Goal: Information Seeking & Learning: Learn about a topic

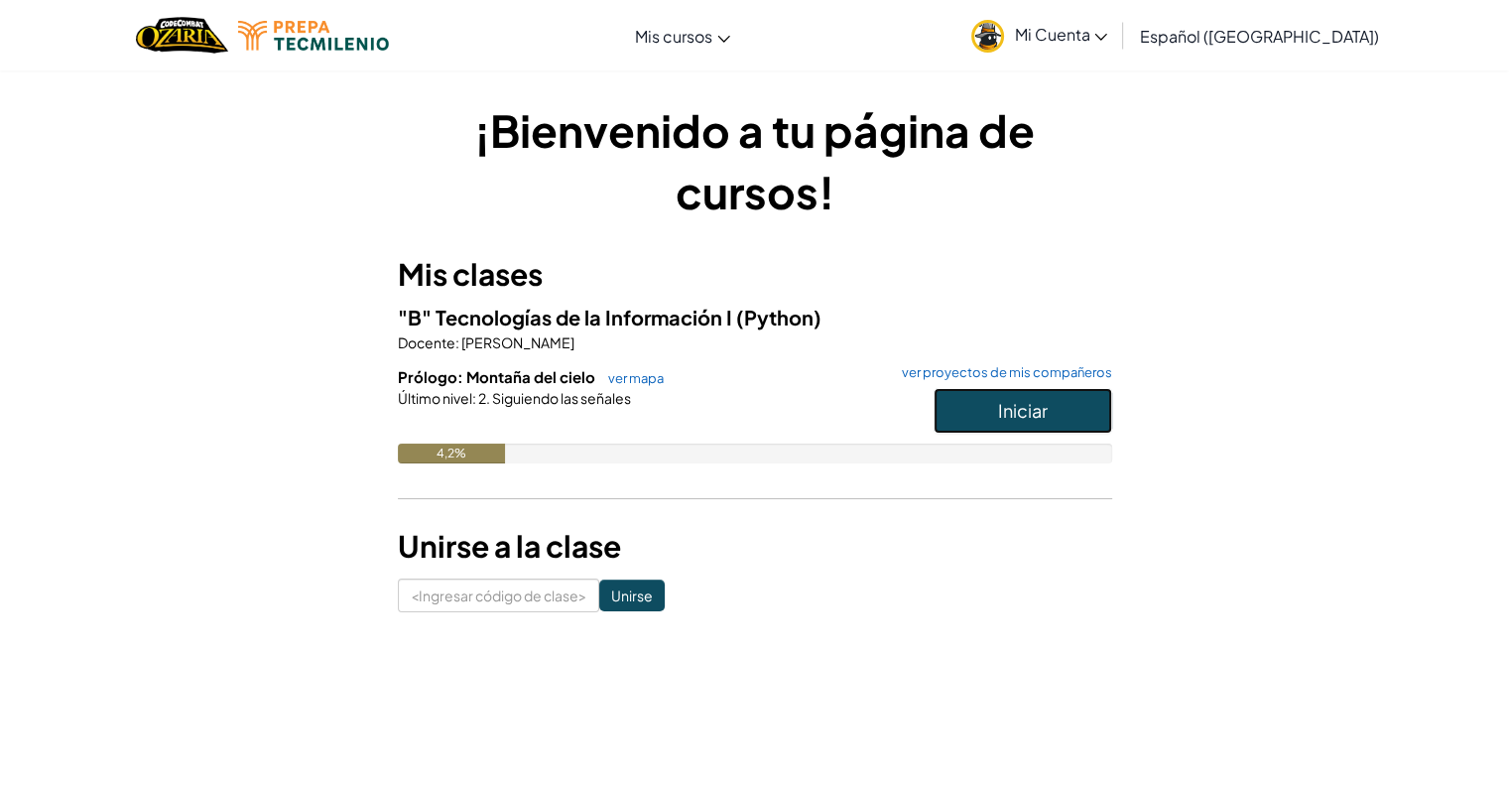
click at [1095, 397] on button "Iniciar" at bounding box center [1023, 411] width 179 height 46
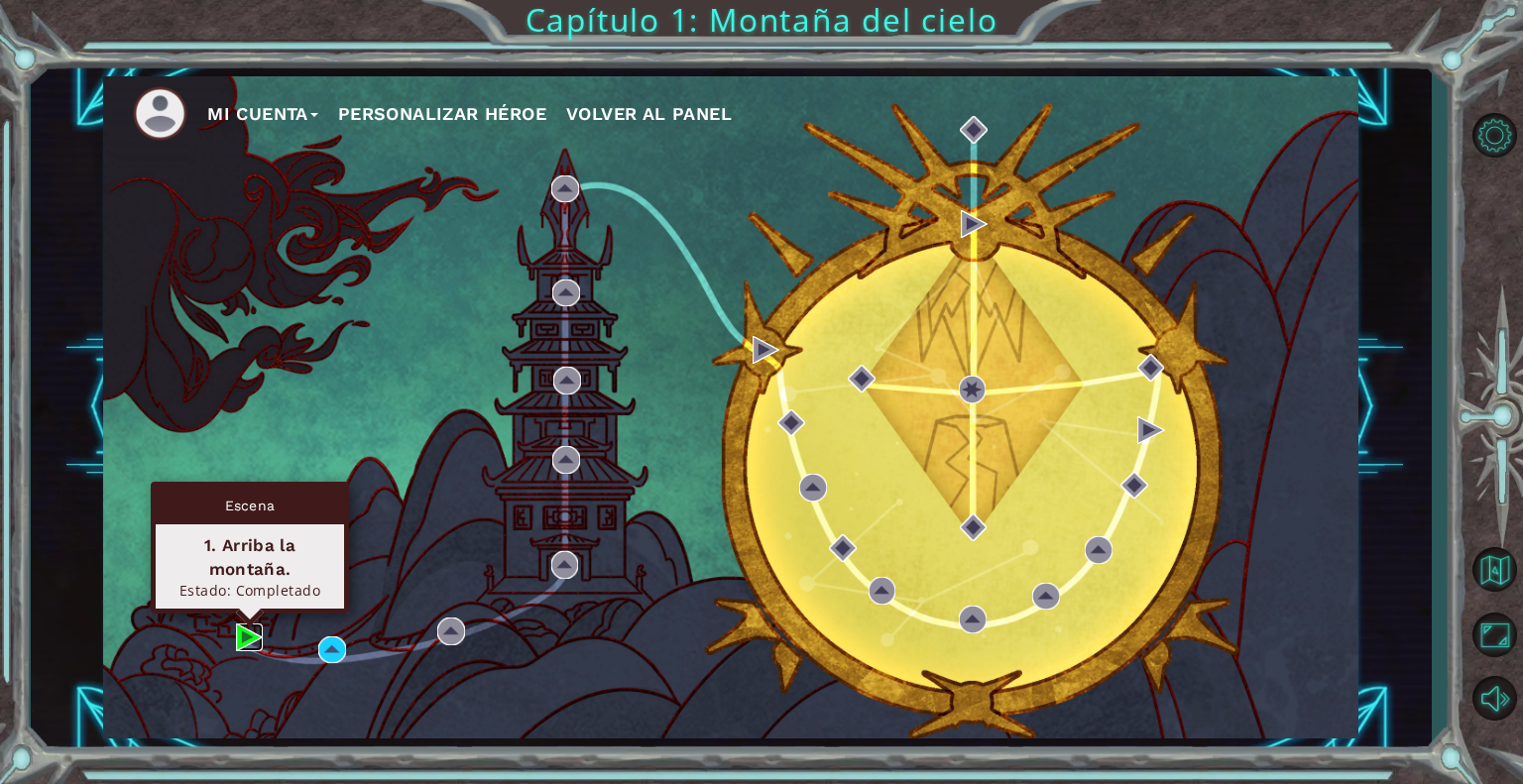
click at [241, 635] on img at bounding box center [250, 637] width 28 height 28
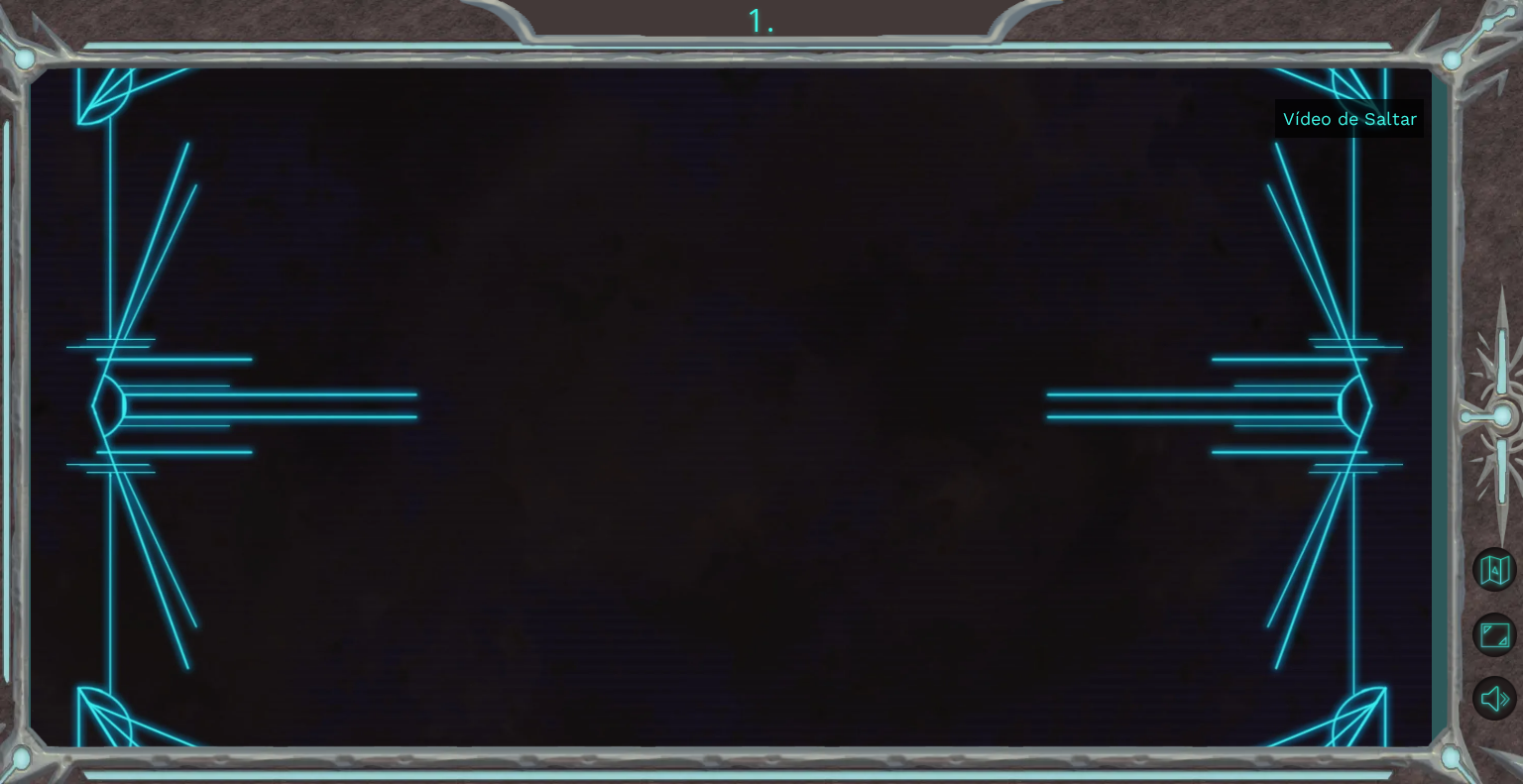
click at [1389, 125] on font "Vídeo de Saltar" at bounding box center [1350, 118] width 134 height 21
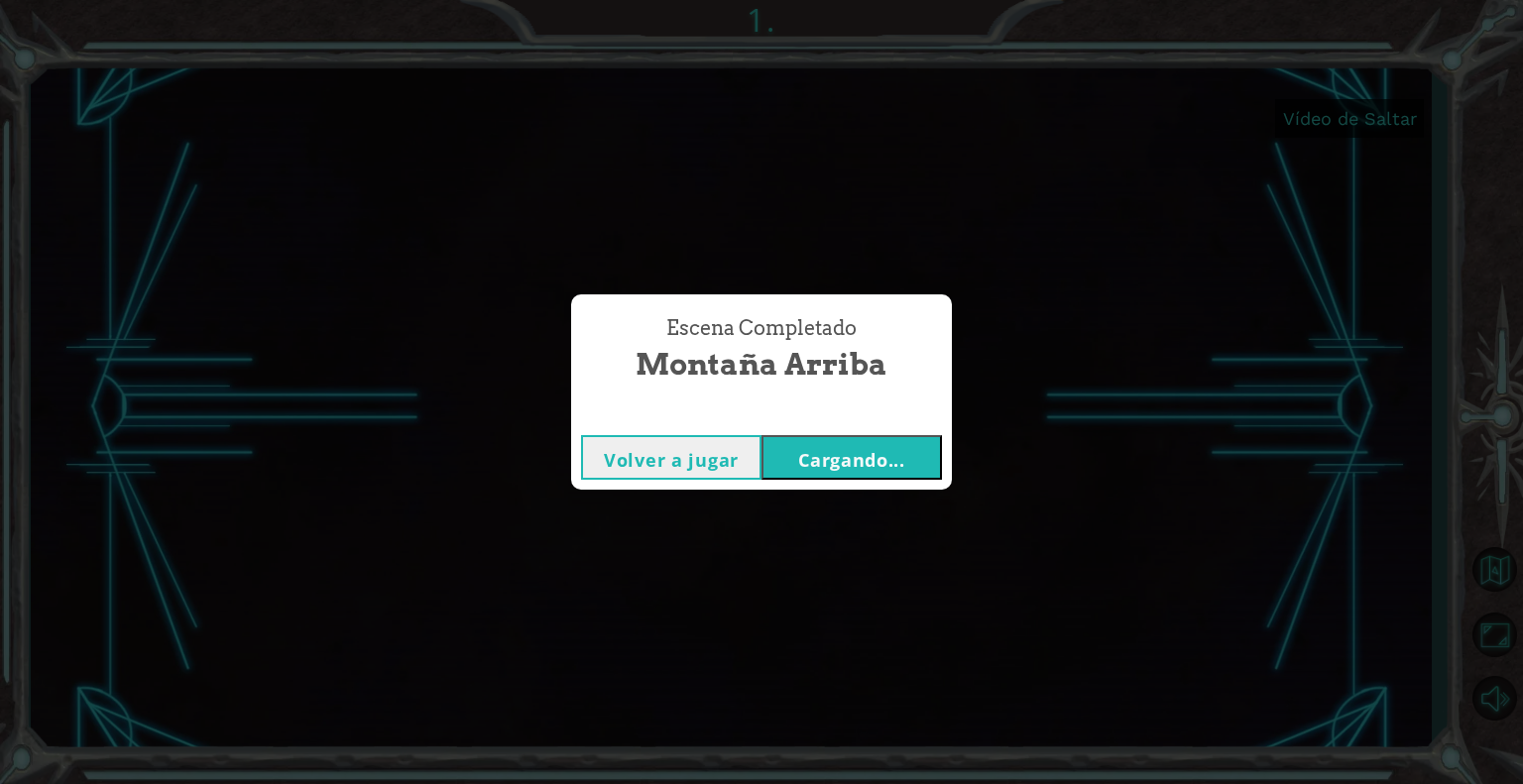
click at [733, 452] on font "Volver a jugar" at bounding box center [671, 460] width 135 height 24
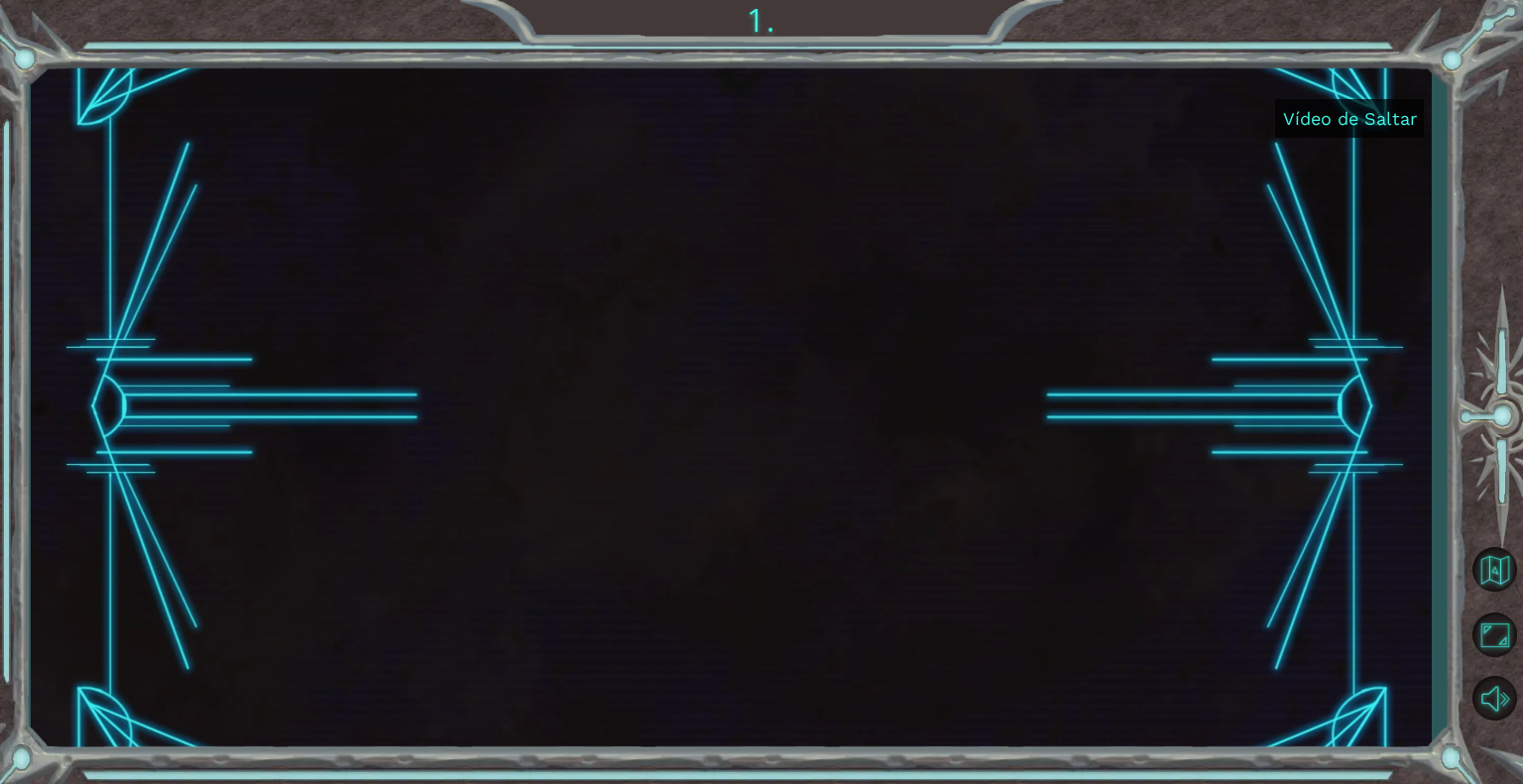
click at [1396, 122] on font "Vídeo de Saltar" at bounding box center [1350, 118] width 134 height 21
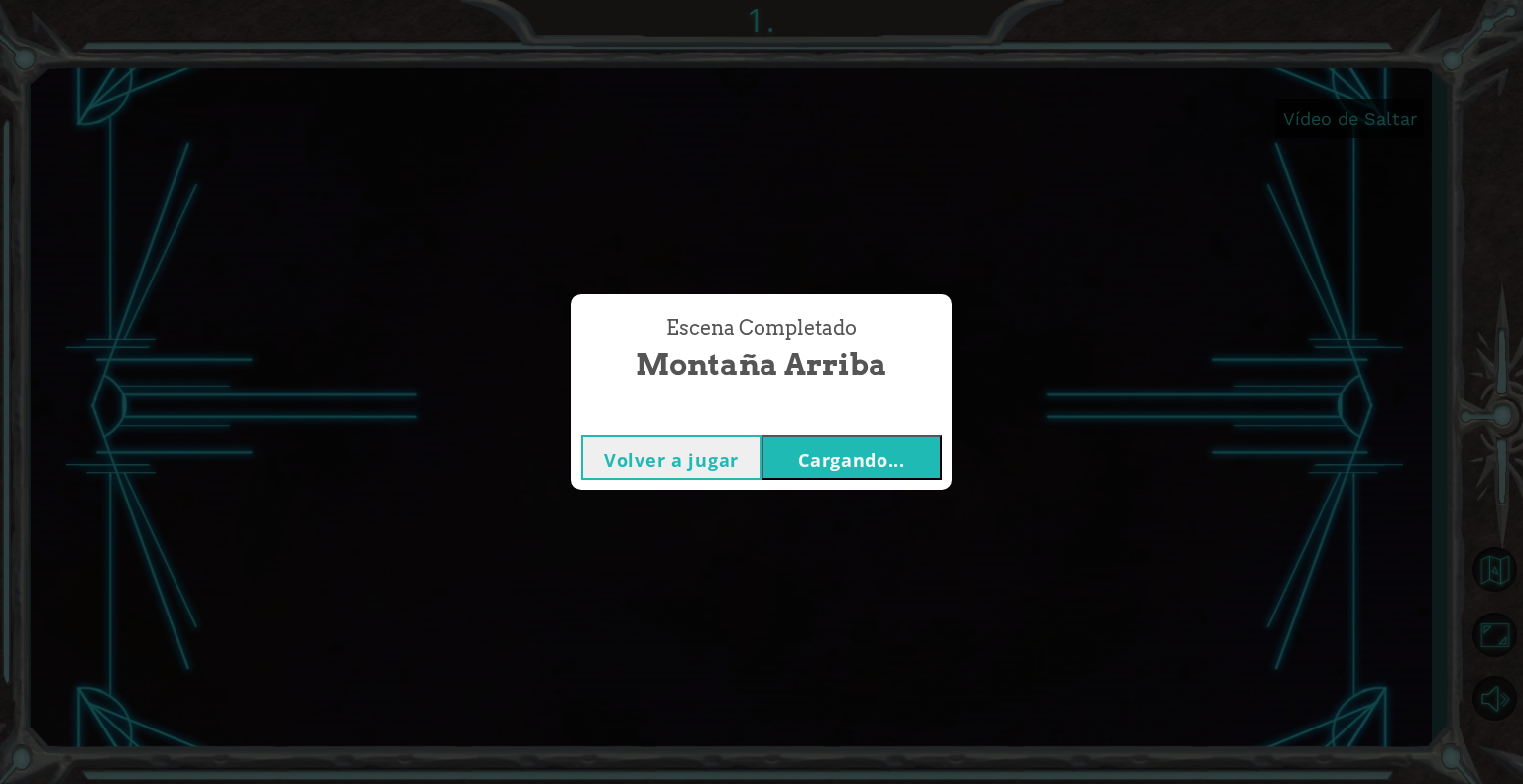
click at [860, 467] on font "Cargando..." at bounding box center [851, 460] width 107 height 24
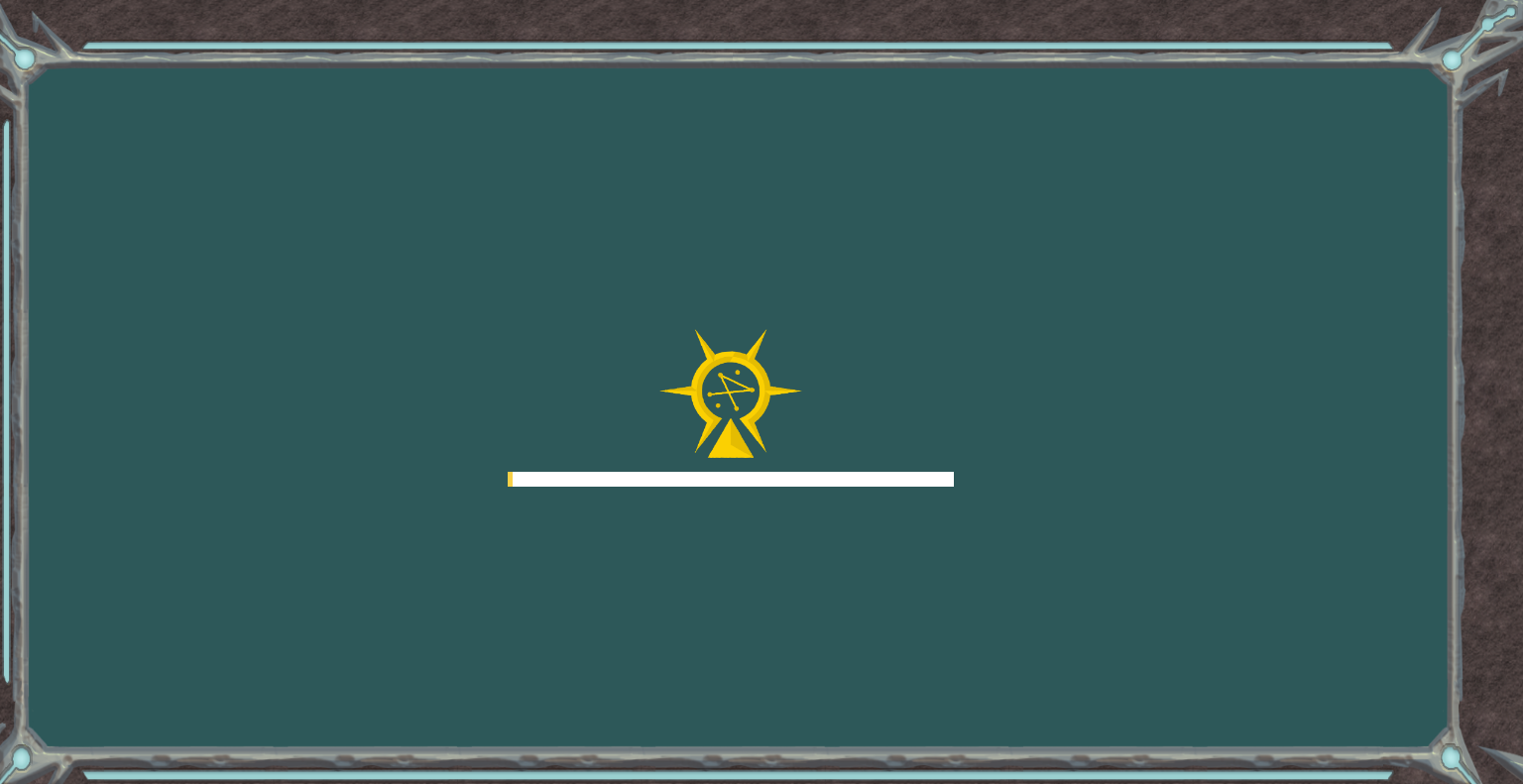
click at [860, 467] on div at bounding box center [731, 407] width 447 height 159
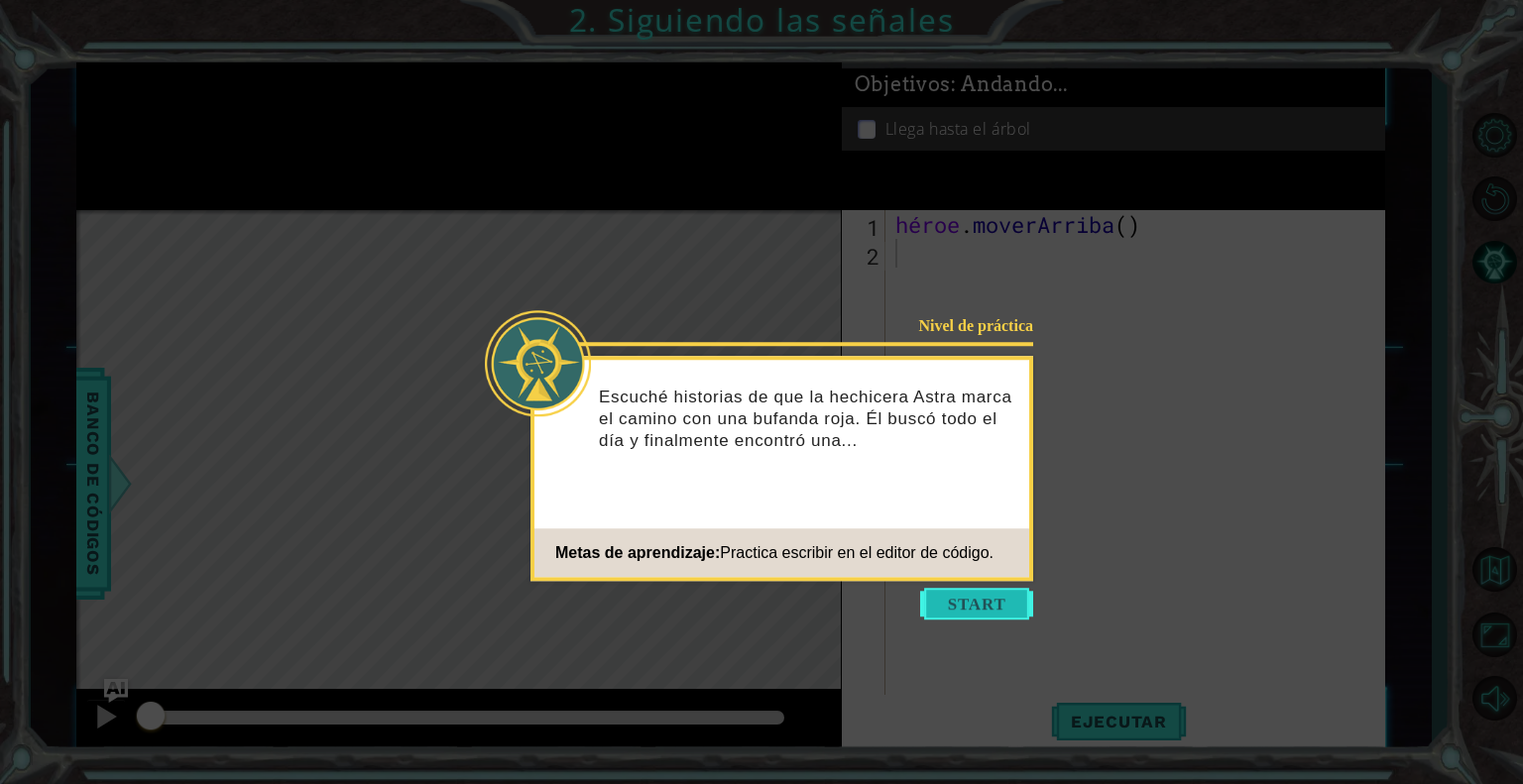
click at [963, 601] on button "Comenzar" at bounding box center [976, 603] width 113 height 32
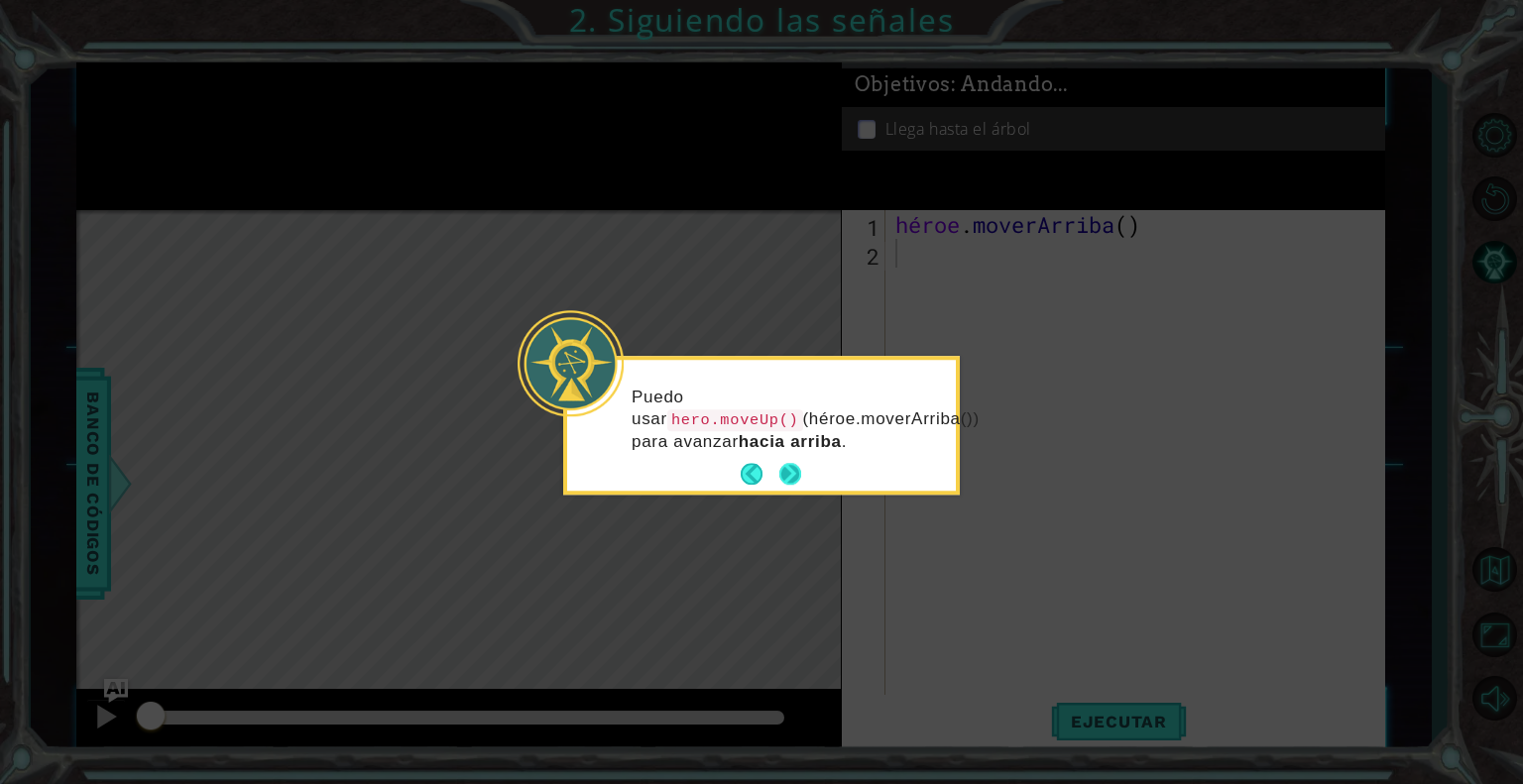
click at [795, 469] on button "Próximo" at bounding box center [790, 474] width 22 height 22
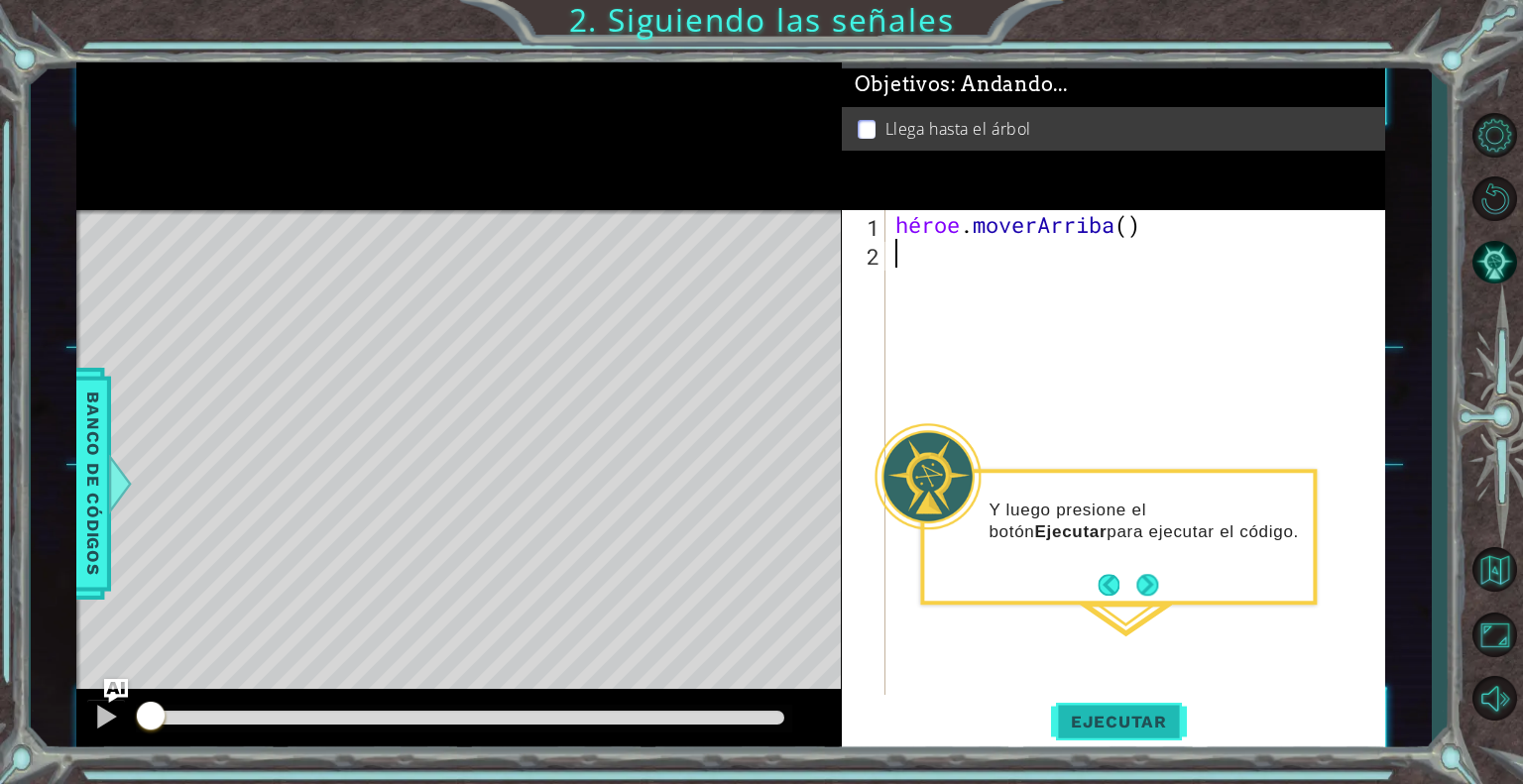
click at [1125, 722] on font "Ejecutar" at bounding box center [1119, 721] width 96 height 20
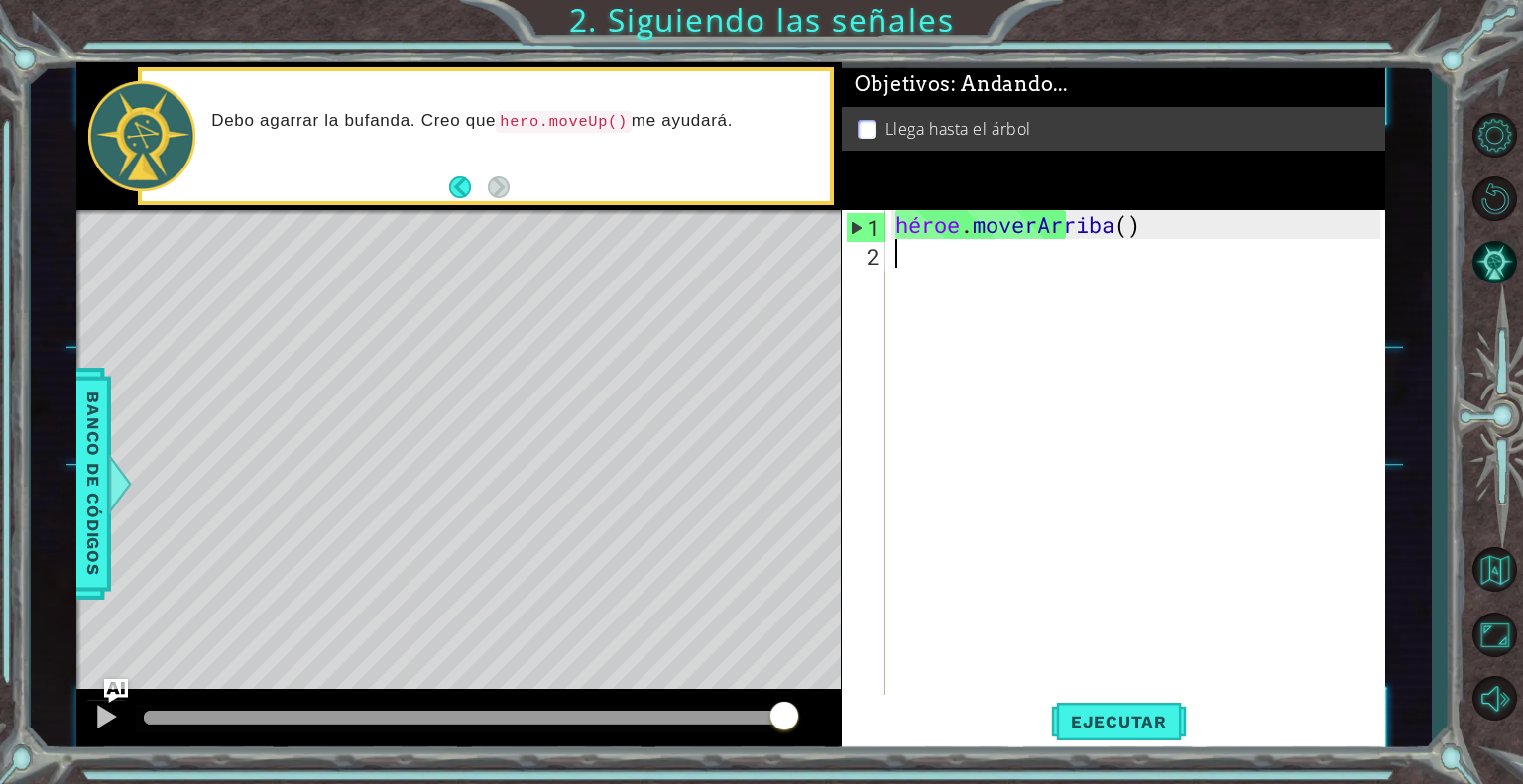
click at [871, 231] on font "1" at bounding box center [872, 227] width 13 height 29
type textarea "hero.moveUp()"
click at [1174, 222] on div "héroe . moverArriba ( )" at bounding box center [1140, 482] width 499 height 546
click at [955, 245] on div "héroe . moverArriba ( )" at bounding box center [1140, 482] width 499 height 546
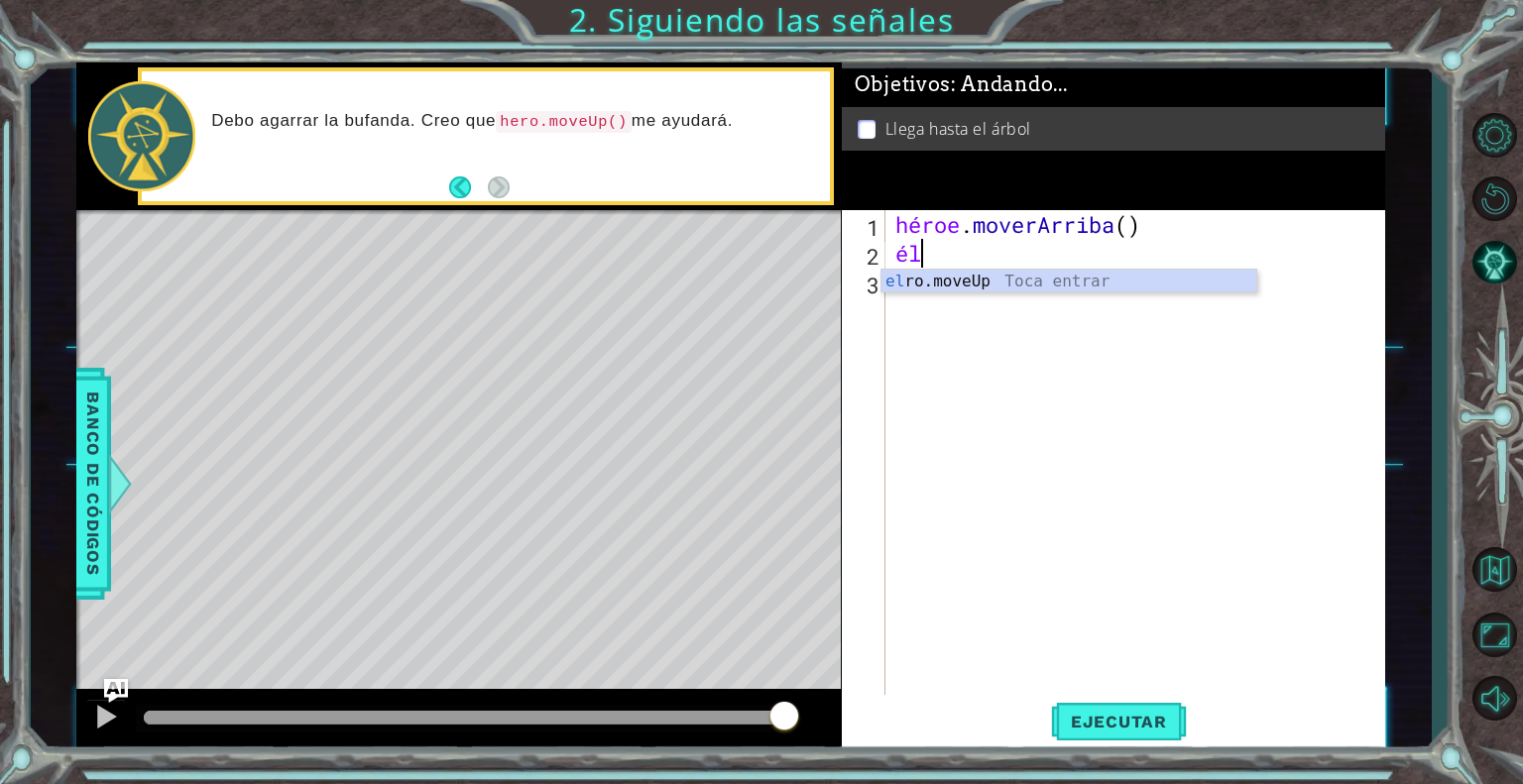
type textarea "h"
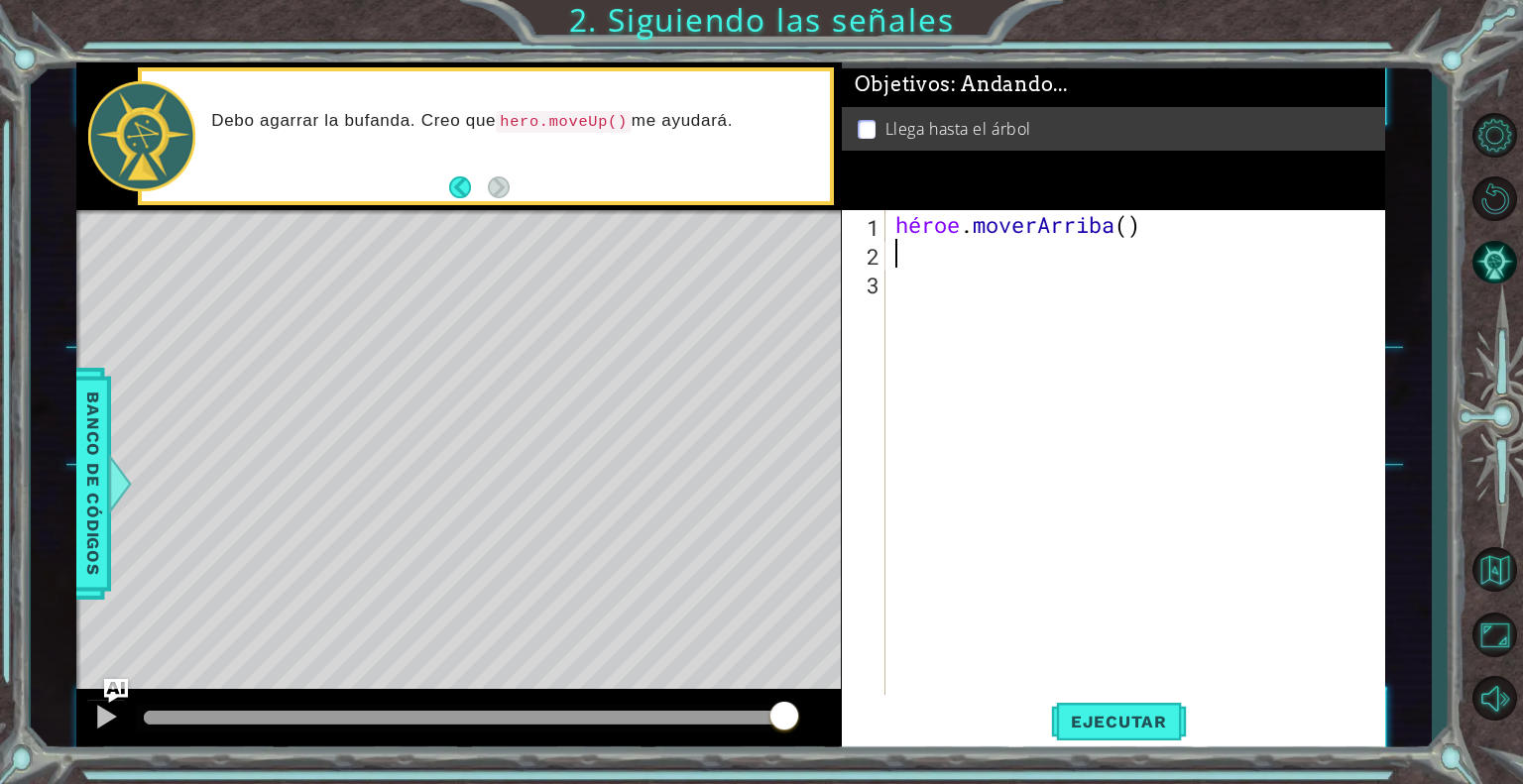
type textarea "h"
click at [1174, 253] on div "héroe . [PERSON_NAME] ( ) héroe . [GEOGRAPHIC_DATA] ( )" at bounding box center [1140, 482] width 499 height 546
type textarea "hero.moveUp()"
click at [1093, 711] on font "Ejecutar" at bounding box center [1119, 721] width 96 height 20
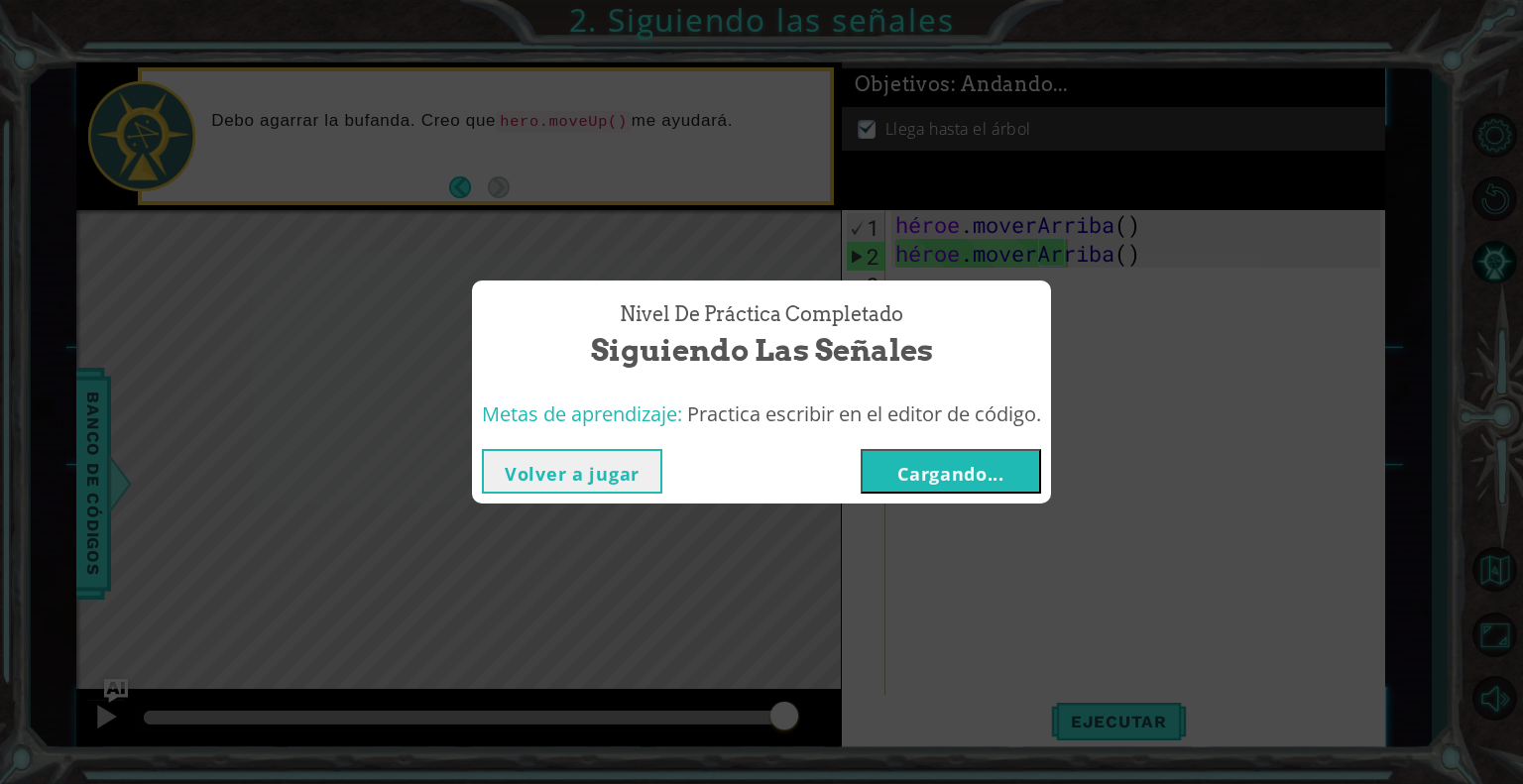
click at [642, 464] on button "Volver a jugar" at bounding box center [572, 471] width 181 height 45
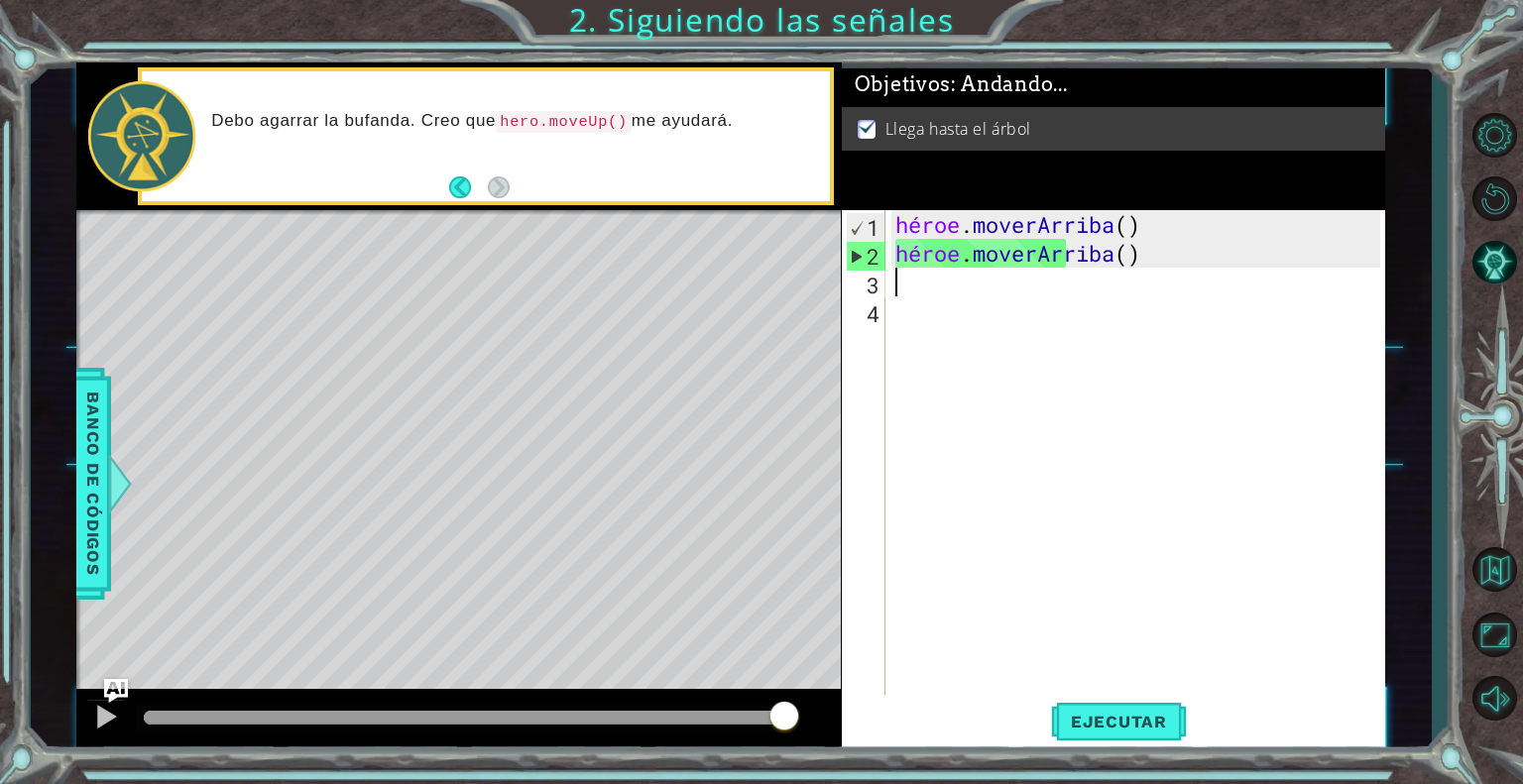
click at [956, 292] on div "héroe . [PERSON_NAME] ( ) héroe . [GEOGRAPHIC_DATA] ( )" at bounding box center [1140, 482] width 499 height 546
click at [1144, 709] on button "Ejecutar" at bounding box center [1119, 722] width 136 height 55
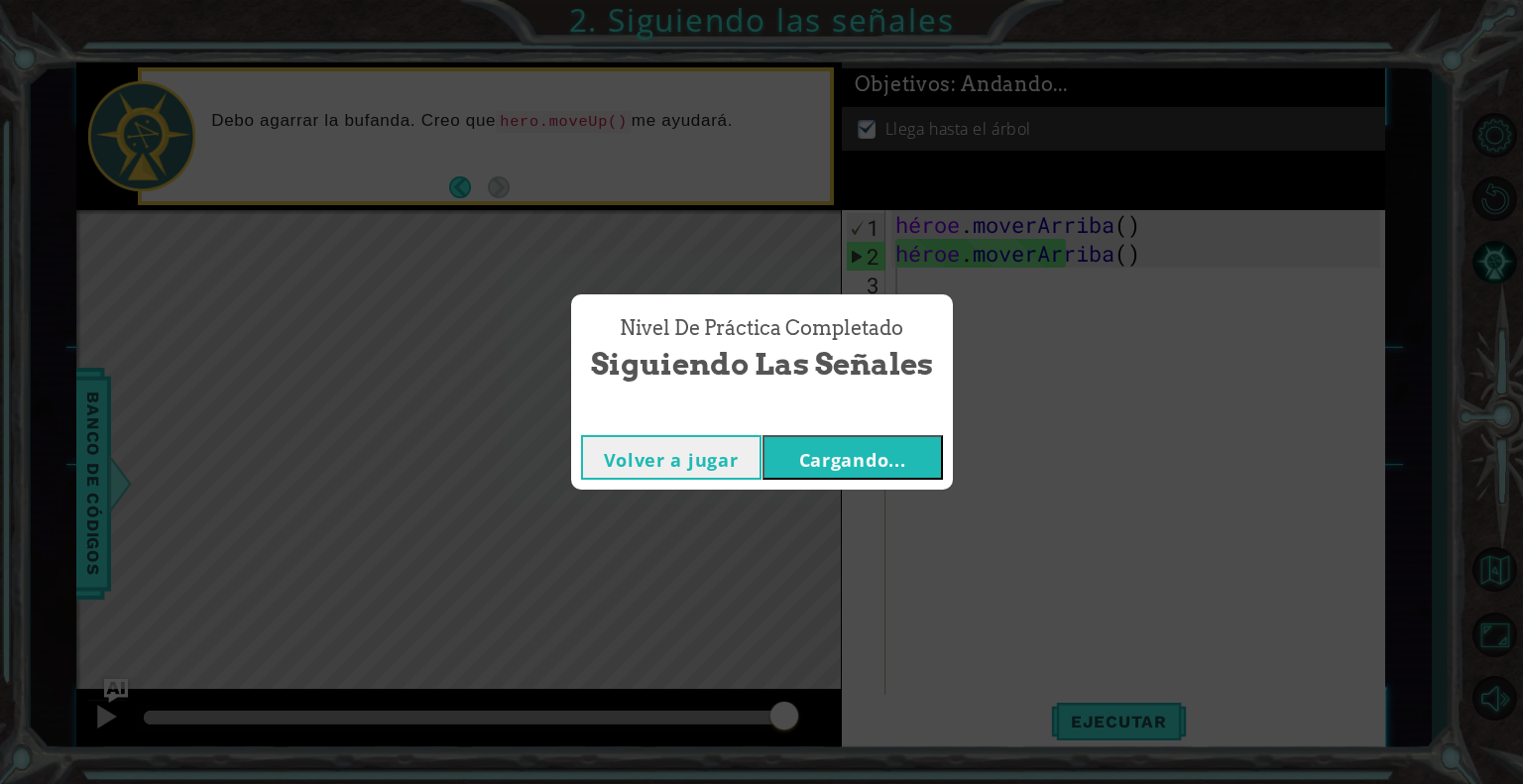
click at [716, 469] on font "Volver a jugar" at bounding box center [671, 460] width 135 height 24
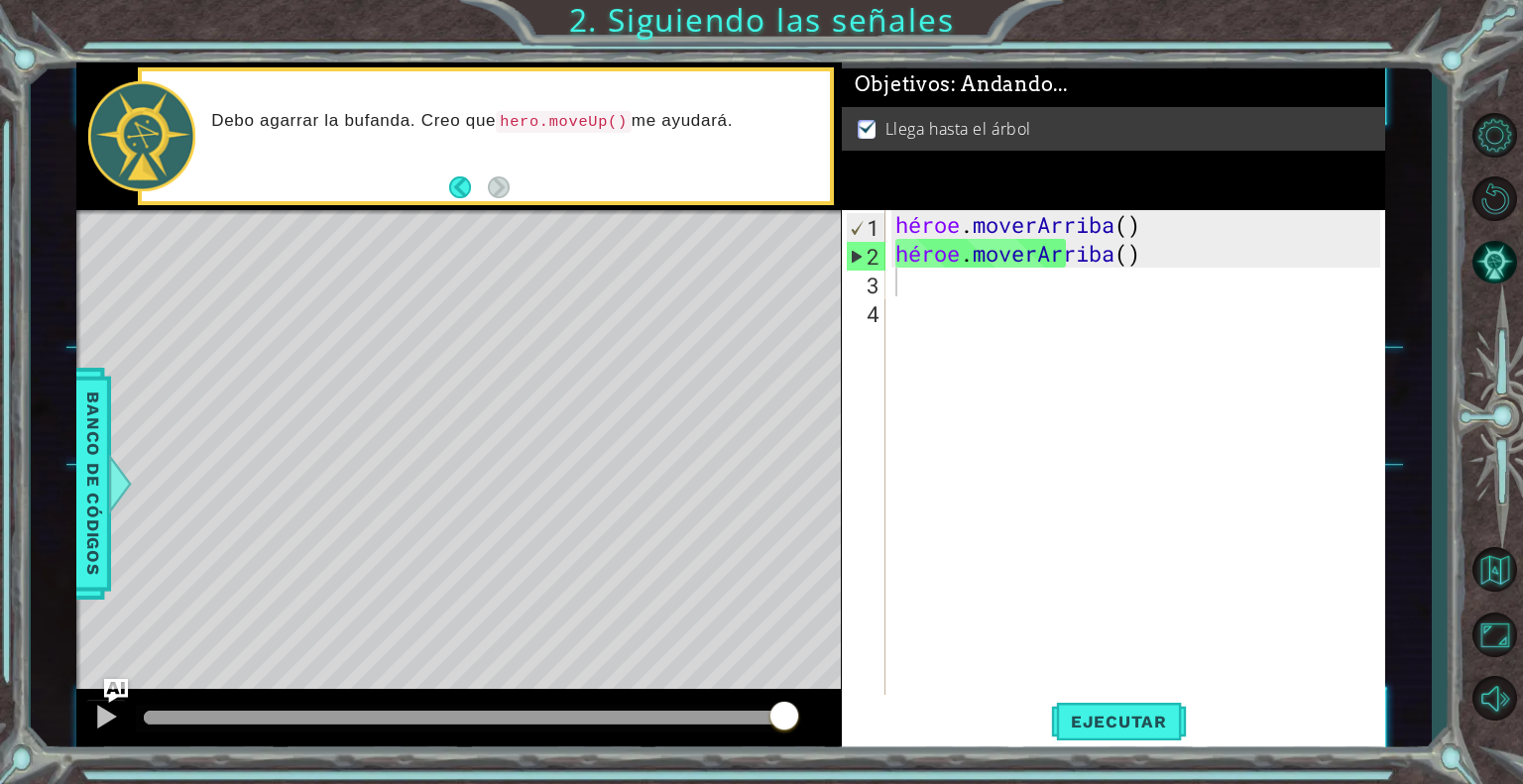
click at [464, 173] on footer at bounding box center [480, 188] width 61 height 30
click at [456, 181] on button "Atrás" at bounding box center [469, 188] width 39 height 22
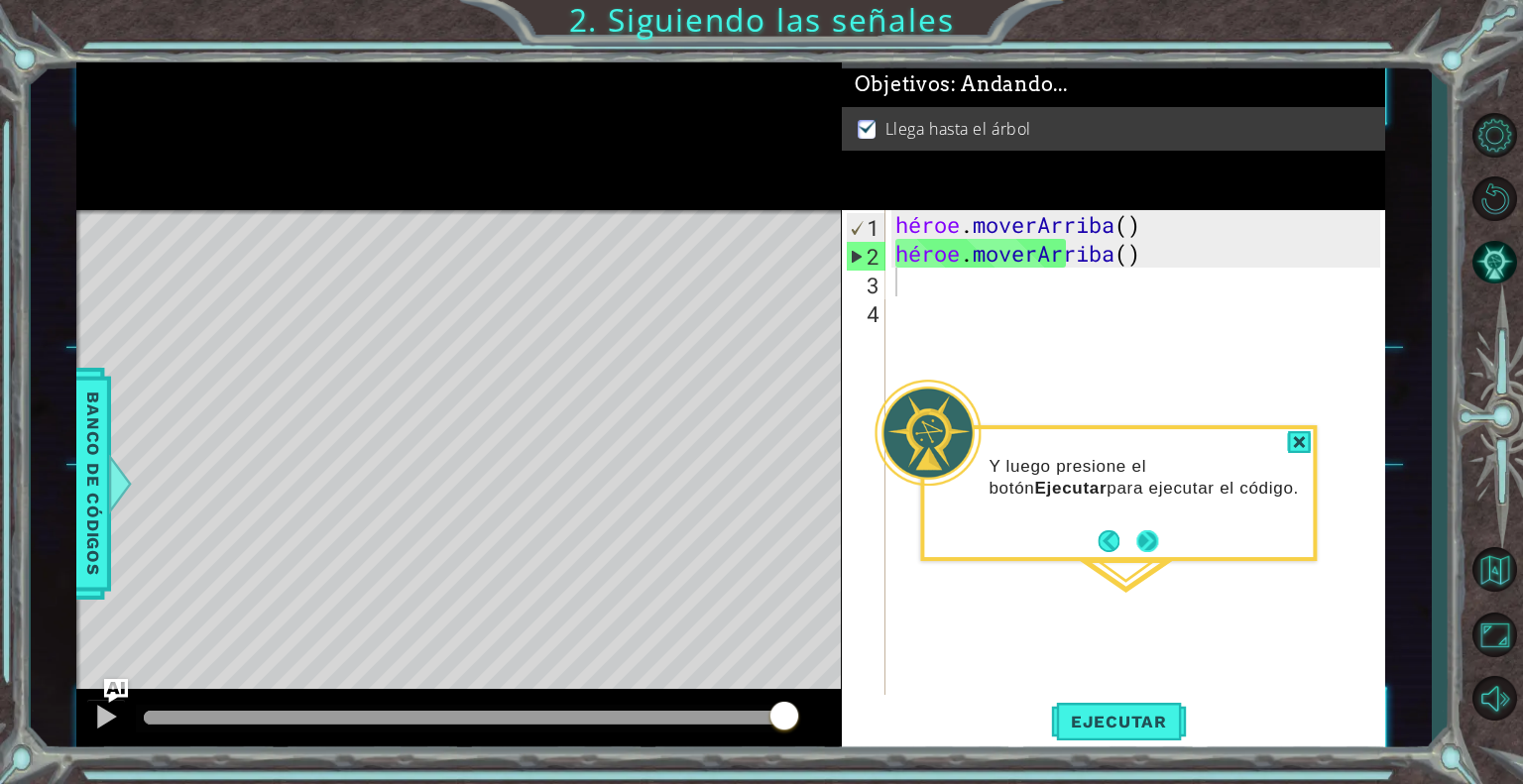
click at [1162, 540] on div "Y luego presione el botón Ejecutar para ejecutar el código." at bounding box center [1118, 493] width 397 height 136
click at [1155, 540] on button "Próximo" at bounding box center [1147, 541] width 22 height 22
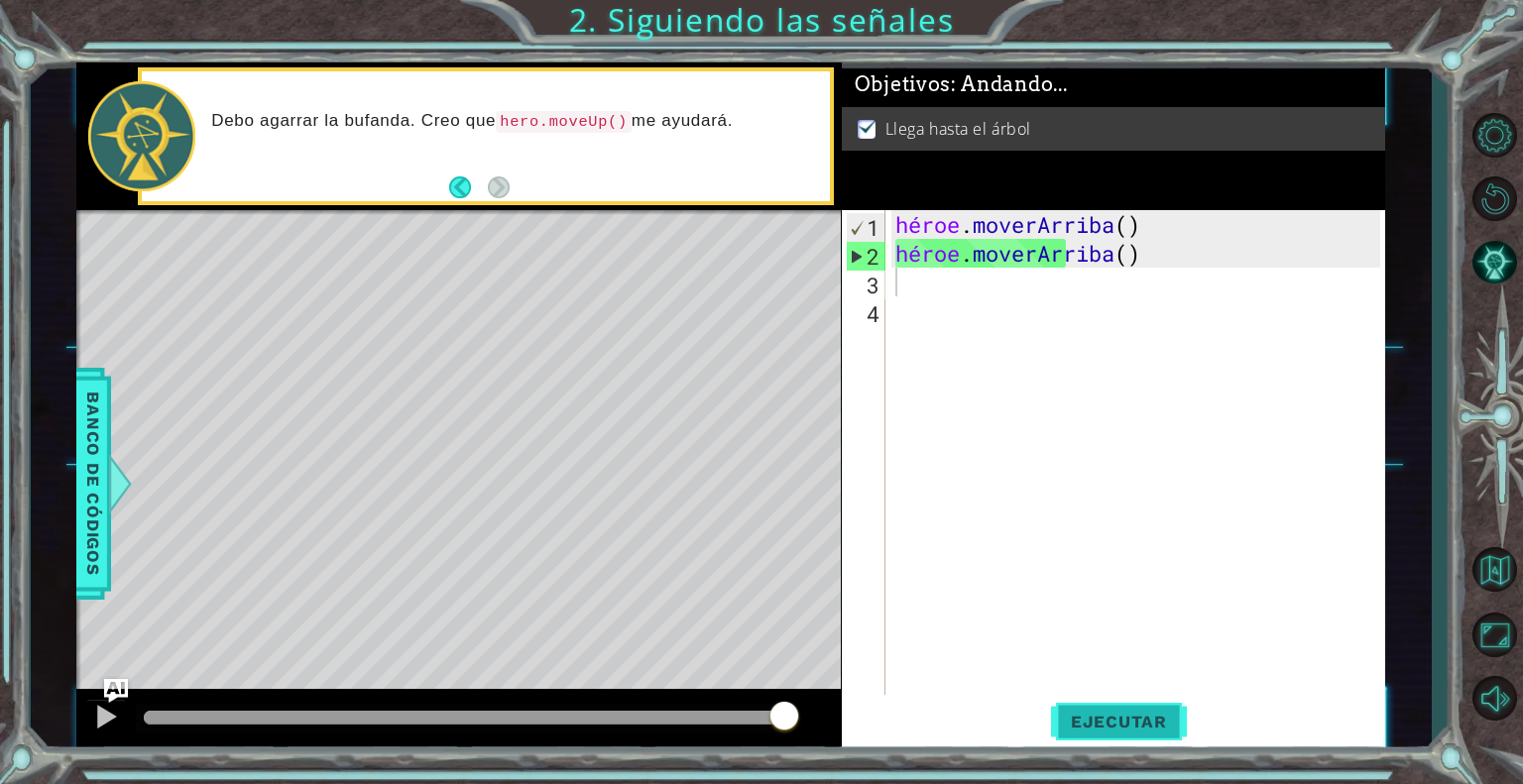
click at [1064, 720] on span "Ejecutar" at bounding box center [1119, 721] width 136 height 20
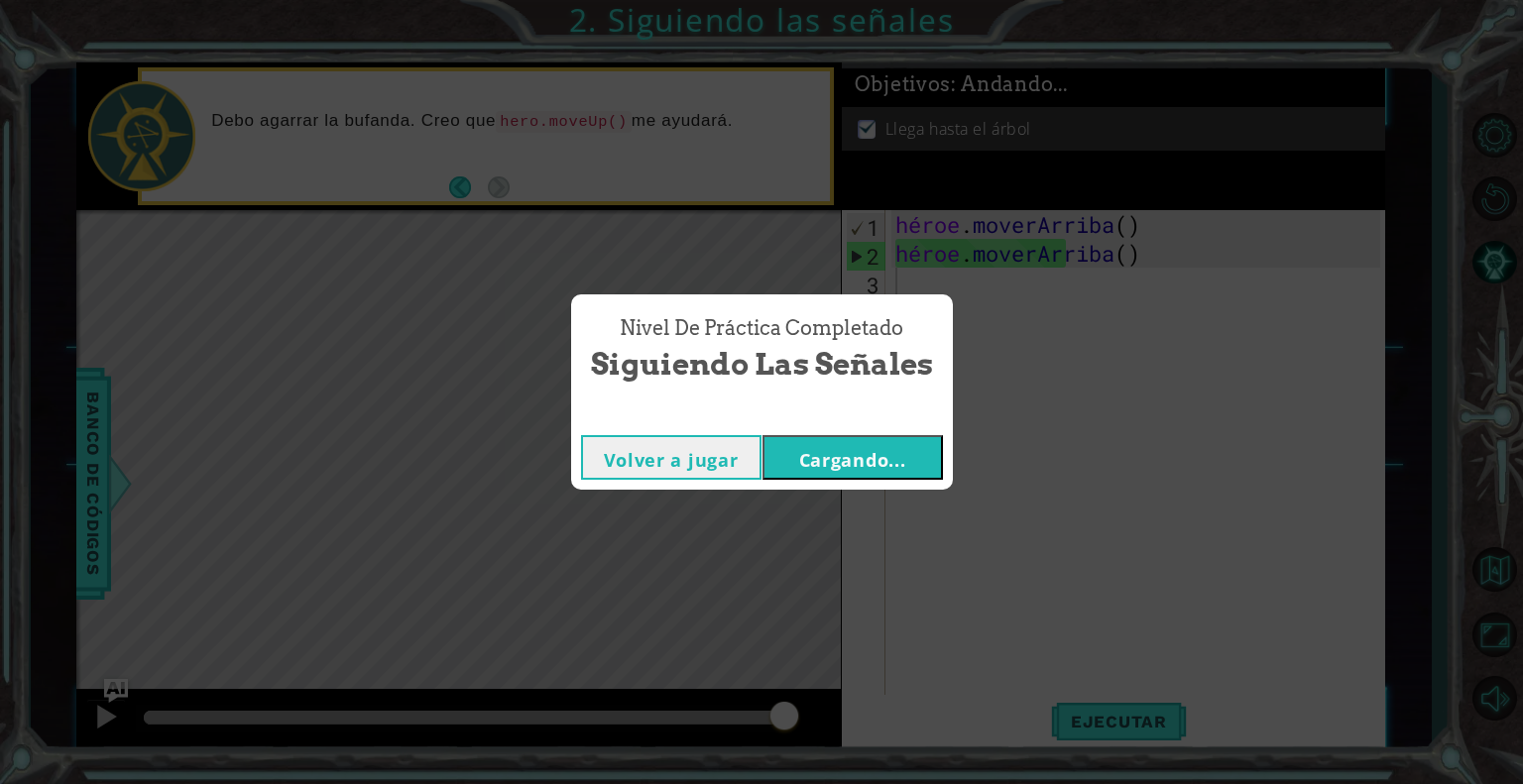
click at [734, 454] on font "Volver a jugar" at bounding box center [671, 460] width 135 height 24
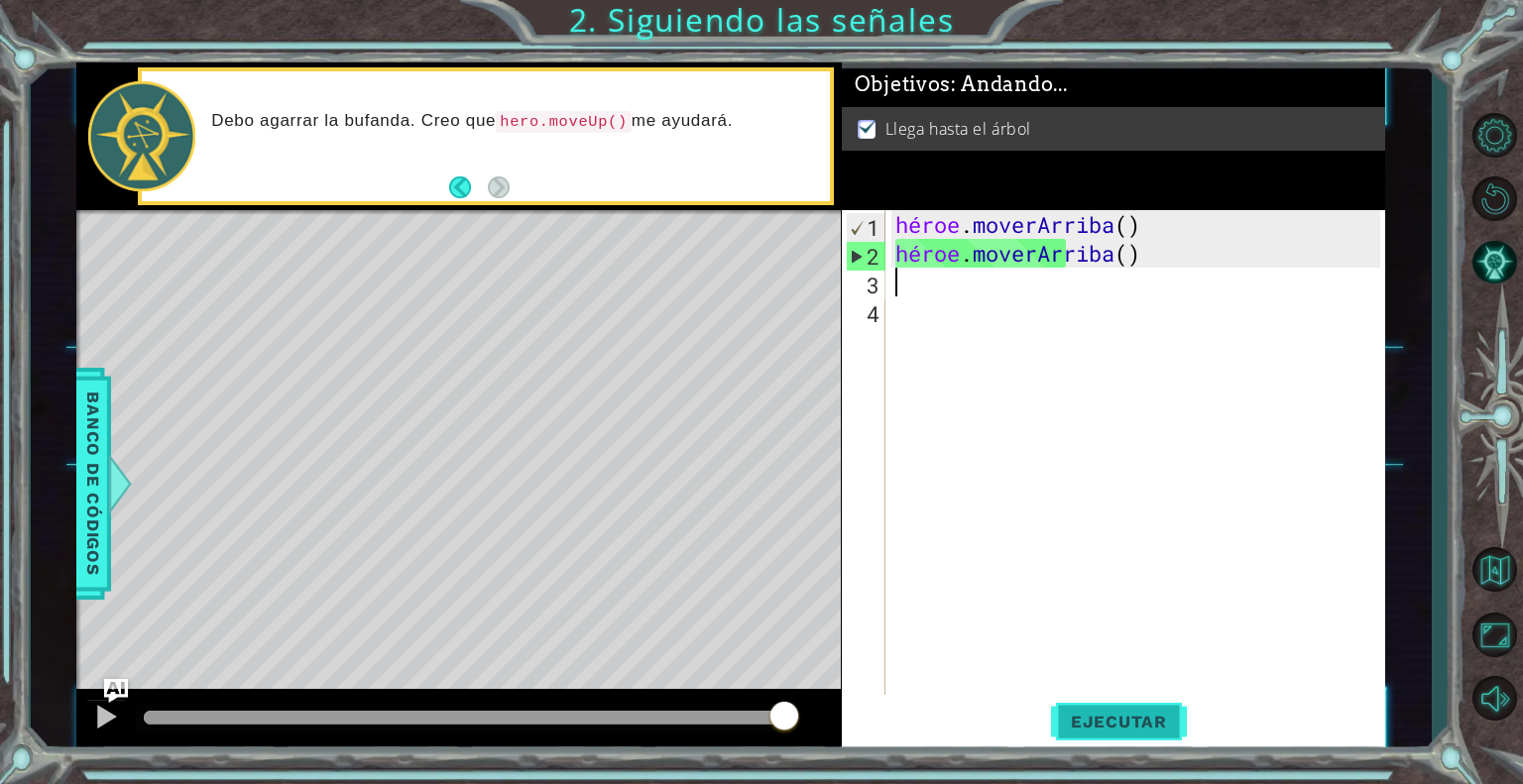
click at [1136, 742] on button "Ejecutar" at bounding box center [1119, 722] width 136 height 55
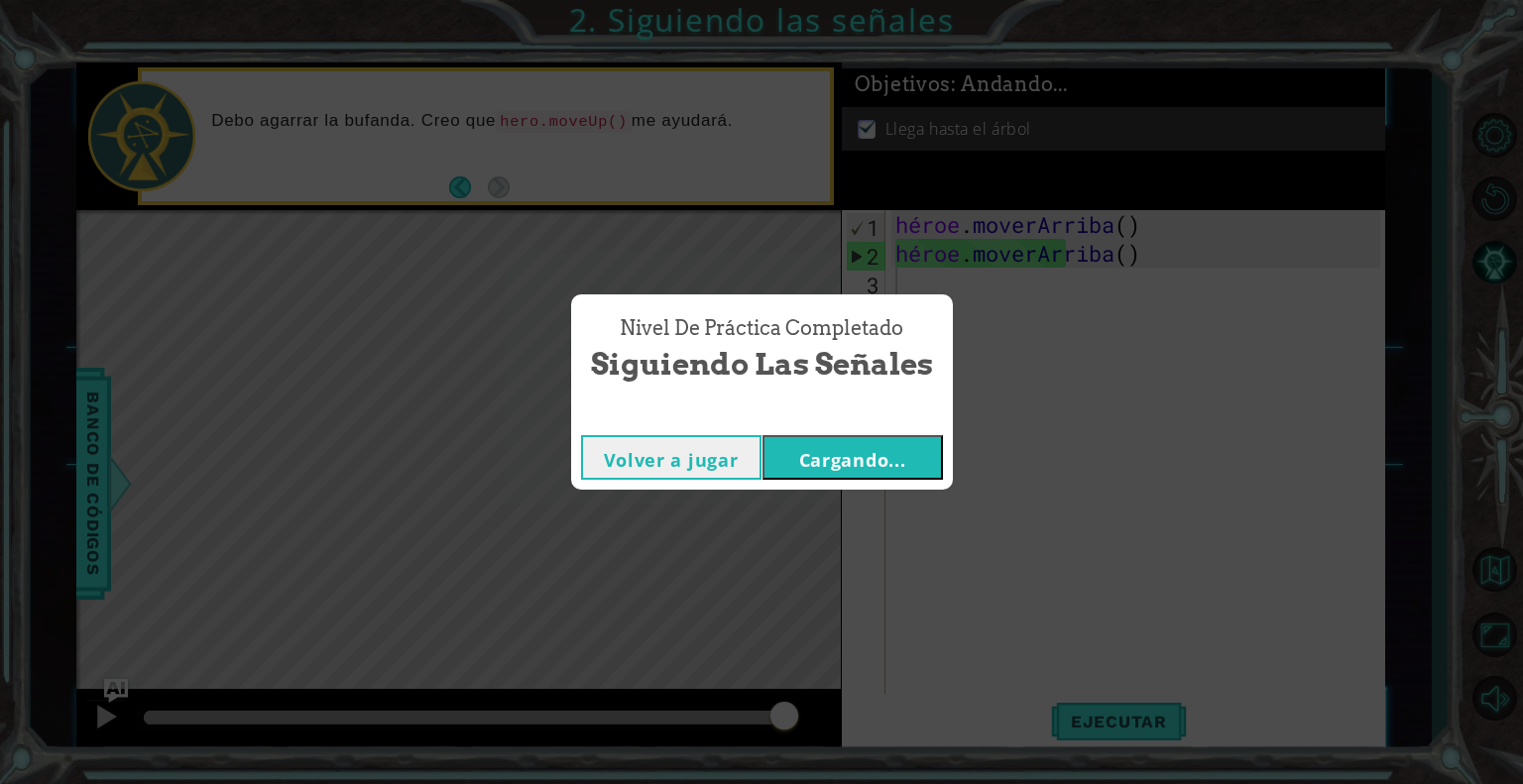
click at [709, 448] on font "Volver a jugar" at bounding box center [671, 460] width 135 height 24
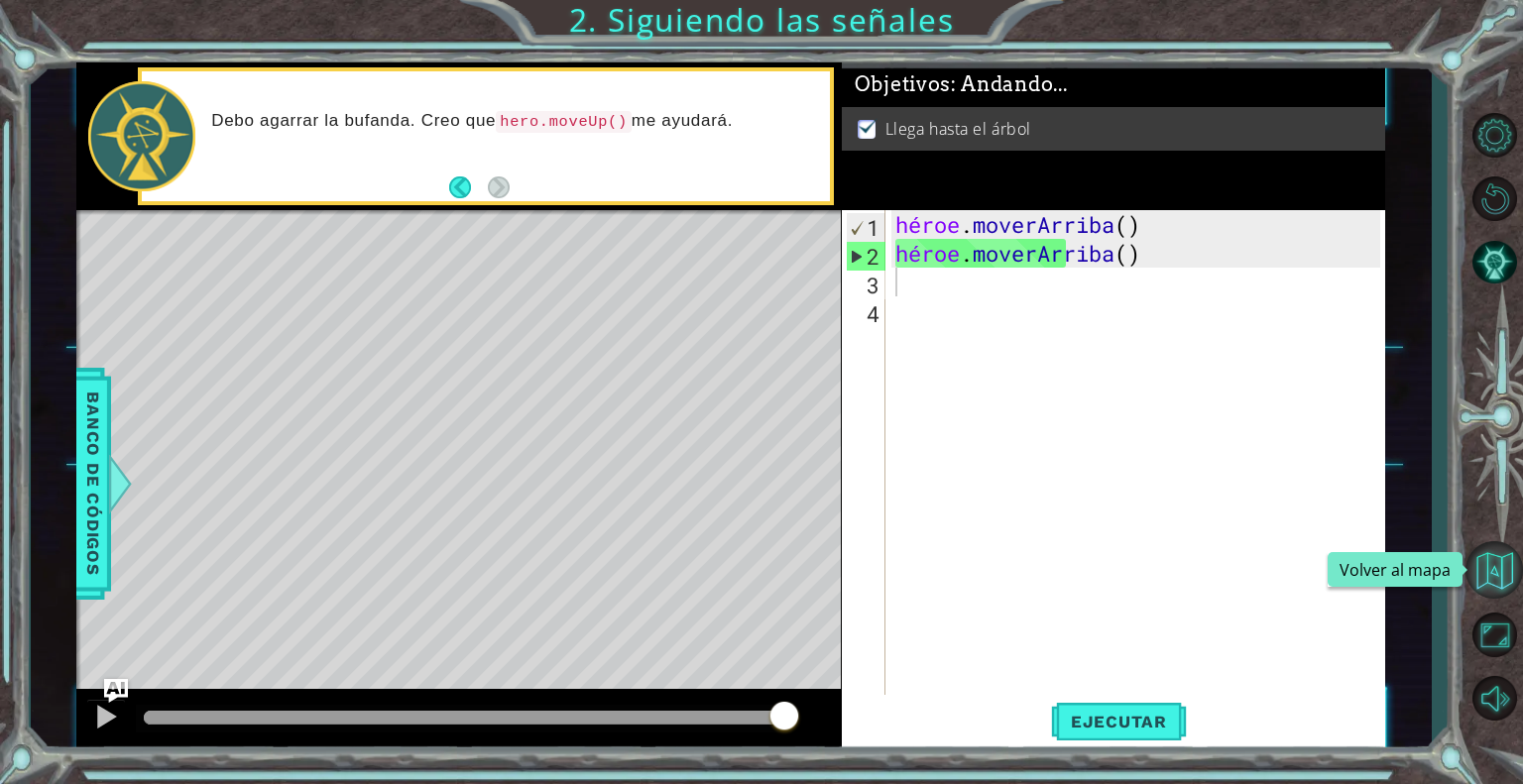
click at [1480, 579] on button "Volver al mapa" at bounding box center [1495, 570] width 58 height 58
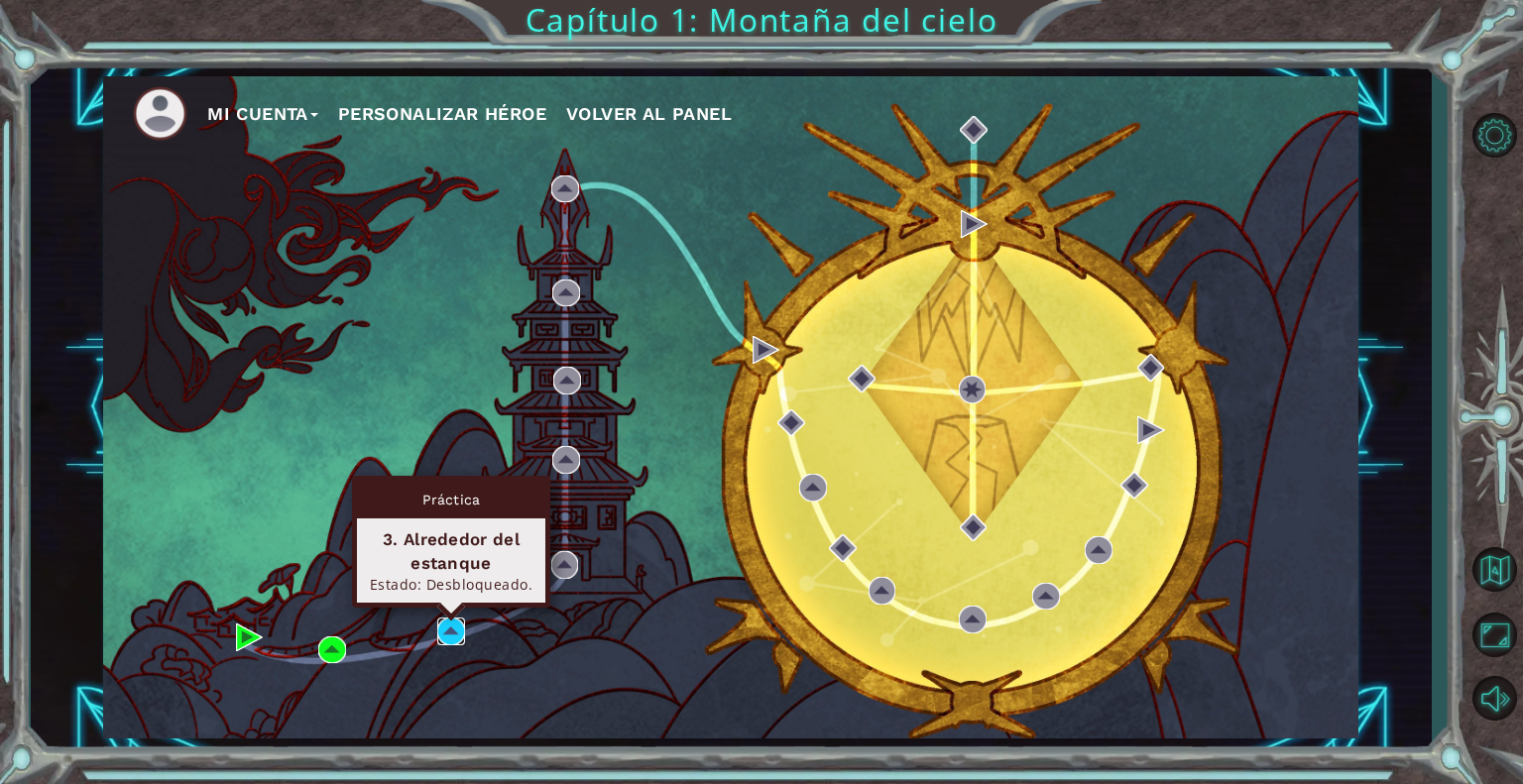
click at [451, 633] on img at bounding box center [452, 631] width 28 height 28
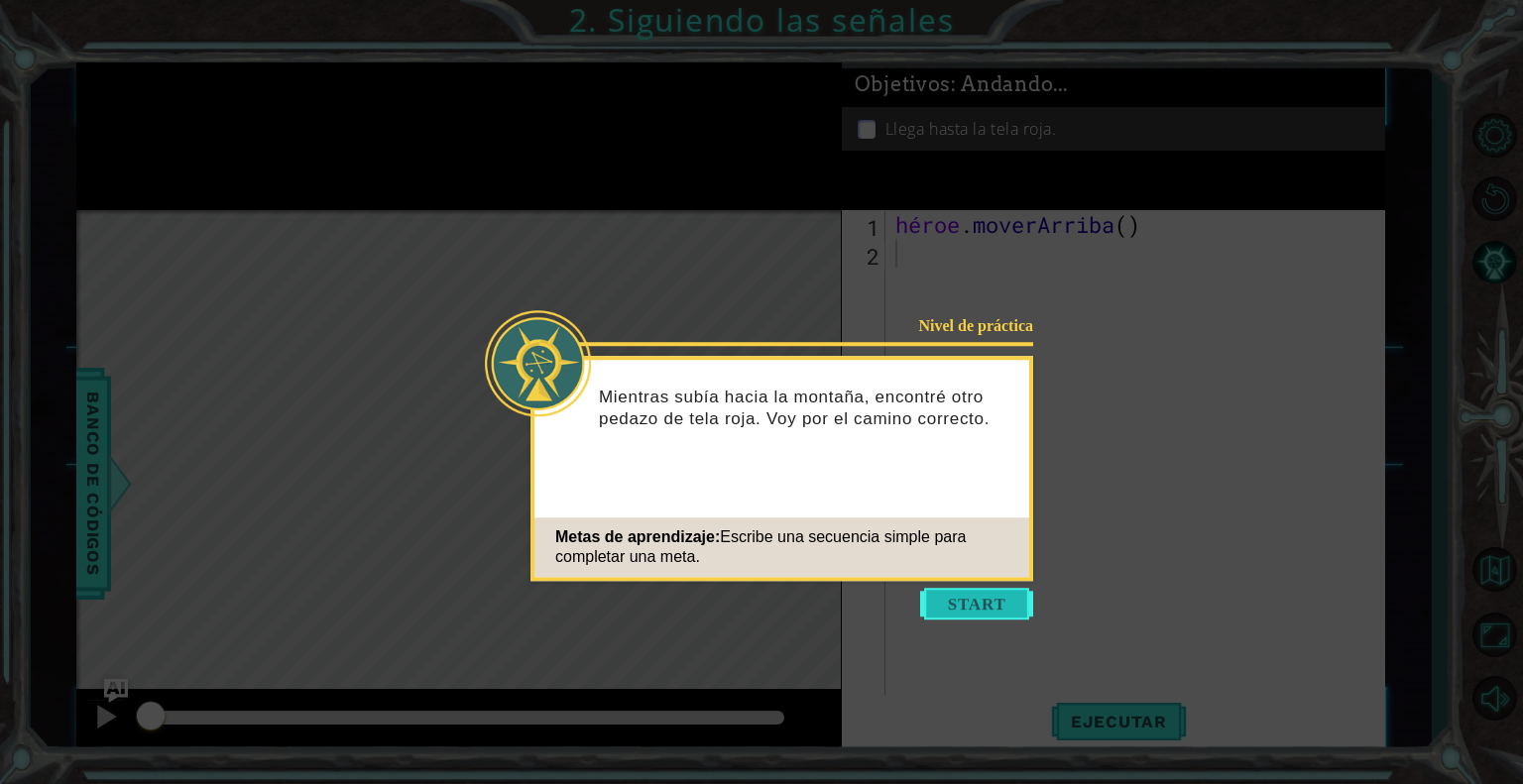
click at [981, 593] on button "Comenzar" at bounding box center [976, 603] width 113 height 32
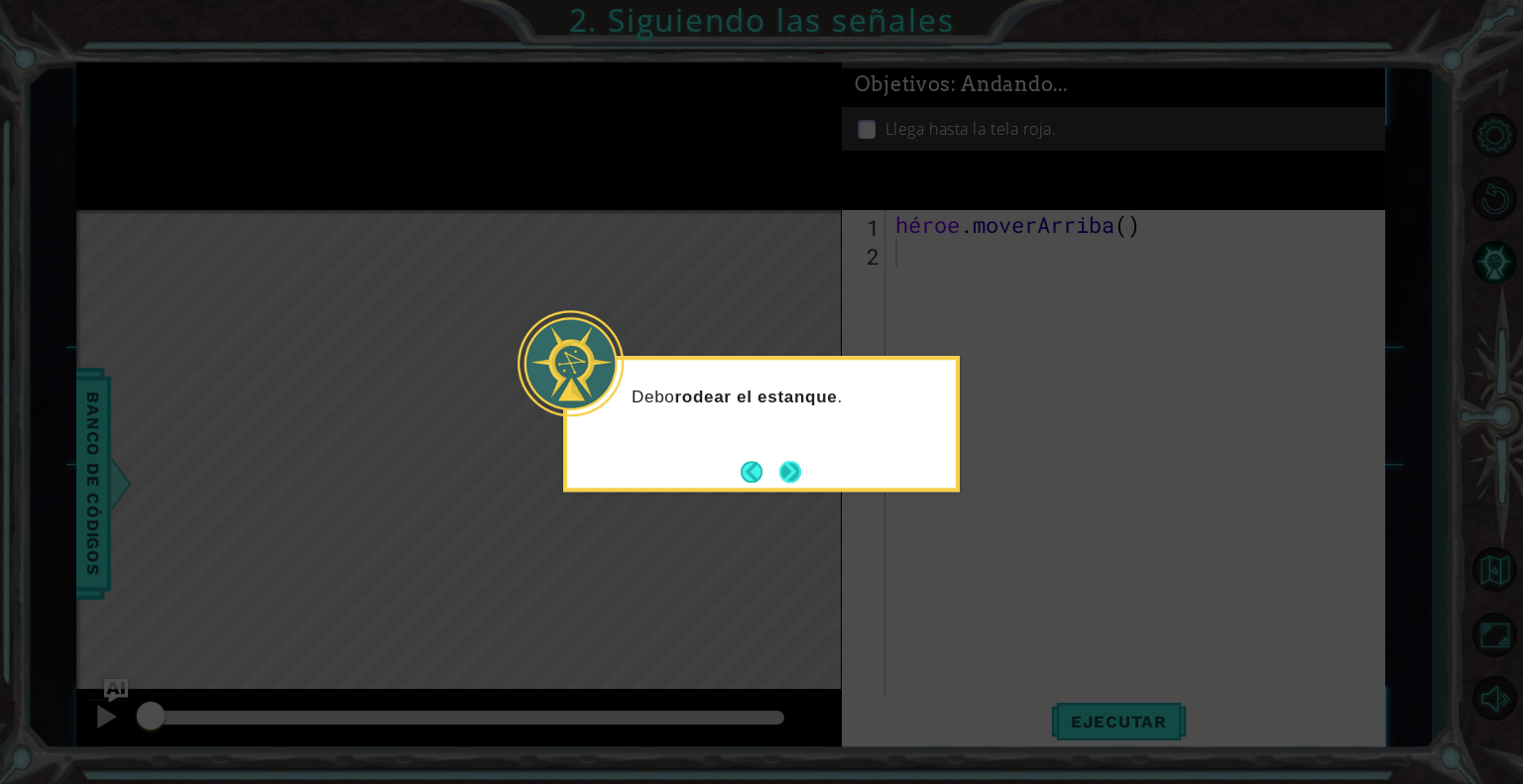
click at [787, 479] on button "Próximo" at bounding box center [790, 471] width 22 height 22
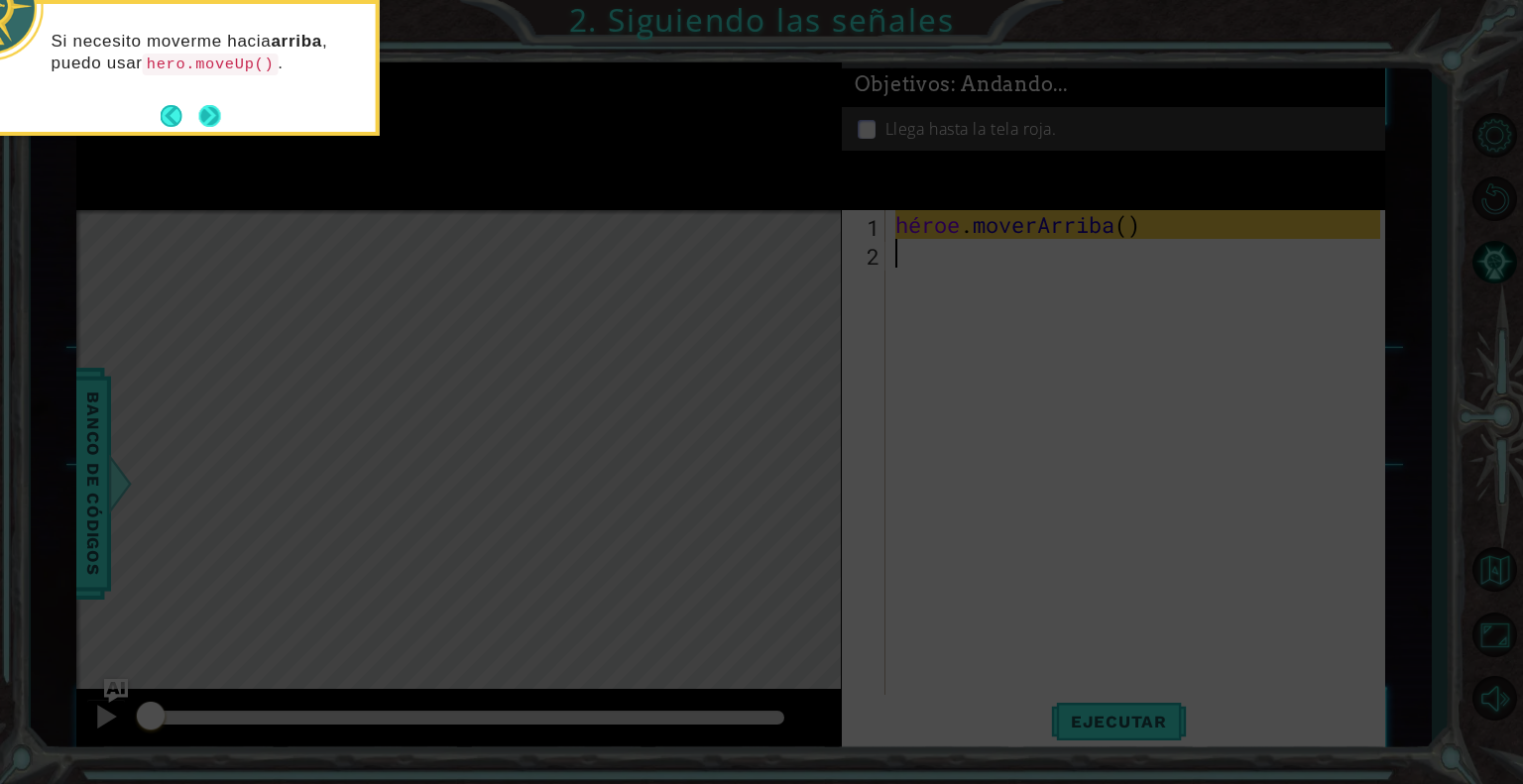
click at [199, 122] on button "Próximo" at bounding box center [210, 116] width 22 height 22
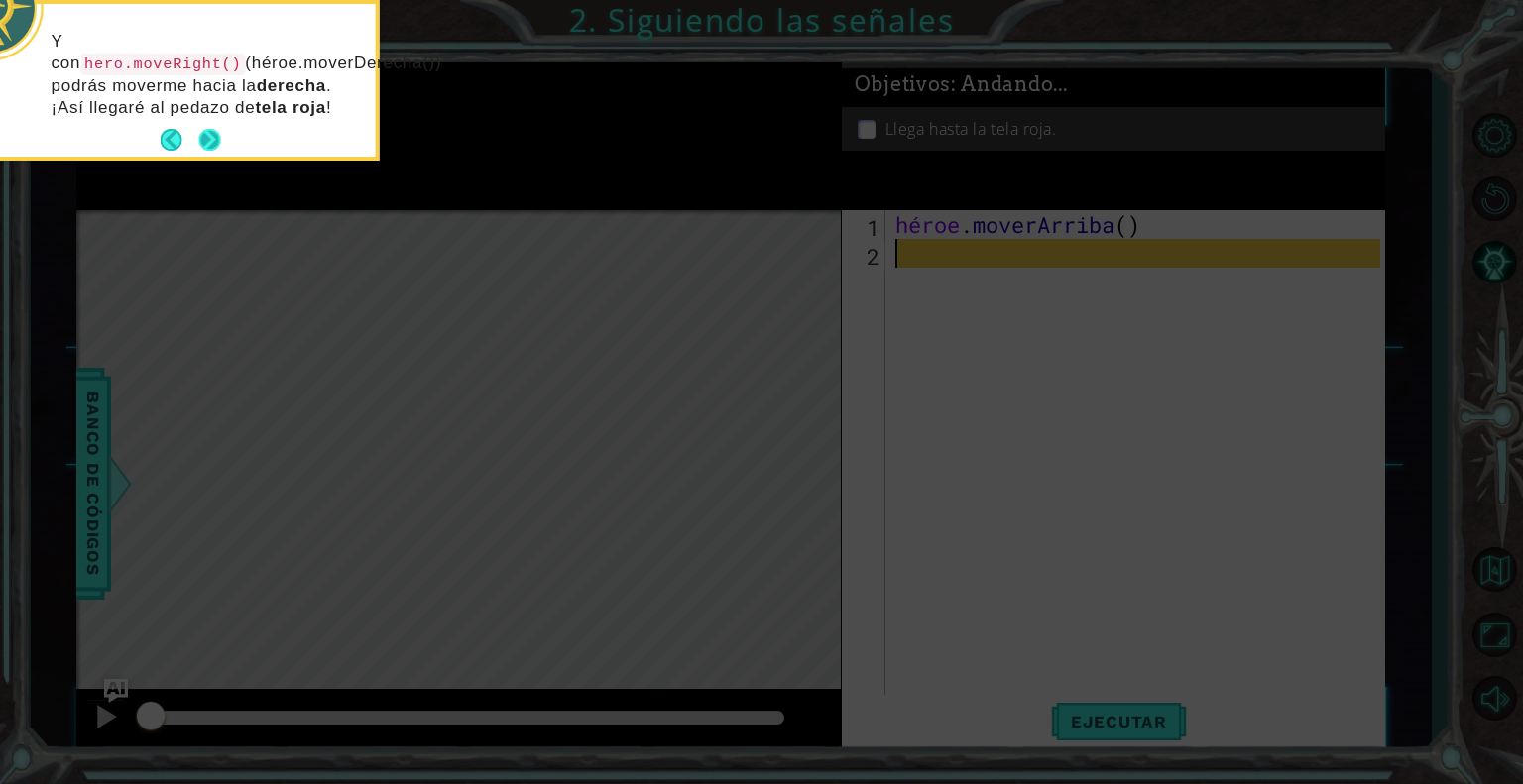
click at [209, 135] on button "Próximo" at bounding box center [210, 140] width 22 height 22
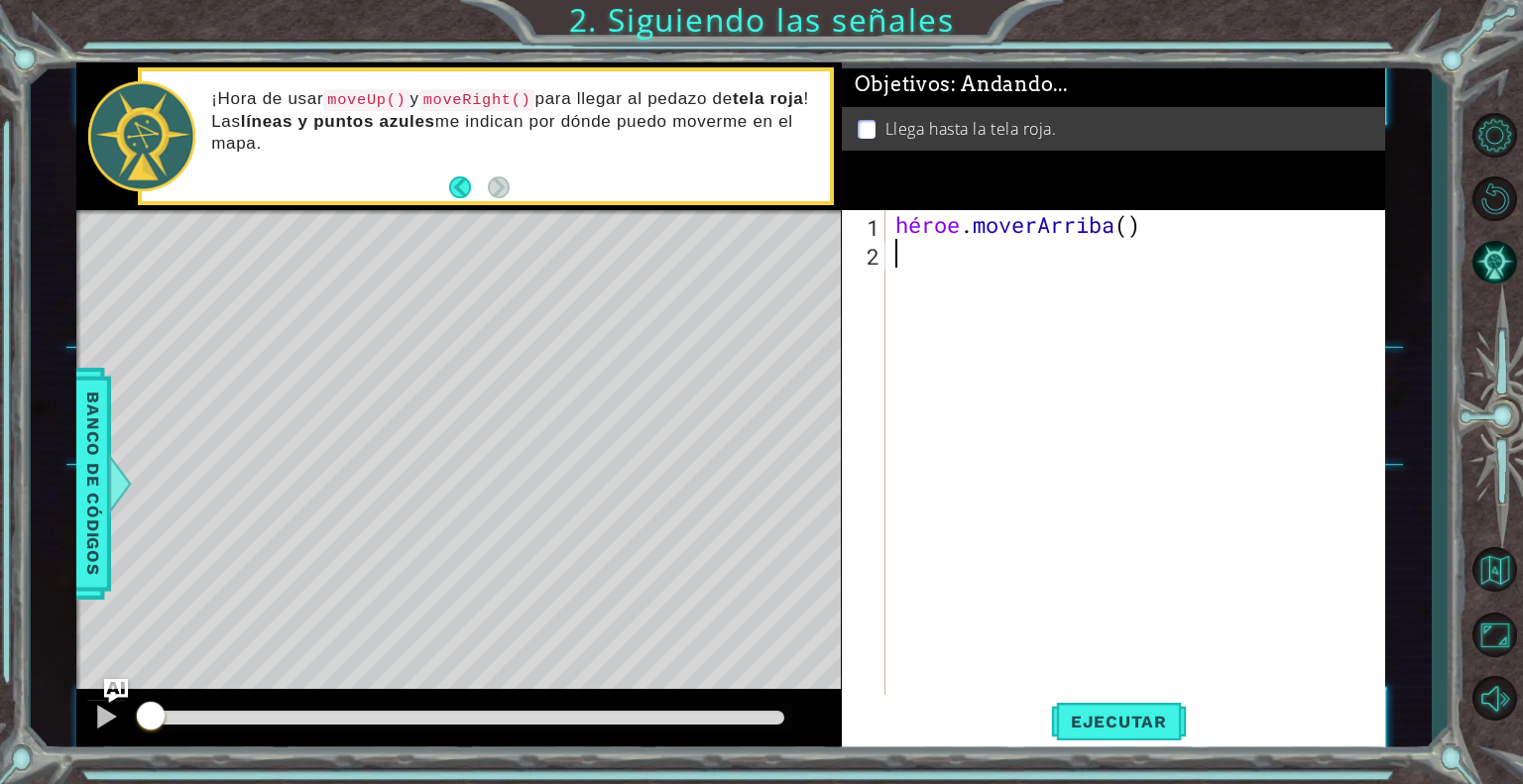
click at [924, 258] on div "héroe . moverArriba ( )" at bounding box center [1140, 482] width 499 height 546
click at [882, 233] on div "1" at bounding box center [865, 227] width 40 height 29
type textarea "hero.moveUp()"
click at [901, 261] on div "héroe . moverArriba ( )" at bounding box center [1140, 482] width 499 height 546
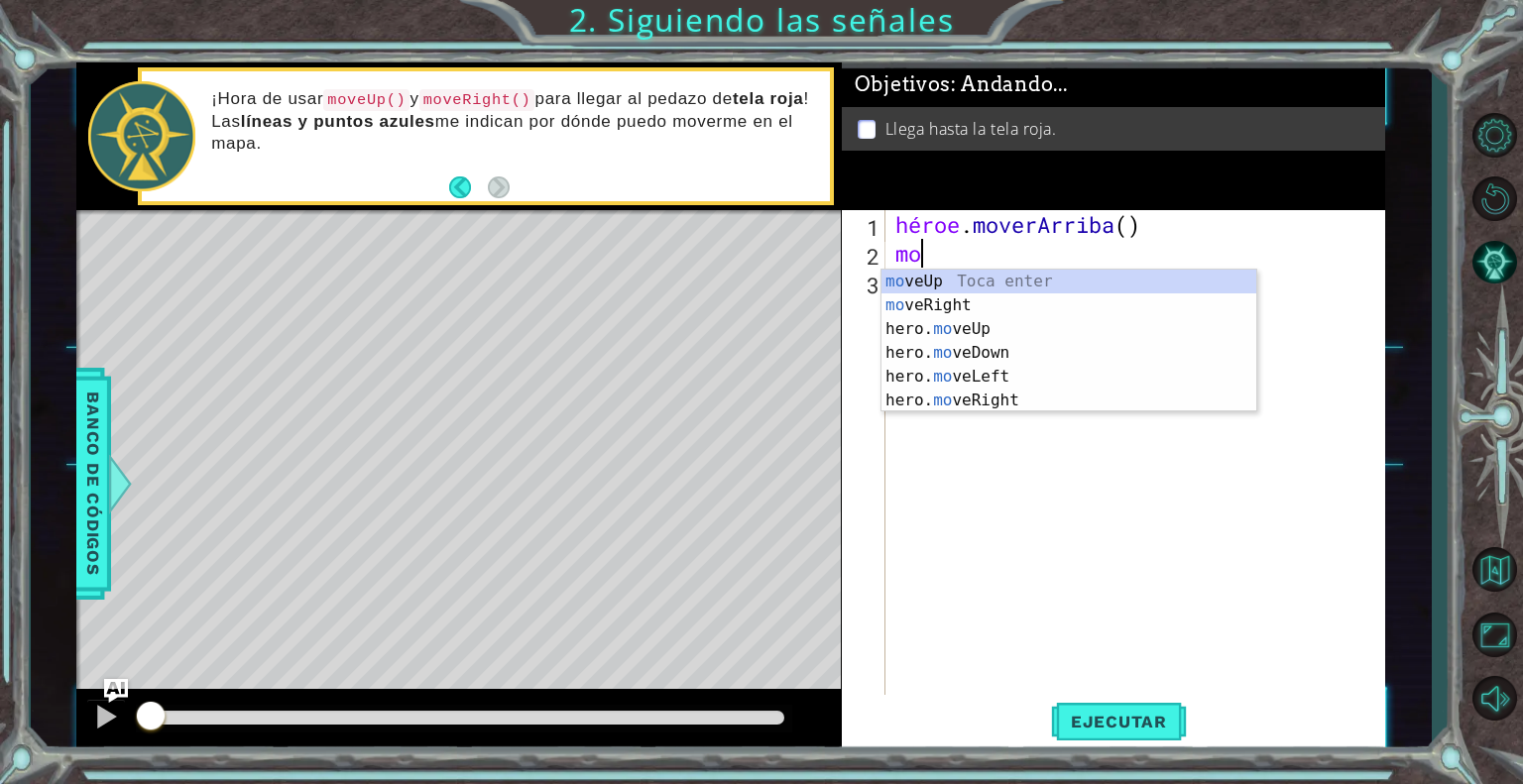
type textarea "m"
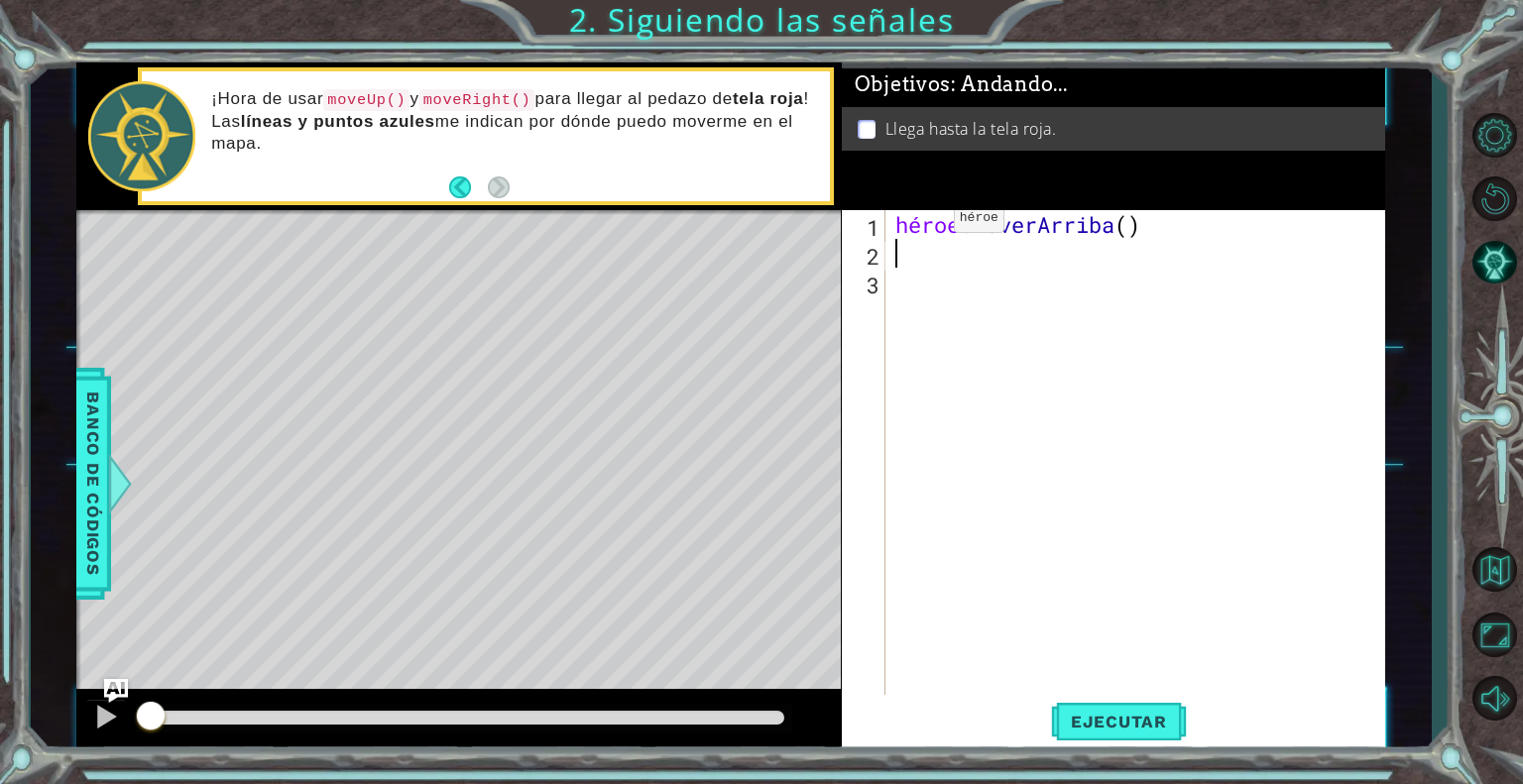
click at [504, 91] on code "moveRight()" at bounding box center [478, 100] width 116 height 22
click at [520, 102] on code "moveRight()" at bounding box center [478, 100] width 116 height 22
click at [888, 249] on div "1 2 3 héroe . moverArriba ( ) [DEMOGRAPHIC_DATA] XXXXXXXXXXXXXXXXXXXXXXXXXXXXXX…" at bounding box center [1110, 453] width 539 height 488
click at [912, 248] on div "héroe . moverArriba ( )" at bounding box center [1140, 482] width 499 height 546
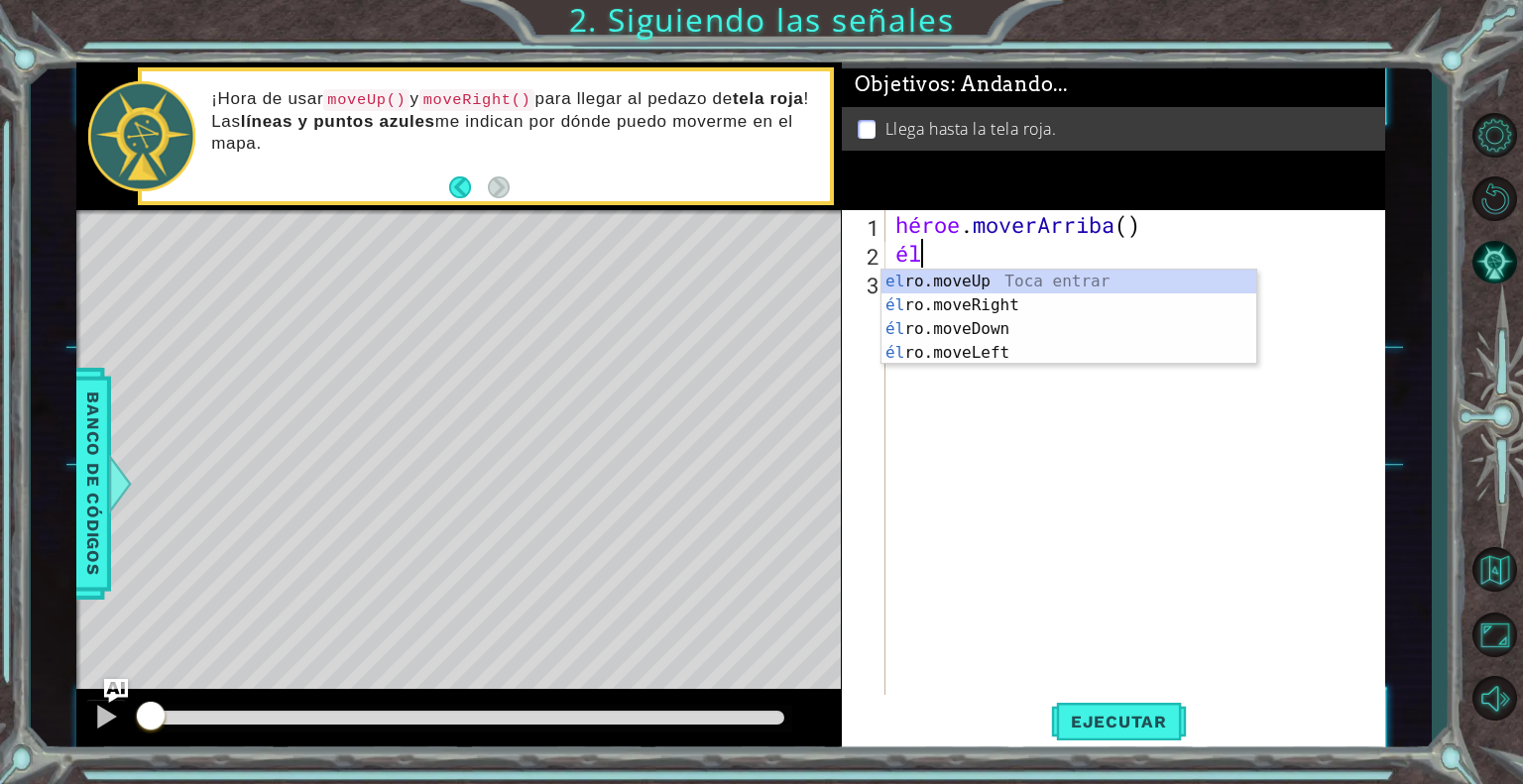
type textarea "h"
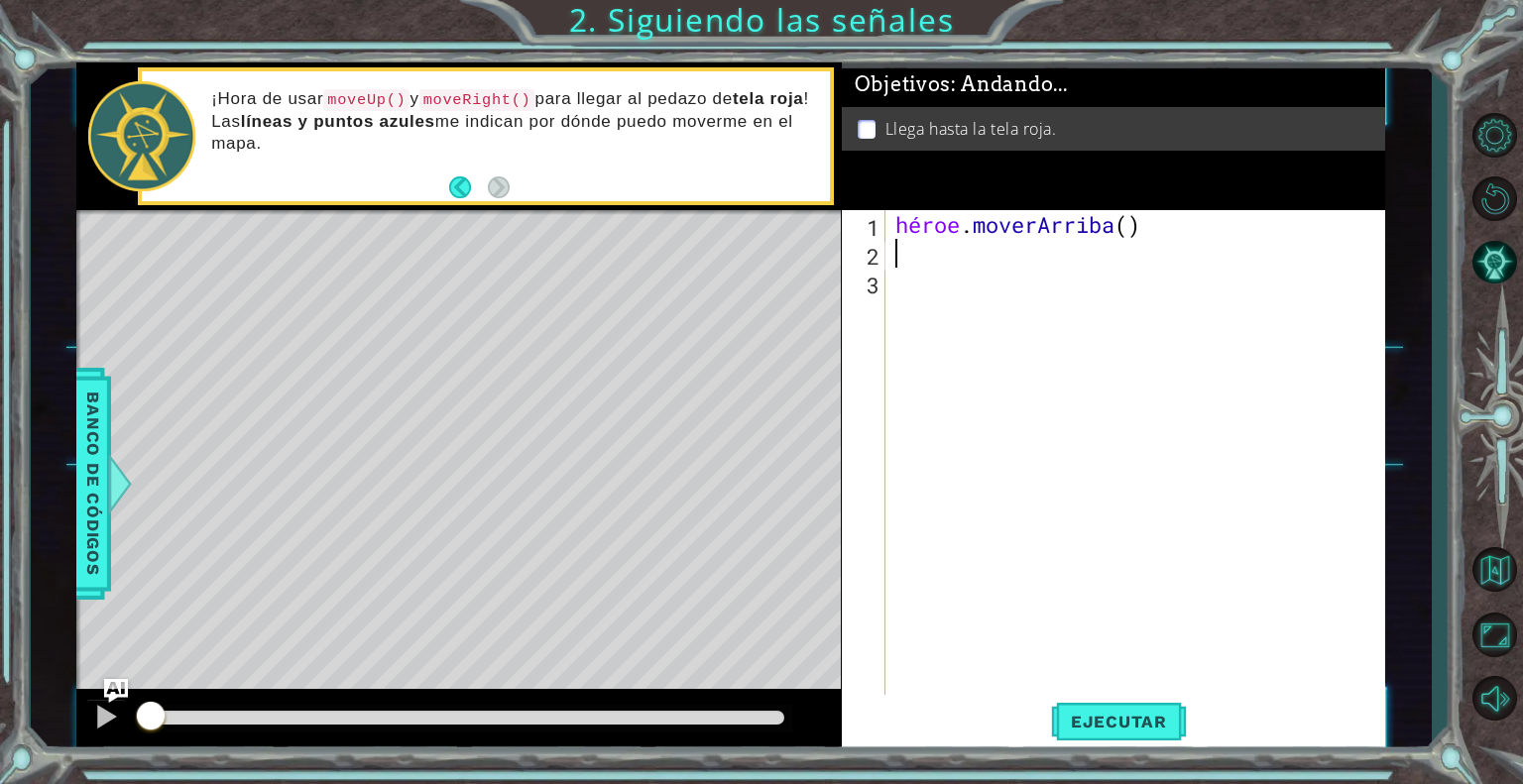
type textarea "h"
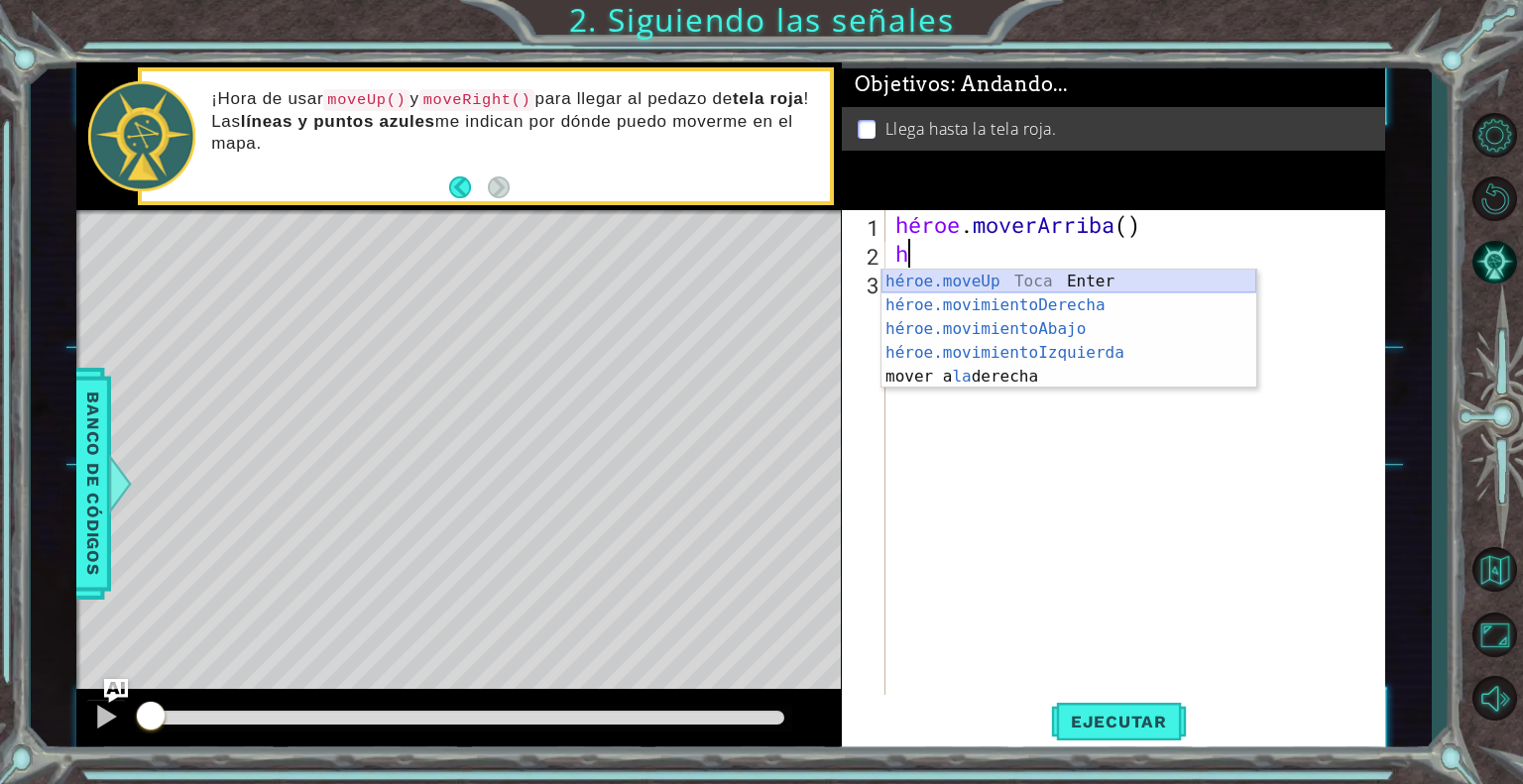
click at [928, 285] on div "héroe.moveUp Toca Enter héroe.movimientoDerecha ​ Toca Enter héroe.movimientoAb…" at bounding box center [1068, 353] width 375 height 167
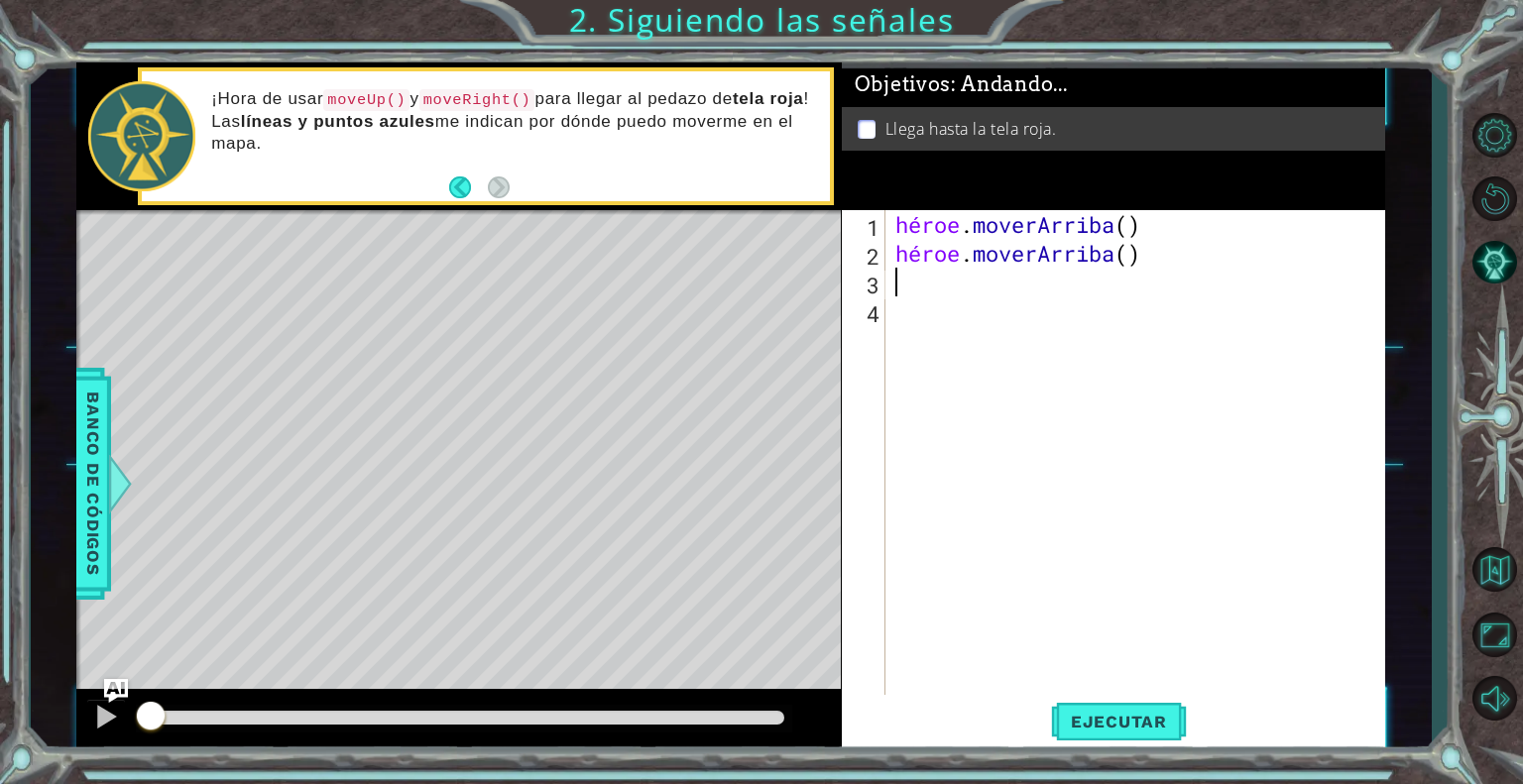
click at [1116, 247] on div "héroe . [PERSON_NAME] ( ) héroe . [GEOGRAPHIC_DATA] ( )" at bounding box center [1140, 482] width 499 height 546
click at [1135, 250] on div "héroe . [PERSON_NAME] ( ) héroe . [GEOGRAPHIC_DATA] ( )" at bounding box center [1140, 482] width 499 height 546
type textarea "hero.moveUp()"
click at [1136, 705] on button "Ejecutar" at bounding box center [1119, 722] width 136 height 55
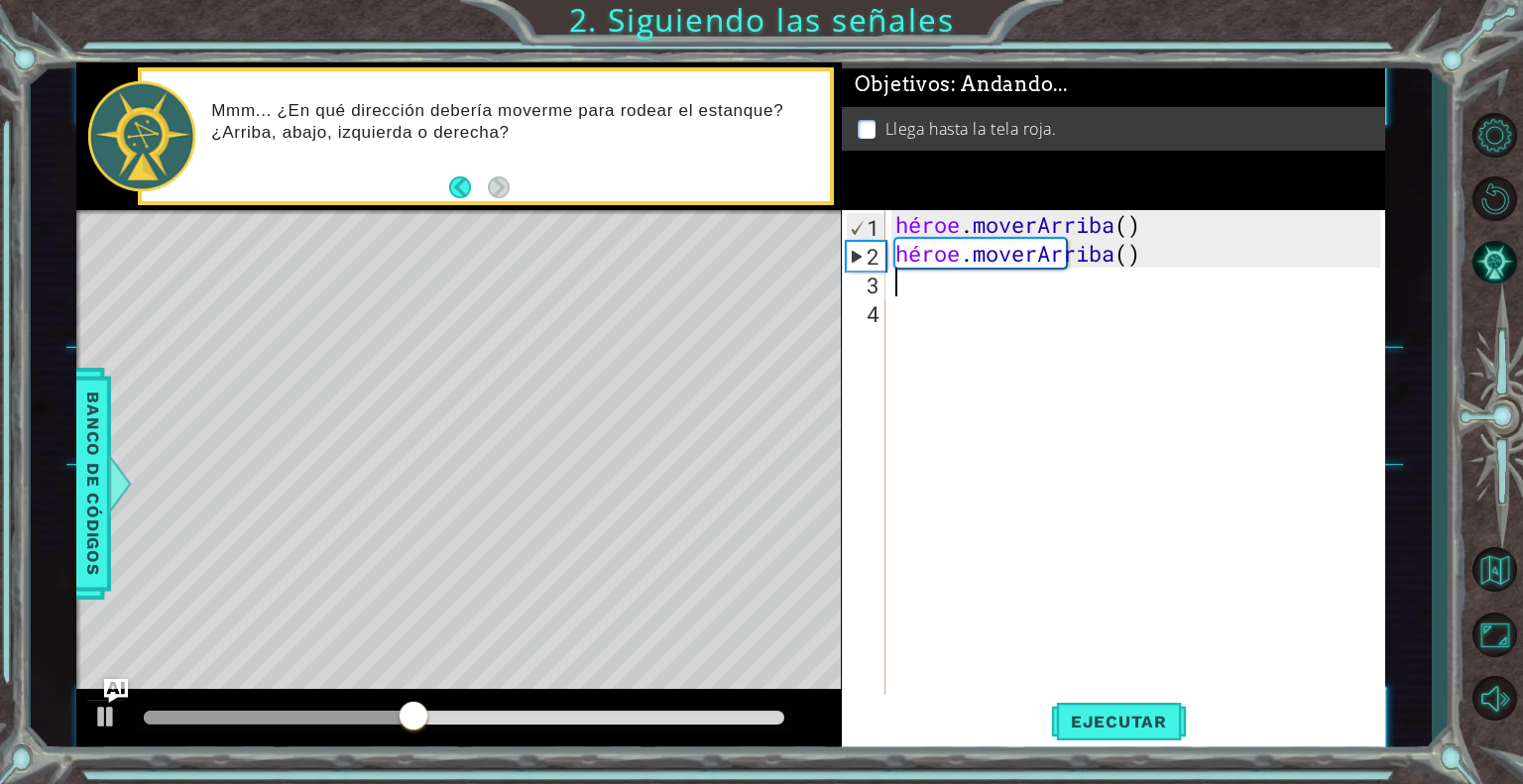
click at [931, 289] on div "héroe . [PERSON_NAME] ( ) héroe . [GEOGRAPHIC_DATA] ( )" at bounding box center [1140, 482] width 499 height 546
type textarea "m"
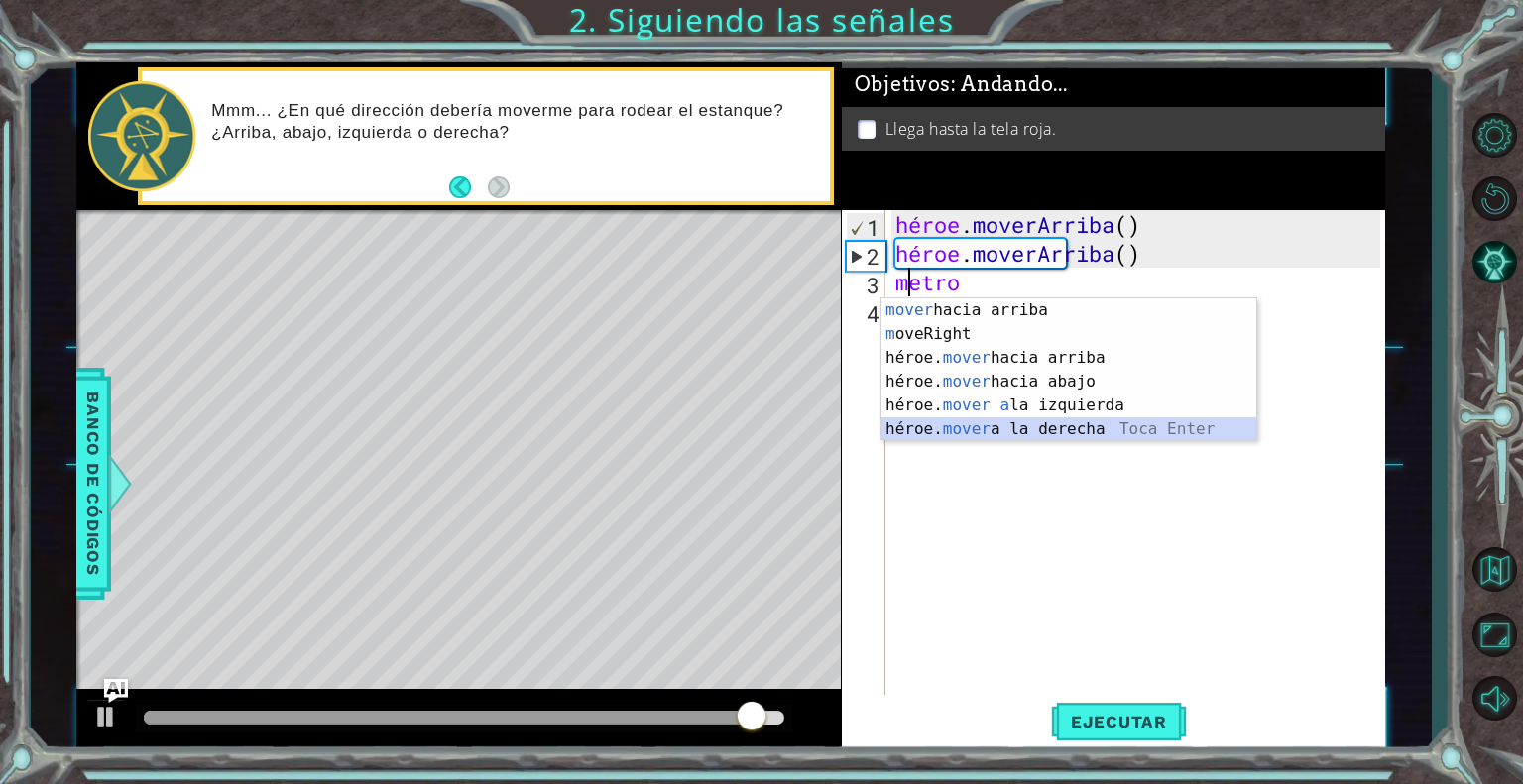
click at [1037, 424] on div "mover hacia arriba [PERSON_NAME] enter m [PERSON_NAME] Toca Enter héroe. mover …" at bounding box center [1068, 393] width 375 height 191
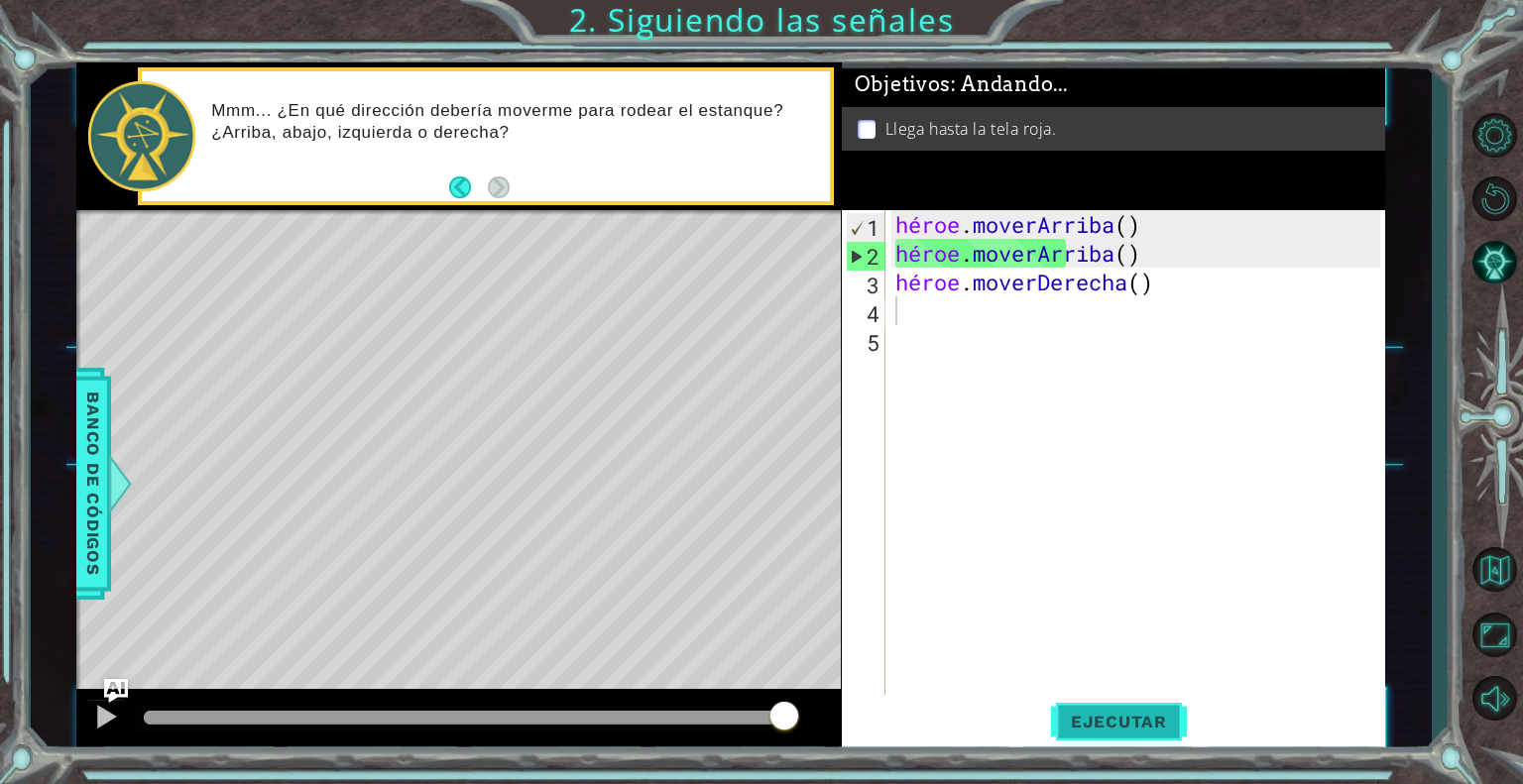
click at [1142, 713] on font "Ejecutar" at bounding box center [1119, 721] width 96 height 20
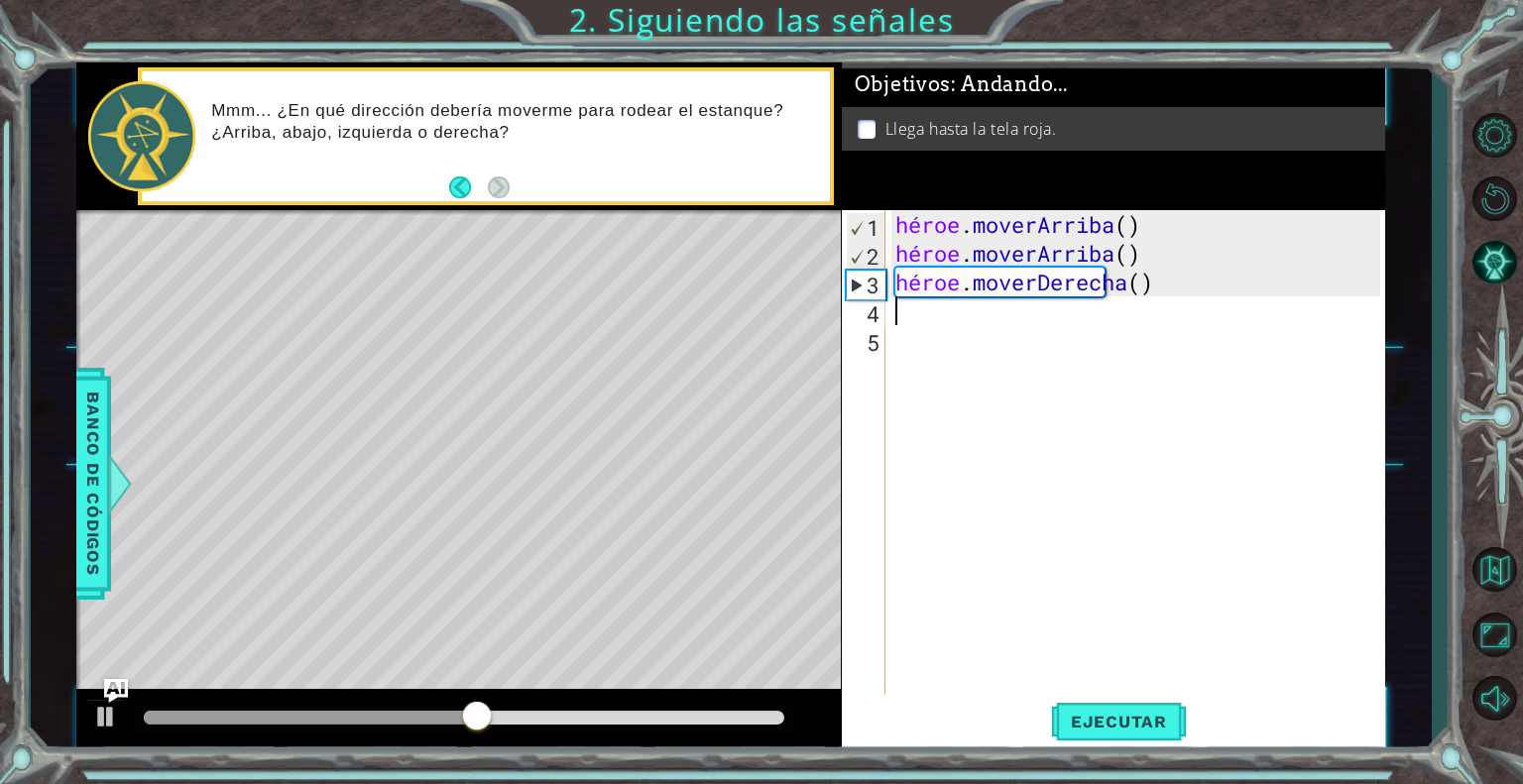
click at [921, 323] on div "héroe . [PERSON_NAME] ( ) héroe . [PERSON_NAME] ( ) héroe . moverDerecha ( )" at bounding box center [1140, 482] width 499 height 546
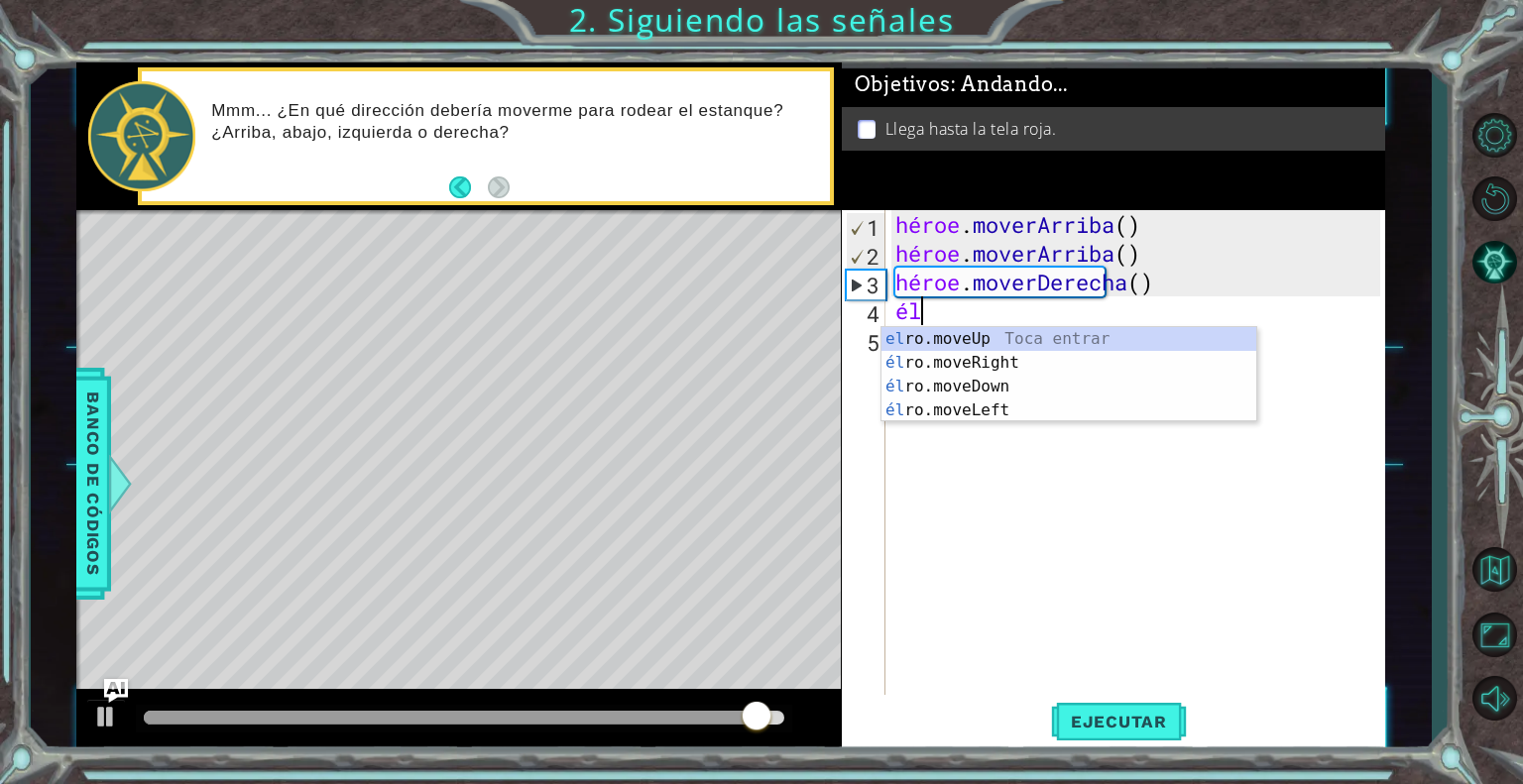
type textarea "h"
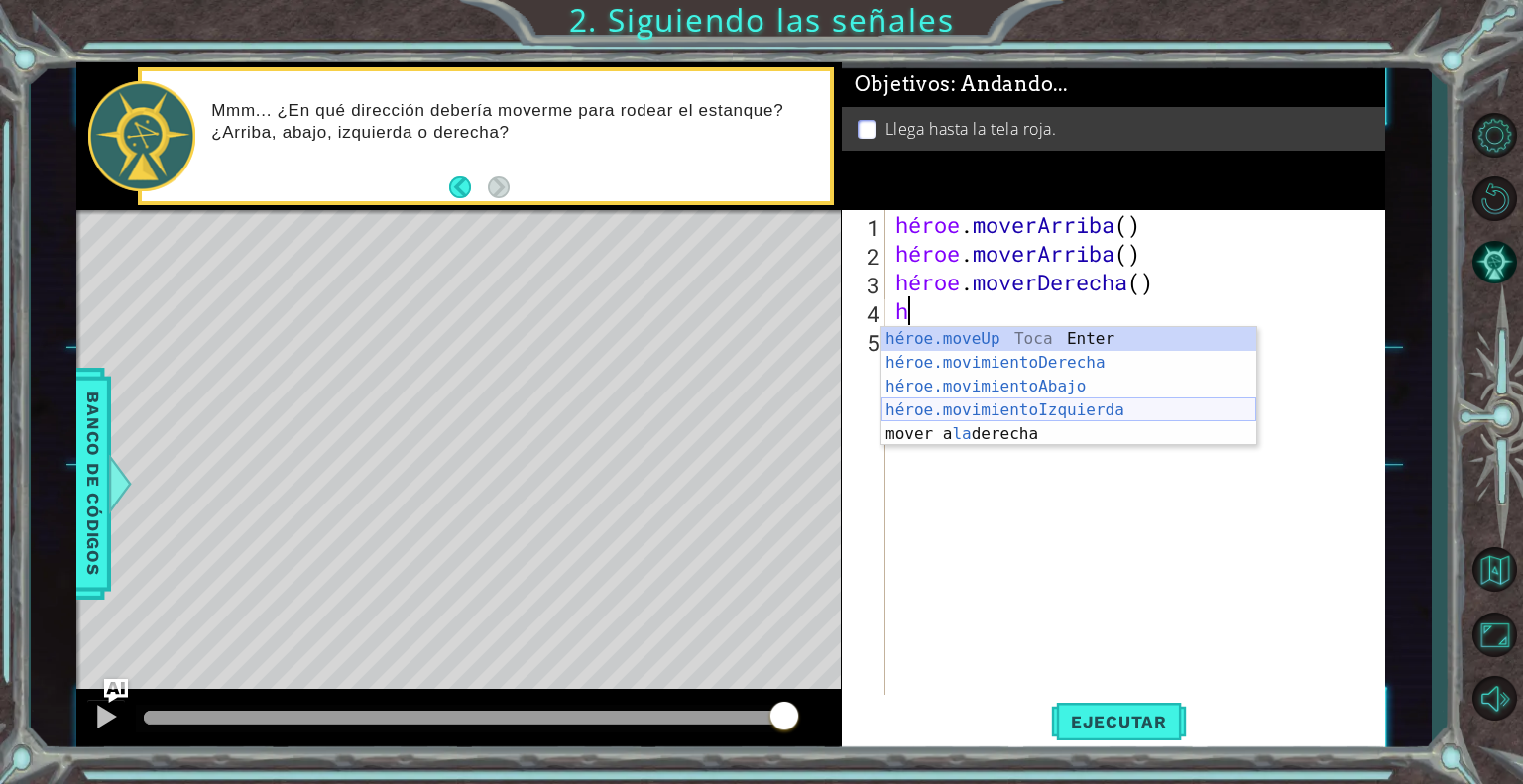
click at [1076, 400] on div "héroe.moveUp Toca Enter héroe.movimientoDerecha ​ Toca Enter héroe.movimientoAb…" at bounding box center [1068, 409] width 375 height 167
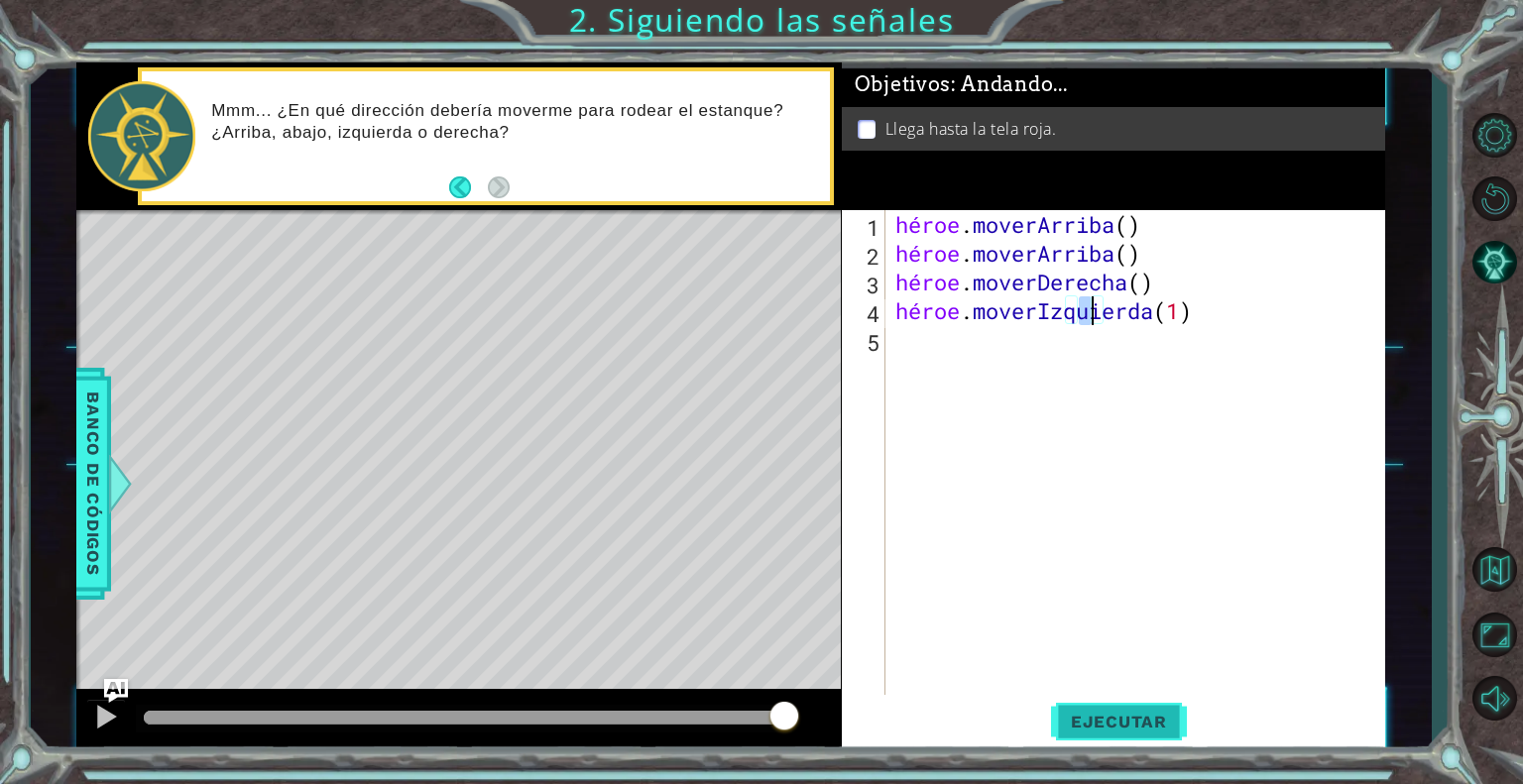
click at [1139, 705] on button "Ejecutar" at bounding box center [1119, 722] width 136 height 55
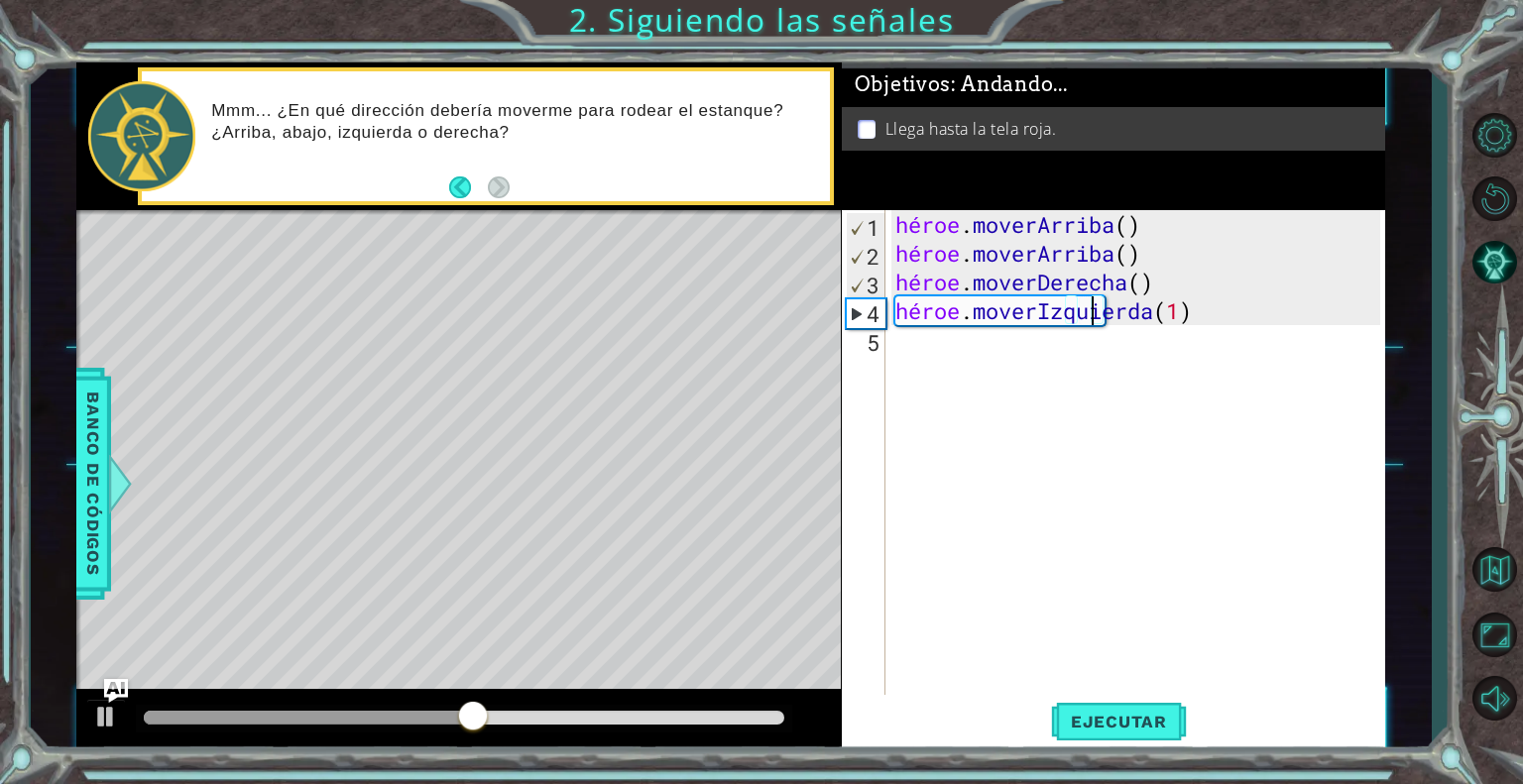
click at [1288, 321] on div "héroe . [PERSON_NAME] ( ) héroe . [PERSON_NAME] ( ) héroe . moverDerecha ( ) hé…" at bounding box center [1140, 482] width 499 height 546
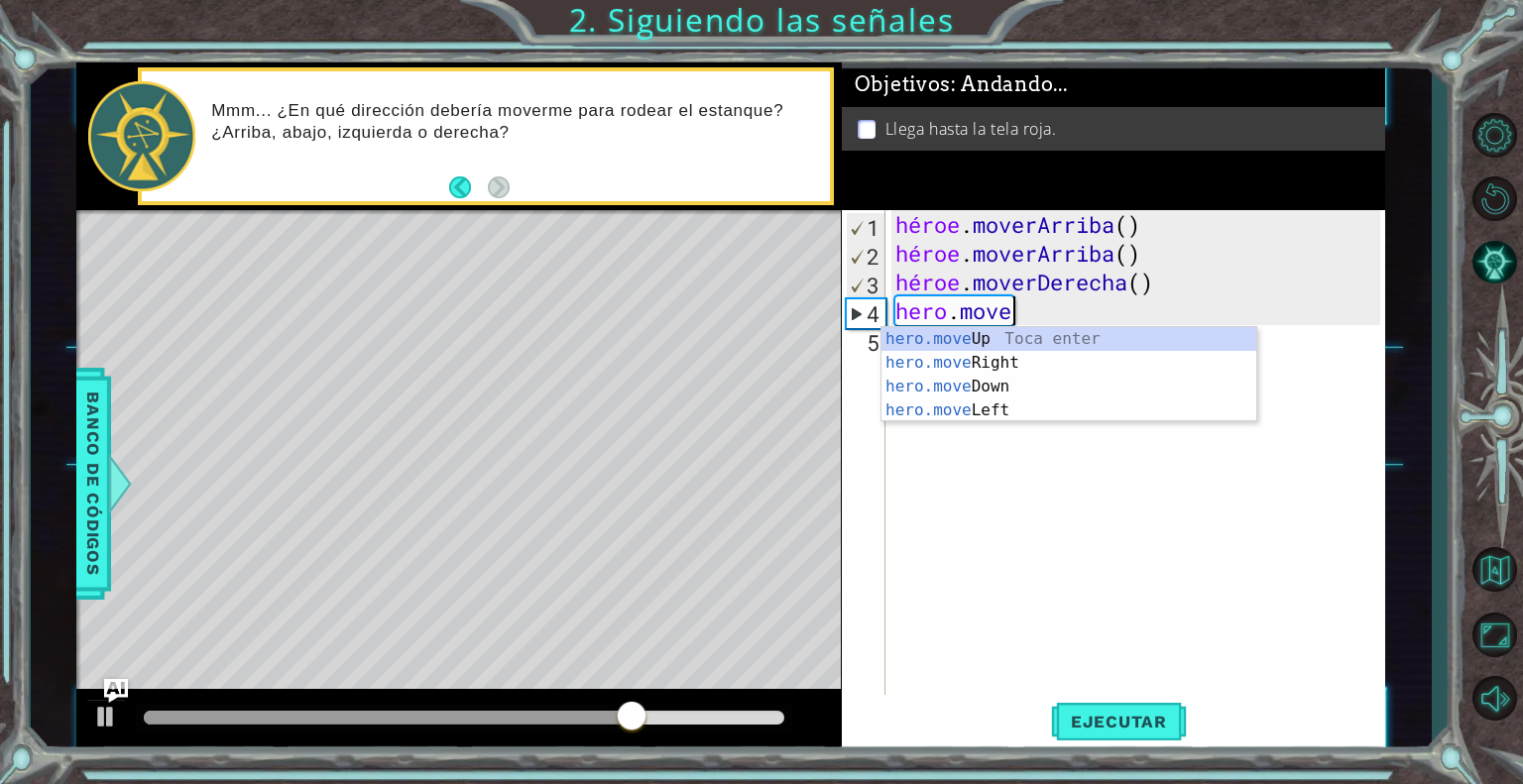
type textarea "hero.mov"
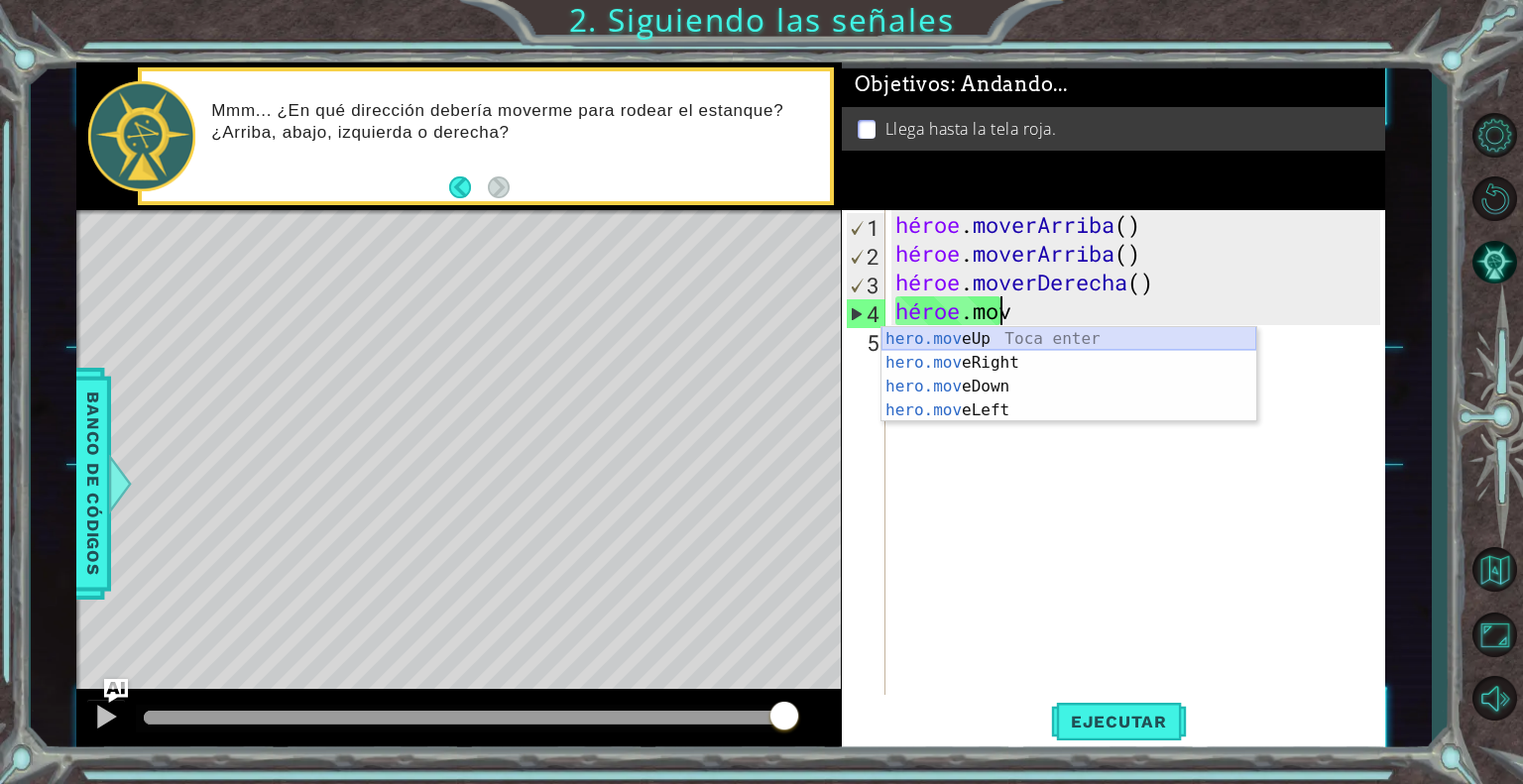
click at [1220, 346] on div "hero.mov eUp Toca enter hero.mov eRight Toca Enter hero.mov eDown Toca Enter he…" at bounding box center [1068, 397] width 375 height 143
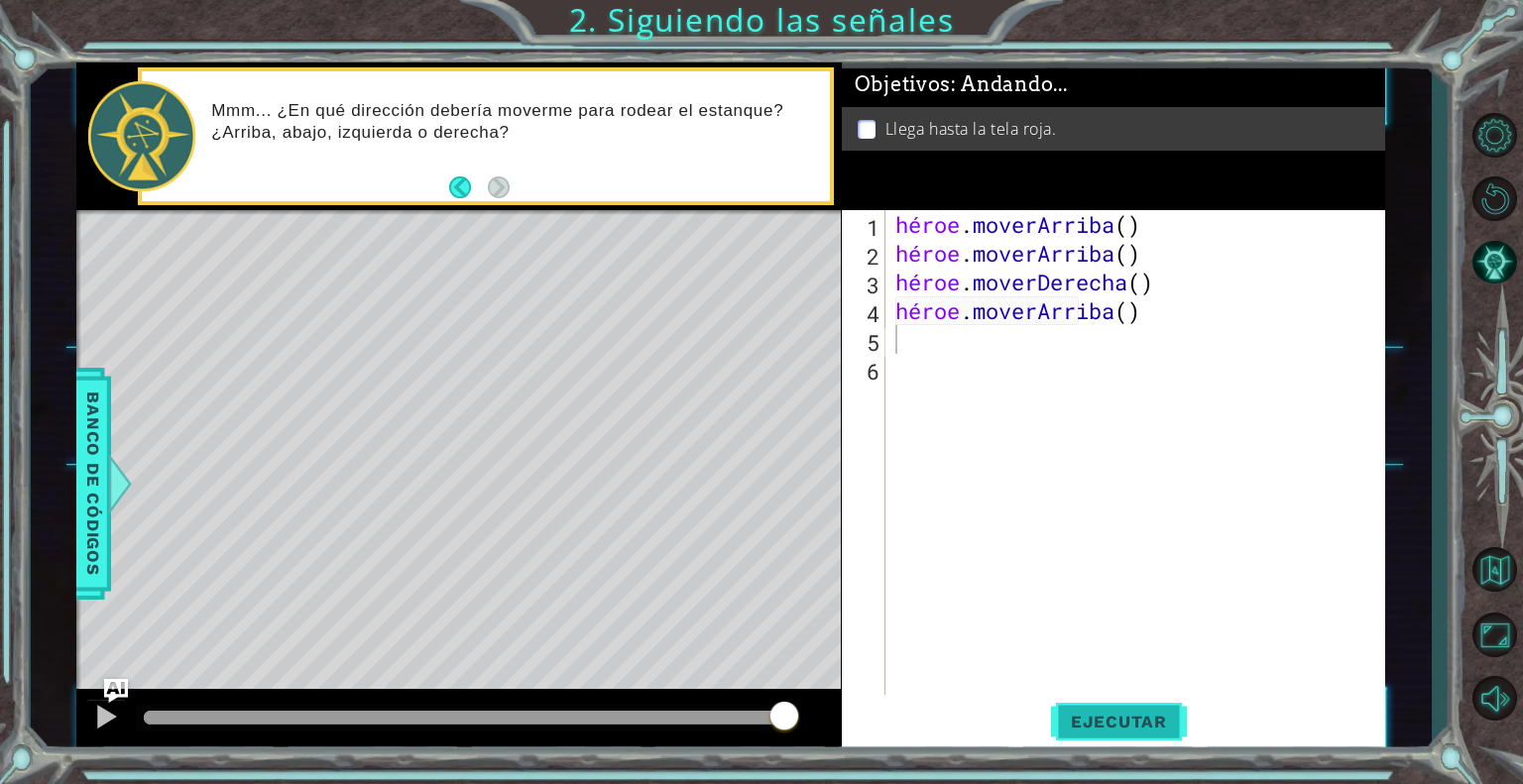
click at [1118, 707] on button "Ejecutar" at bounding box center [1119, 722] width 136 height 55
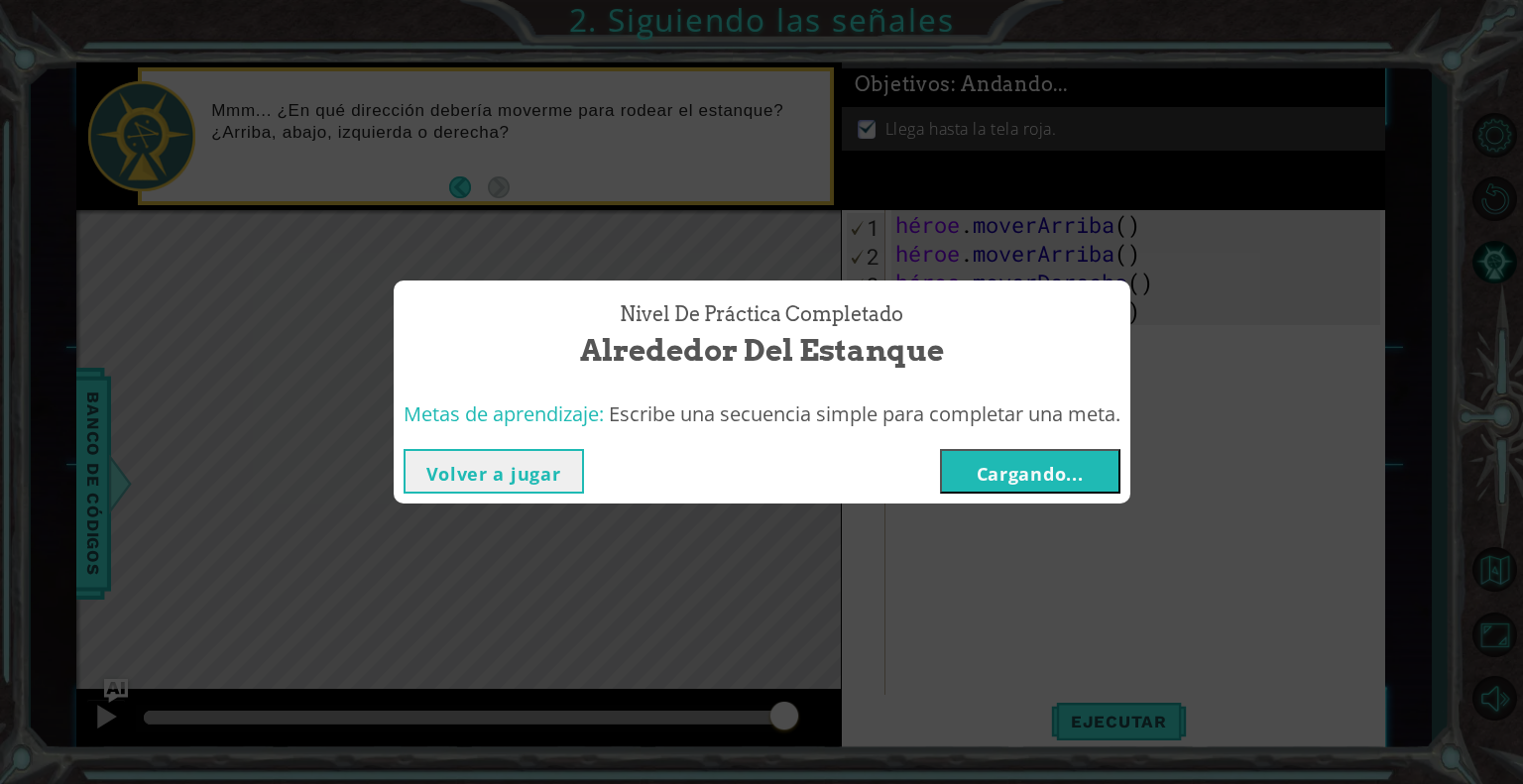
click at [522, 482] on font "Volver a jugar" at bounding box center [494, 473] width 135 height 24
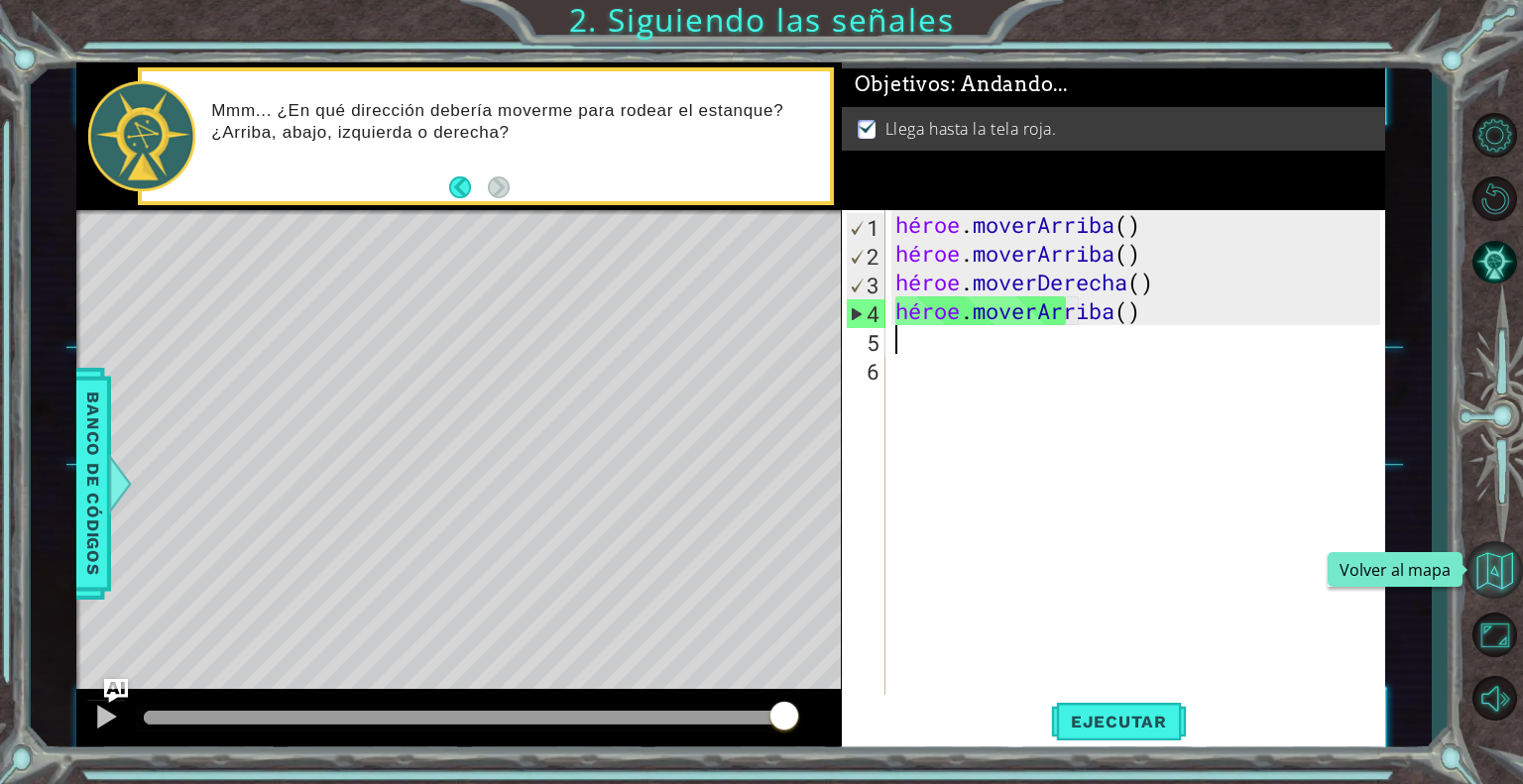
click at [1502, 545] on button "Volver al mapa" at bounding box center [1495, 570] width 58 height 58
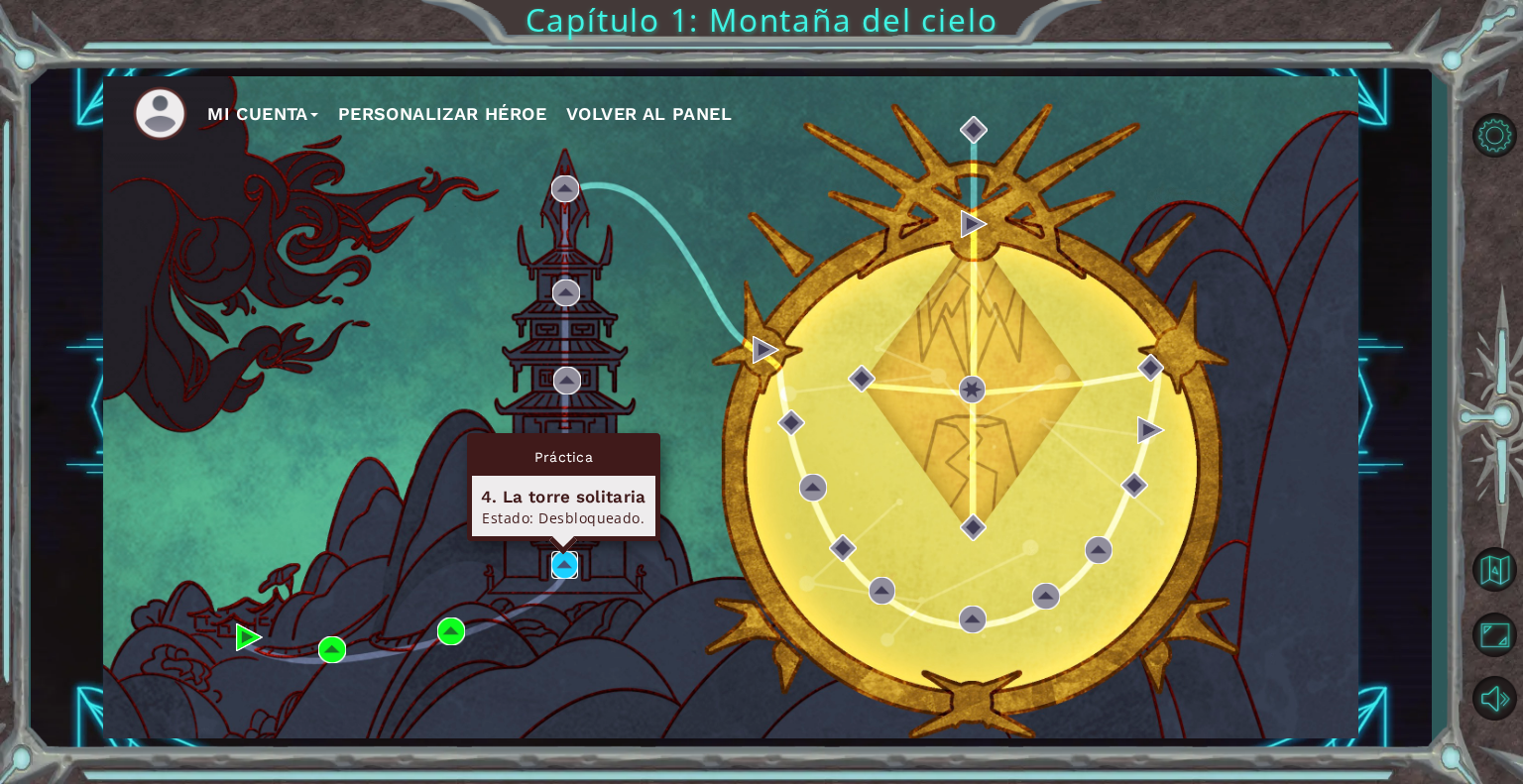
click at [555, 568] on img at bounding box center [566, 565] width 28 height 28
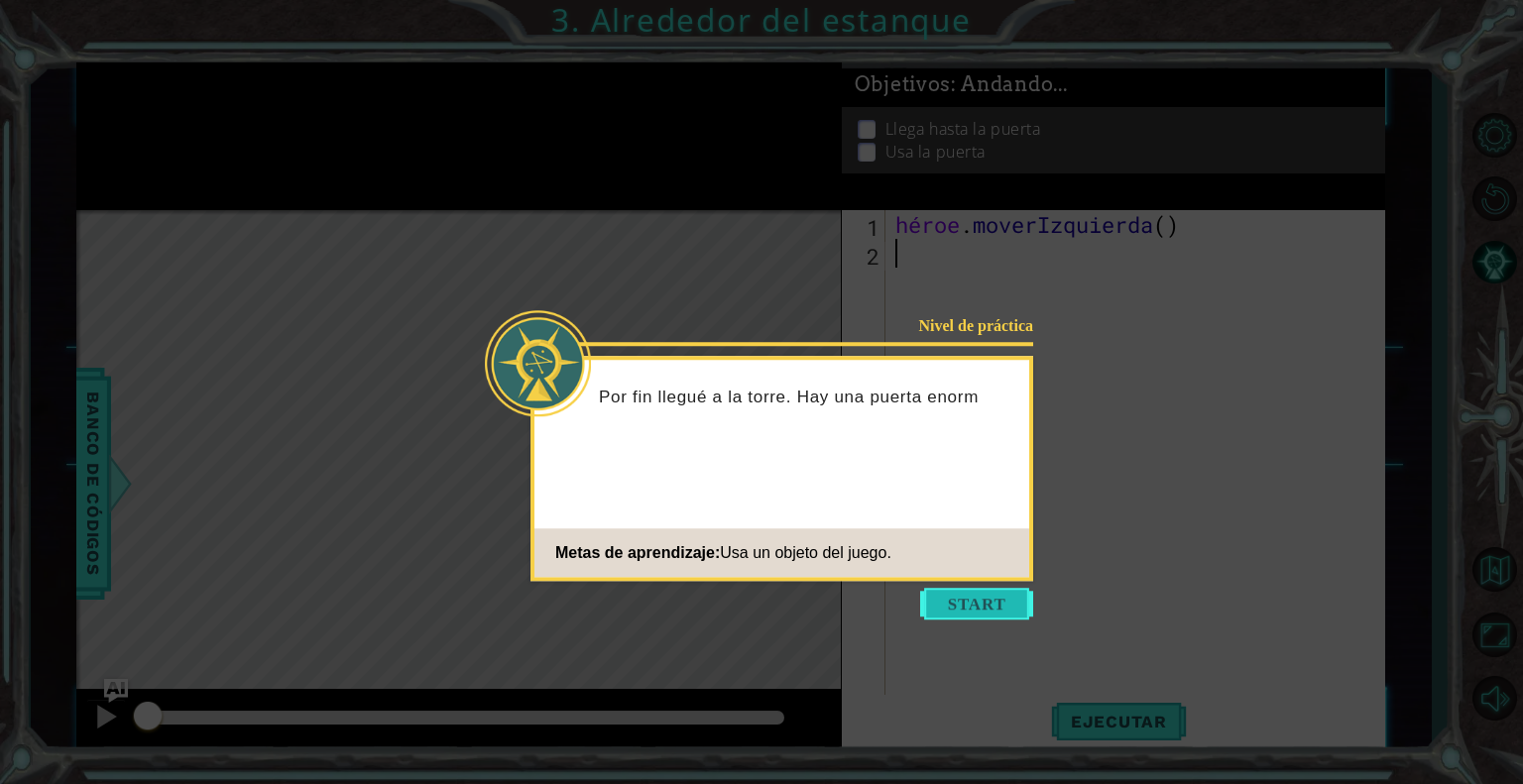
click at [970, 590] on button "Comenzar" at bounding box center [976, 603] width 113 height 32
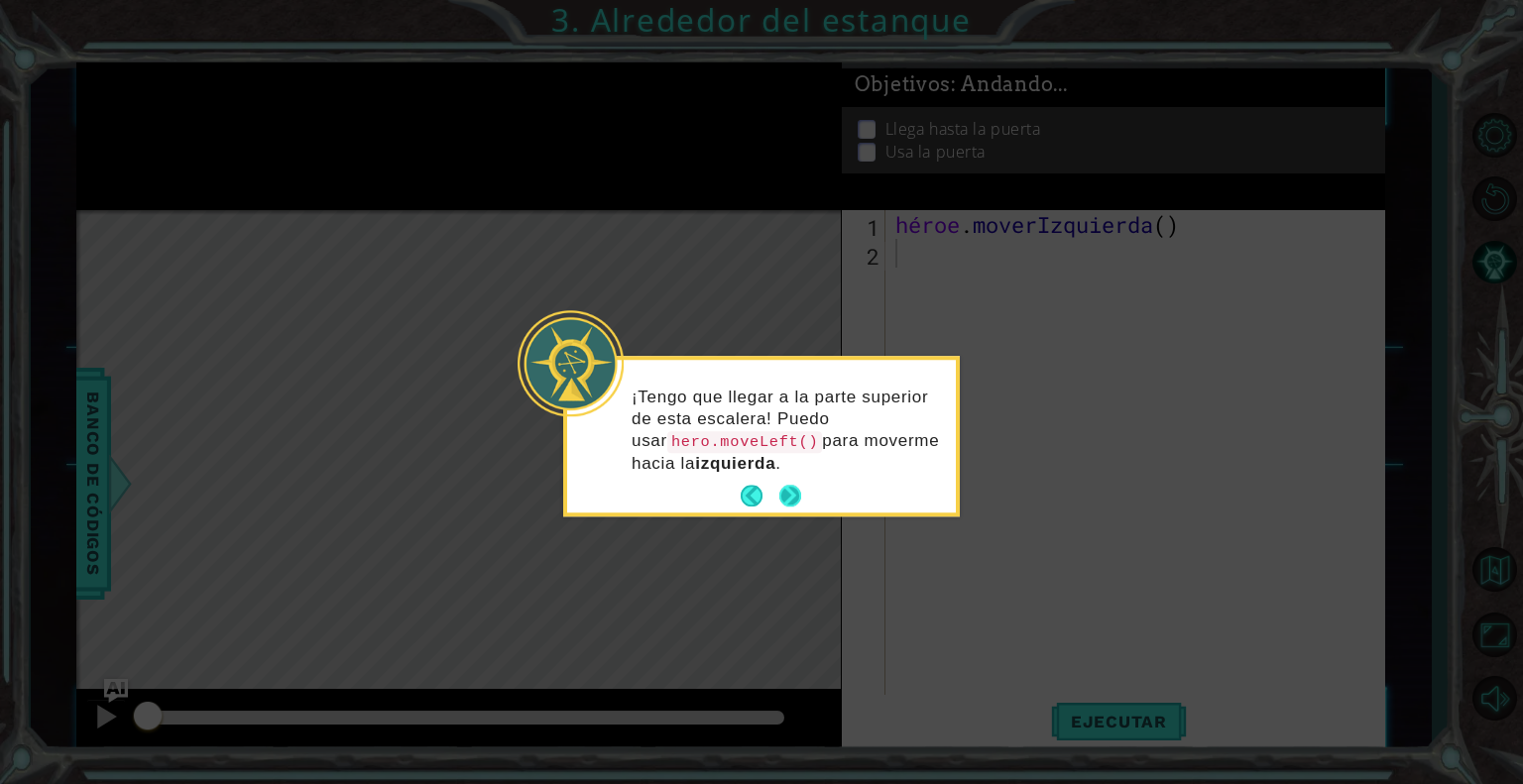
click at [797, 485] on button "Próximo" at bounding box center [790, 496] width 22 height 22
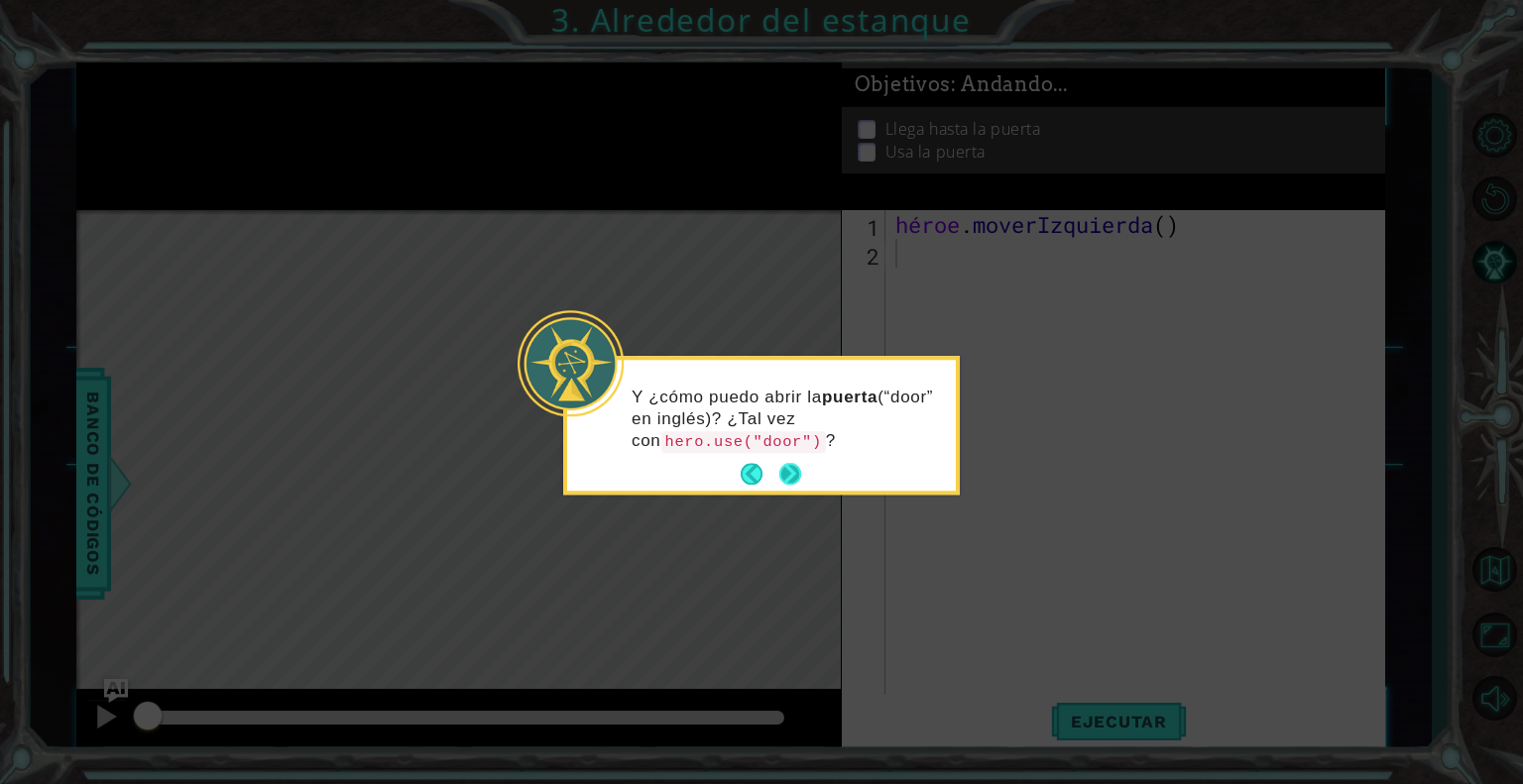
click at [795, 470] on button "Próximo" at bounding box center [790, 474] width 22 height 22
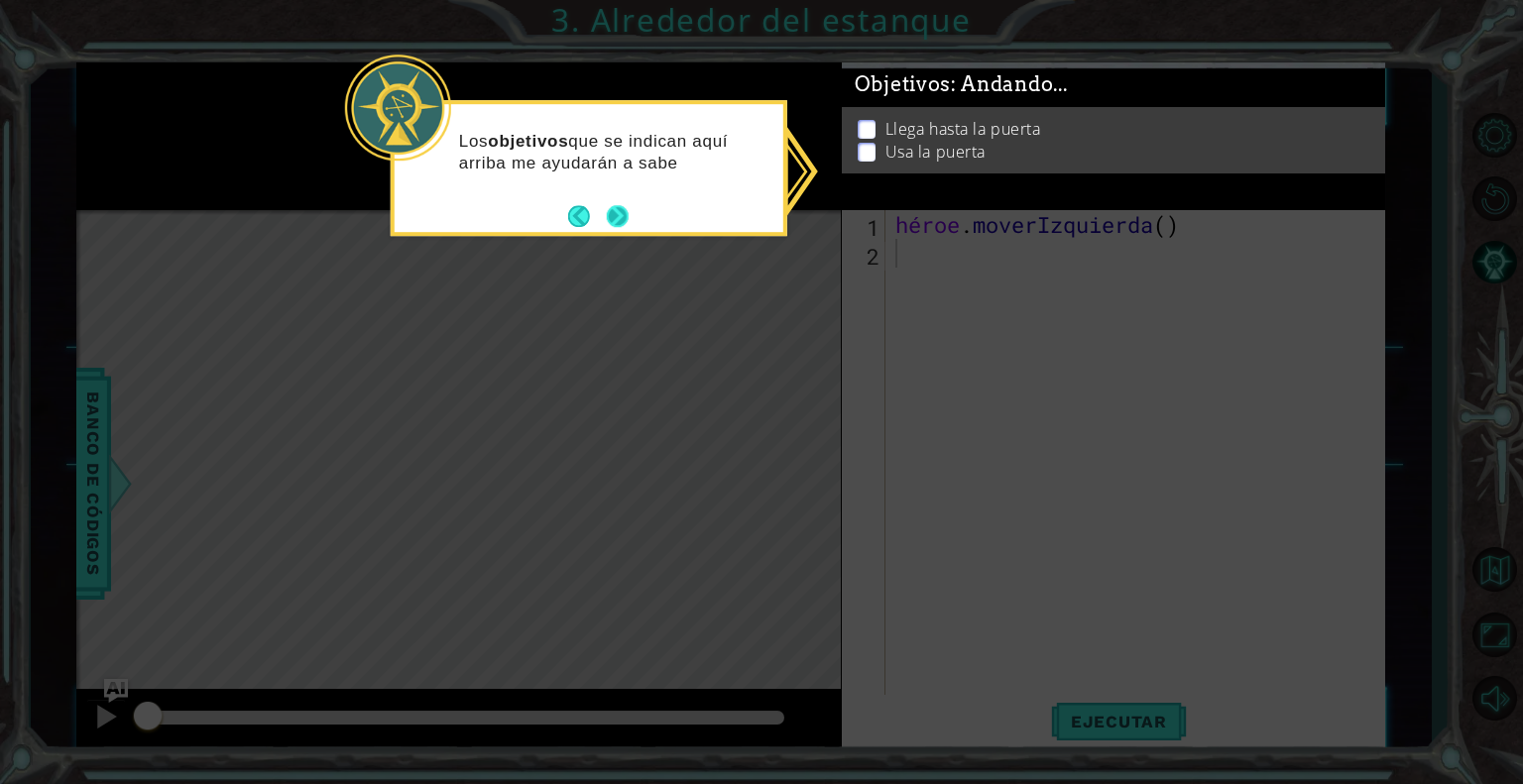
click at [607, 217] on button "Próximo" at bounding box center [618, 216] width 22 height 22
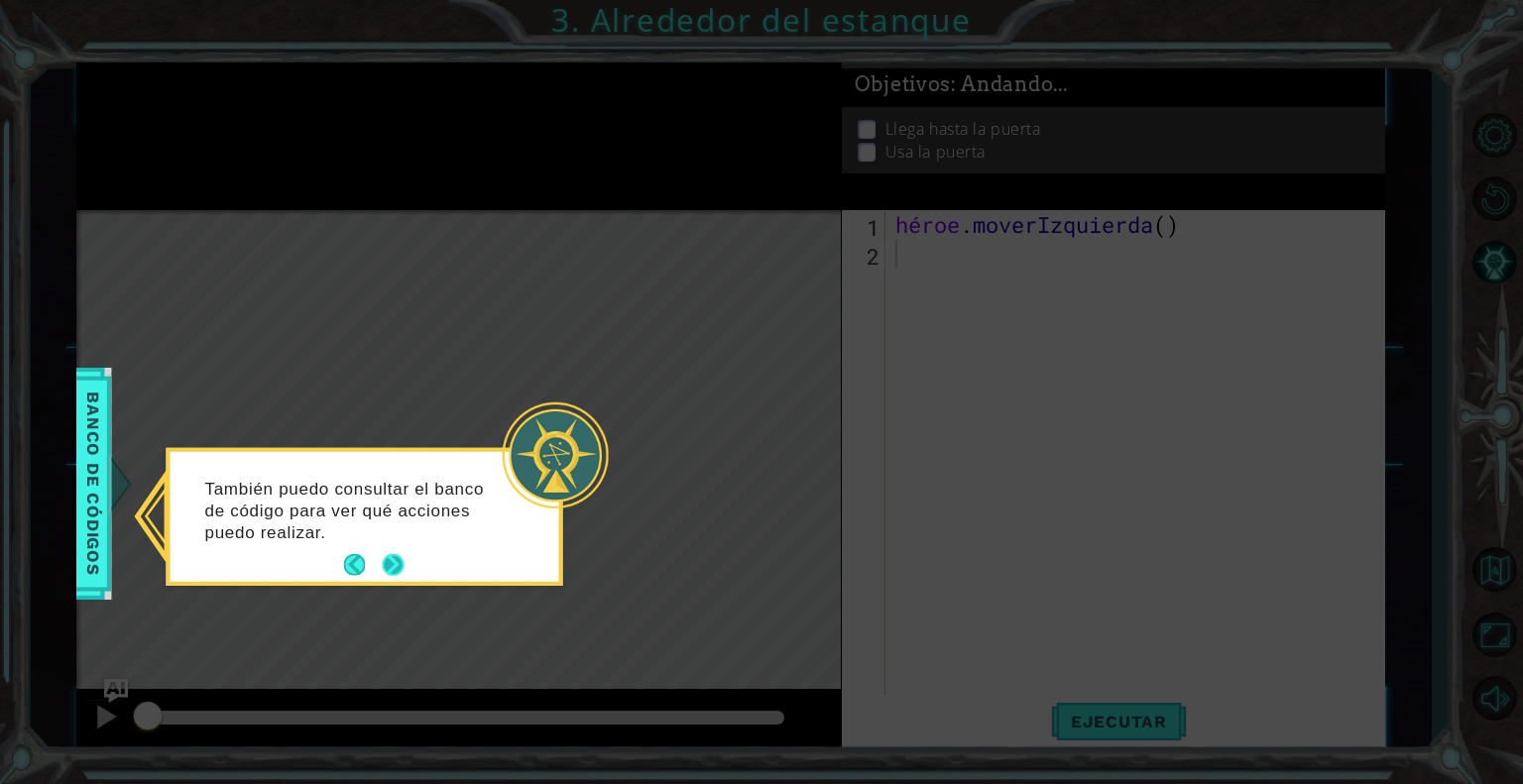
click at [390, 562] on button "Próximo" at bounding box center [393, 565] width 22 height 22
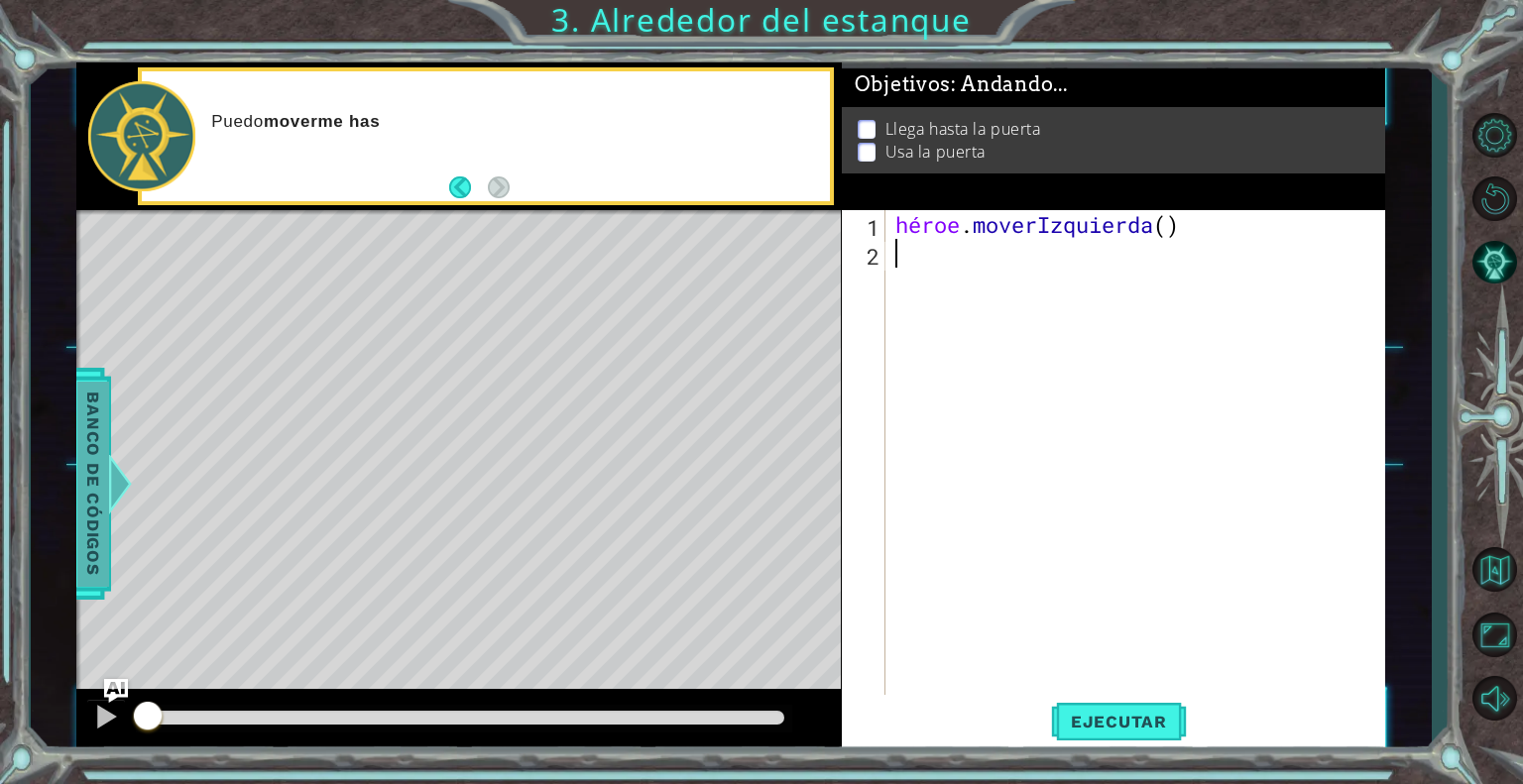
click at [94, 467] on font "Banco de códigos" at bounding box center [90, 483] width 20 height 184
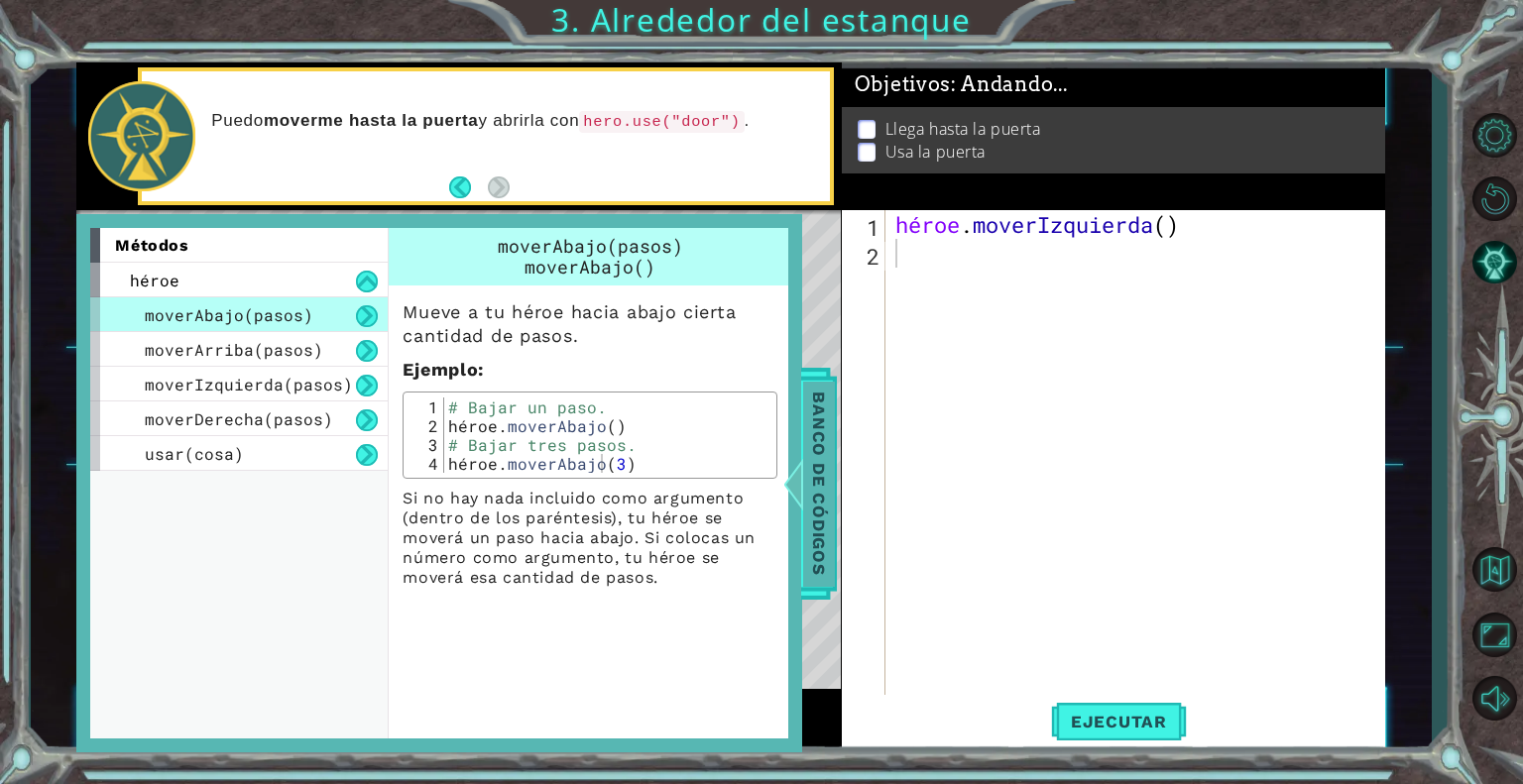
click at [825, 420] on font "Banco de códigos" at bounding box center [818, 483] width 20 height 184
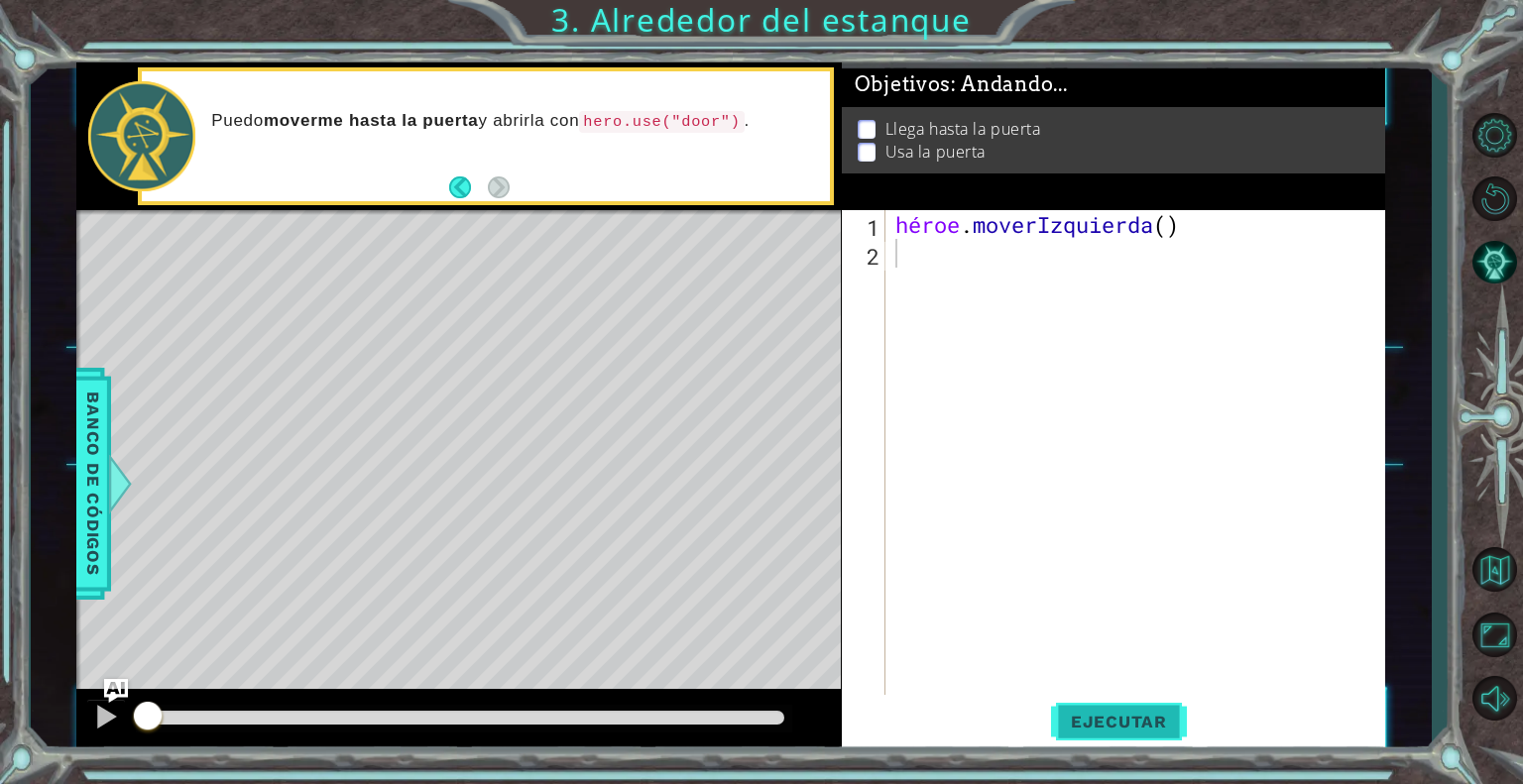
click at [1114, 723] on font "Ejecutar" at bounding box center [1119, 721] width 96 height 20
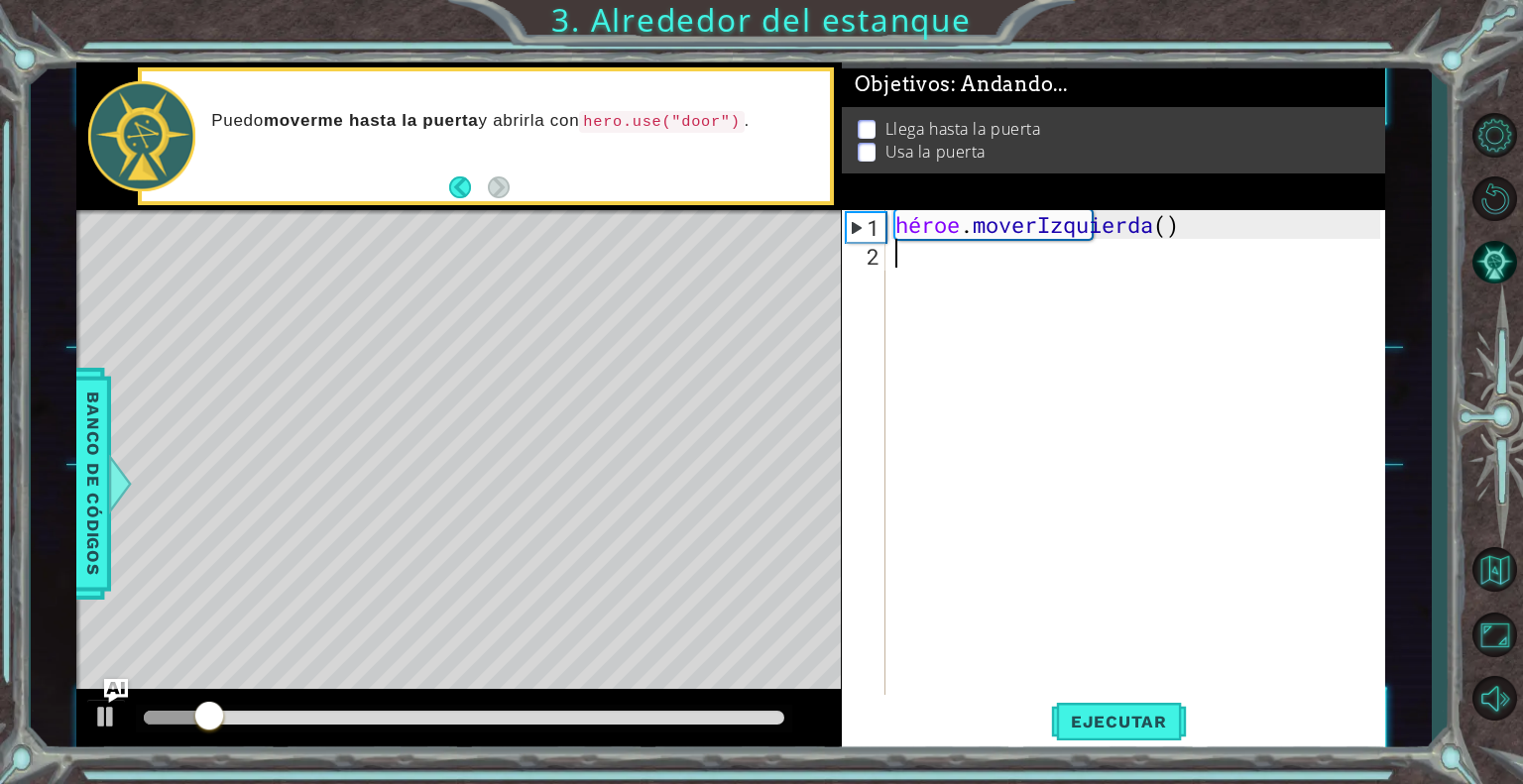
click at [963, 258] on div "héroe . [GEOGRAPHIC_DATA] ( )" at bounding box center [1140, 482] width 499 height 546
type textarea "h"
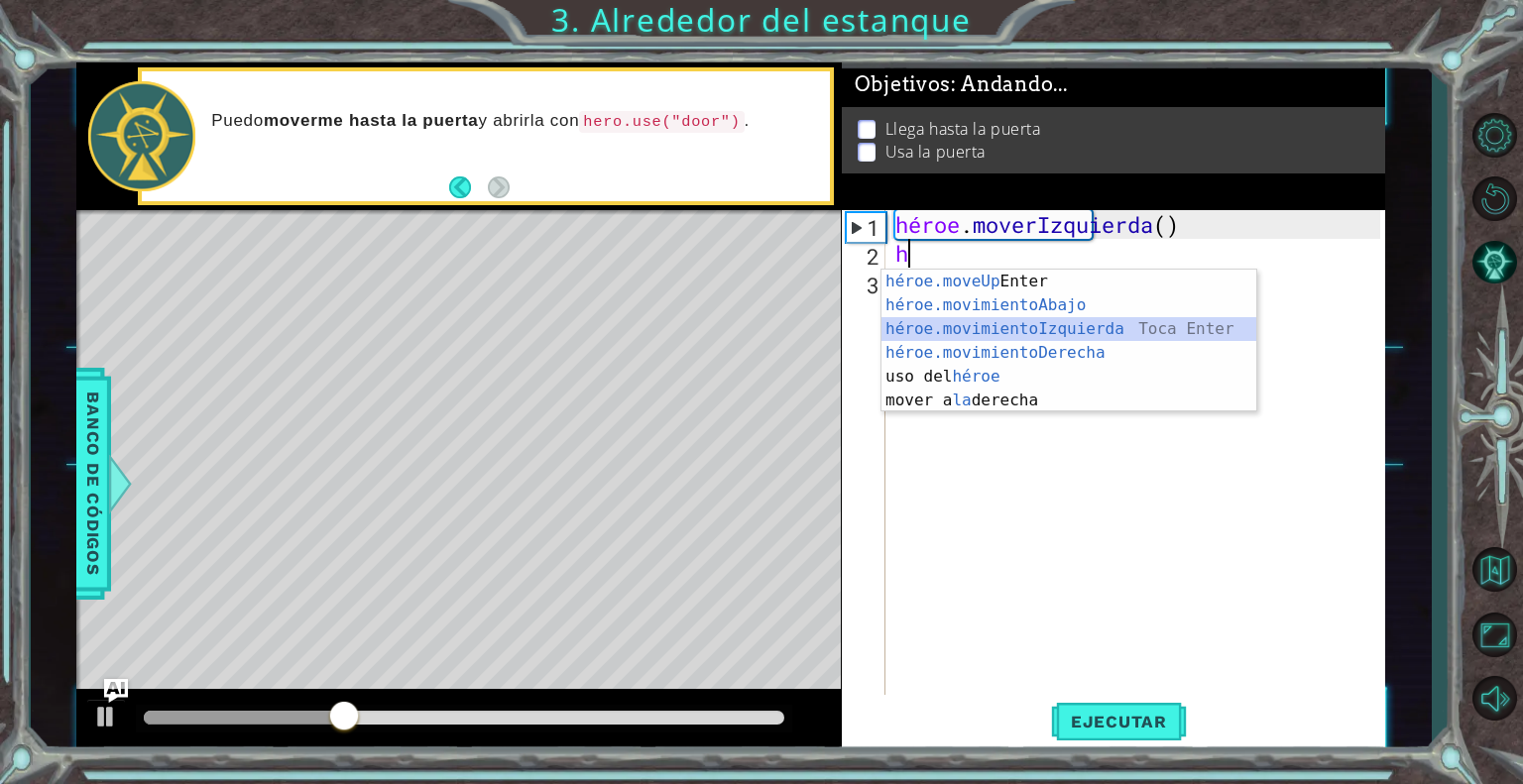
click at [1024, 328] on div "héroe.moveUp Toca Enter héroe.movimientoAbajo ​ Toca Enter héroe.movimientoIzqu…" at bounding box center [1068, 365] width 375 height 191
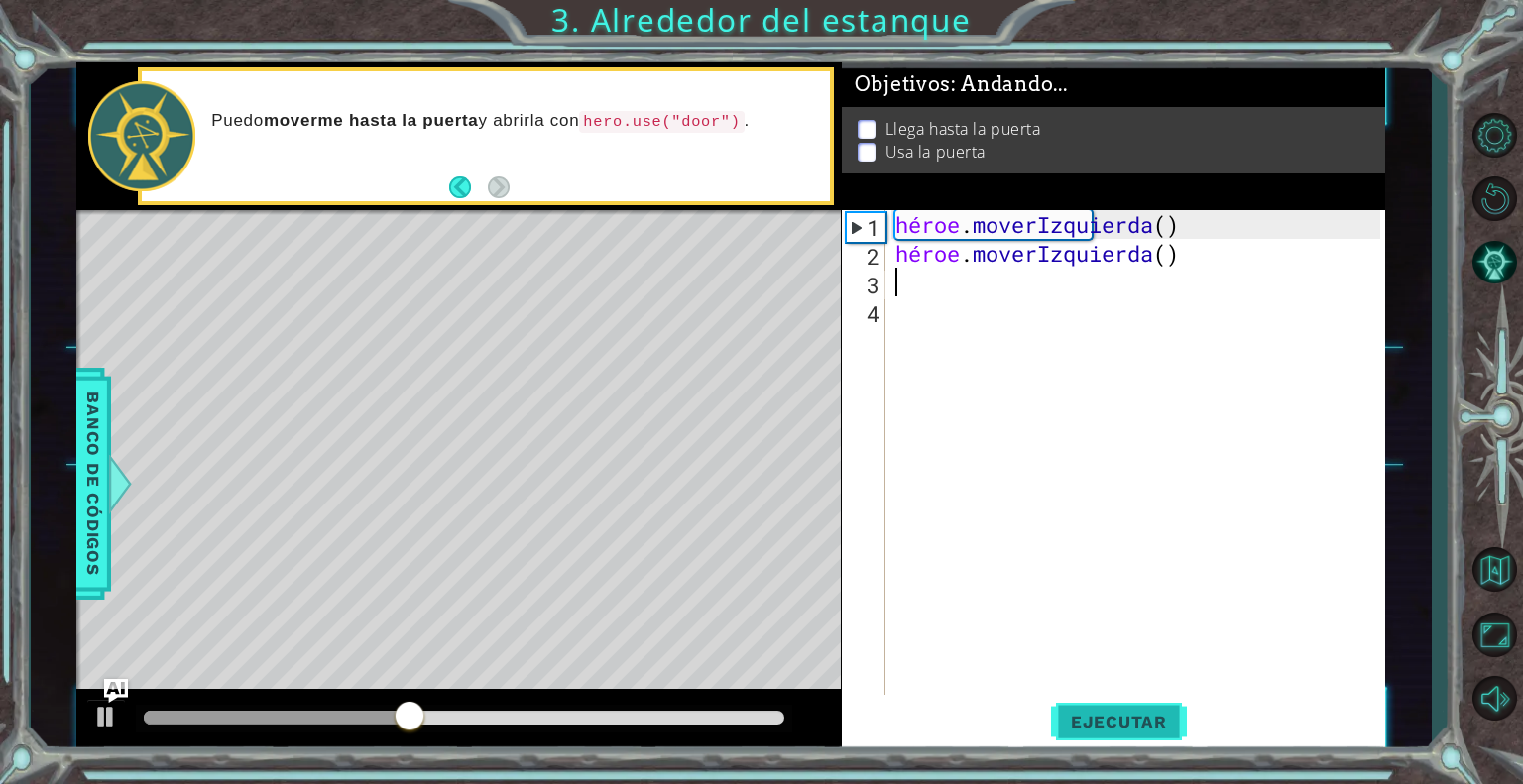
click at [1138, 726] on font "Ejecutar" at bounding box center [1119, 721] width 96 height 20
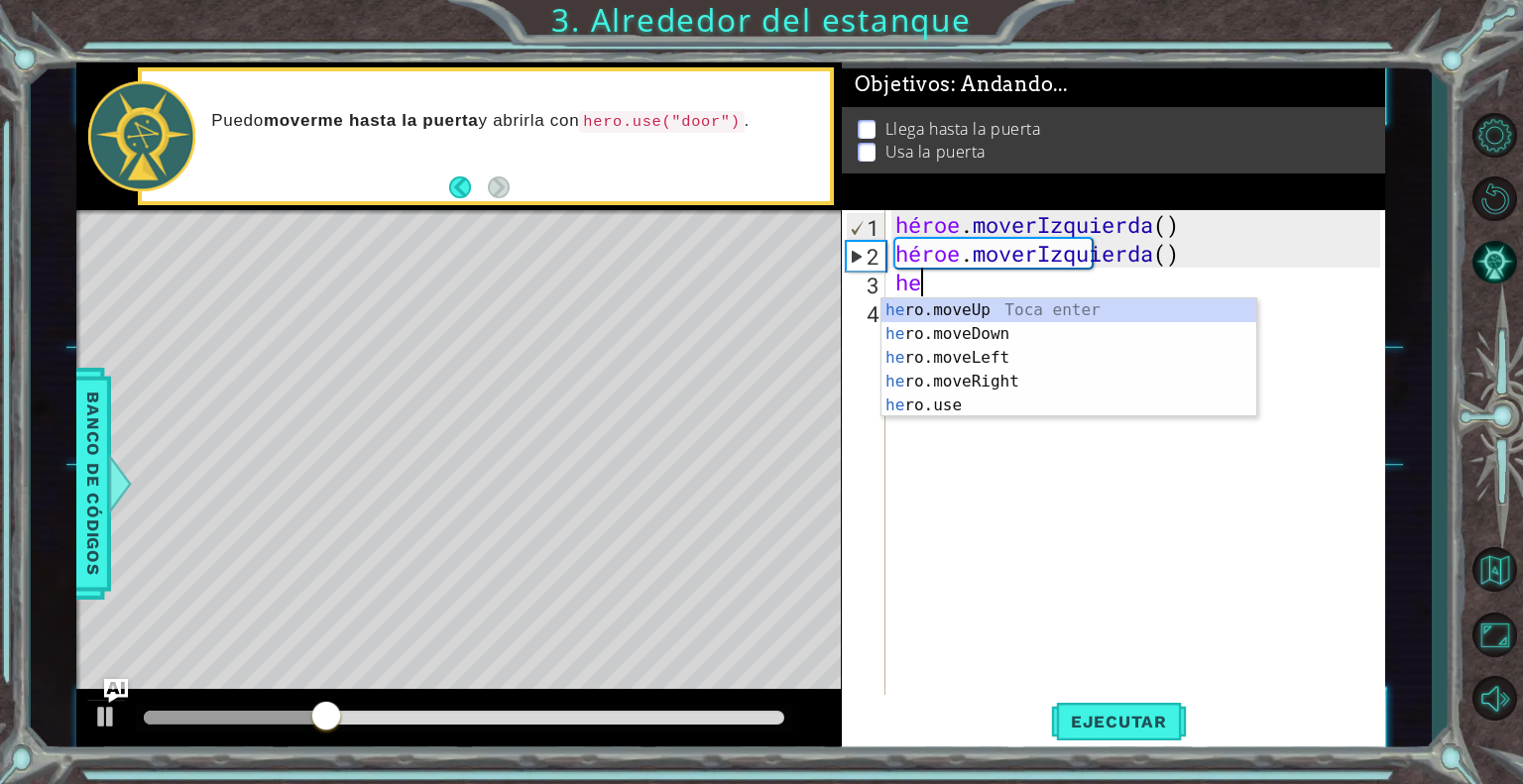
type textarea "h"
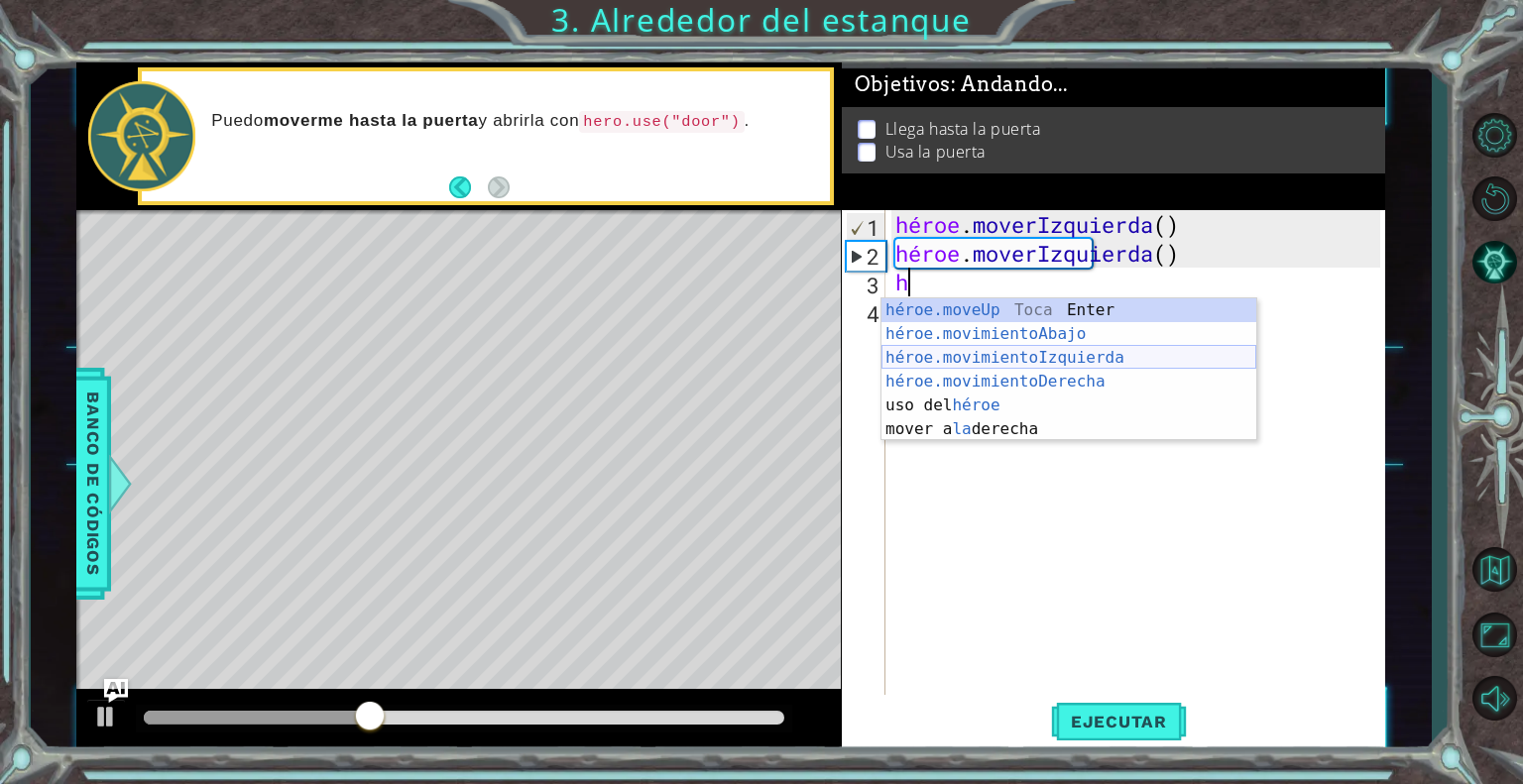
click at [1031, 369] on div "héroe.moveUp Toca Enter héroe.movimientoAbajo ​ Toca Enter héroe.movimientoIzqu…" at bounding box center [1068, 393] width 375 height 191
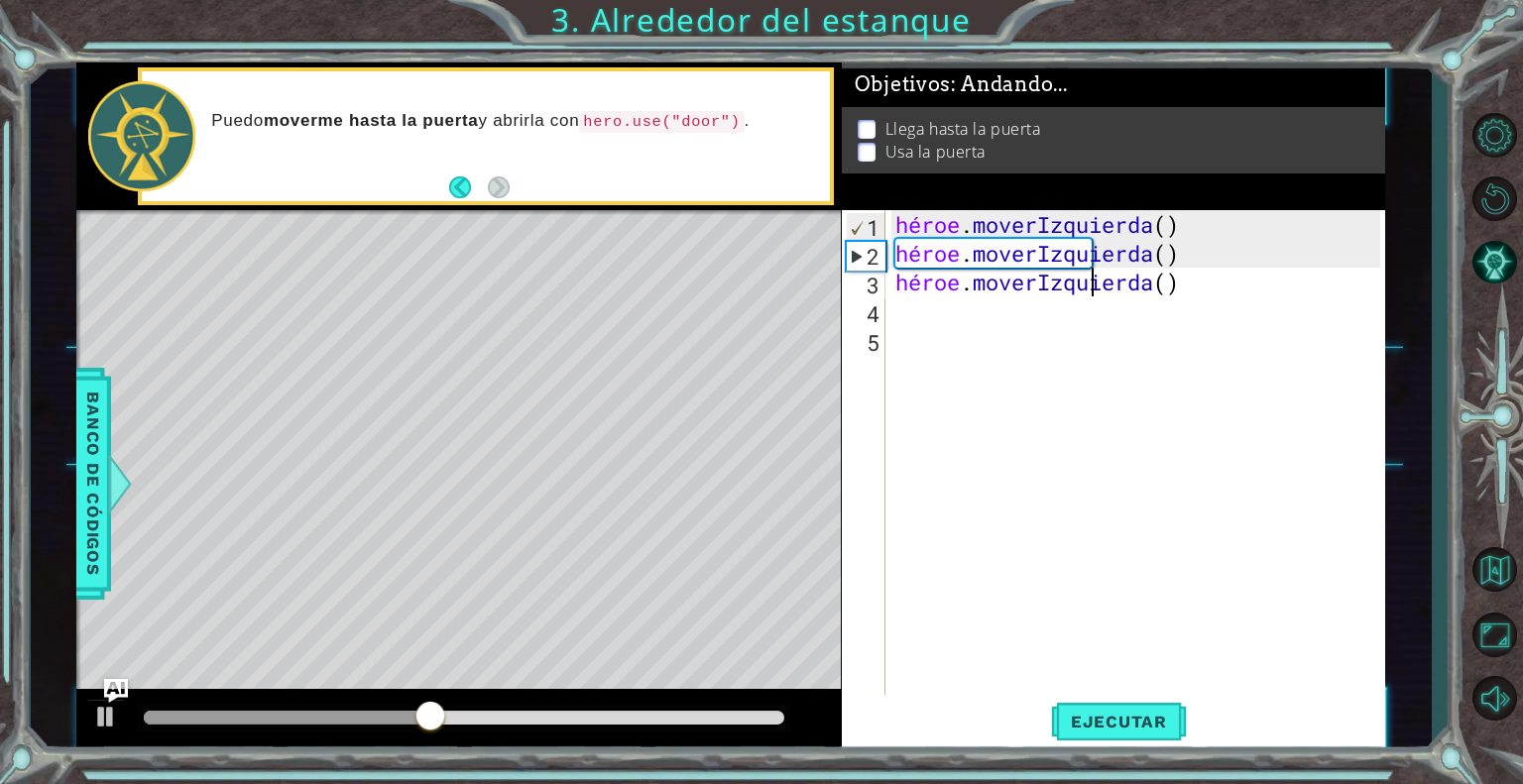
click at [1176, 287] on div "héroe . moverIzquierda ( ) héroe . moverIzquierda ( ) héroe . [GEOGRAPHIC_DATA]…" at bounding box center [1140, 482] width 499 height 546
click at [1183, 280] on div "héroe . moverIzquierda ( ) héroe . moverIzquierda ( ) héroe . [GEOGRAPHIC_DATA]…" at bounding box center [1140, 482] width 499 height 546
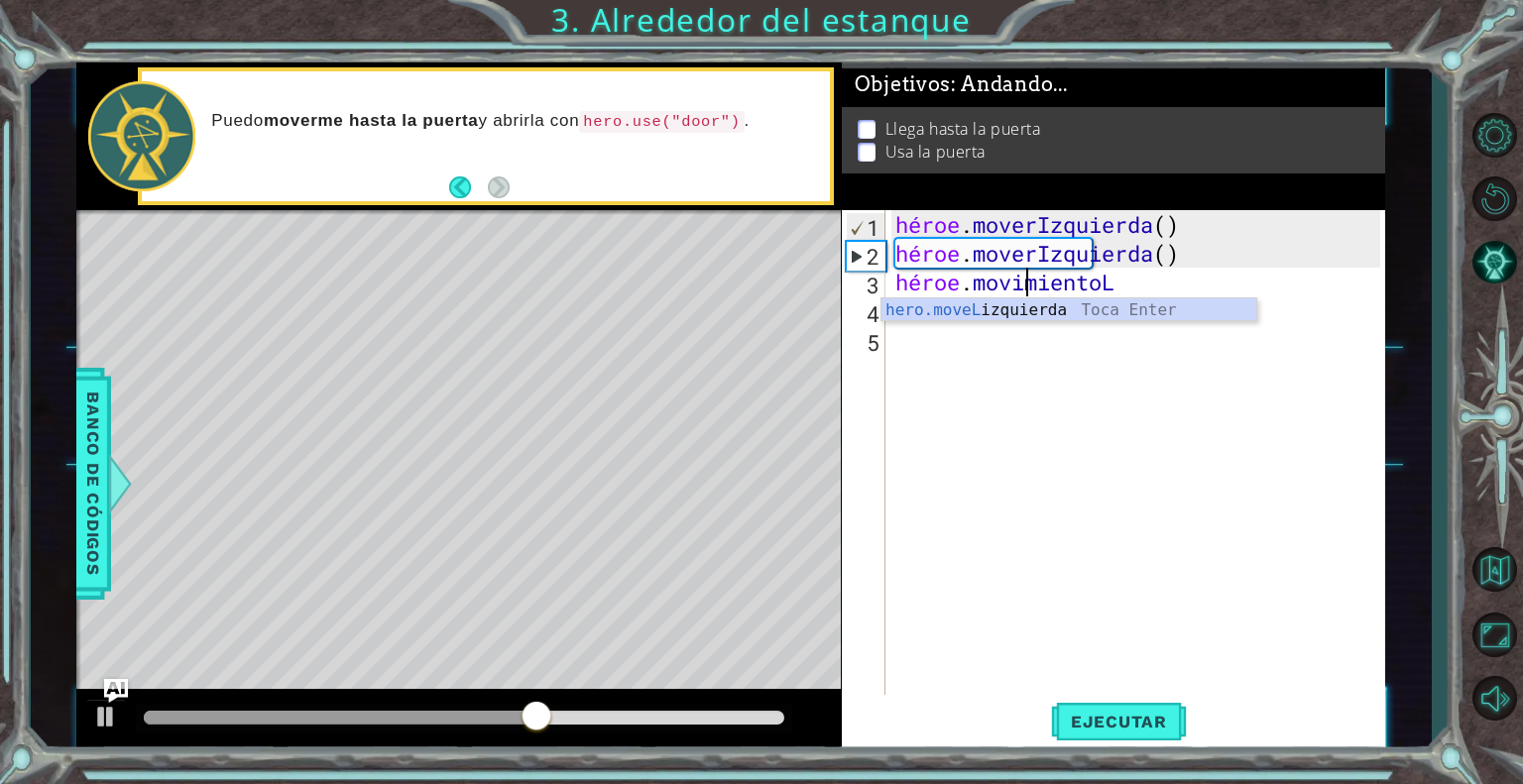
type textarea "hero.move"
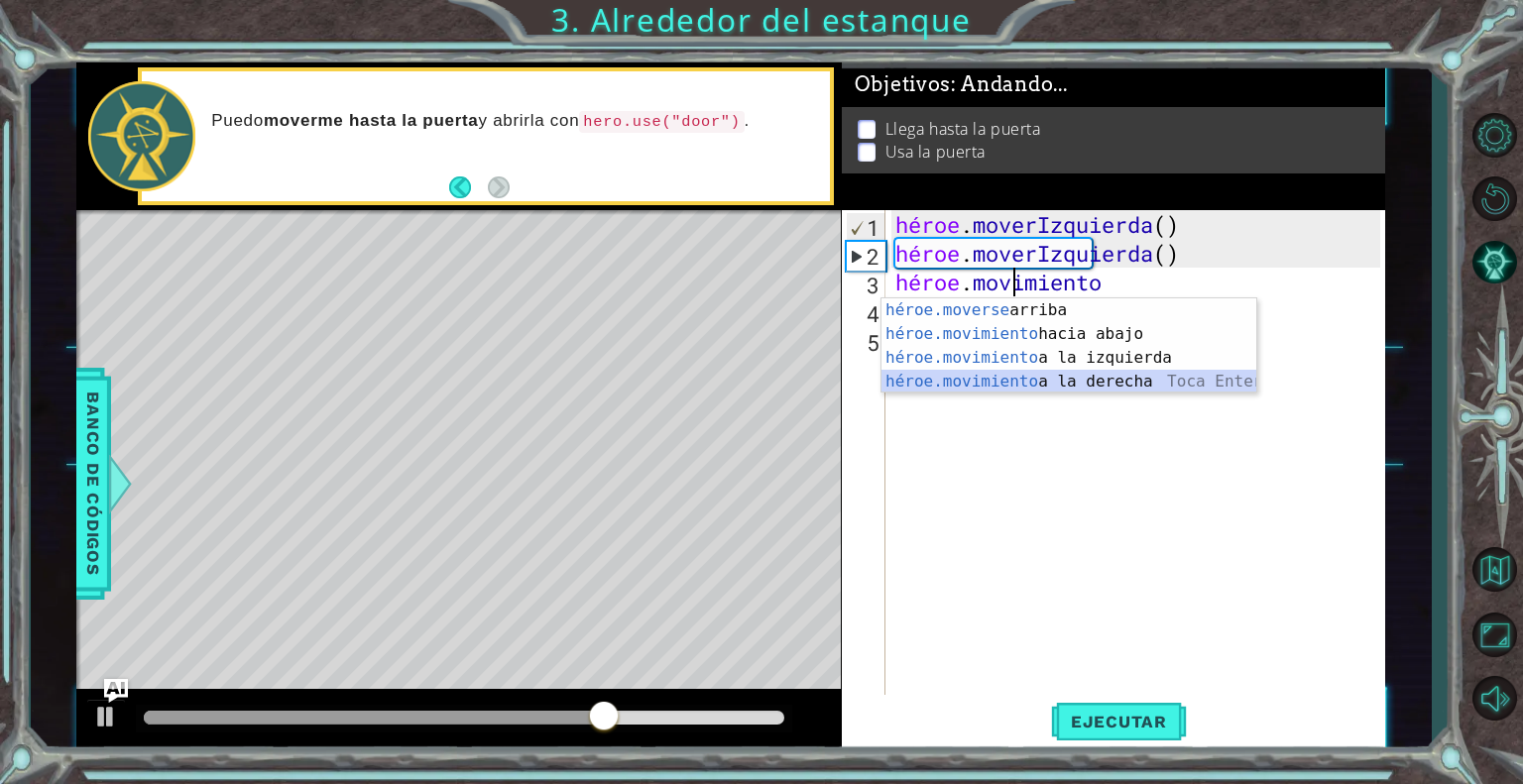
click at [1054, 390] on div "héroe.moverse arriba [PERSON_NAME] enter héroe.movimiento hacia abajo [PERSON_N…" at bounding box center [1068, 370] width 375 height 143
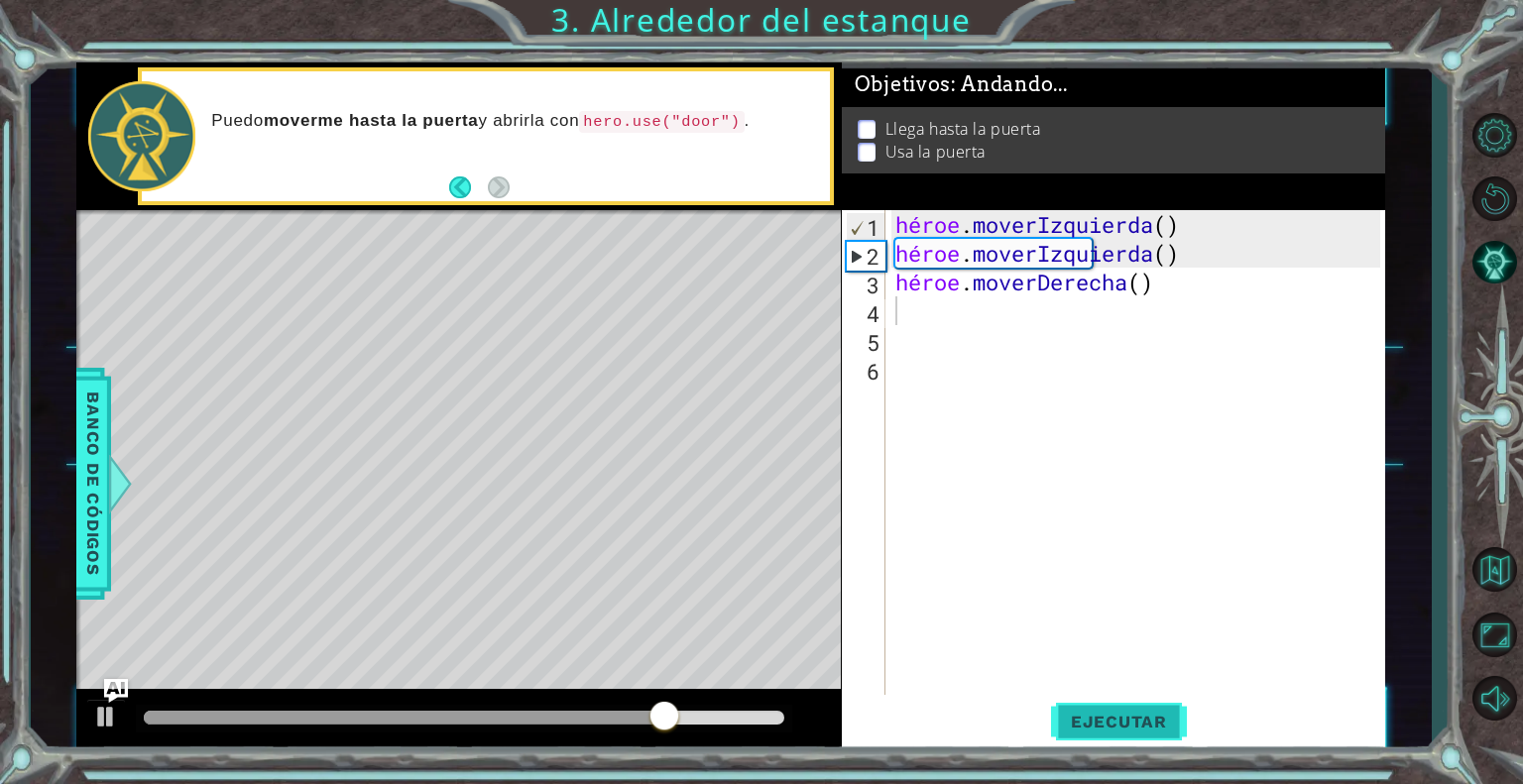
click at [1126, 709] on button "Ejecutar" at bounding box center [1119, 722] width 136 height 55
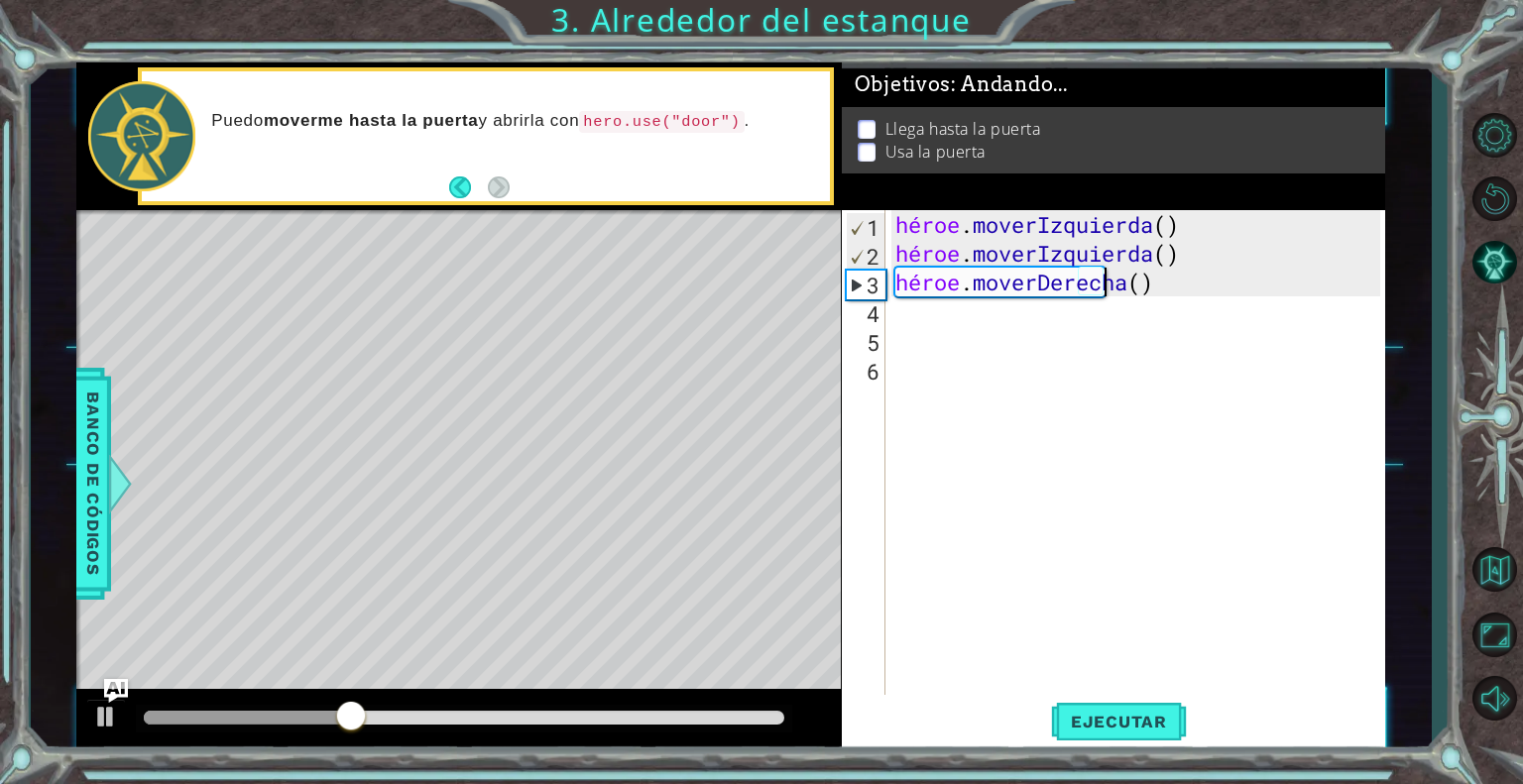
click at [1158, 295] on div "héroe . moverIzquierda ( ) héroe . moverIzquierda ( ) héroe . moverDerecha ( )" at bounding box center [1140, 482] width 499 height 546
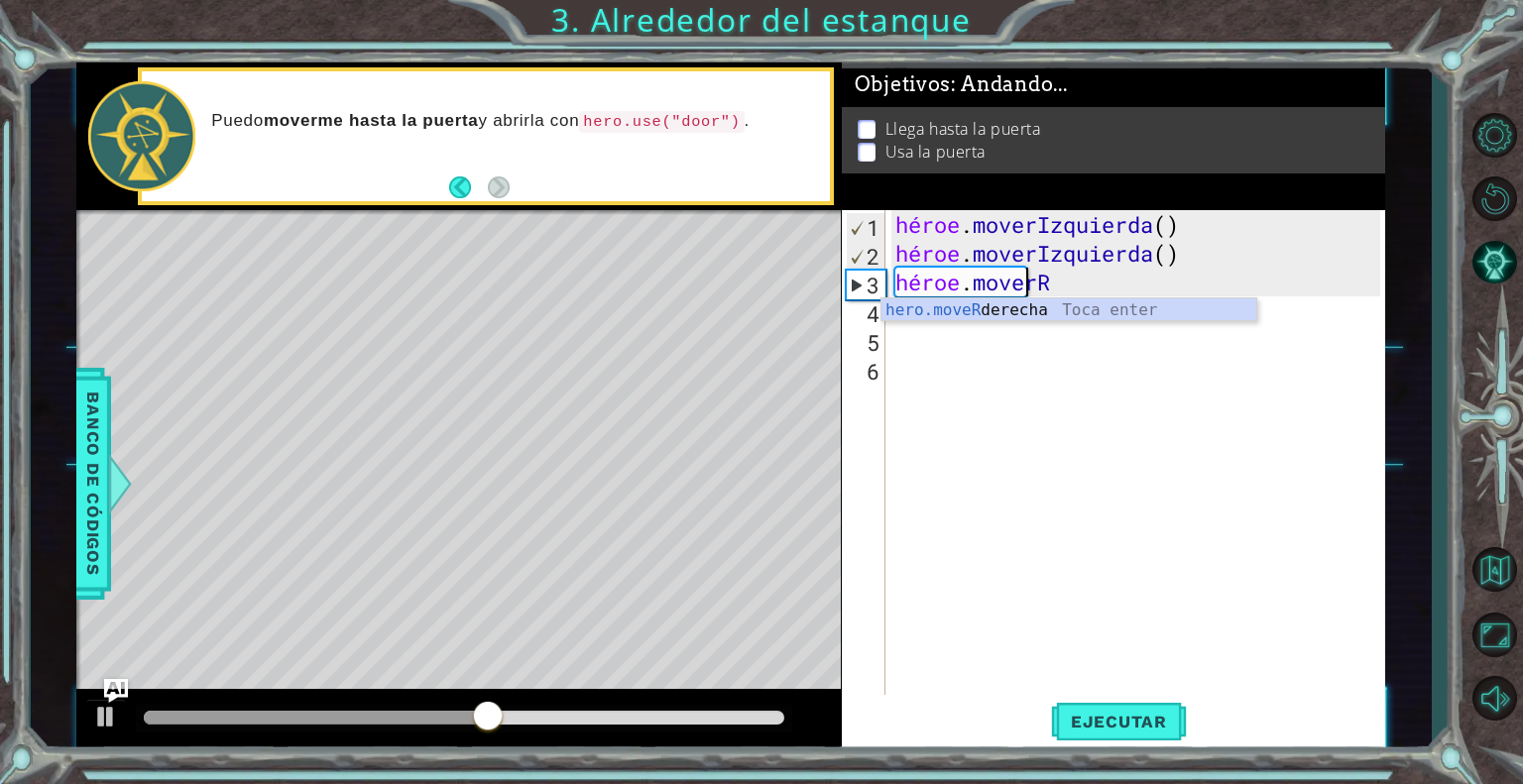
type textarea "hero.move"
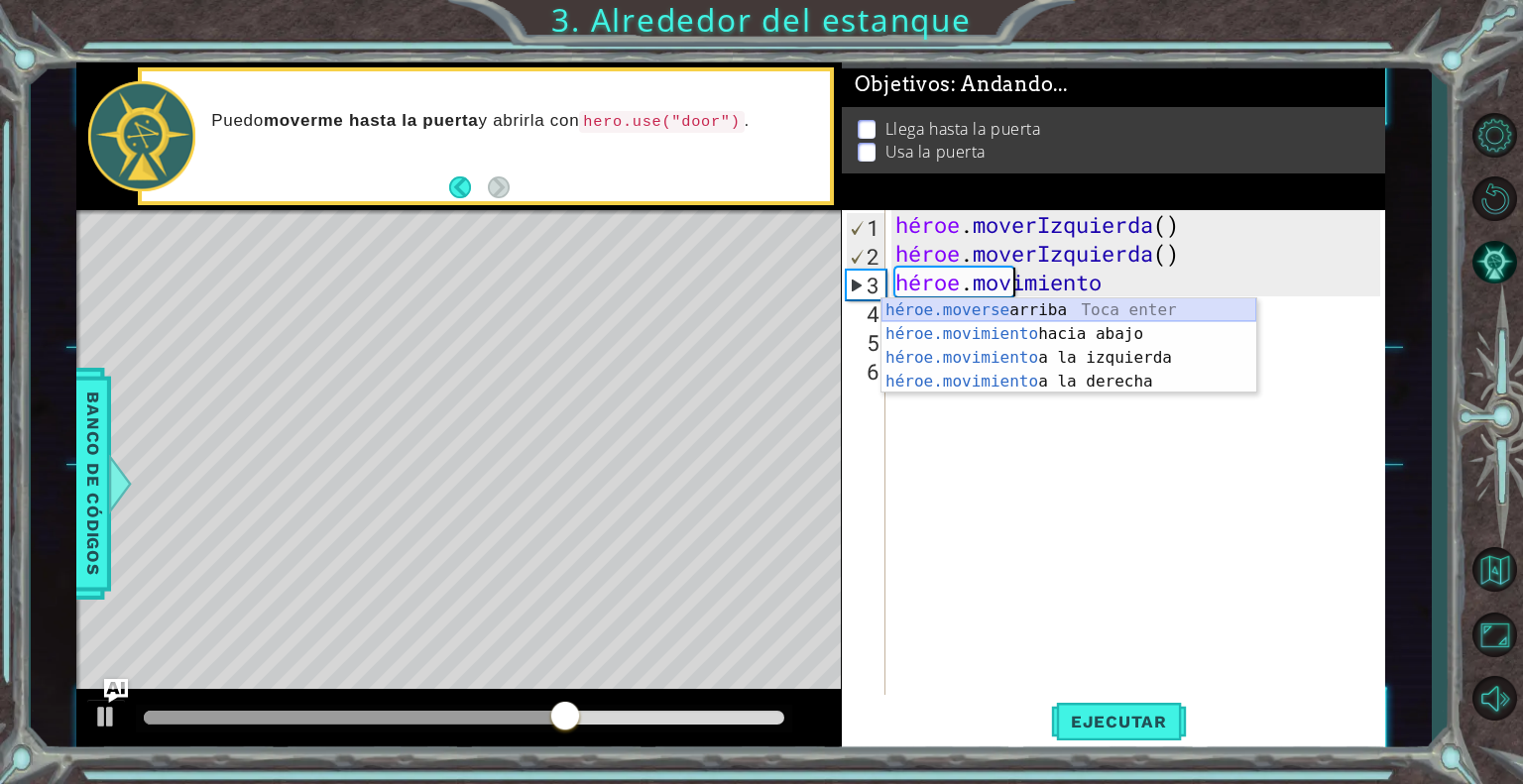
click at [1129, 313] on div "héroe.moverse arriba [PERSON_NAME] enter héroe.movimiento hacia abajo [PERSON_N…" at bounding box center [1068, 370] width 375 height 143
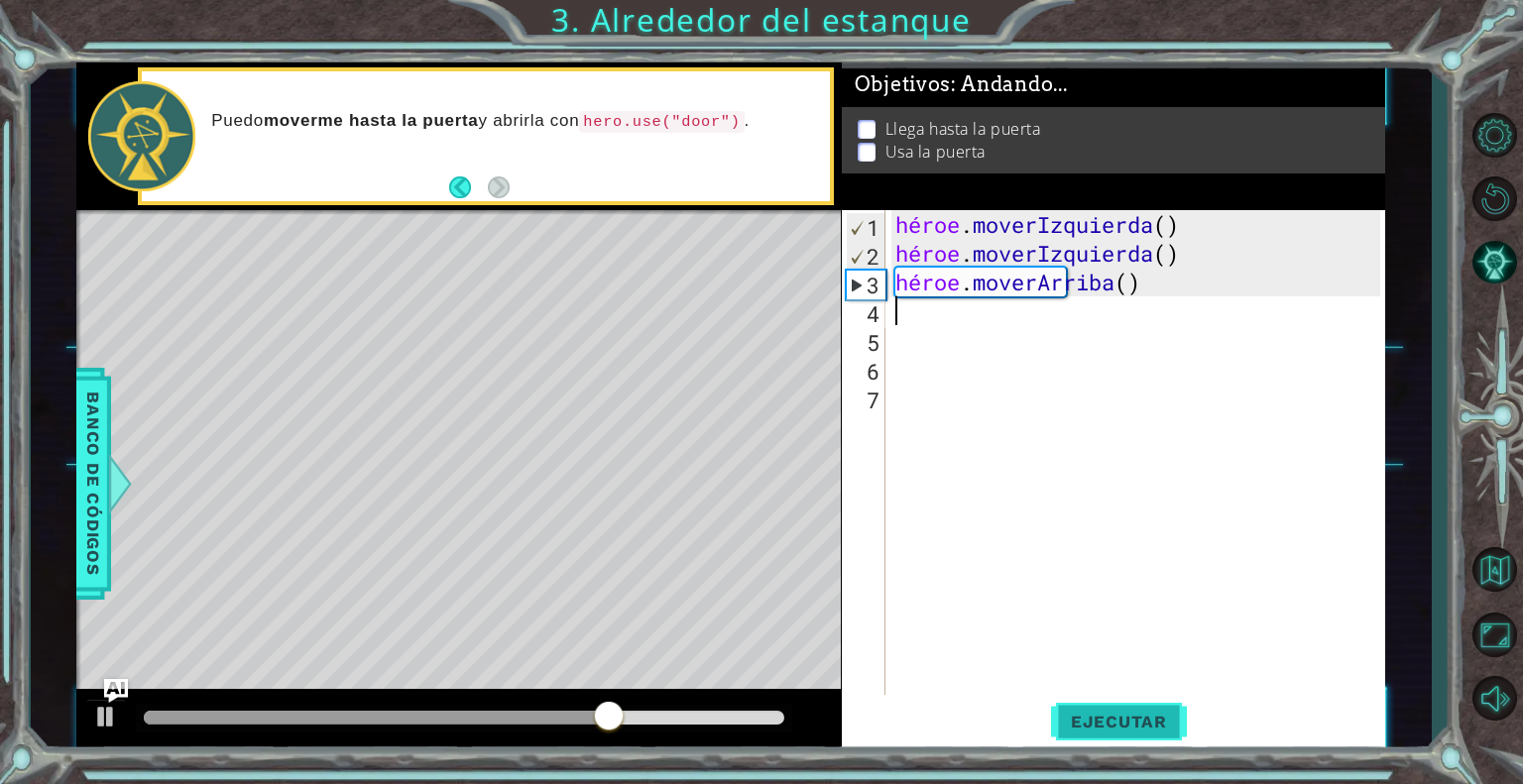
click at [1117, 704] on button "Ejecutar" at bounding box center [1119, 722] width 136 height 55
type textarea "h"
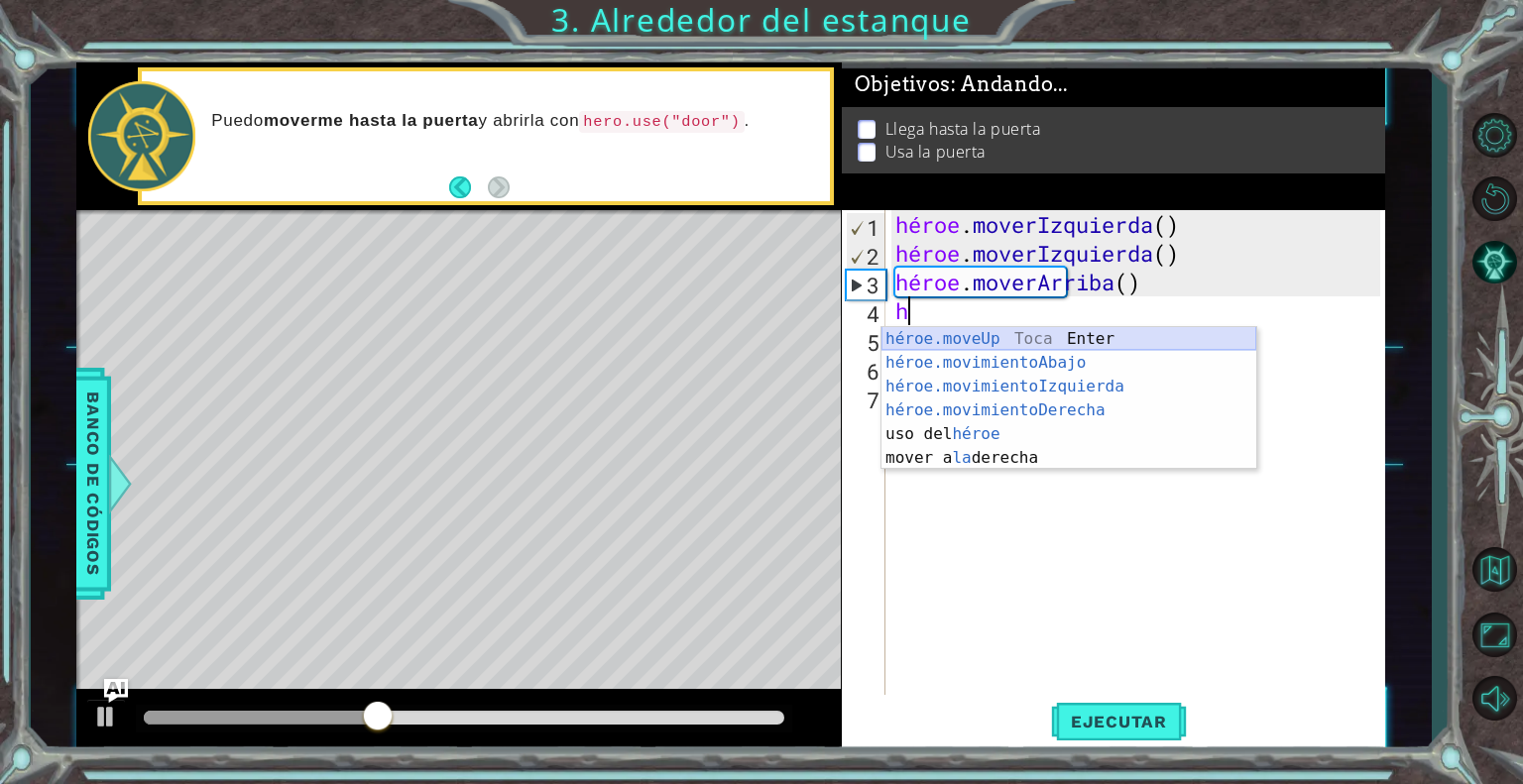
click at [1055, 337] on div "héroe.moveUp Toca Enter héroe.movimientoAbajo ​ Toca Enter héroe.movimientoIzqu…" at bounding box center [1068, 421] width 375 height 191
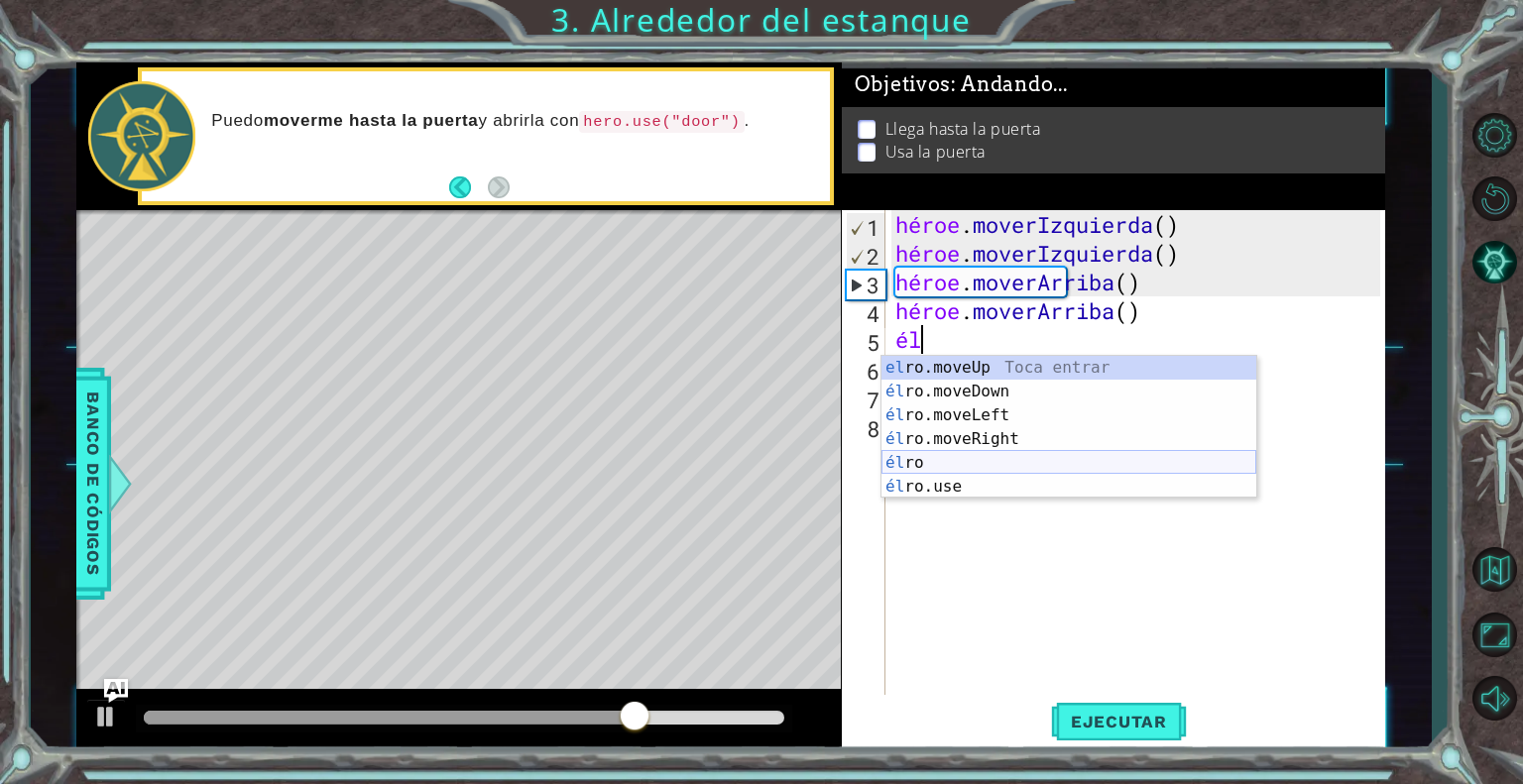
click at [1031, 450] on div "el ro.moveUp Toca entrar él ro.moveDown Toca Enter él ro.moveLeft [PERSON_NAME]…" at bounding box center [1068, 450] width 375 height 191
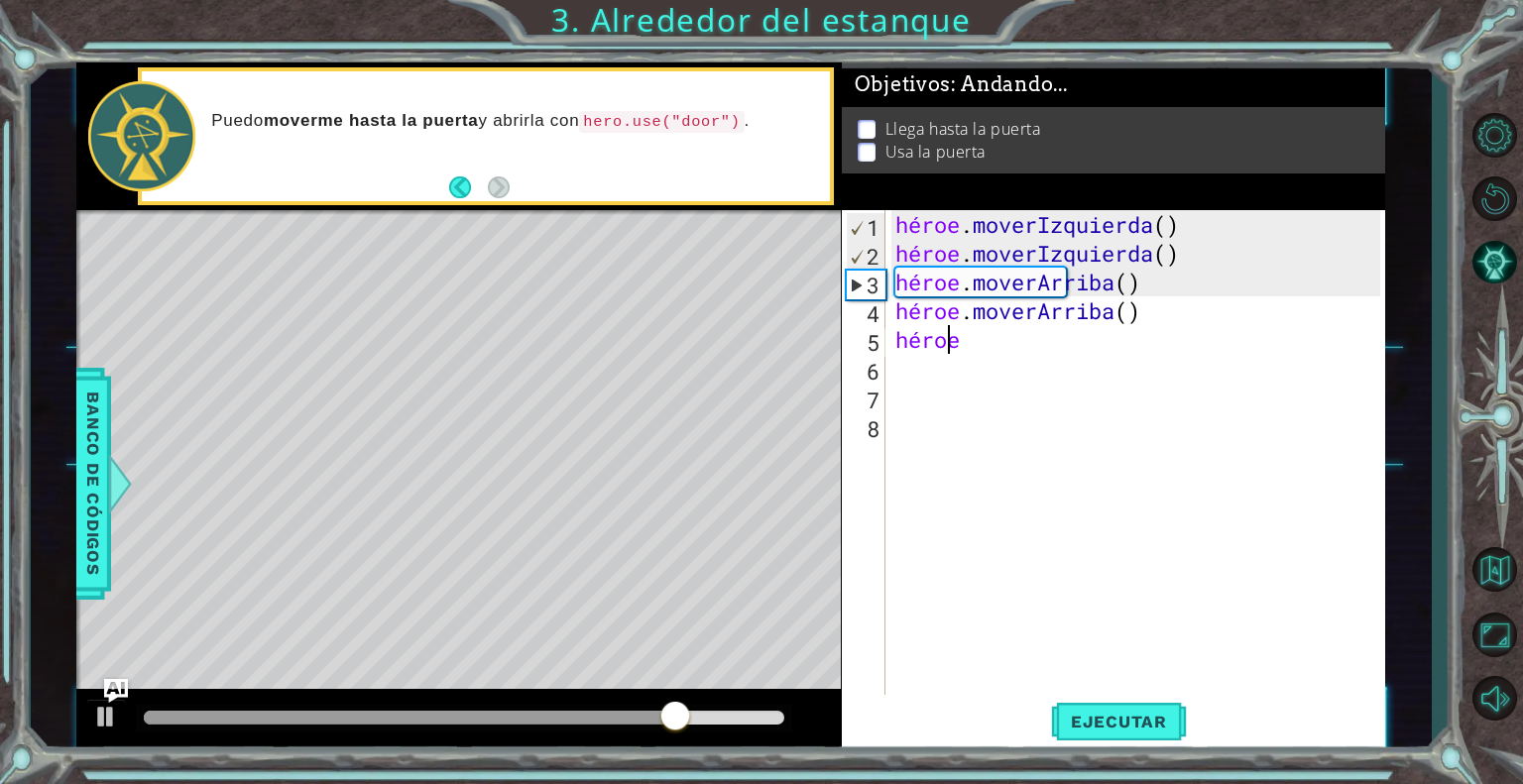
type textarea "her"
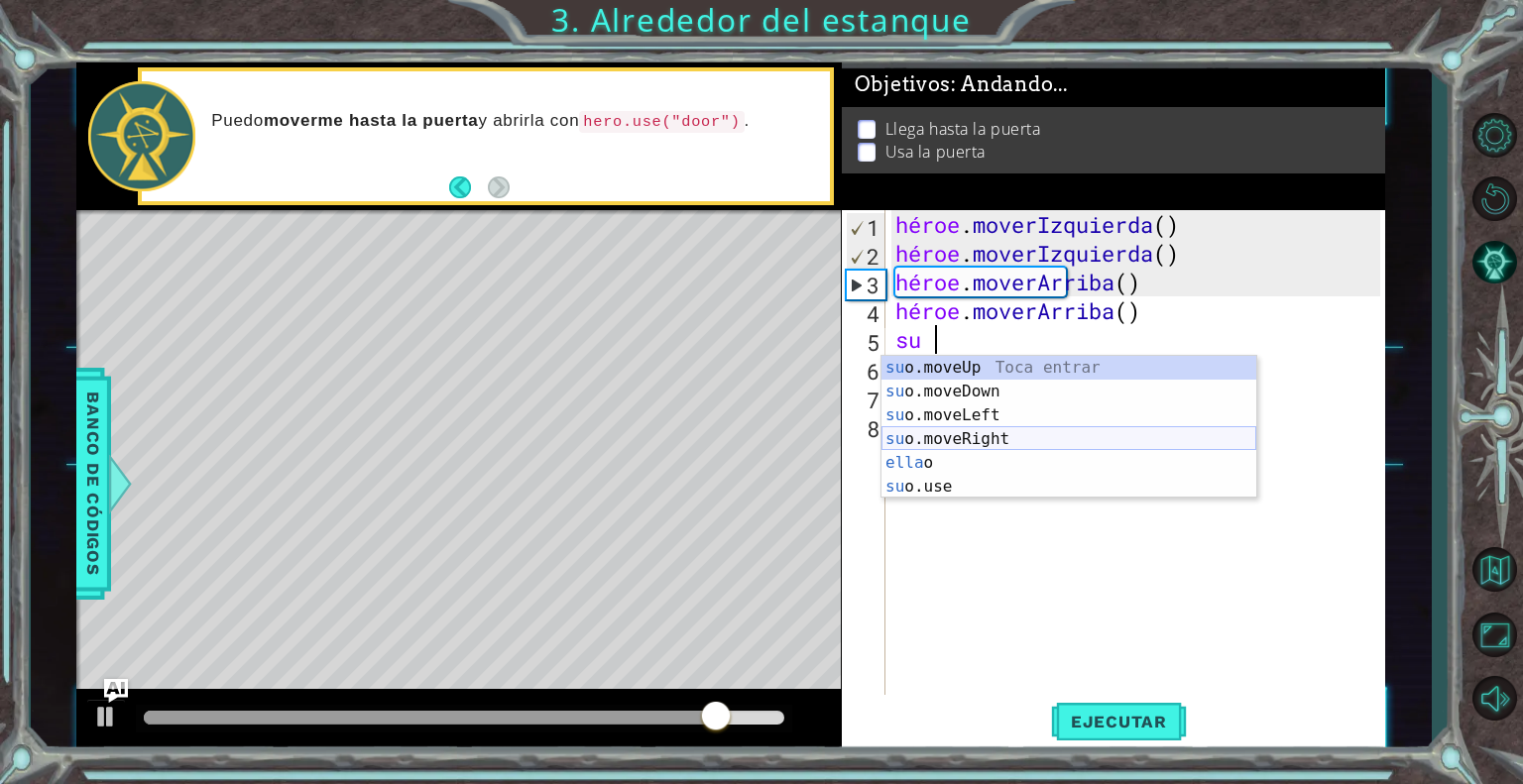
click at [1024, 436] on div "su o.moveUp Toca entrar su o.moveDown Toca Enter su o.moveLeft Toca Enter su o.…" at bounding box center [1068, 450] width 375 height 191
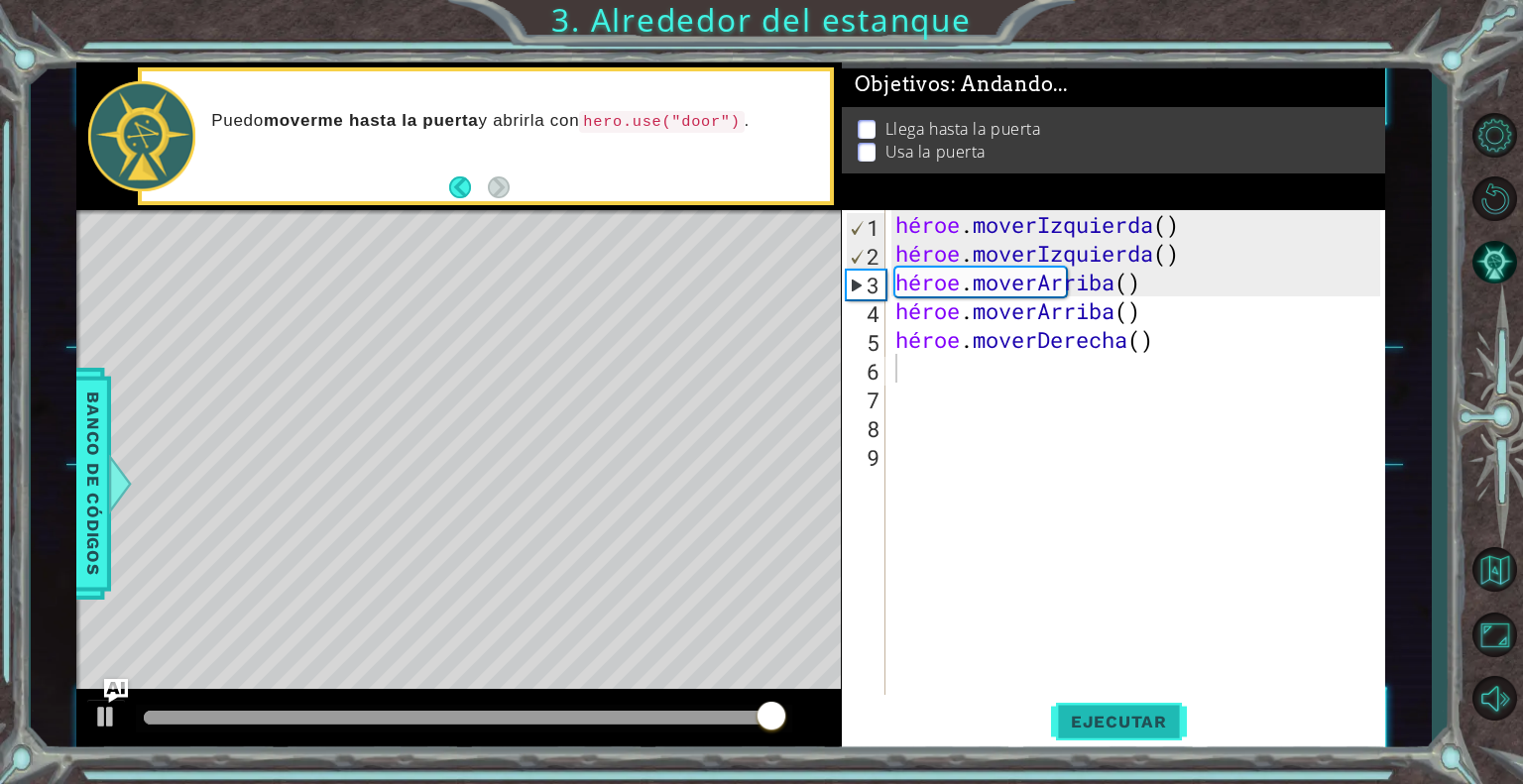
click at [1104, 718] on font "Ejecutar" at bounding box center [1119, 721] width 96 height 20
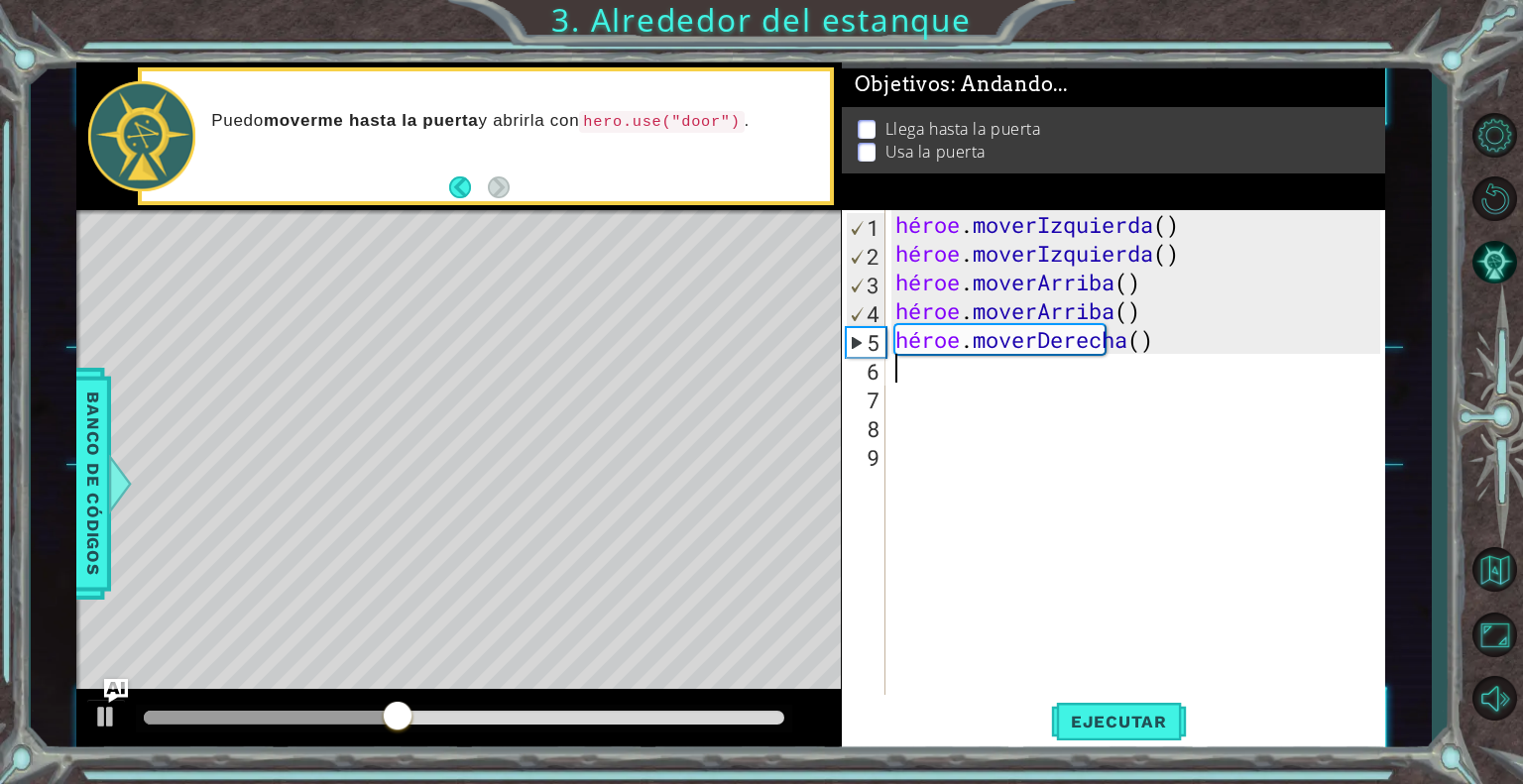
type textarea "h"
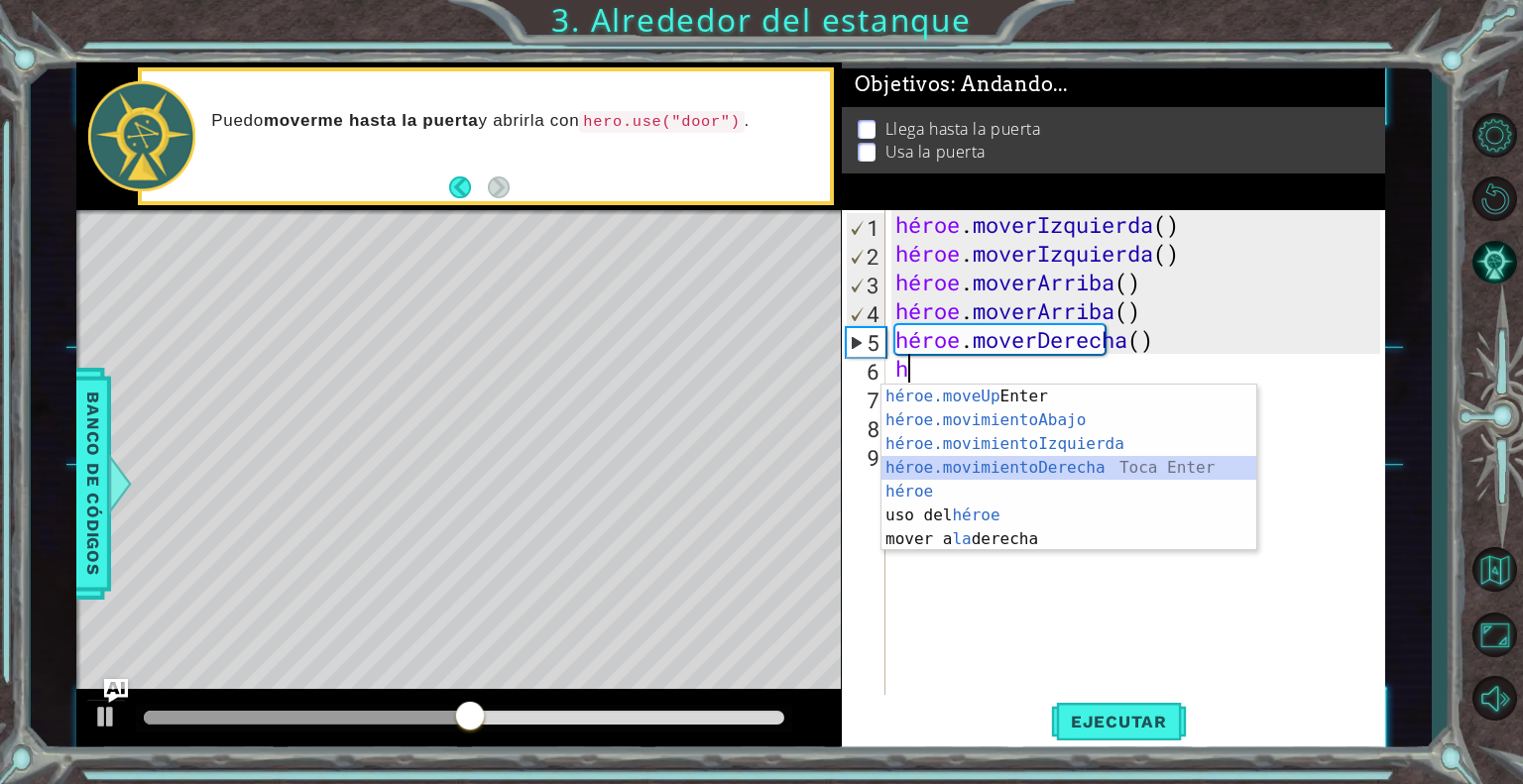
click at [1015, 458] on div "héroe.moveUp Toca Enter héroe.movimientoAbajo ​ Toca Enter héroe.movimientoIzqu…" at bounding box center [1068, 491] width 375 height 214
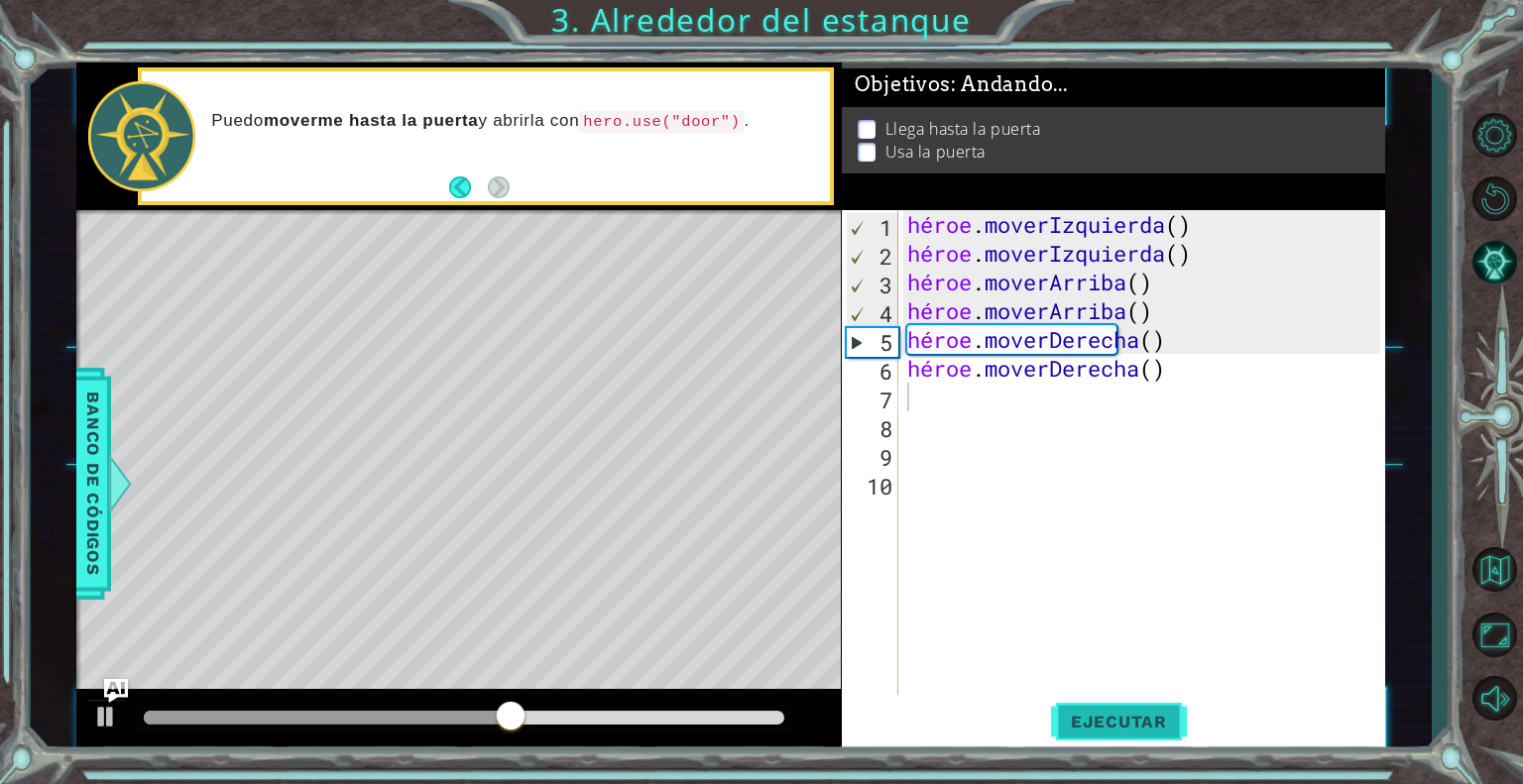
click at [1079, 701] on button "Ejecutar" at bounding box center [1119, 722] width 136 height 55
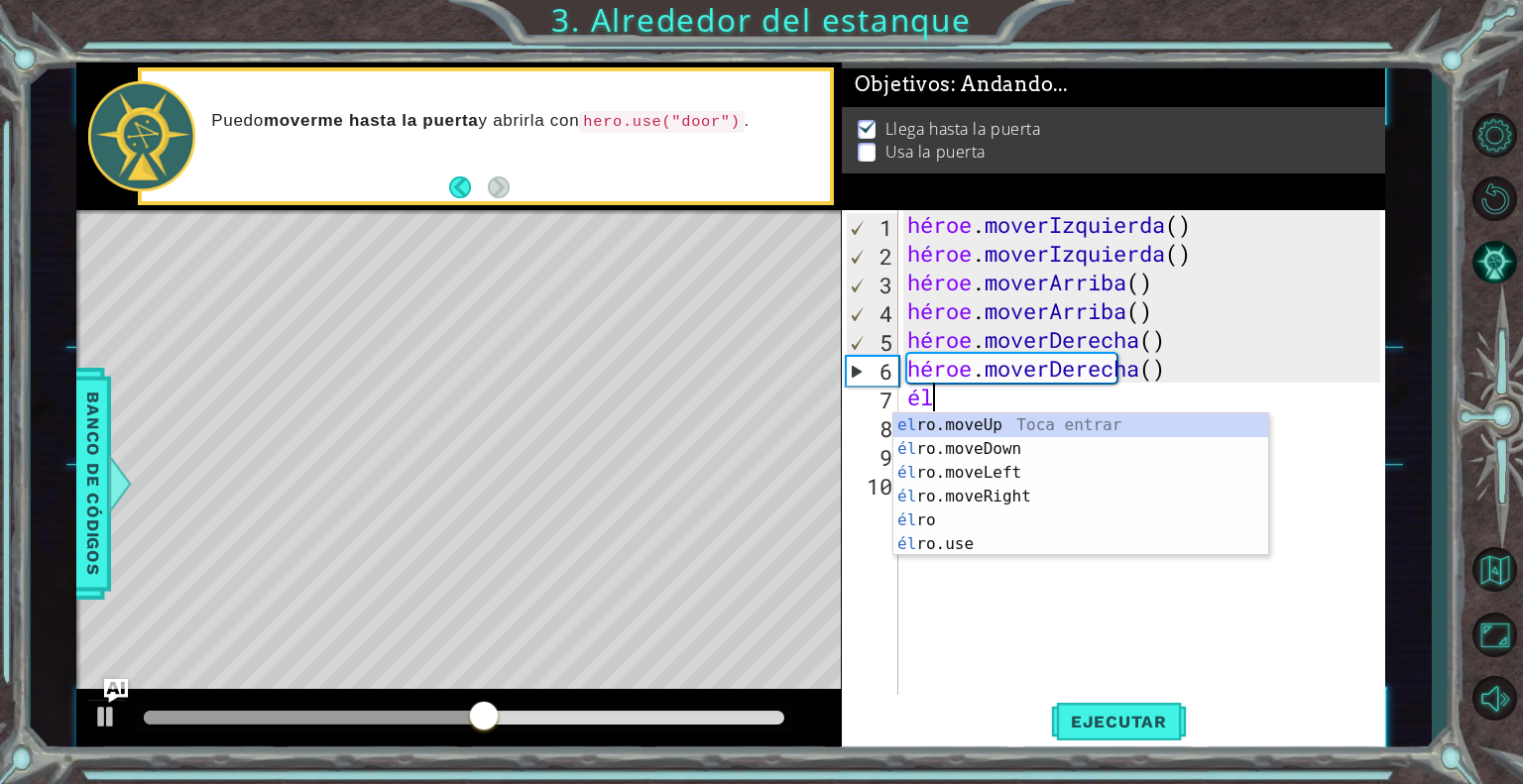
type textarea "h"
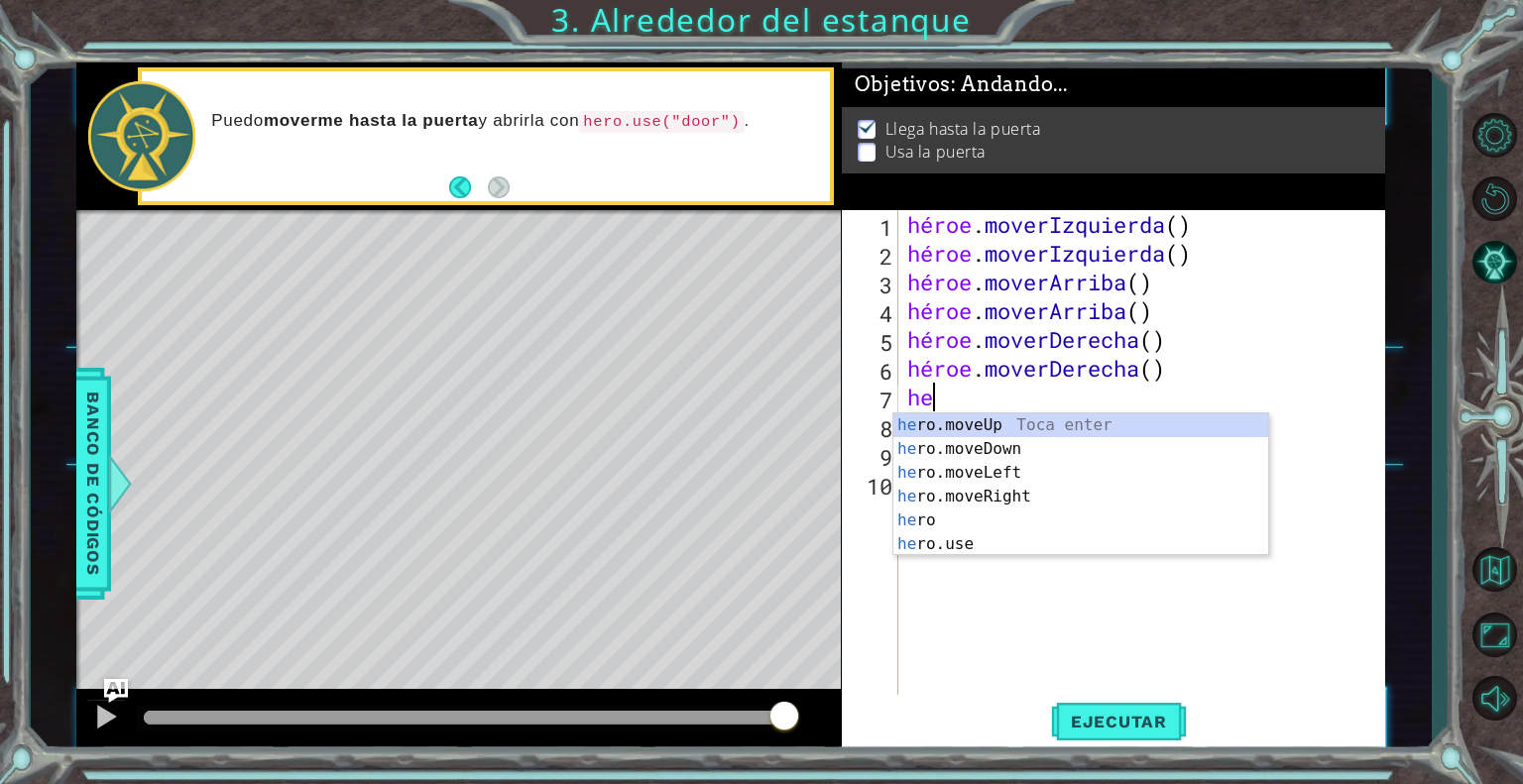
type textarea "h"
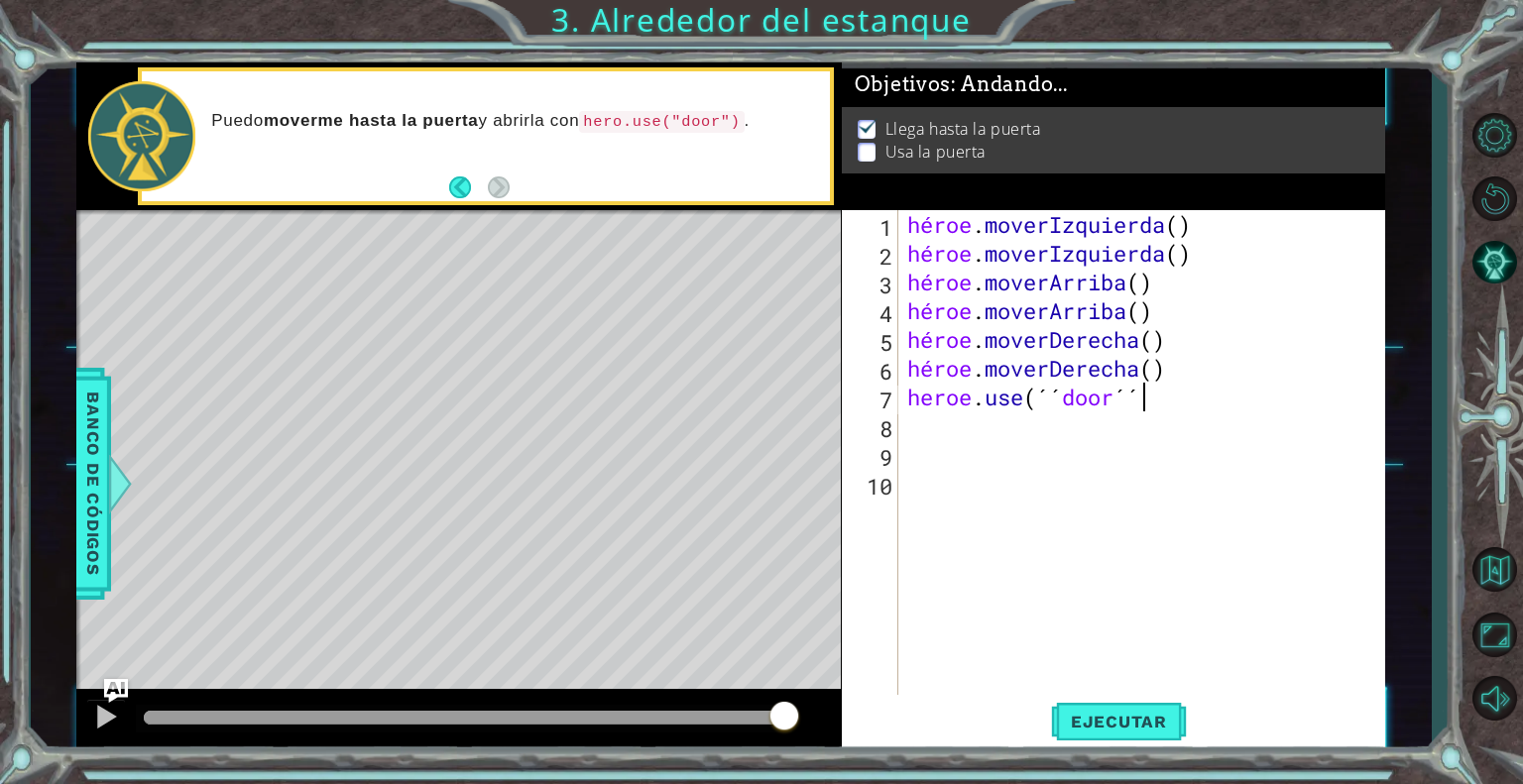
scroll to position [0, 9]
click at [1093, 734] on button "Ejecutar" at bounding box center [1119, 722] width 136 height 55
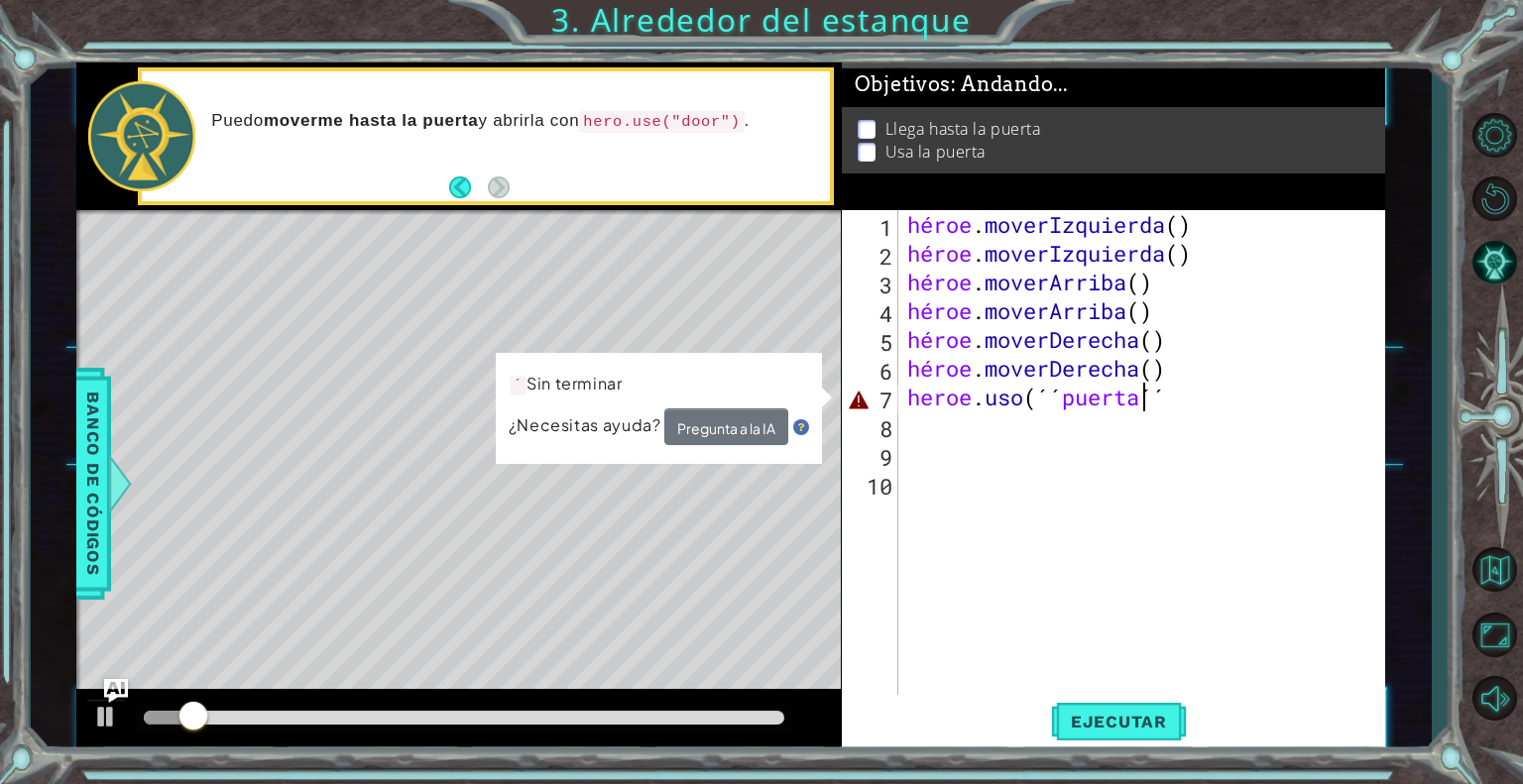
click at [1052, 389] on div "héroe . moverIzquierda ( ) héroe . moverIzquierda ( ) héroe . [PERSON_NAME] ( )…" at bounding box center [1146, 482] width 487 height 546
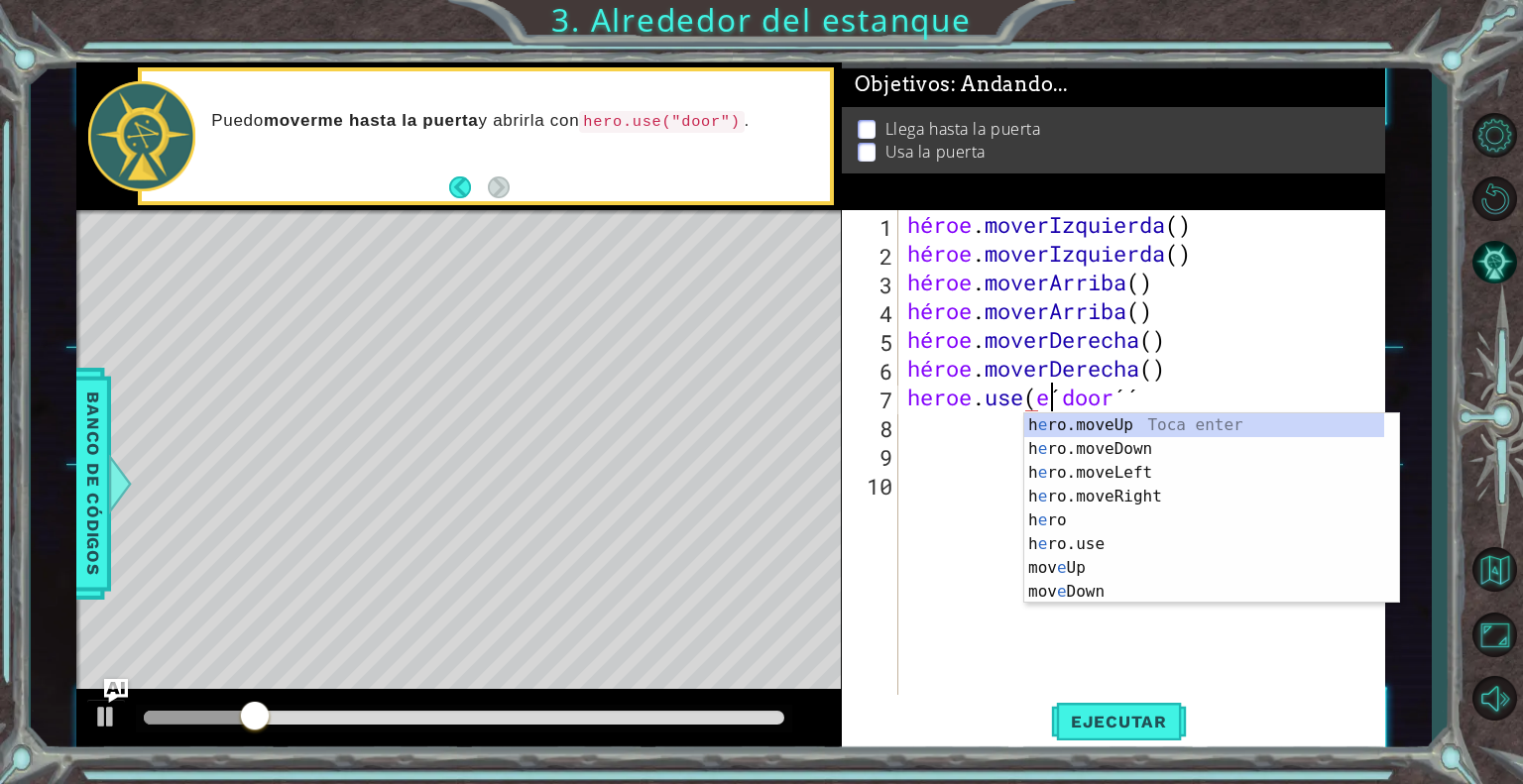
scroll to position [0, 7]
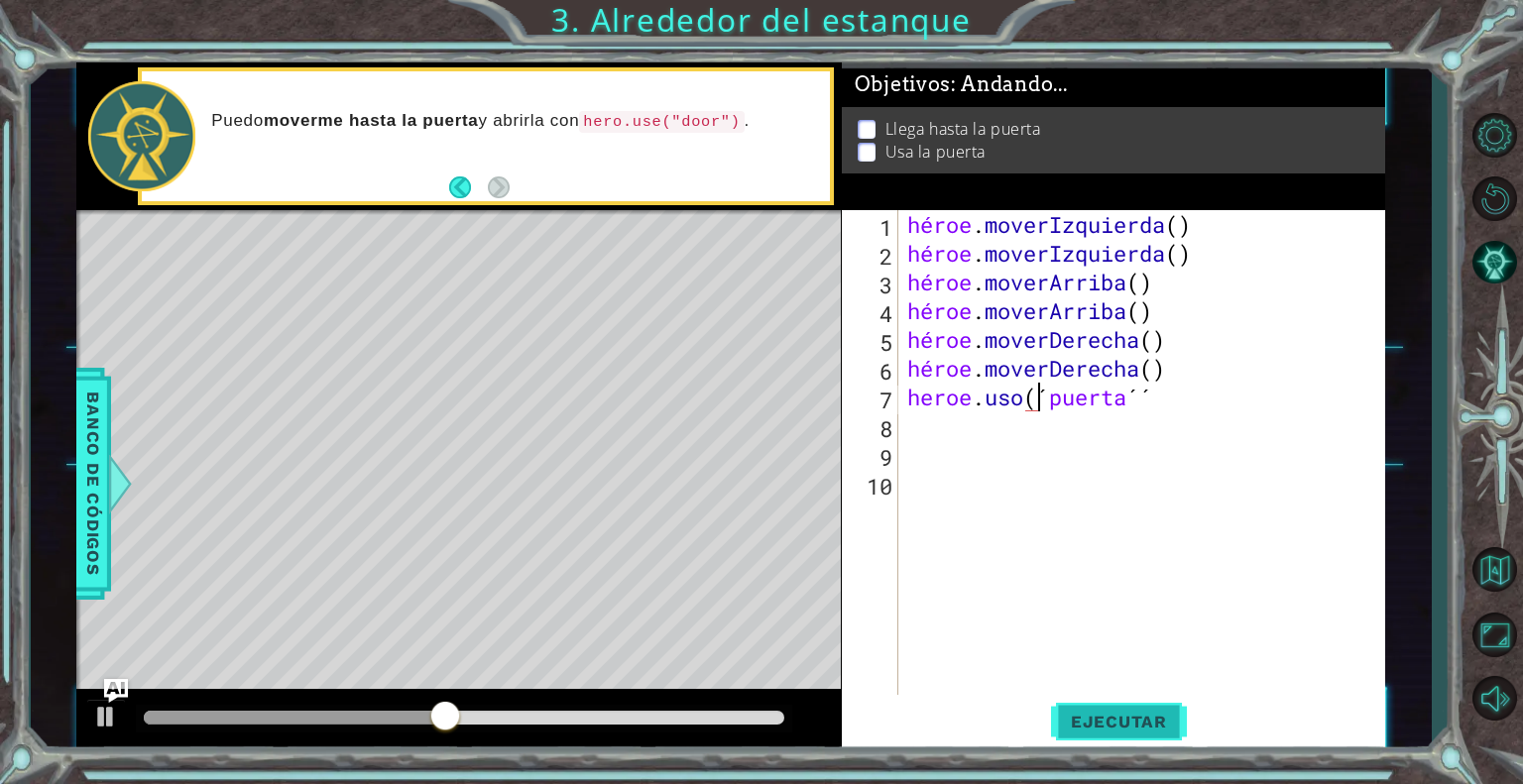
click at [1126, 725] on font "Ejecutar" at bounding box center [1119, 721] width 96 height 20
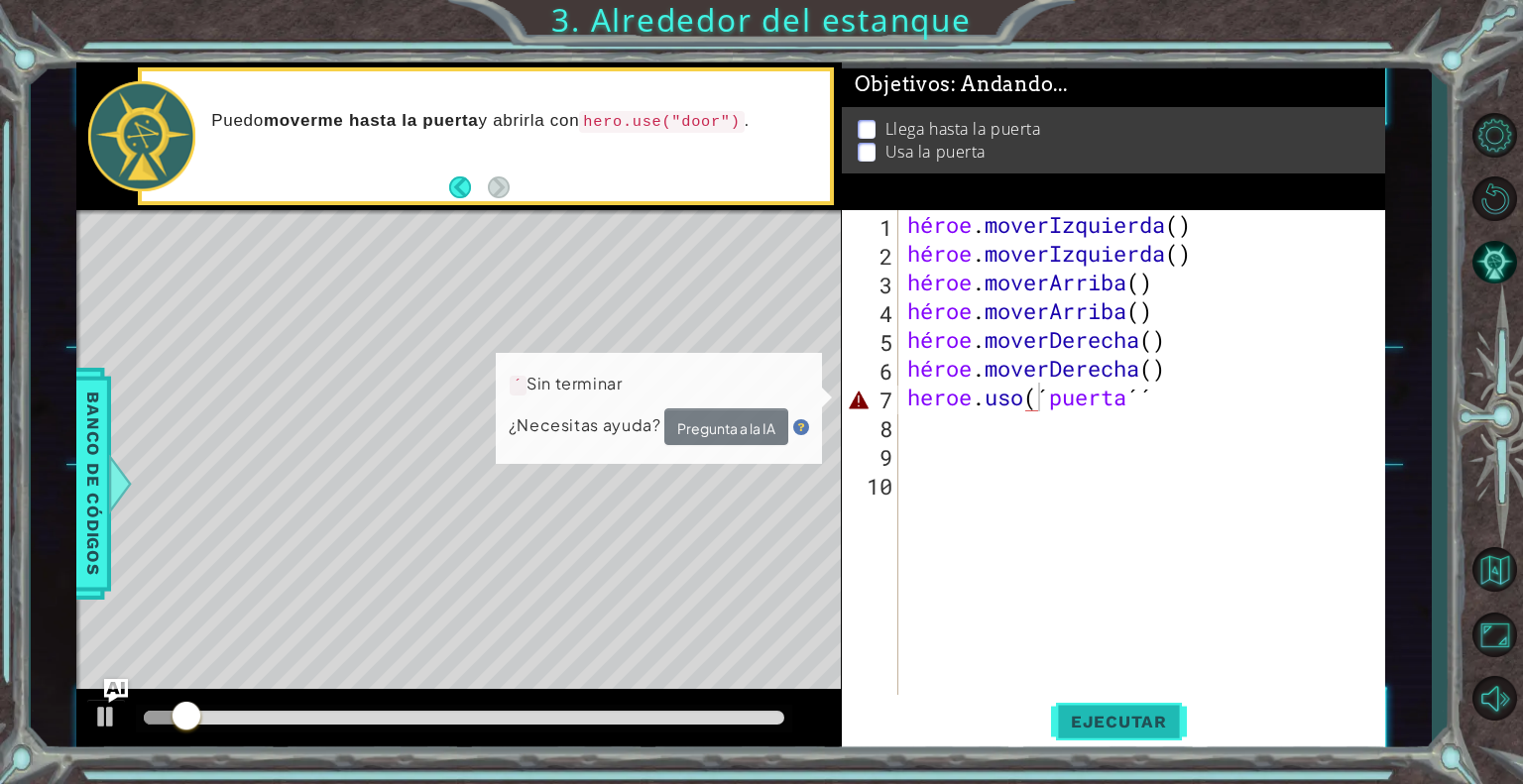
click at [1126, 725] on font "Ejecutar" at bounding box center [1119, 721] width 96 height 20
click at [1239, 389] on div "héroe . moverIzquierda ( ) héroe . moverIzquierda ( ) héroe . [PERSON_NAME] ( )…" at bounding box center [1146, 482] width 487 height 546
click at [1238, 388] on div "héroe . moverIzquierda ( ) héroe . moverIzquierda ( ) héroe . [PERSON_NAME] ( )…" at bounding box center [1146, 482] width 487 height 546
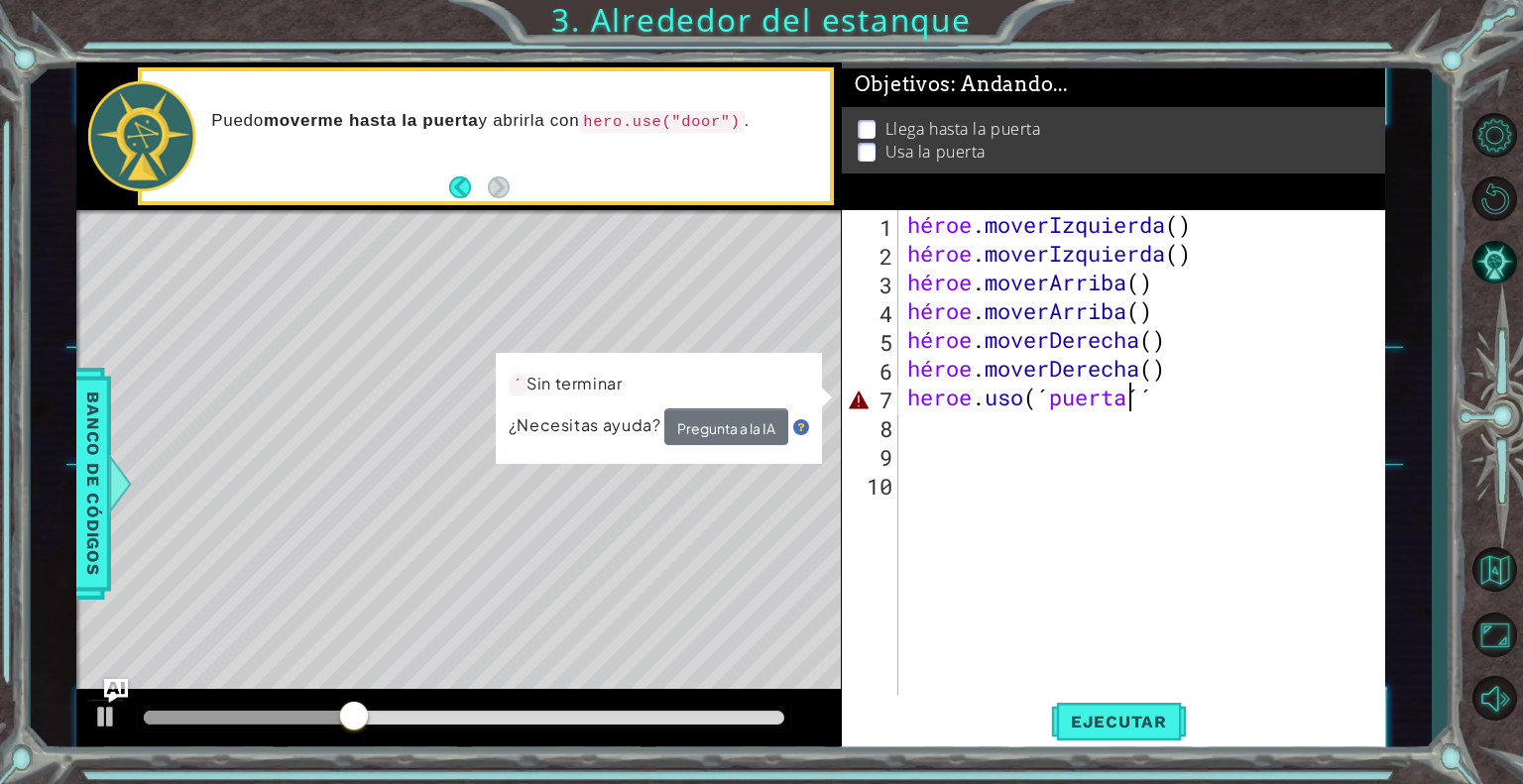
type textarea "heroe.use(´door´´)"
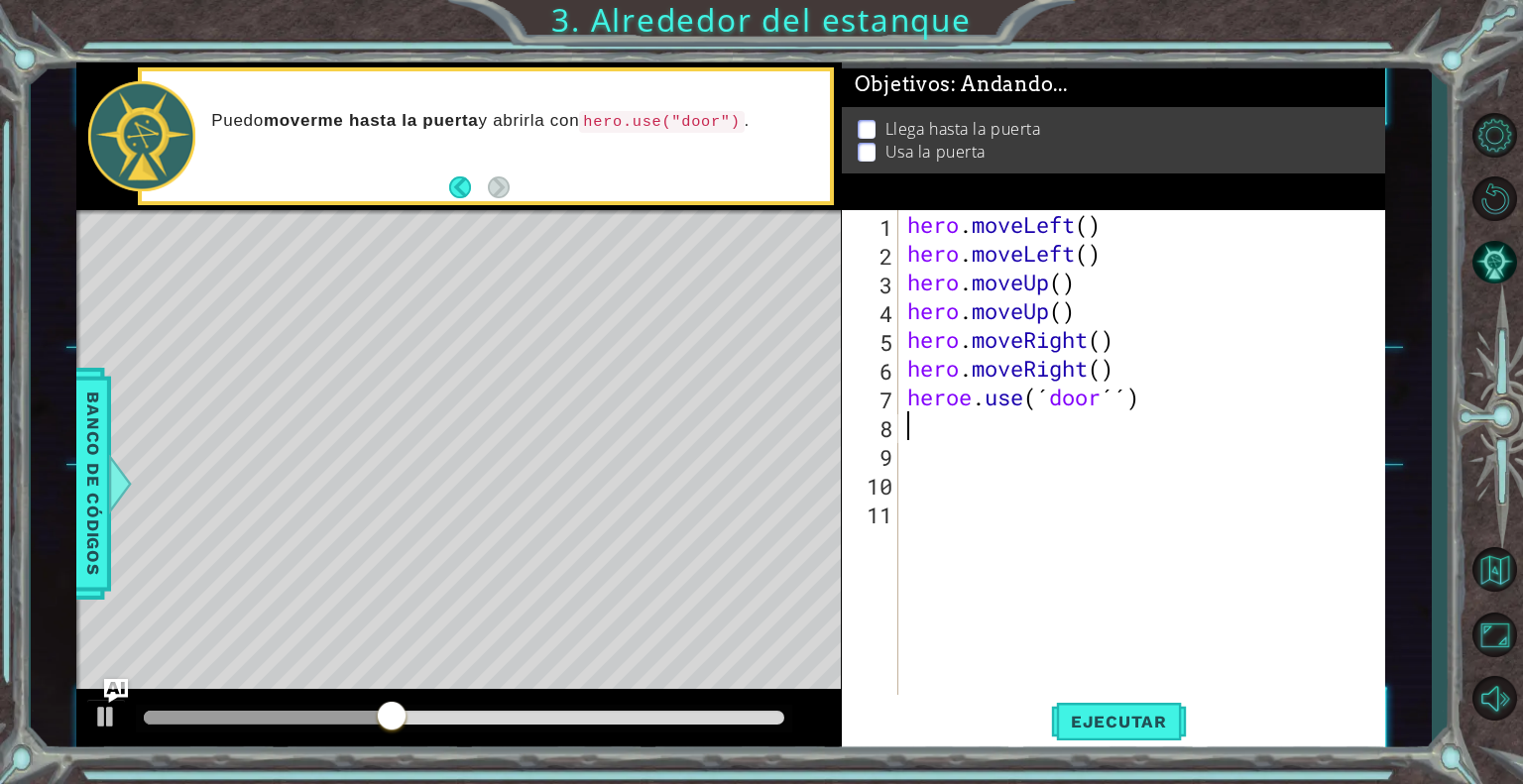
scroll to position [0, 0]
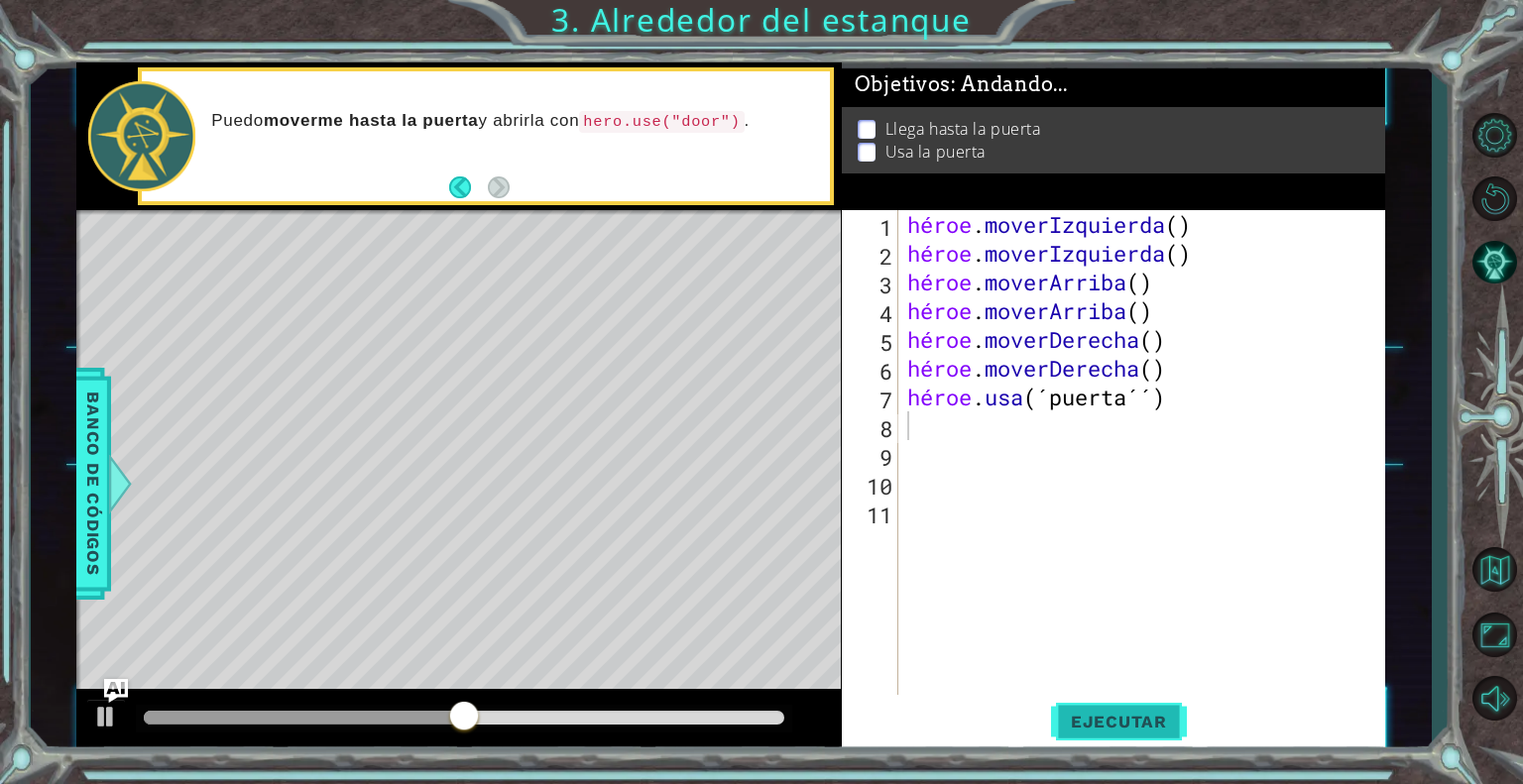
click at [1175, 718] on span "Ejecutar" at bounding box center [1119, 721] width 136 height 20
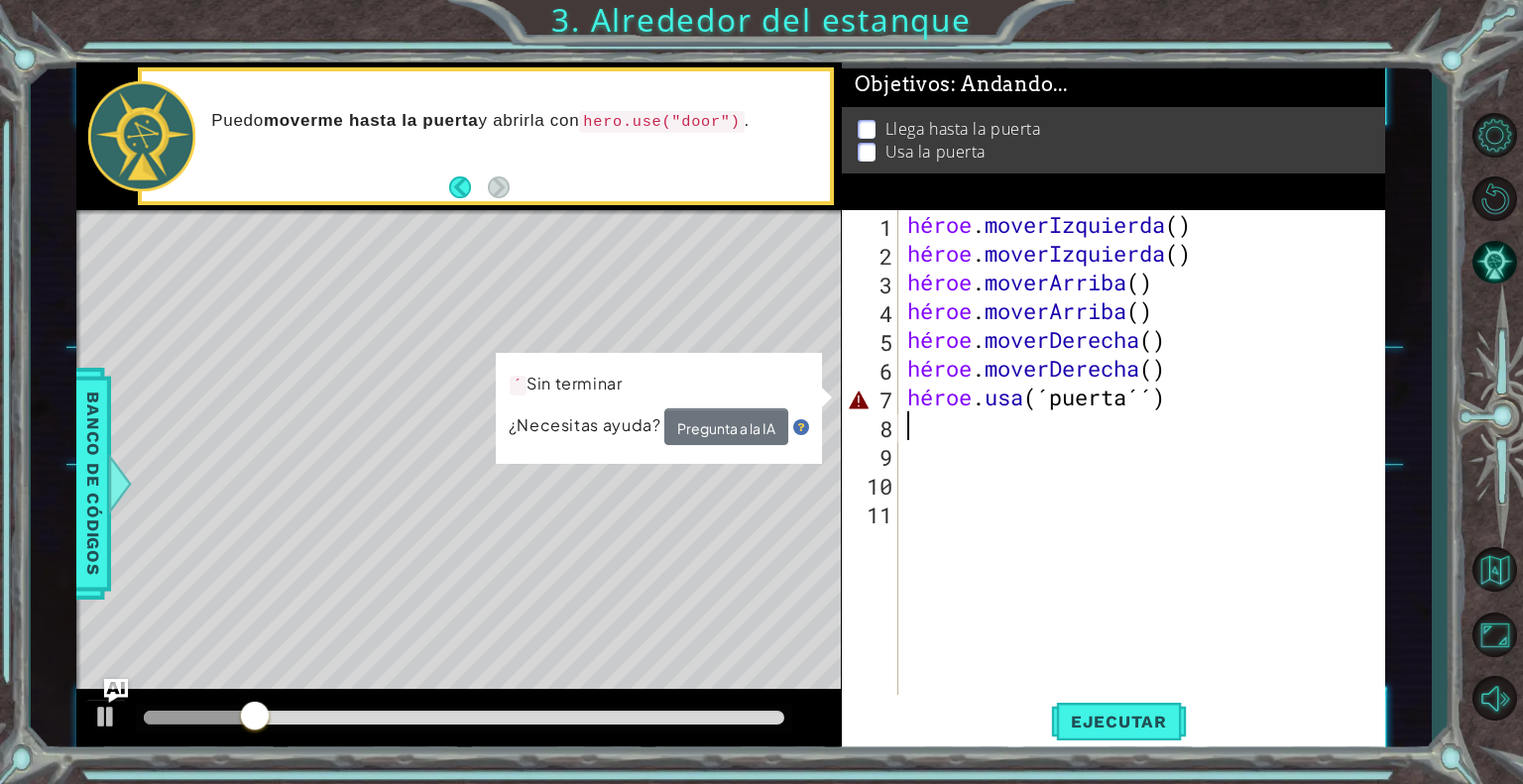
click at [1048, 402] on div "héroe . moverIzquierda ( ) héroe . moverIzquierda ( ) héroe . [PERSON_NAME] ( )…" at bounding box center [1146, 482] width 487 height 546
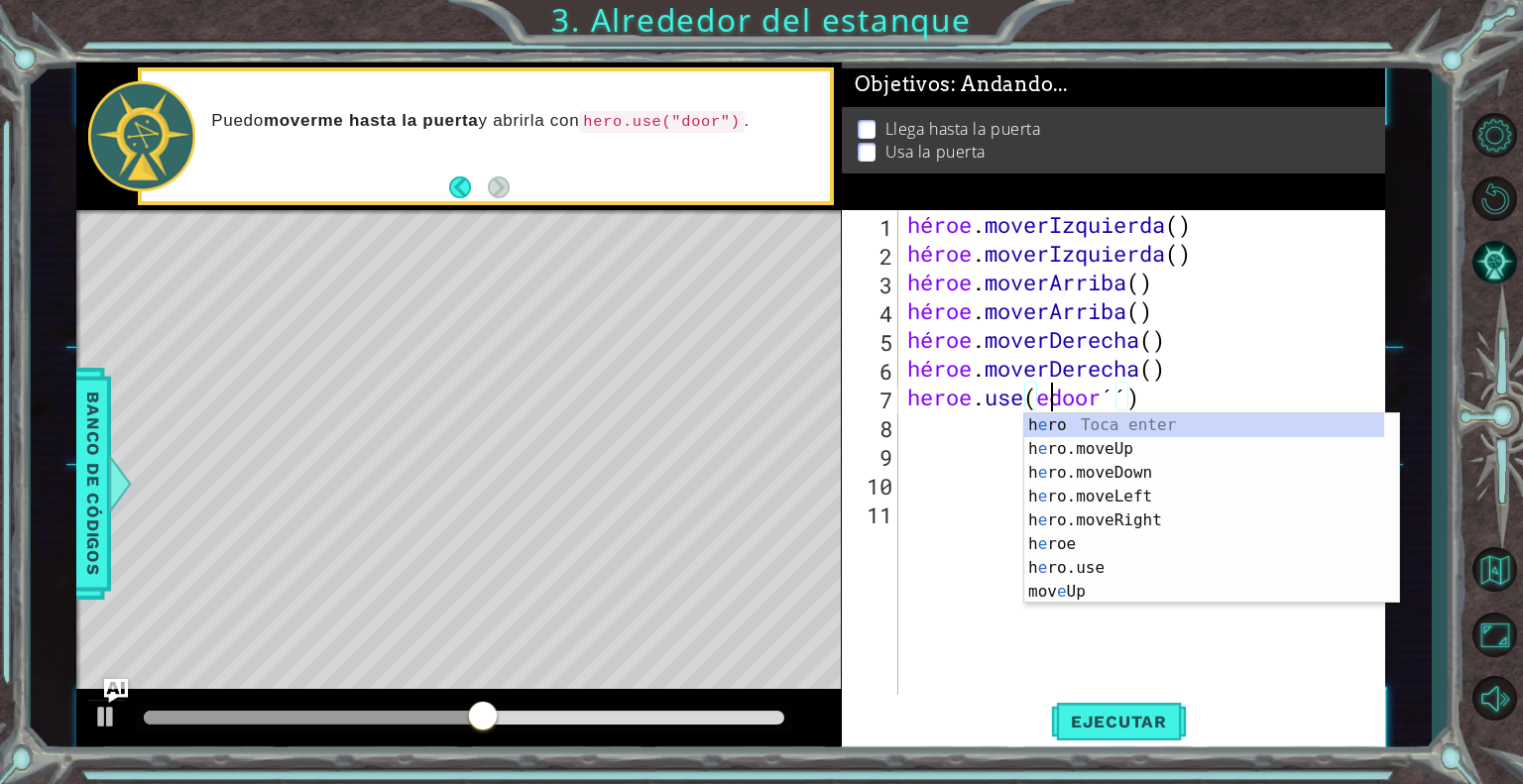
scroll to position [0, 6]
click at [1127, 730] on font "Ejecutar" at bounding box center [1119, 721] width 96 height 20
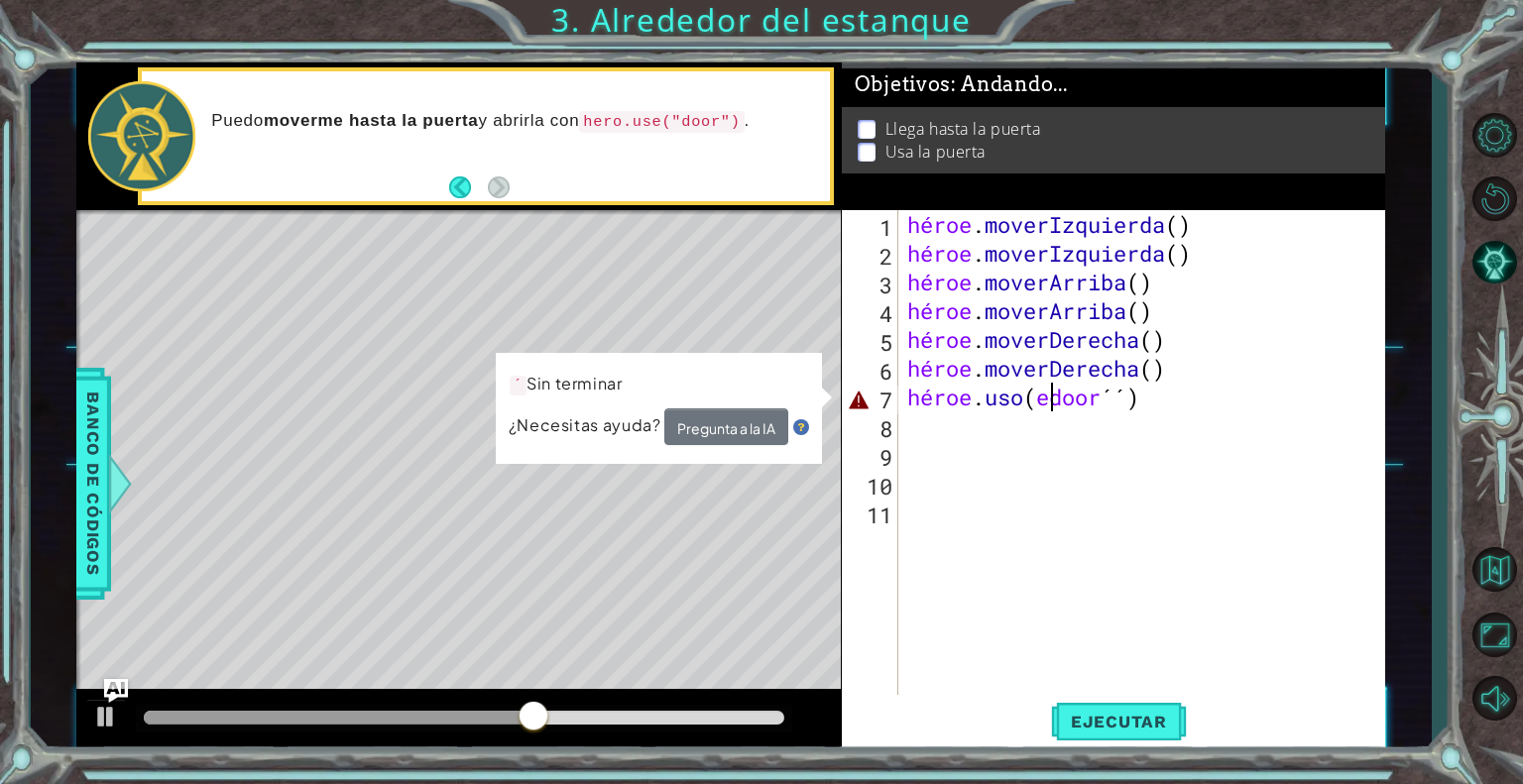
click at [1214, 392] on div "héroe . moverIzquierda ( ) héroe . moverIzquierda ( ) héroe . [PERSON_NAME] ( )…" at bounding box center [1146, 482] width 487 height 546
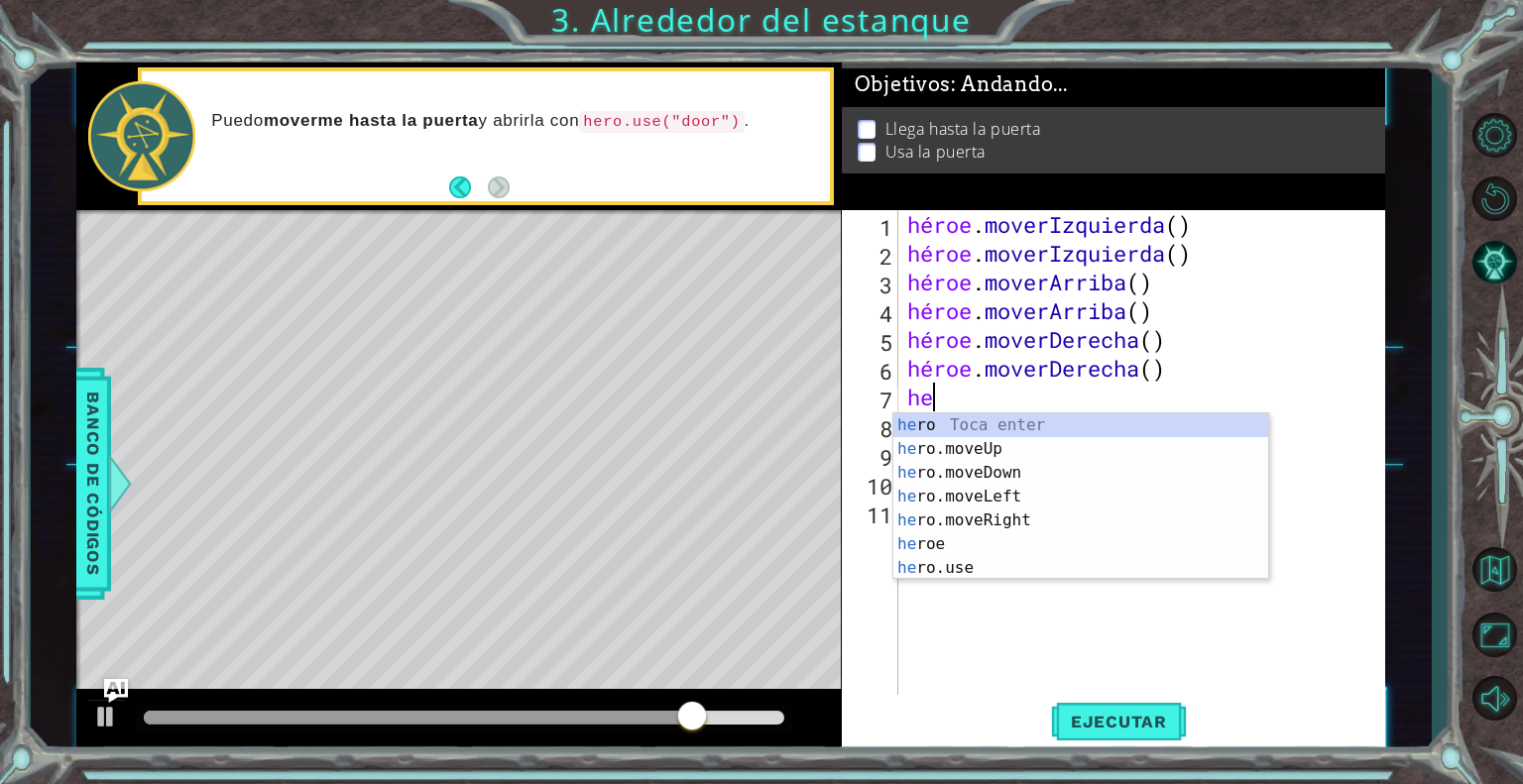
scroll to position [0, 0]
type textarea "h"
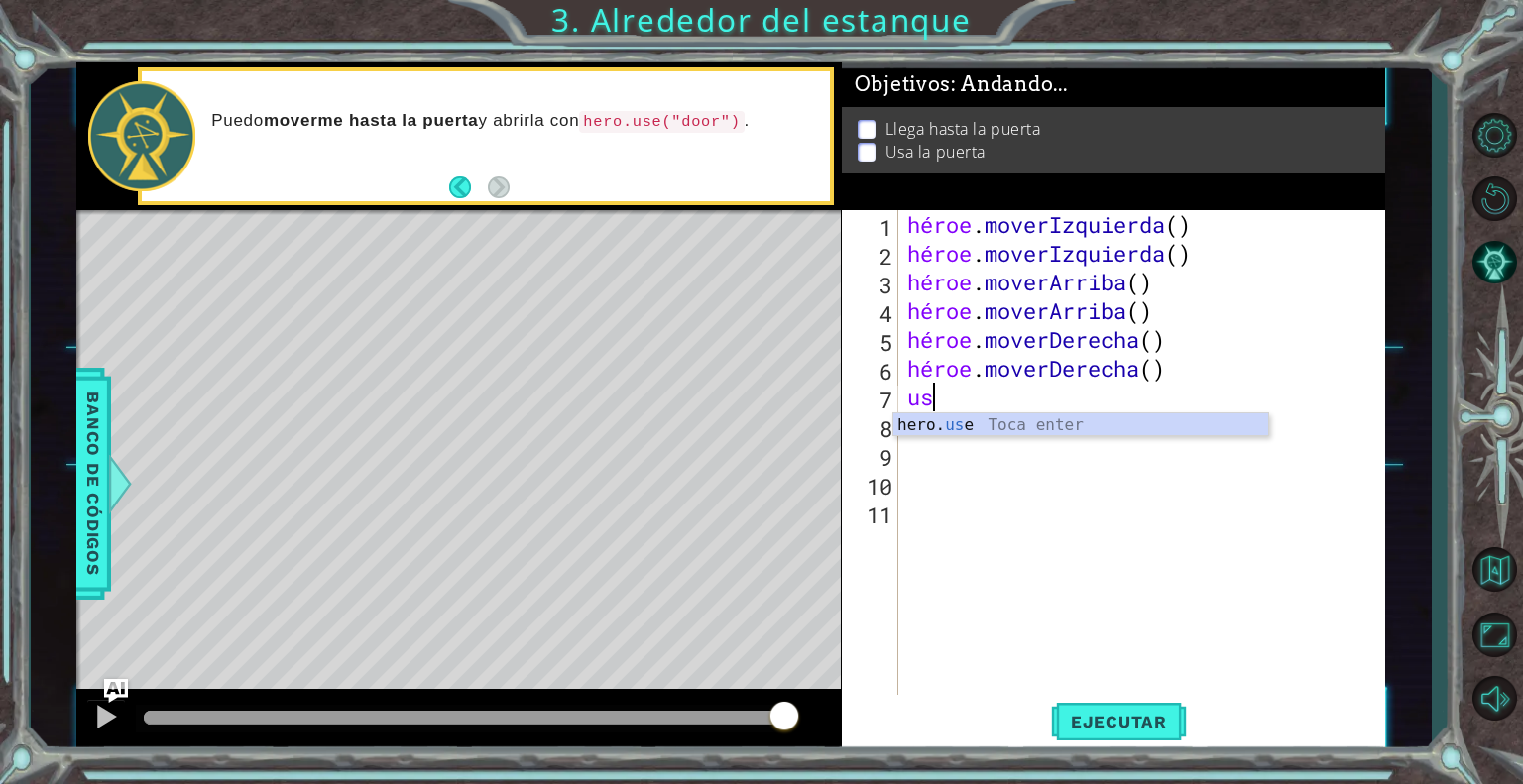
type textarea "u"
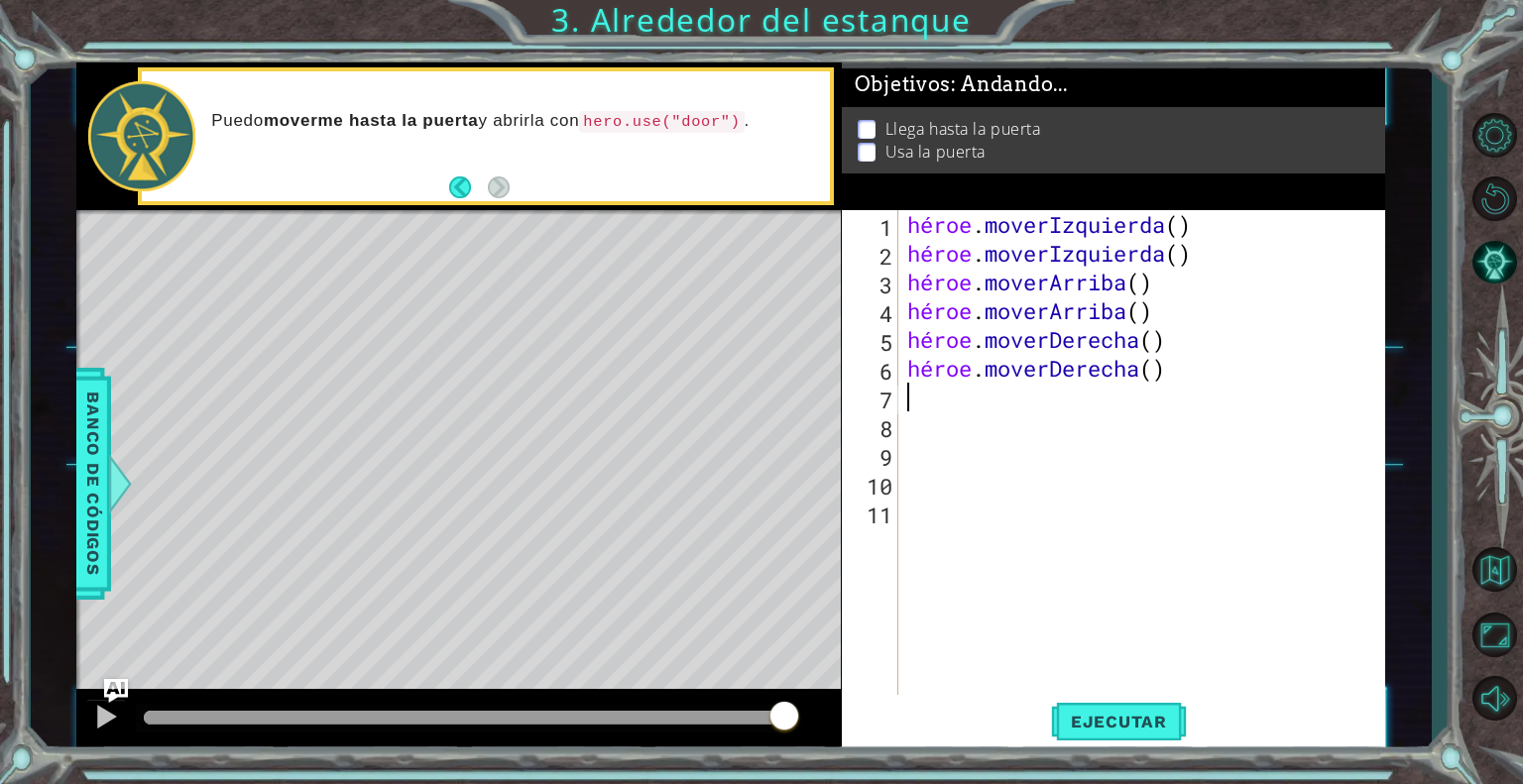
type textarea "u"
drag, startPoint x: 750, startPoint y: 115, endPoint x: 629, endPoint y: 155, distance: 127.4
click at [629, 155] on div "Puedo moverme hasta la puerta y abrirla con hero.use("door") ." at bounding box center [513, 135] width 633 height 71
drag, startPoint x: 604, startPoint y: 121, endPoint x: 576, endPoint y: 119, distance: 28.1
click at [576, 119] on font "y abrirla con" at bounding box center [529, 120] width 101 height 19
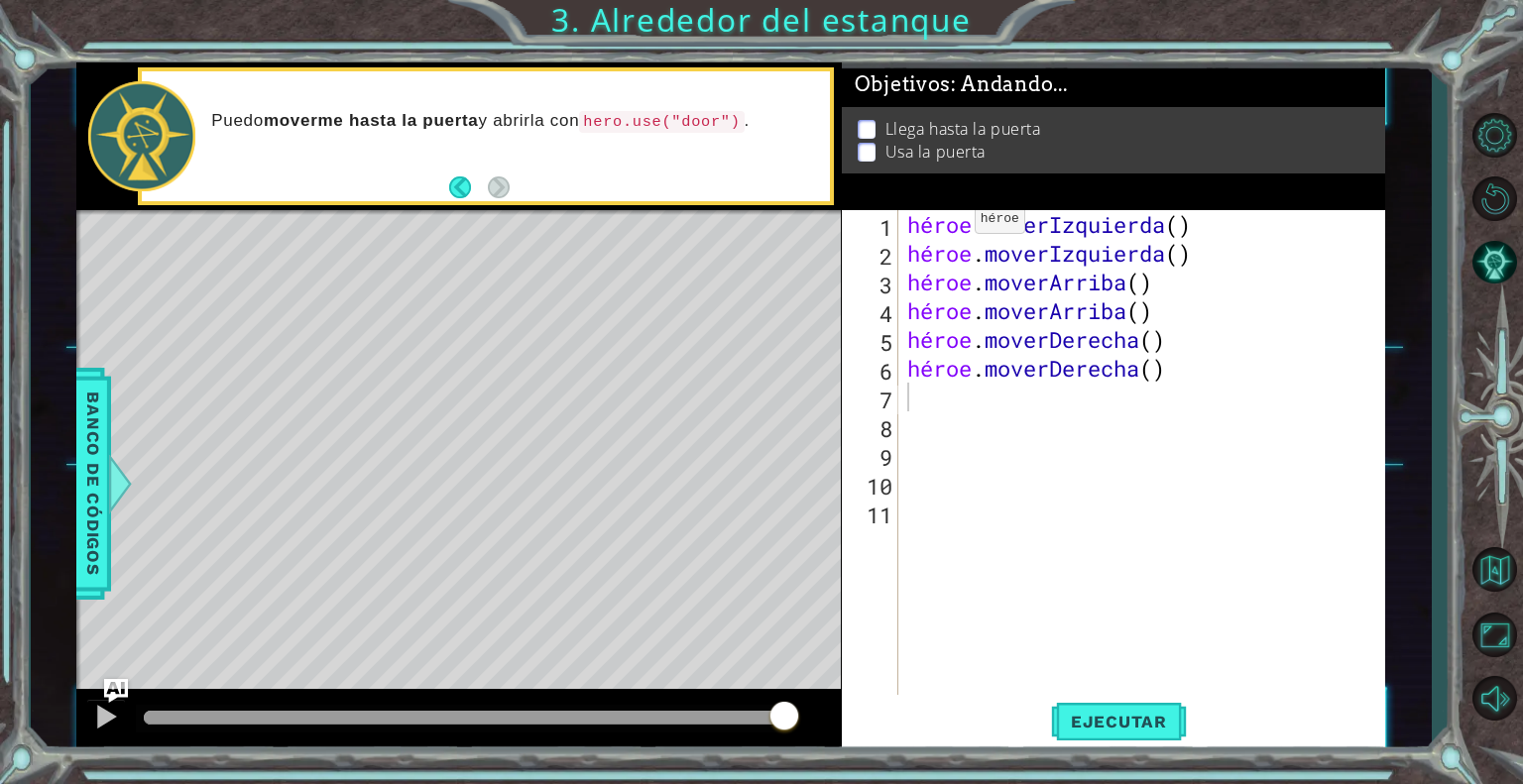
drag, startPoint x: 595, startPoint y: 122, endPoint x: 738, endPoint y: 145, distance: 144.8
click at [738, 145] on div "Puedo moverme hasta la puerta y abrirla con hero.use("door") ." at bounding box center [513, 135] width 633 height 71
click at [97, 443] on font "Banco de códigos" at bounding box center [92, 483] width 20 height 184
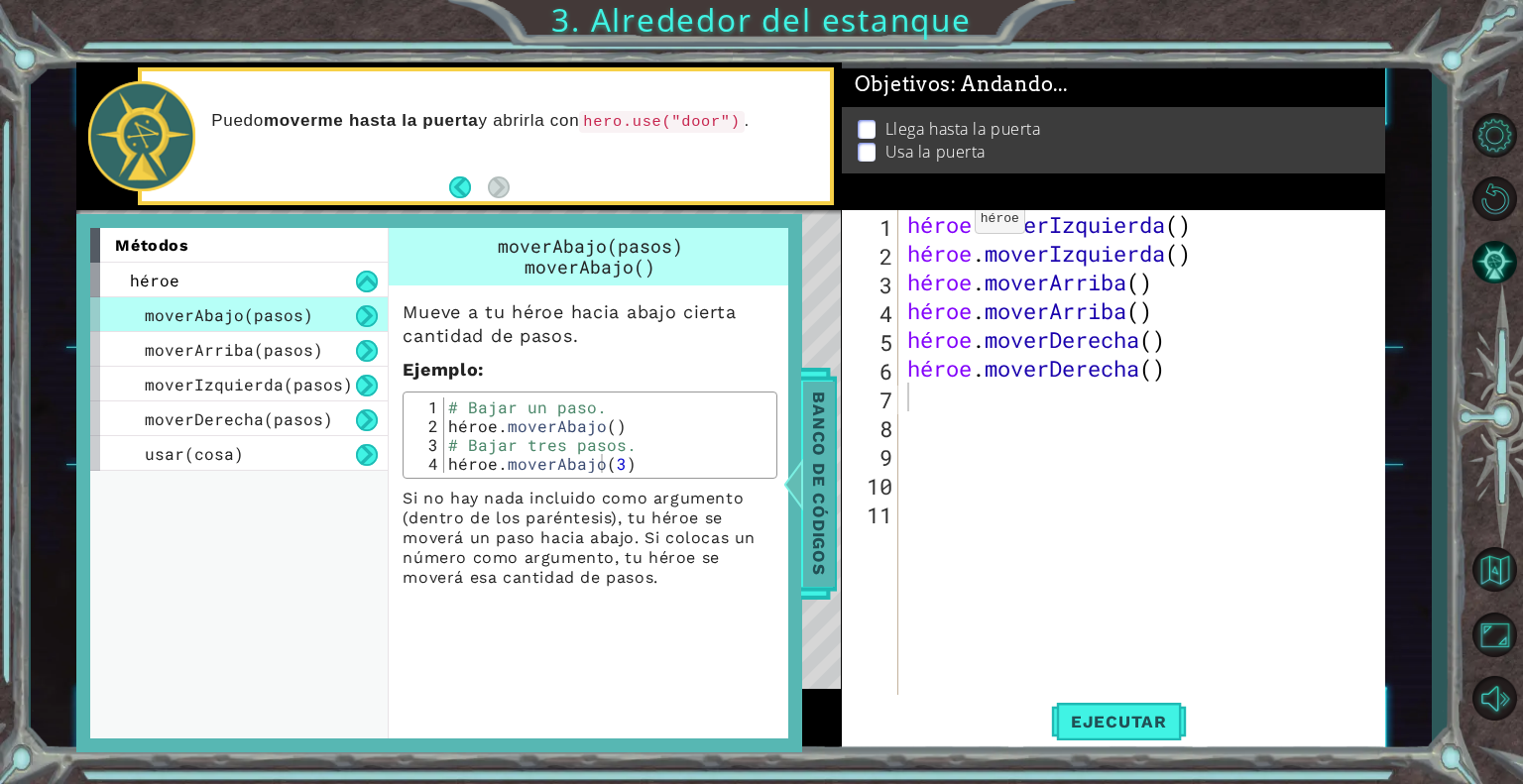
click at [805, 538] on span "Banco de códigos" at bounding box center [818, 482] width 32 height 205
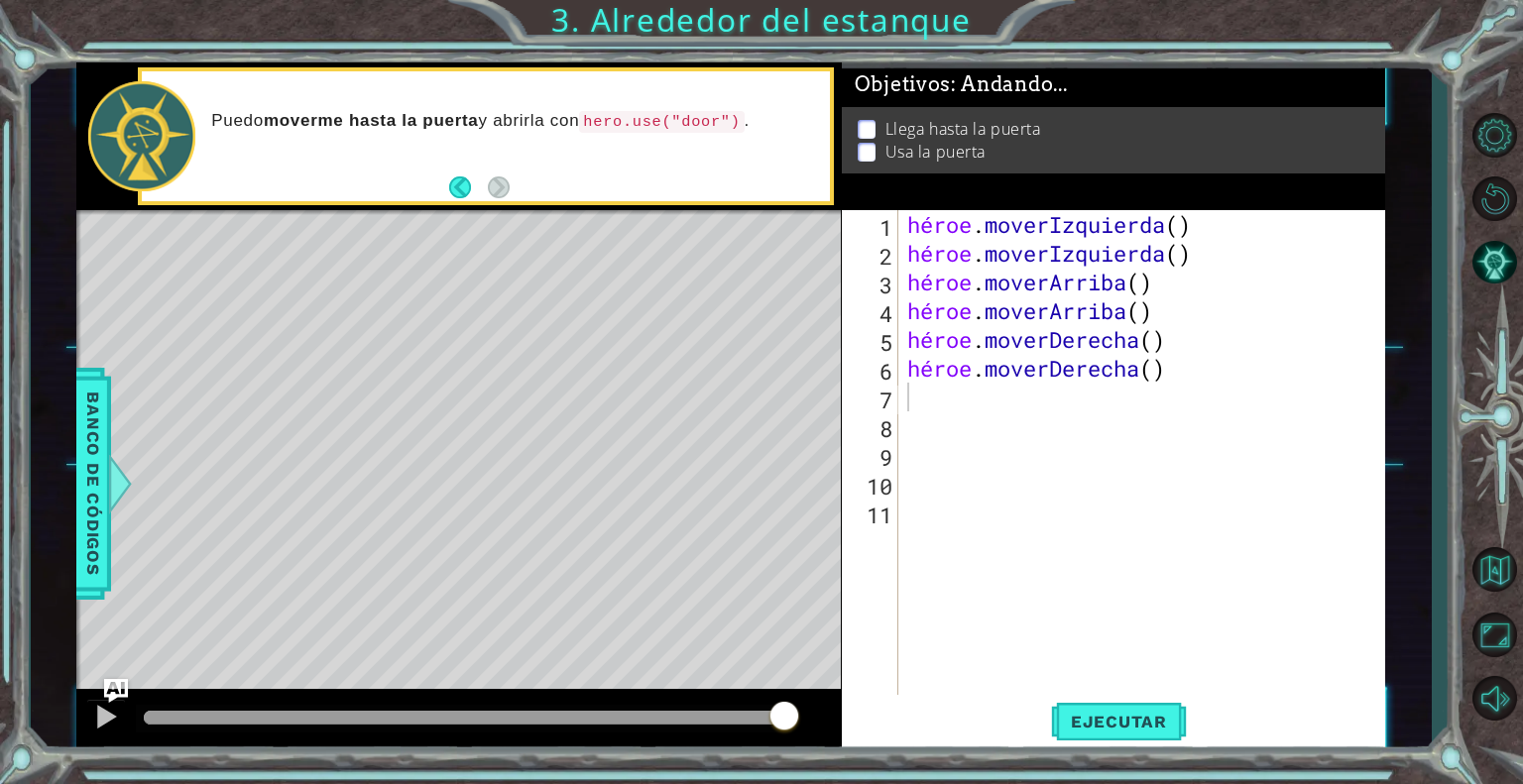
click at [946, 398] on div "héroe . moverIzquierda ( ) héroe . moverIzquierda ( ) héroe . [PERSON_NAME] ( )…" at bounding box center [1146, 482] width 487 height 546
type textarea "heroe.use("
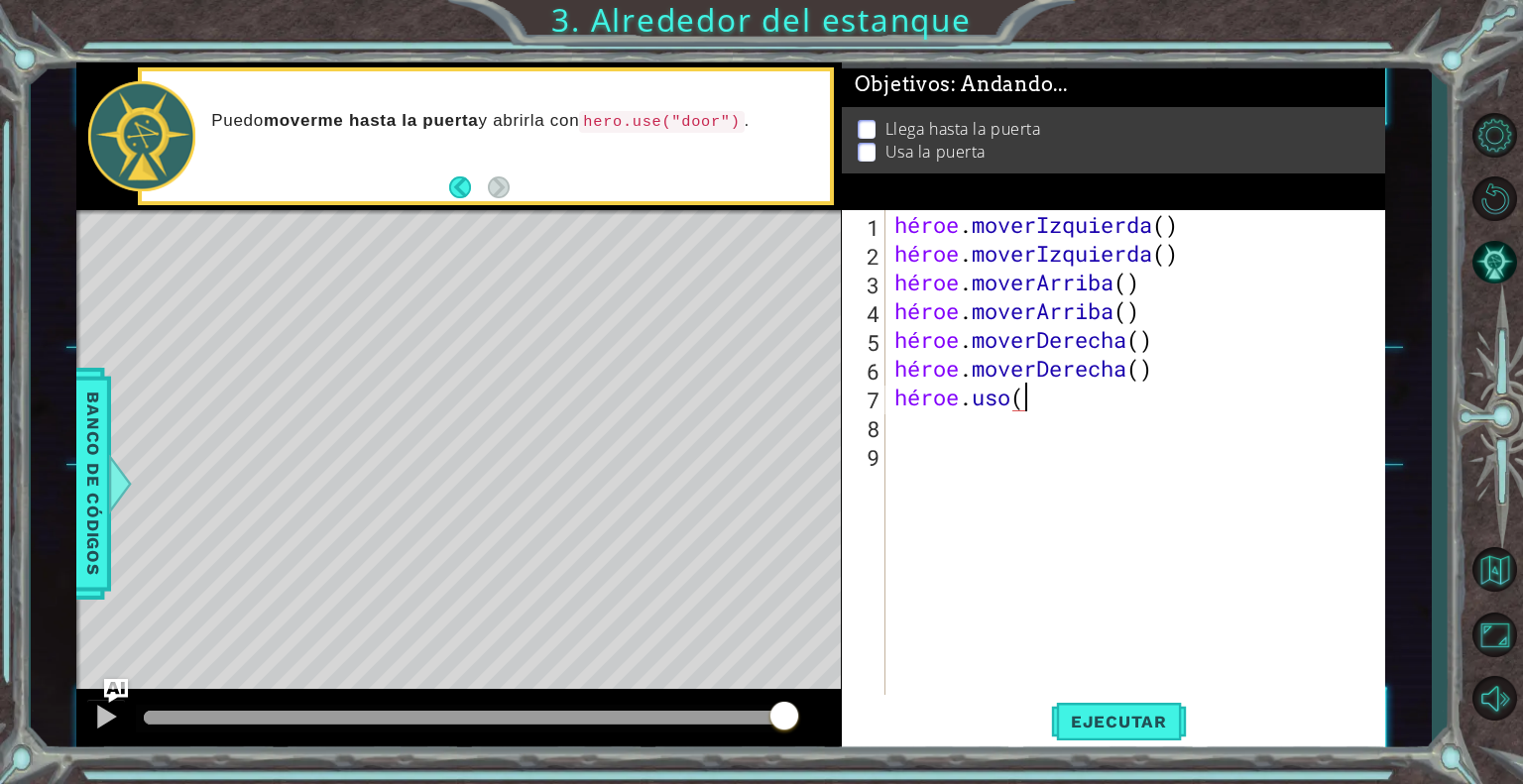
scroll to position [0, 0]
paste textarea "“ ”"
click at [1105, 392] on div "héroe . moverIzquierda ( ) héroe . moverIzquierda ( ) héroe . [PERSON_NAME] ( )…" at bounding box center [1140, 482] width 500 height 546
click at [1091, 393] on div "héroe . moverIzquierda ( ) héroe . moverIzquierda ( ) héroe . [PERSON_NAME] ( )…" at bounding box center [1140, 482] width 500 height 546
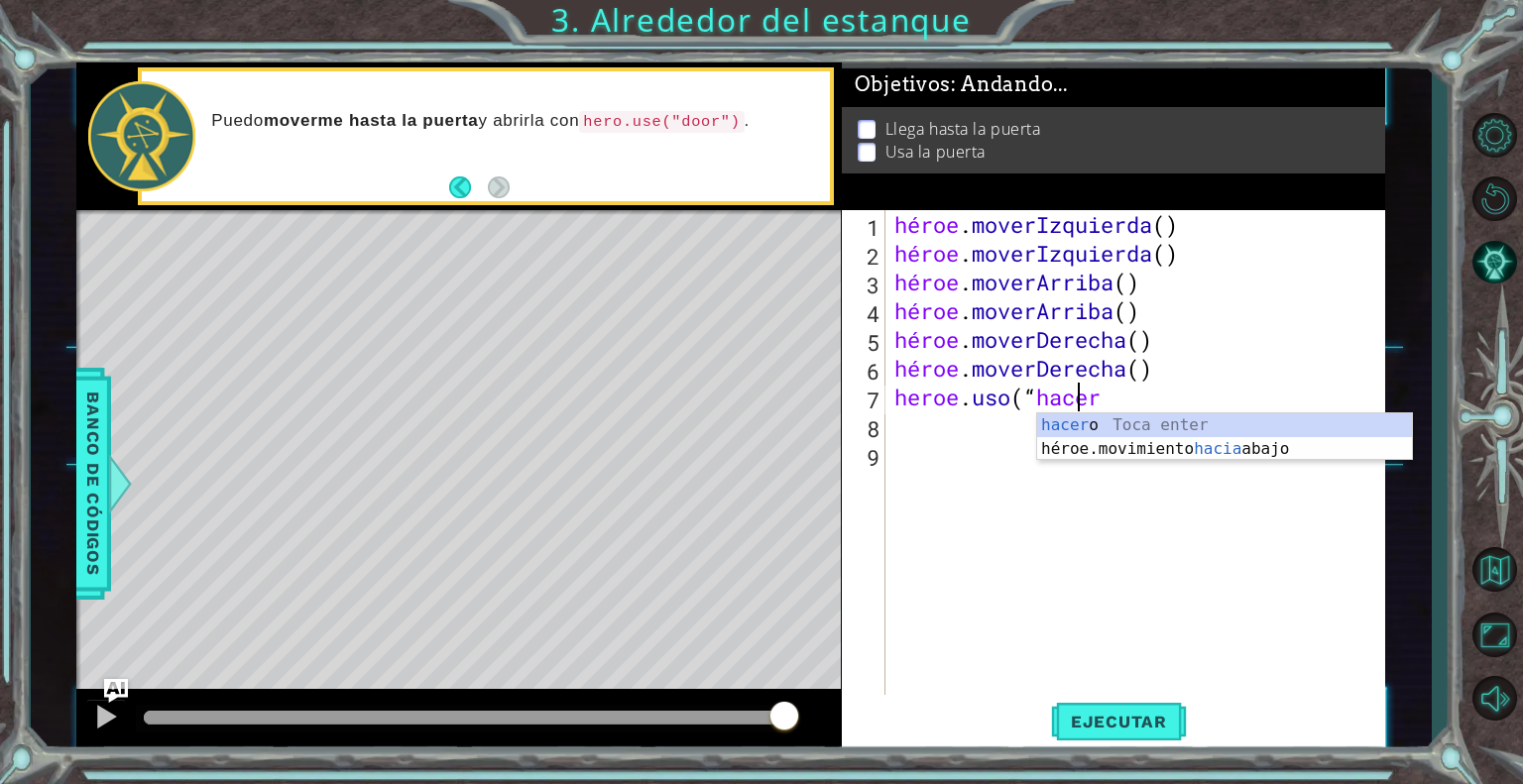
scroll to position [0, 8]
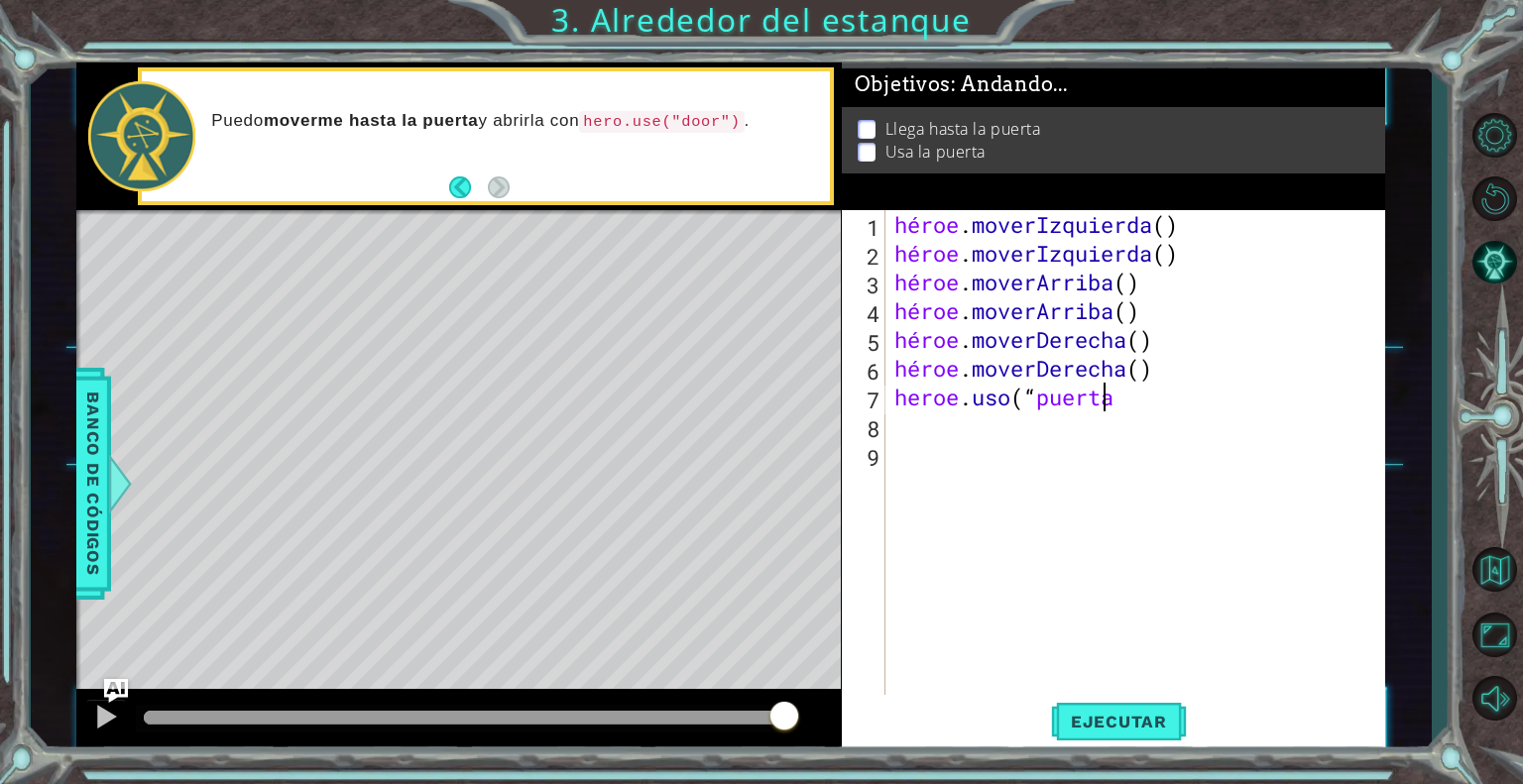
click at [1185, 396] on div "héroe . moverIzquierda ( ) héroe . moverIzquierda ( ) héroe . [PERSON_NAME] ( )…" at bounding box center [1140, 482] width 500 height 546
click at [1083, 386] on div "héroe . moverIzquierda ( ) héroe . moverIzquierda ( ) héroe . [PERSON_NAME] ( )…" at bounding box center [1140, 482] width 500 height 546
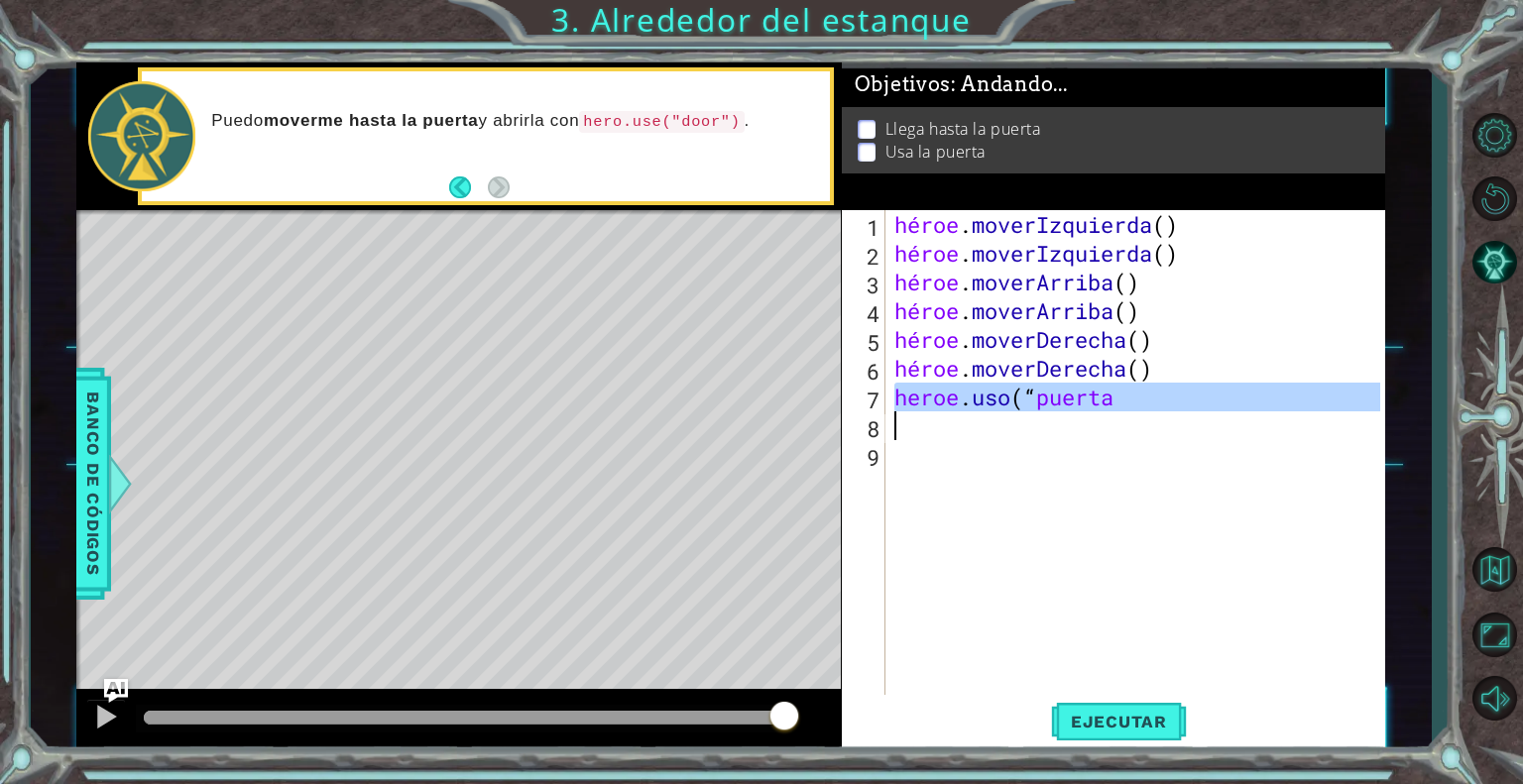
click at [1090, 392] on div "héroe . moverIzquierda ( ) héroe . moverIzquierda ( ) héroe . [PERSON_NAME] ( )…" at bounding box center [1135, 453] width 490 height 488
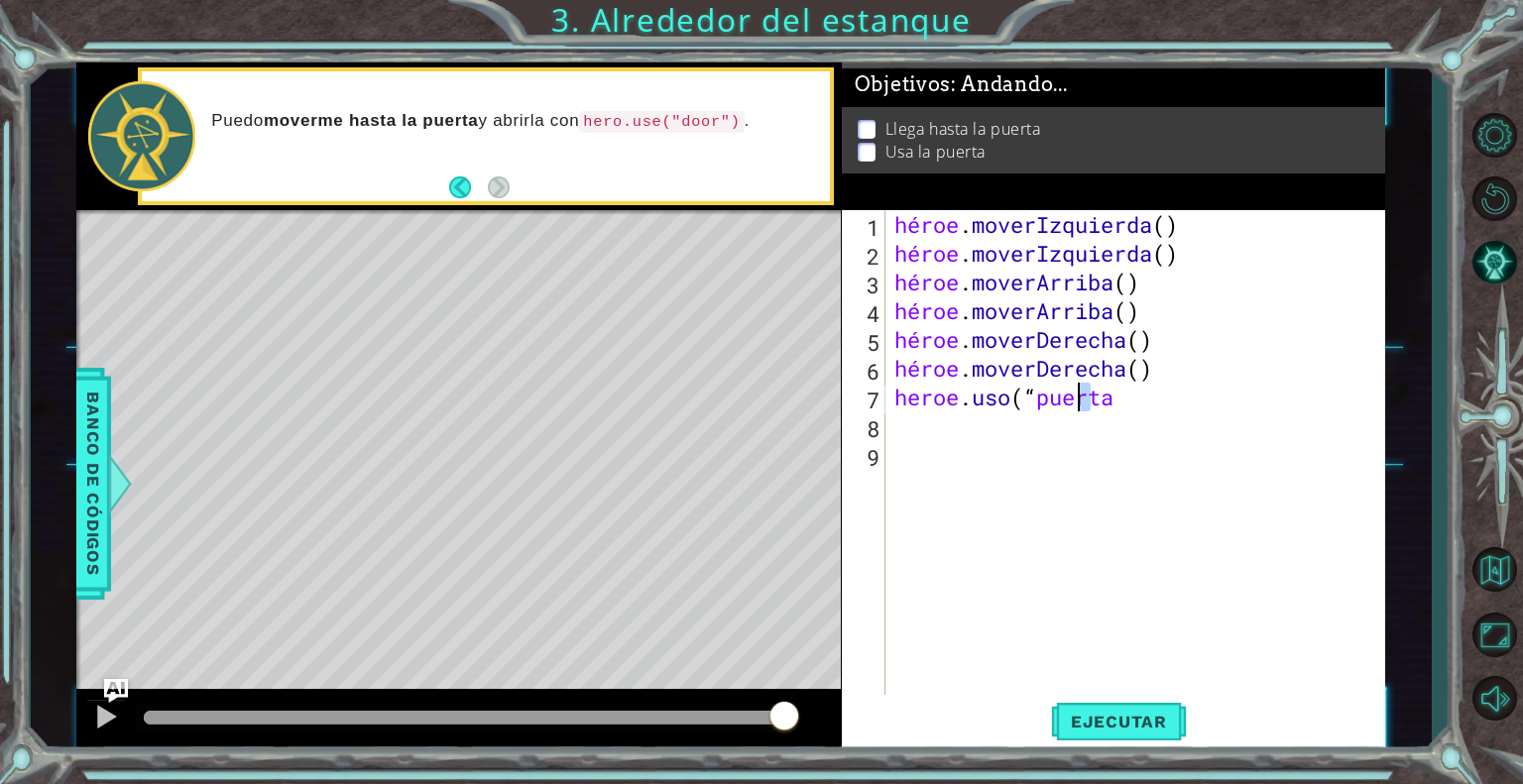
click at [1078, 391] on div "héroe . moverIzquierda ( ) héroe . moverIzquierda ( ) héroe . [PERSON_NAME] ( )…" at bounding box center [1140, 482] width 500 height 546
click at [1093, 388] on div "héroe . moverIzquierda ( ) héroe . moverIzquierda ( ) héroe . [PERSON_NAME] ( )…" at bounding box center [1135, 453] width 490 height 488
click at [1198, 405] on div "héroe . moverIzquierda ( ) héroe . moverIzquierda ( ) héroe . [PERSON_NAME] ( )…" at bounding box center [1140, 482] width 500 height 546
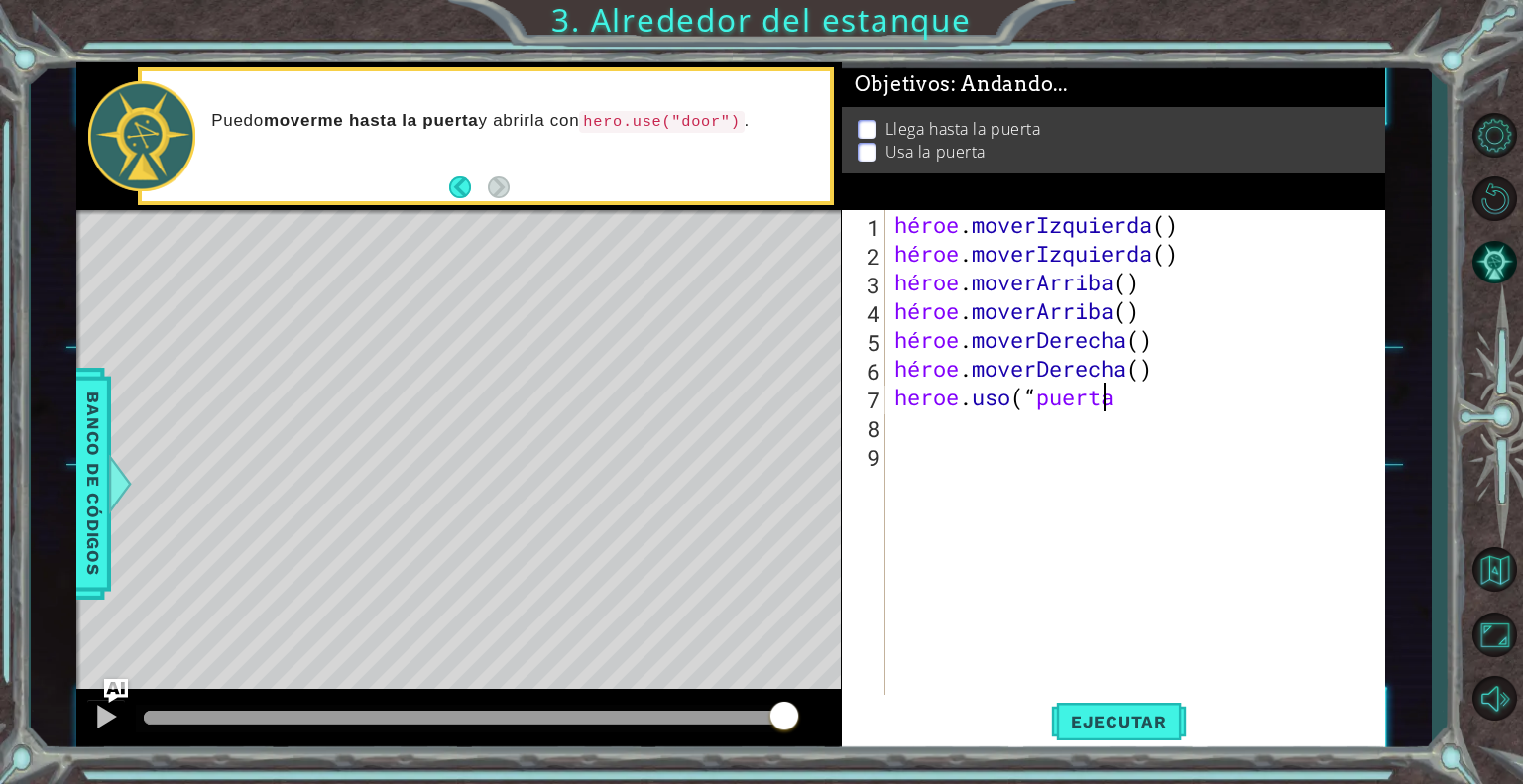
paste textarea "”"
click at [1101, 712] on font "Ejecutar" at bounding box center [1119, 721] width 96 height 20
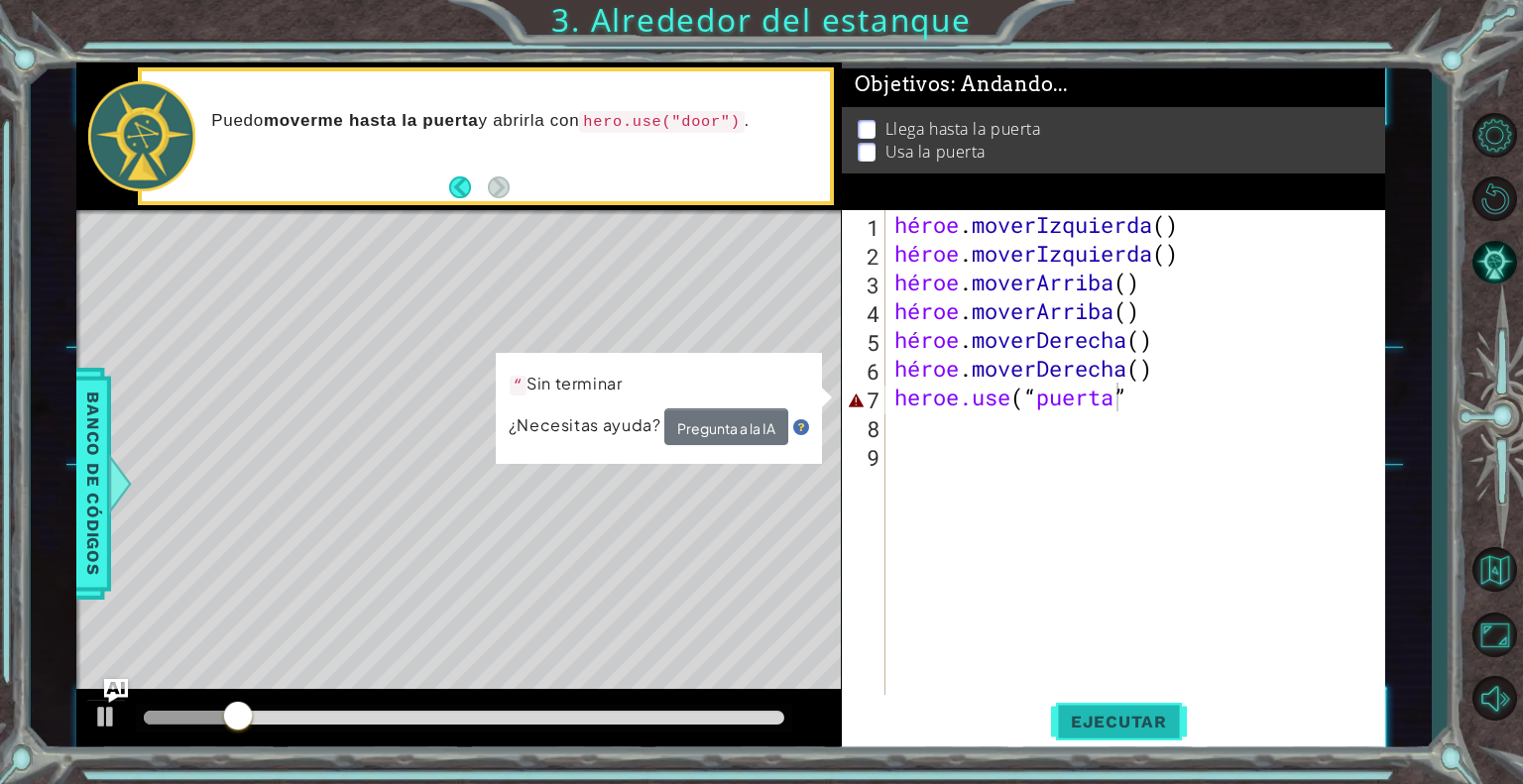
click at [1101, 712] on font "Ejecutar" at bounding box center [1119, 721] width 96 height 20
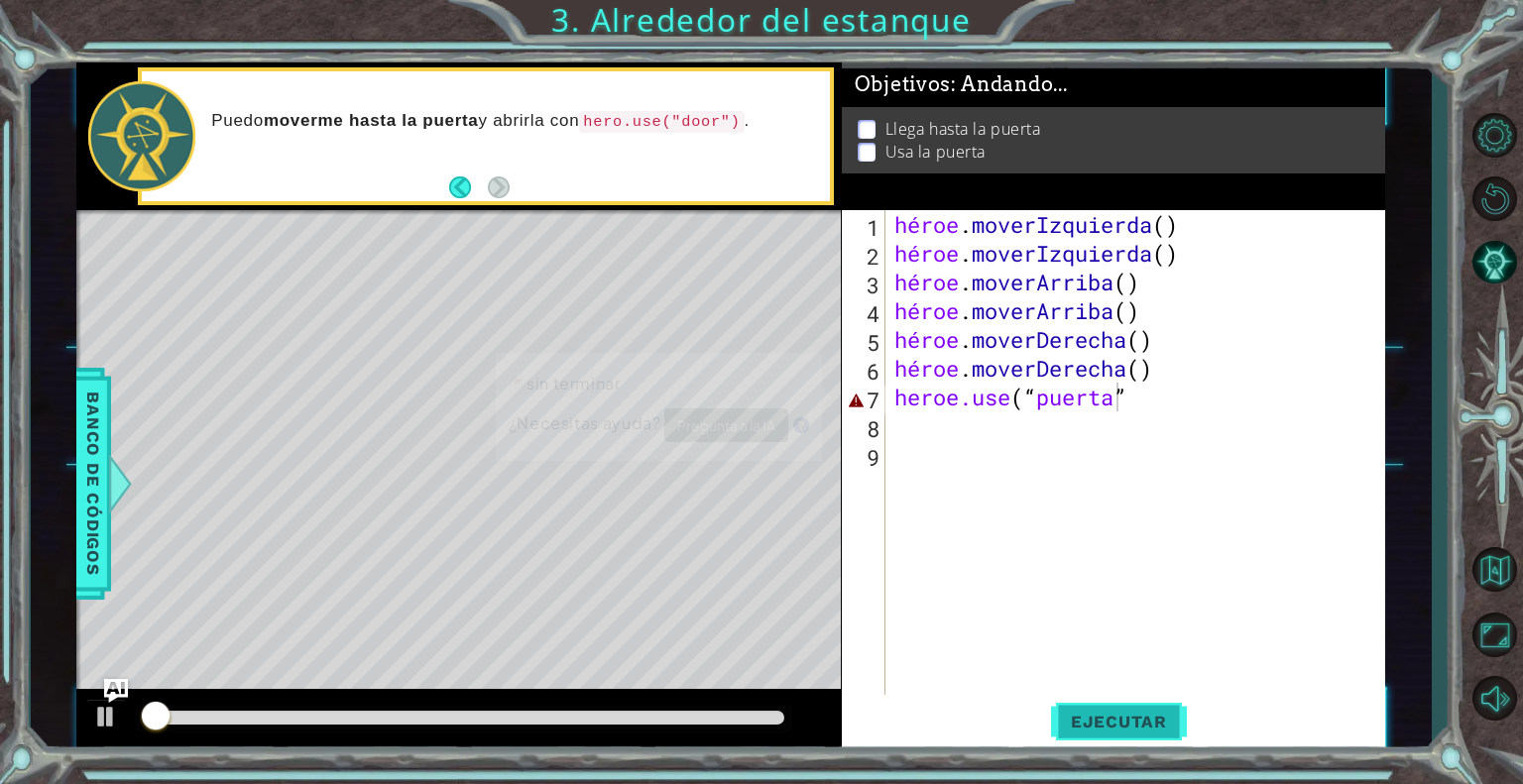
click at [1101, 712] on font "Ejecutar" at bounding box center [1119, 721] width 96 height 20
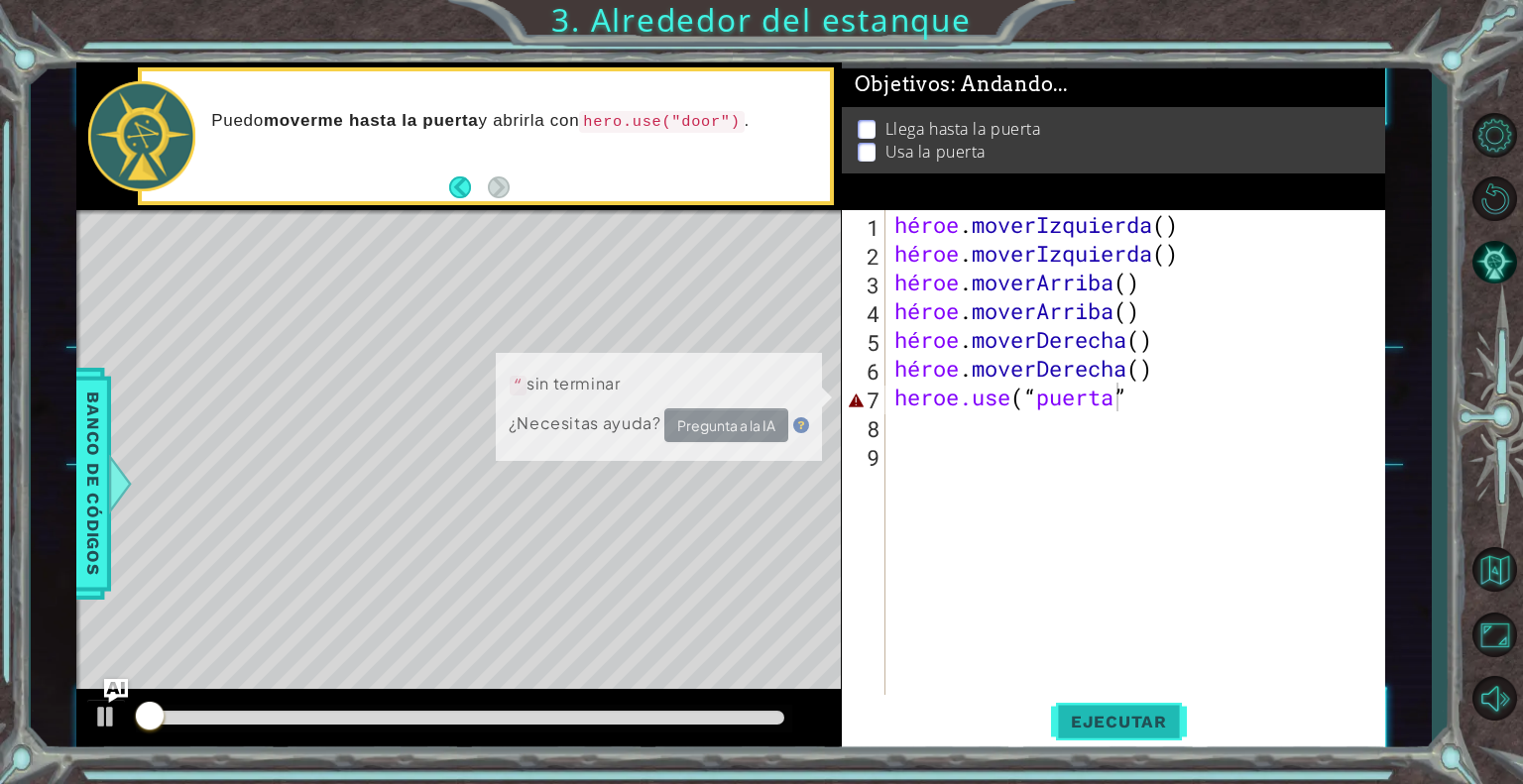
click at [1098, 708] on button "Ejecutar" at bounding box center [1119, 722] width 136 height 55
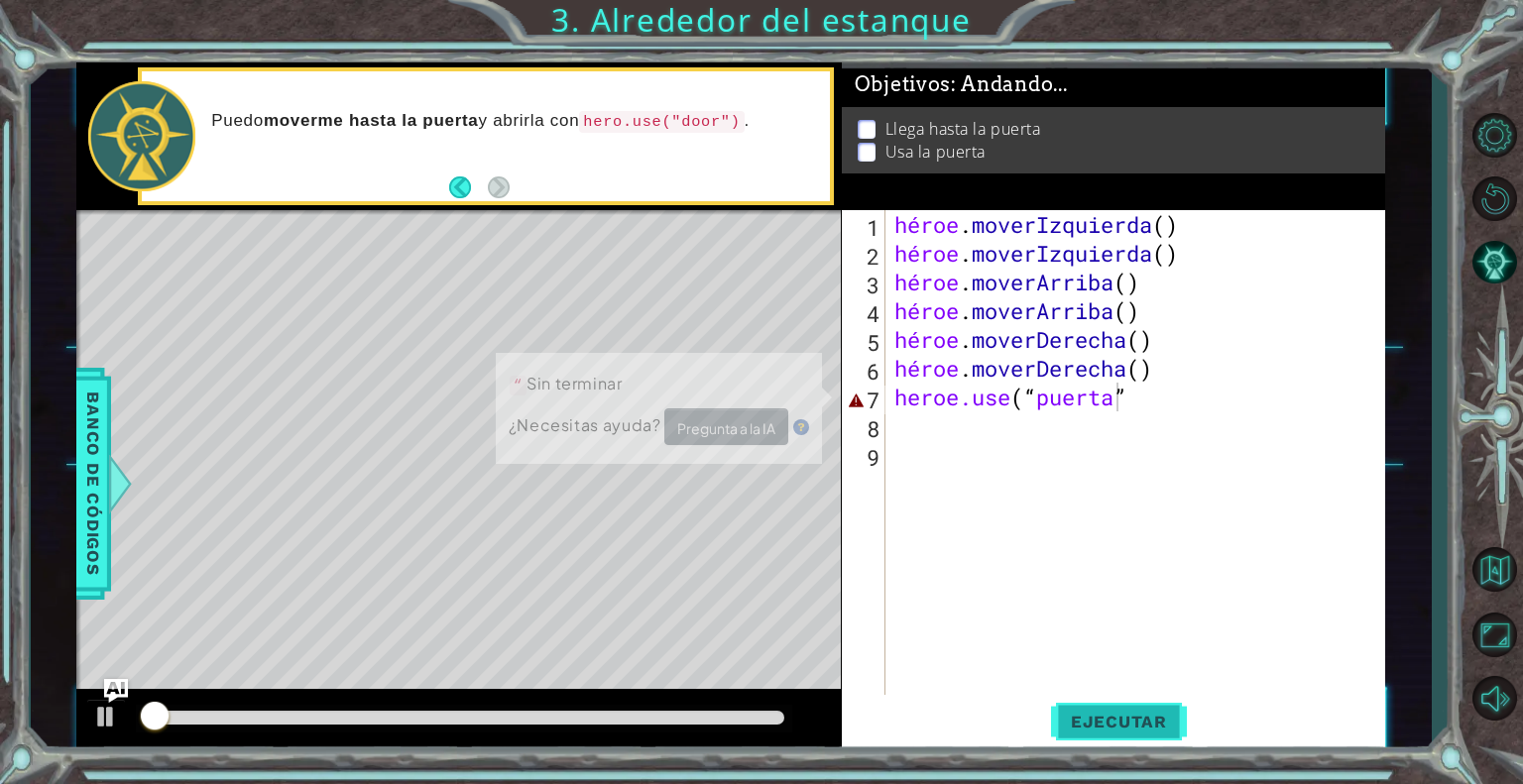
click at [1098, 708] on button "Ejecutar" at bounding box center [1119, 722] width 136 height 55
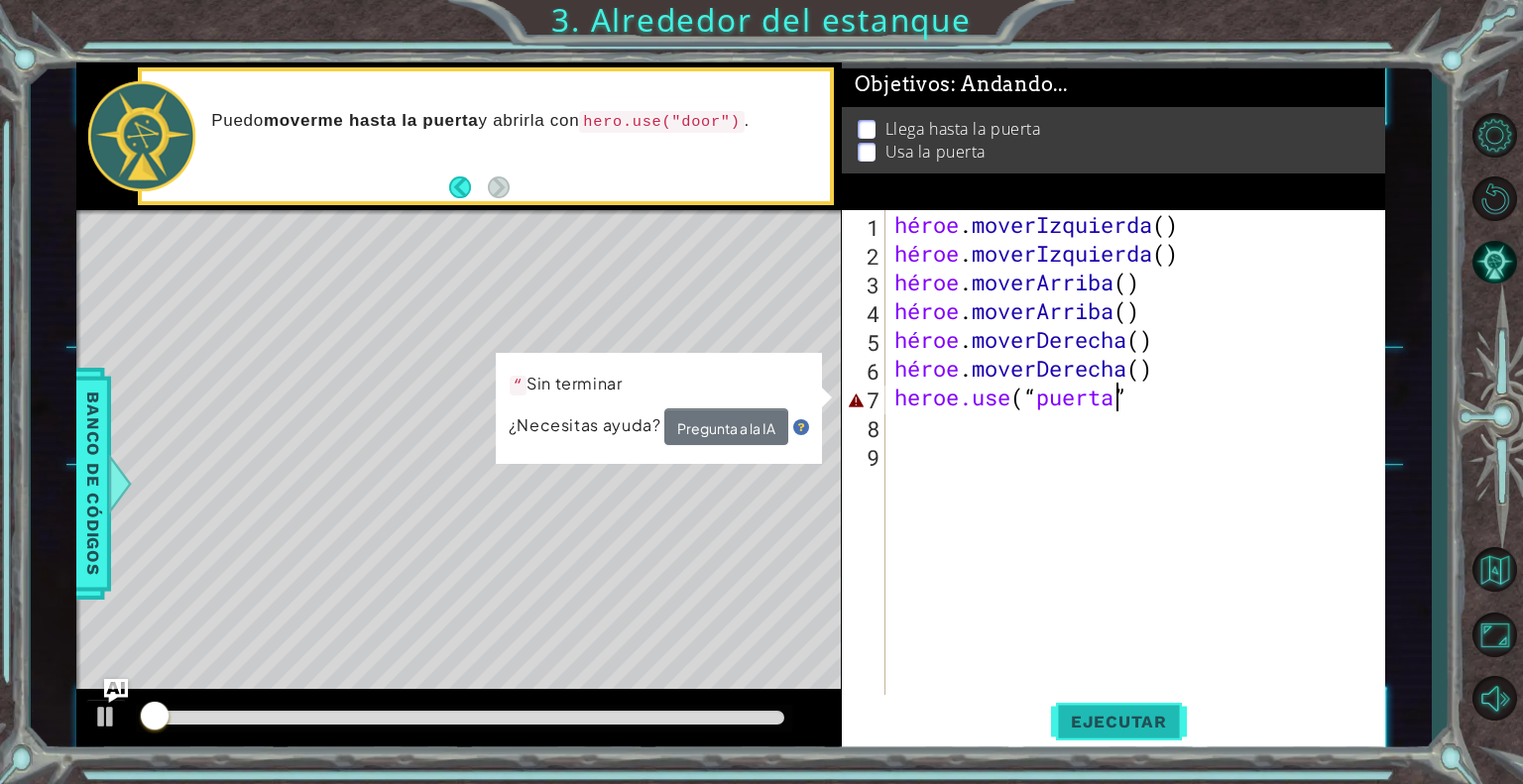
click at [1098, 708] on button "Ejecutar" at bounding box center [1119, 722] width 136 height 55
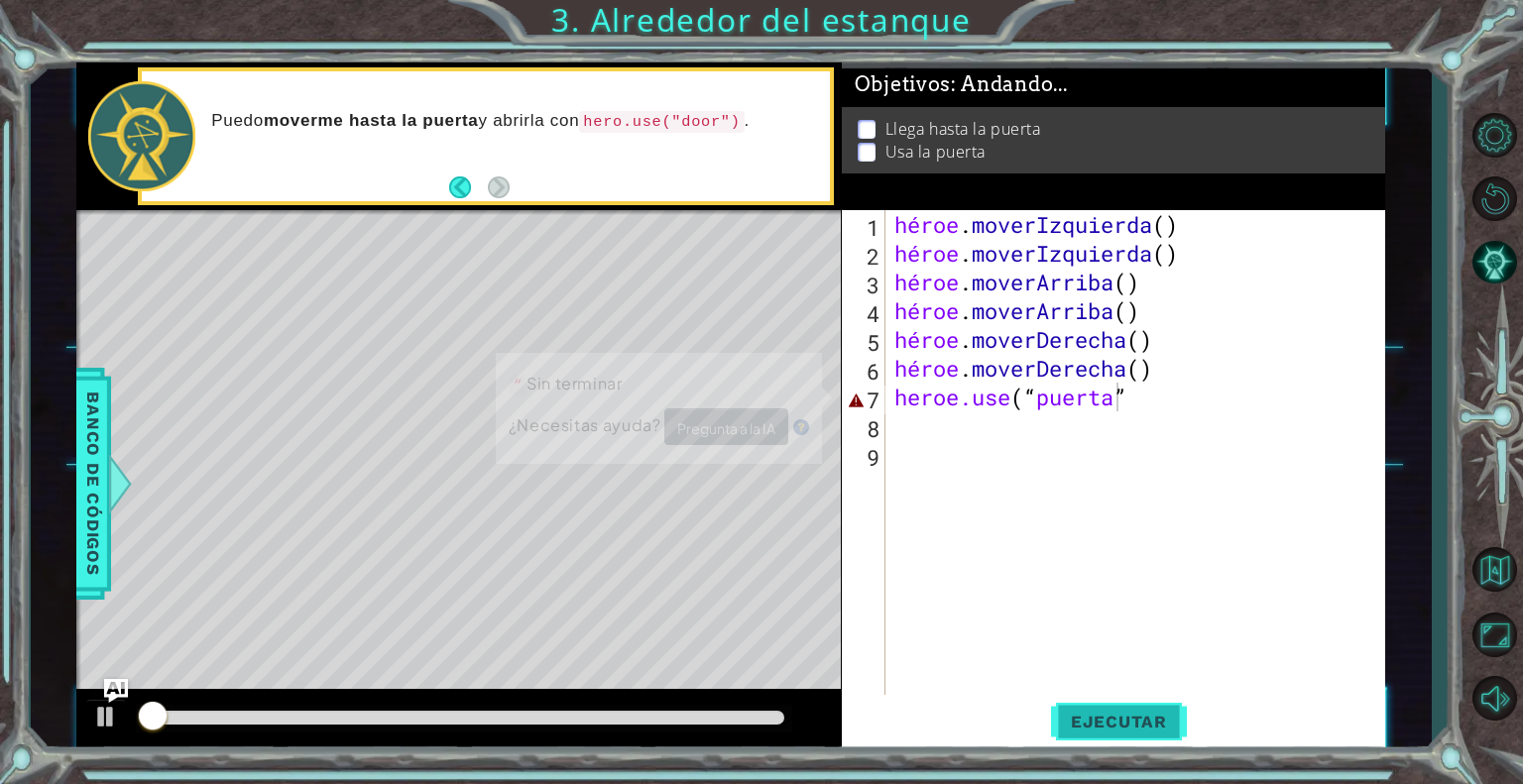
click at [1098, 708] on button "Ejecutar" at bounding box center [1119, 722] width 136 height 55
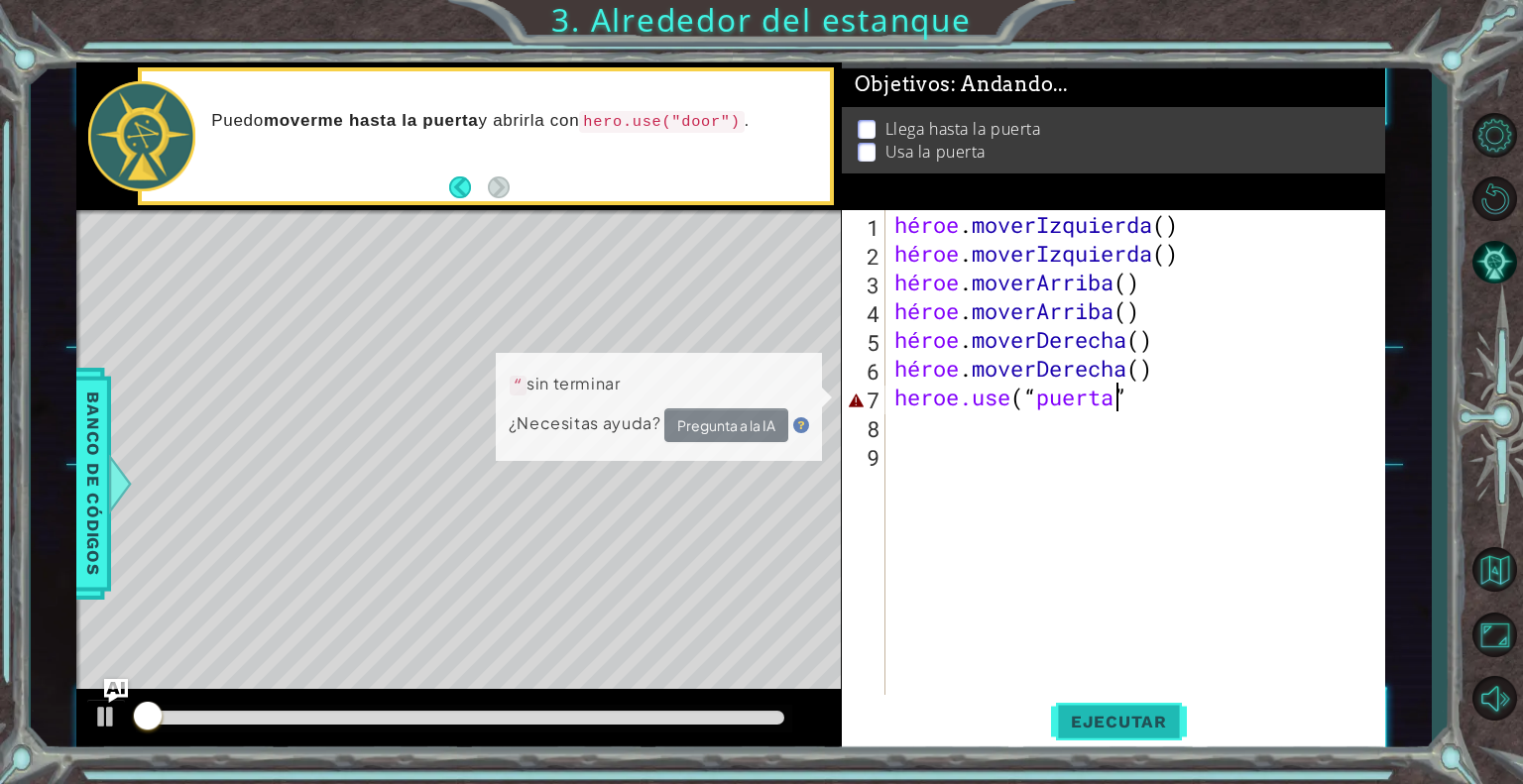
click at [1098, 708] on button "Ejecutar" at bounding box center [1119, 722] width 136 height 55
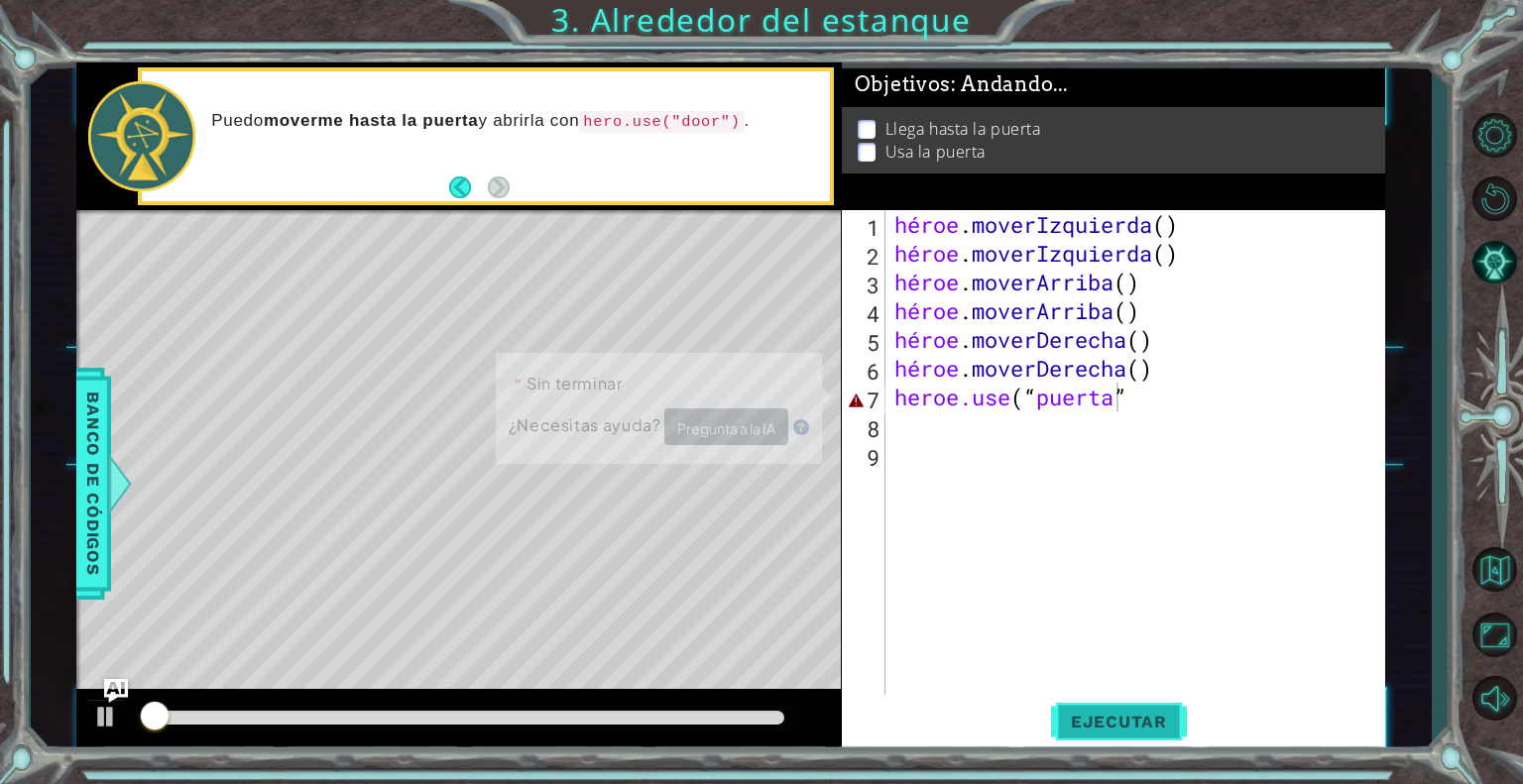
click at [1098, 708] on button "Ejecutar" at bounding box center [1119, 722] width 136 height 55
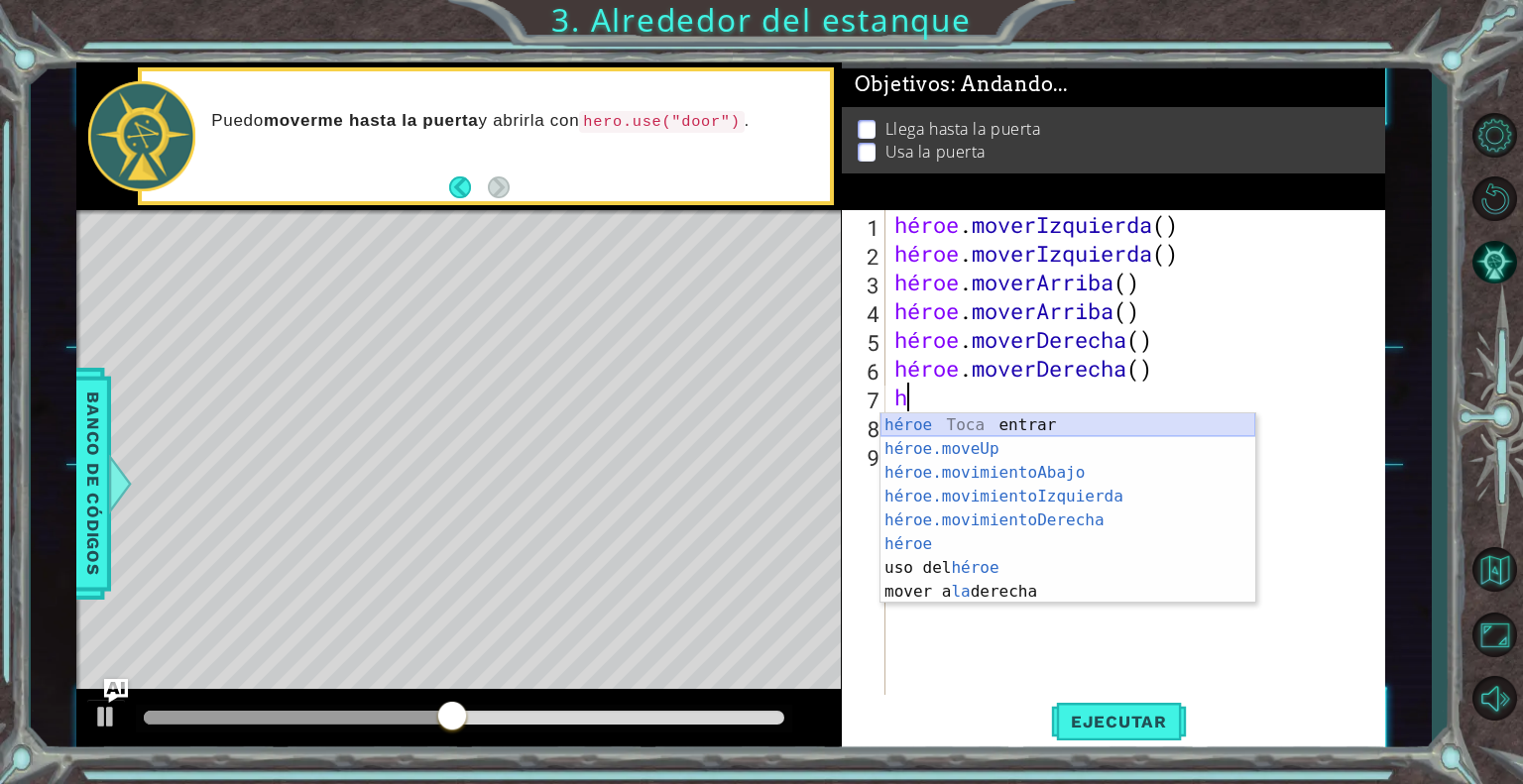
click at [1008, 419] on div "héroe Toca entrar héroe.moveUp ​ Toca Enter héroe.movimientoAbajo ​ Toca Enter …" at bounding box center [1067, 532] width 375 height 238
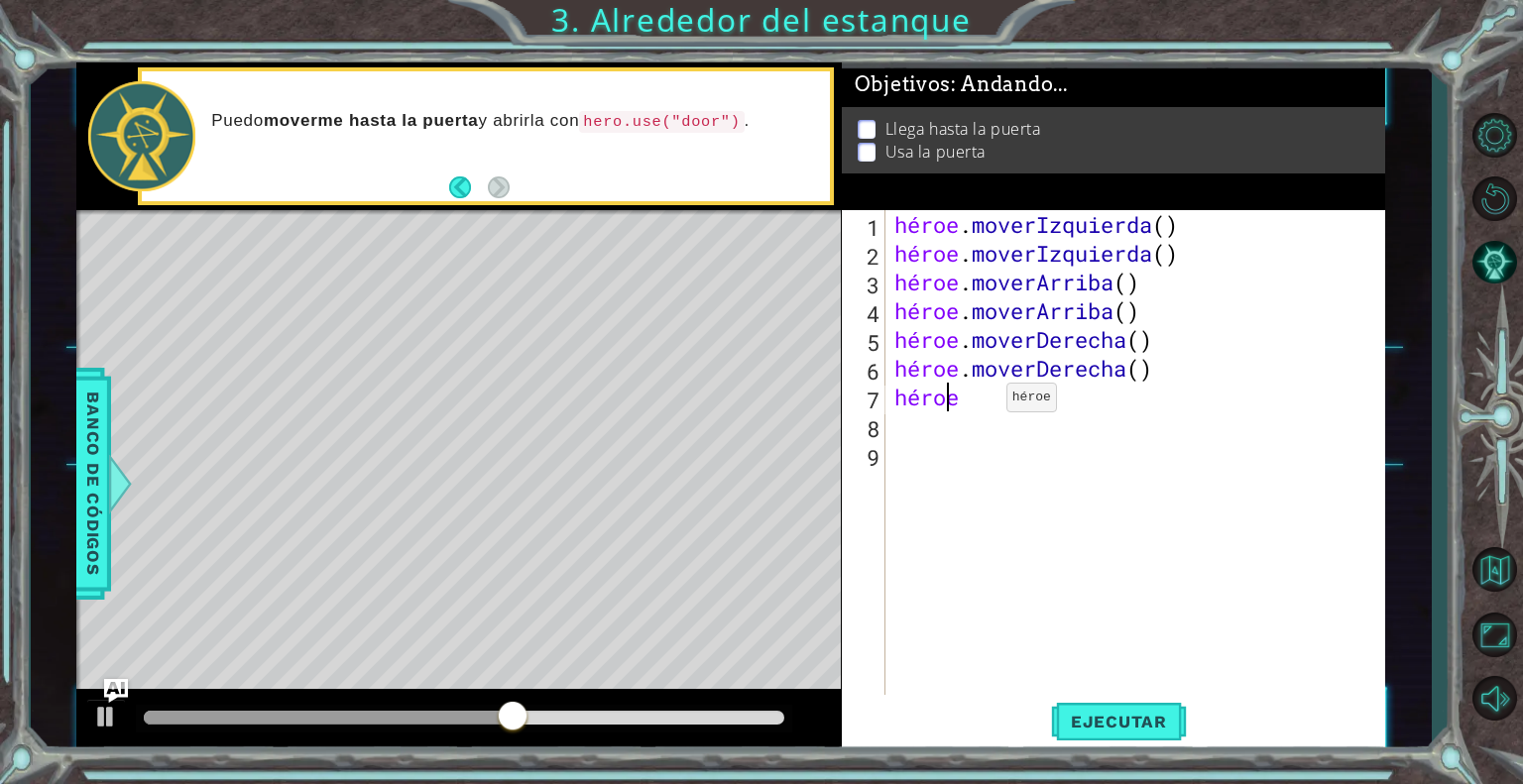
click at [975, 401] on div "héroe . moverIzquierda ( ) héroe . moverIzquierda ( ) héroe . [PERSON_NAME] ( )…" at bounding box center [1140, 482] width 500 height 546
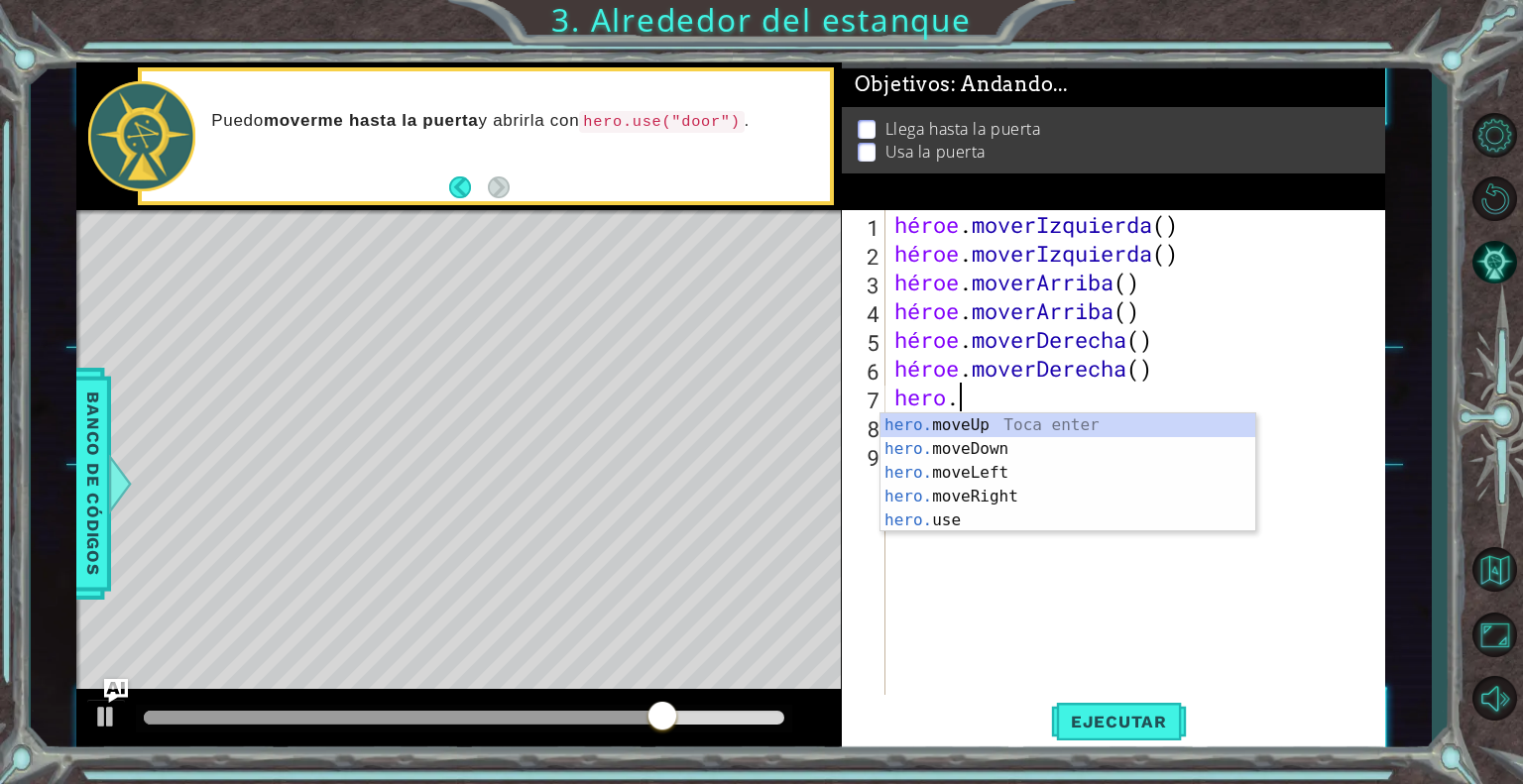
scroll to position [0, 1]
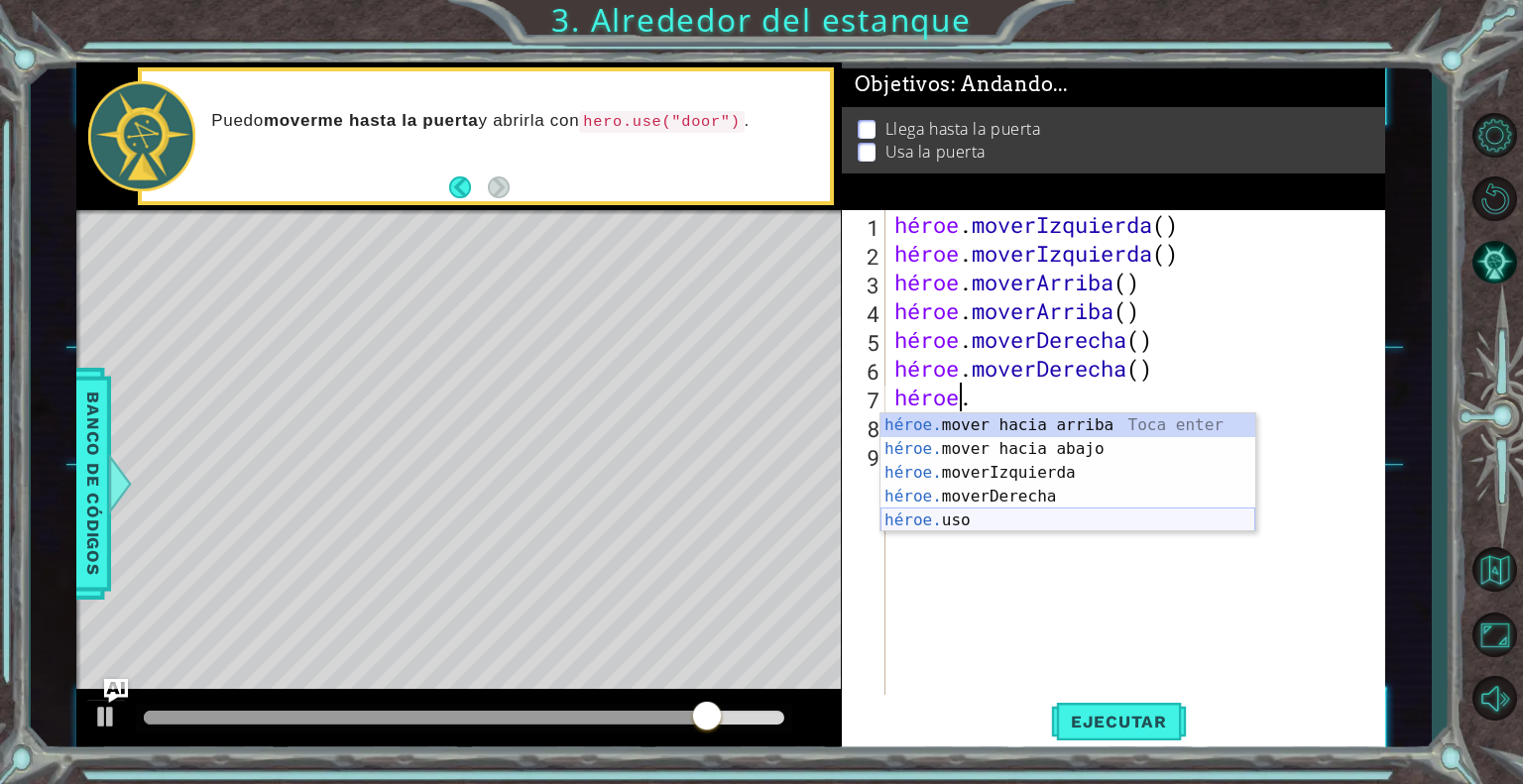
click at [948, 513] on div "héroe. mover hacia arriba [PERSON_NAME] enter héroe. mover hacia abajo [PERSON_…" at bounding box center [1067, 496] width 375 height 167
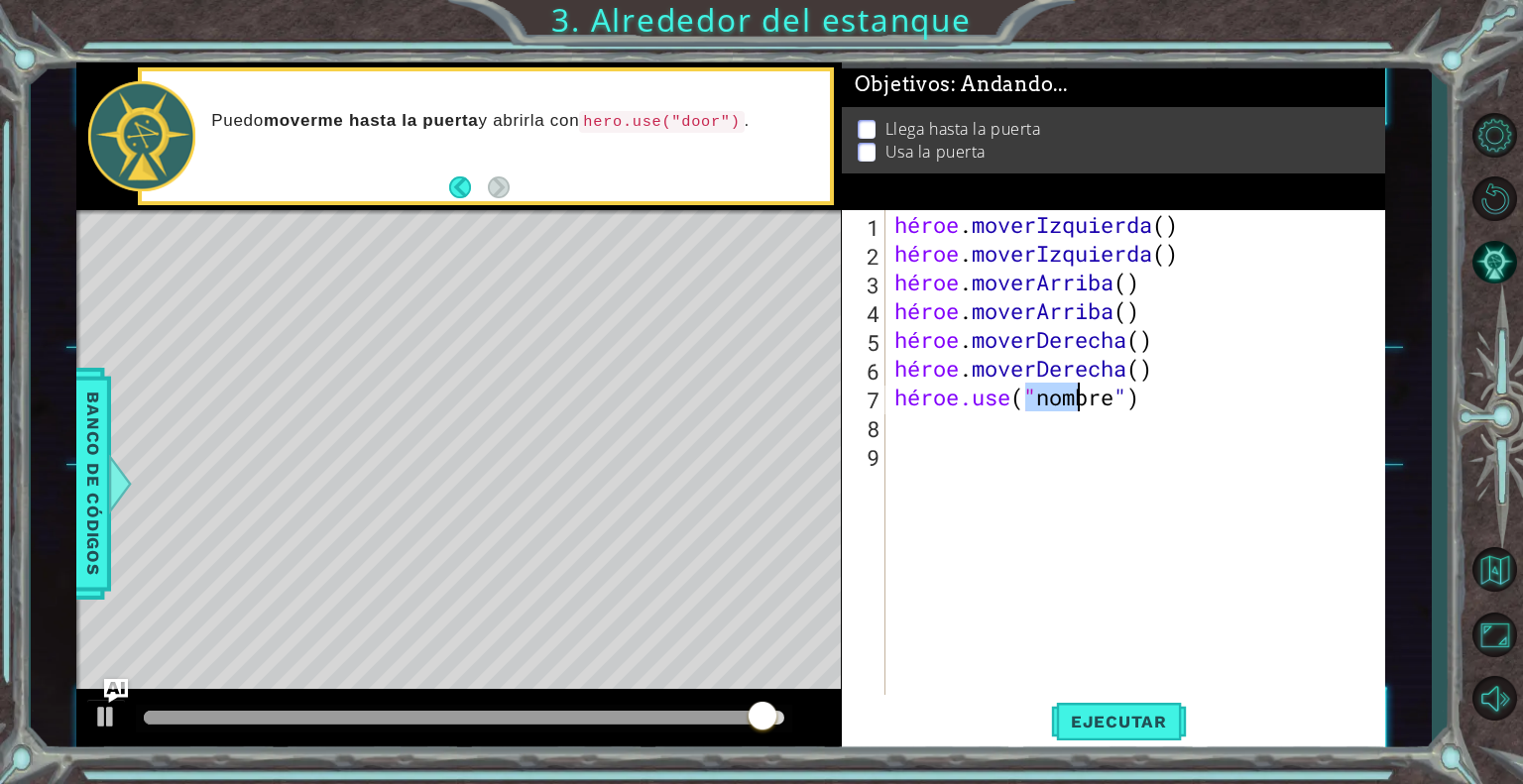
click at [1148, 399] on div "héroe . moverIzquierda ( ) héroe . moverIzquierda ( ) héroe . [PERSON_NAME] ( )…" at bounding box center [1140, 482] width 500 height 546
click at [1155, 403] on div "héroe . moverIzquierda ( ) héroe . moverIzquierda ( ) héroe . [PERSON_NAME] ( )…" at bounding box center [1140, 482] width 500 height 546
click at [1160, 399] on div "héroe . moverIzquierda ( ) héroe . moverIzquierda ( ) héroe . [PERSON_NAME] ( )…" at bounding box center [1140, 482] width 500 height 546
click at [1182, 402] on div "héroe . moverIzquierda ( ) héroe . moverIzquierda ( ) héroe . [PERSON_NAME] ( )…" at bounding box center [1140, 482] width 500 height 546
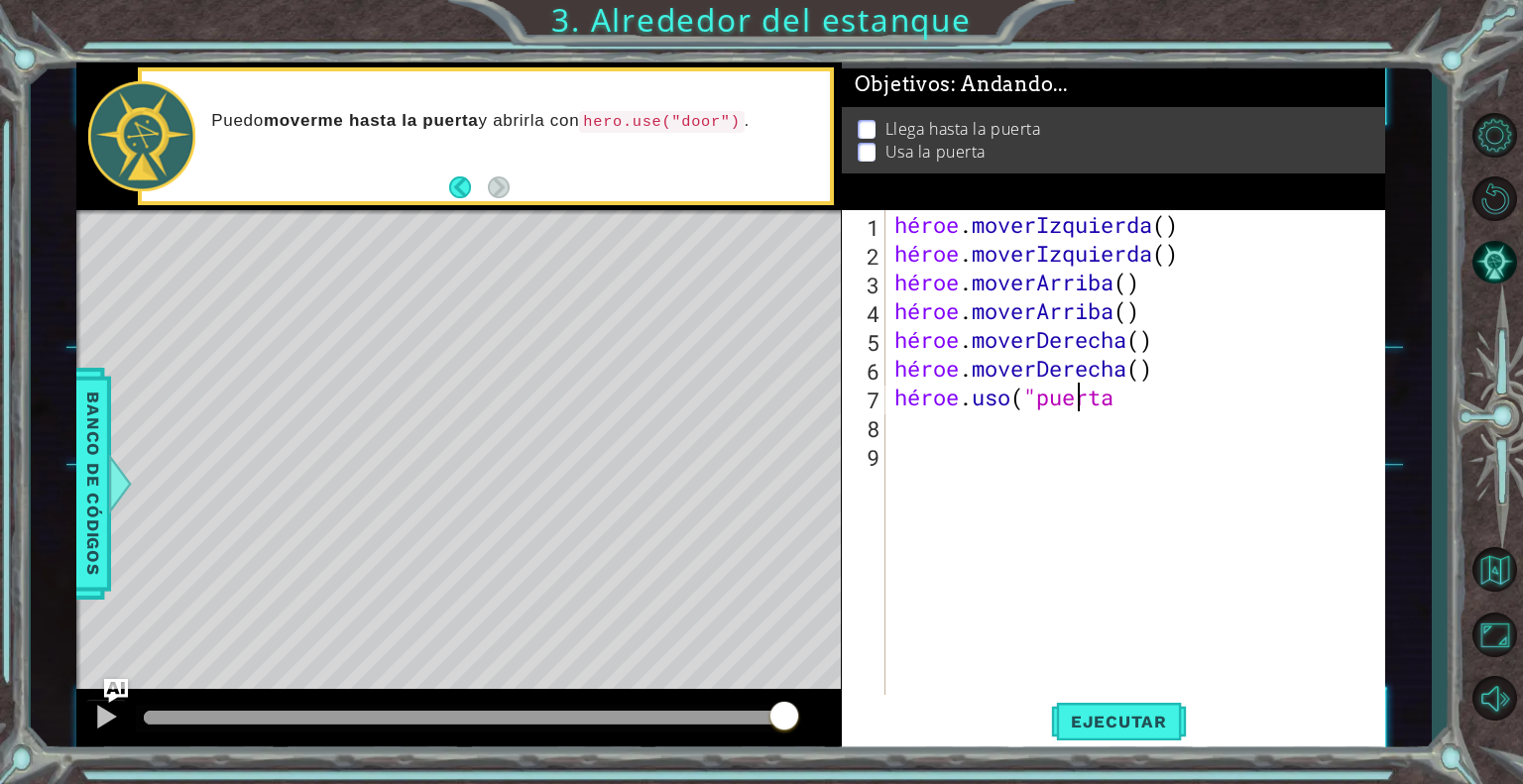
click at [1173, 401] on div "héroe . moverIzquierda ( ) héroe . moverIzquierda ( ) héroe . [PERSON_NAME] ( )…" at bounding box center [1140, 482] width 500 height 546
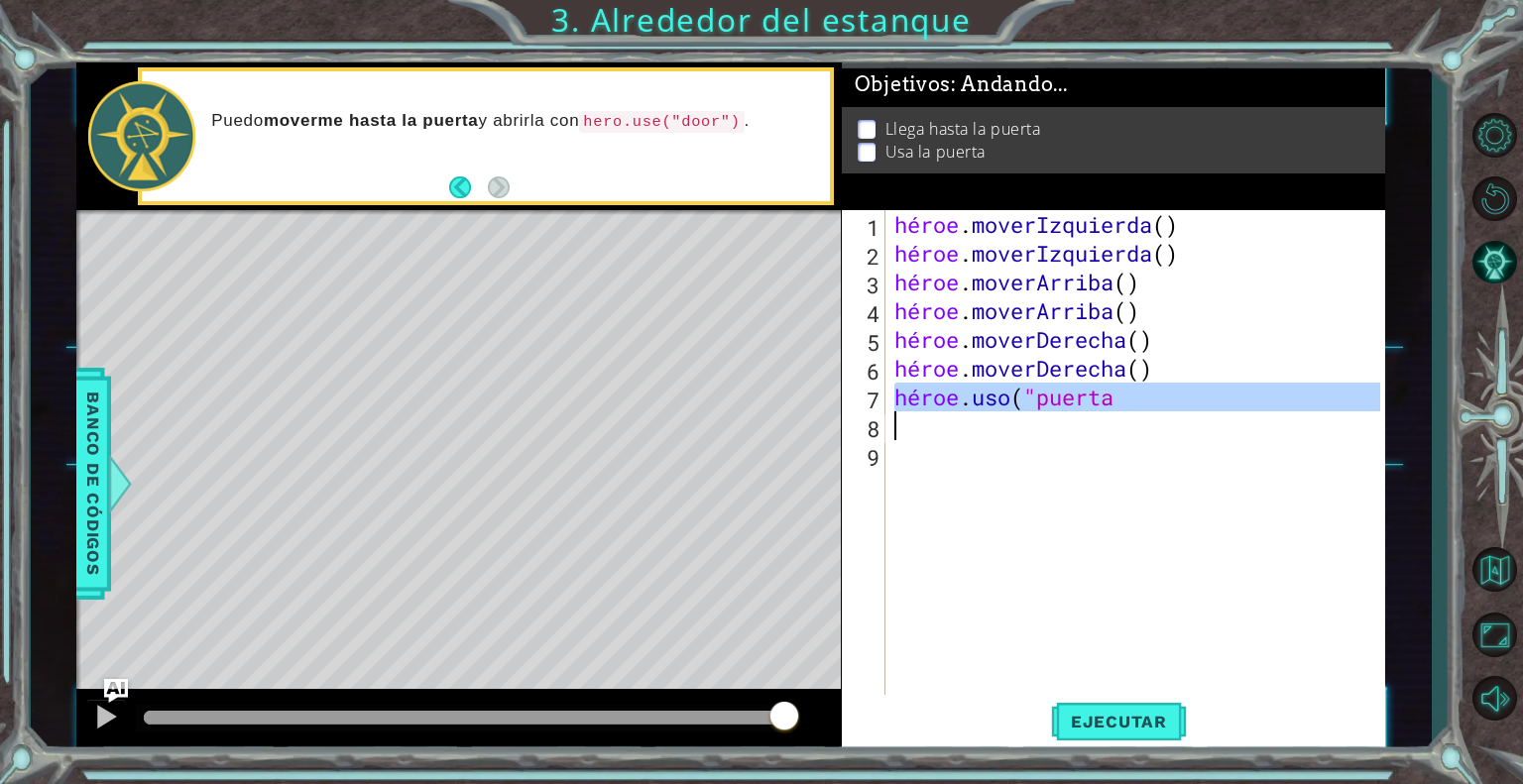
click at [1173, 401] on div "héroe . moverIzquierda ( ) héroe . moverIzquierda ( ) héroe . [PERSON_NAME] ( )…" at bounding box center [1140, 482] width 500 height 546
type textarea "hero.use("door"
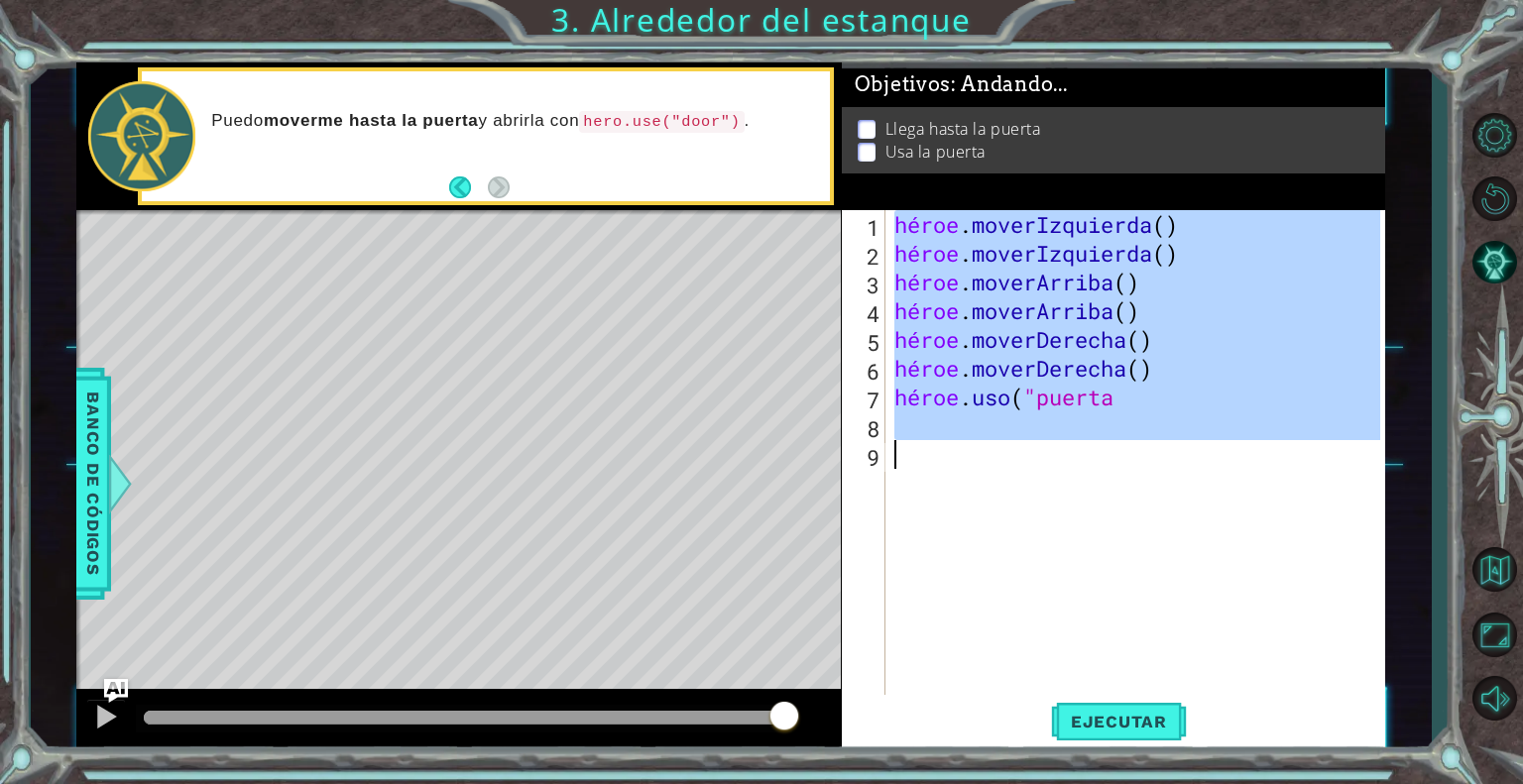
click at [1173, 401] on div "héroe . moverIzquierda ( ) héroe . moverIzquierda ( ) héroe . [PERSON_NAME] ( )…" at bounding box center [1140, 482] width 500 height 546
click at [1154, 463] on div "héroe . moverIzquierda ( ) héroe . moverIzquierda ( ) héroe . [PERSON_NAME] ( )…" at bounding box center [1135, 453] width 490 height 488
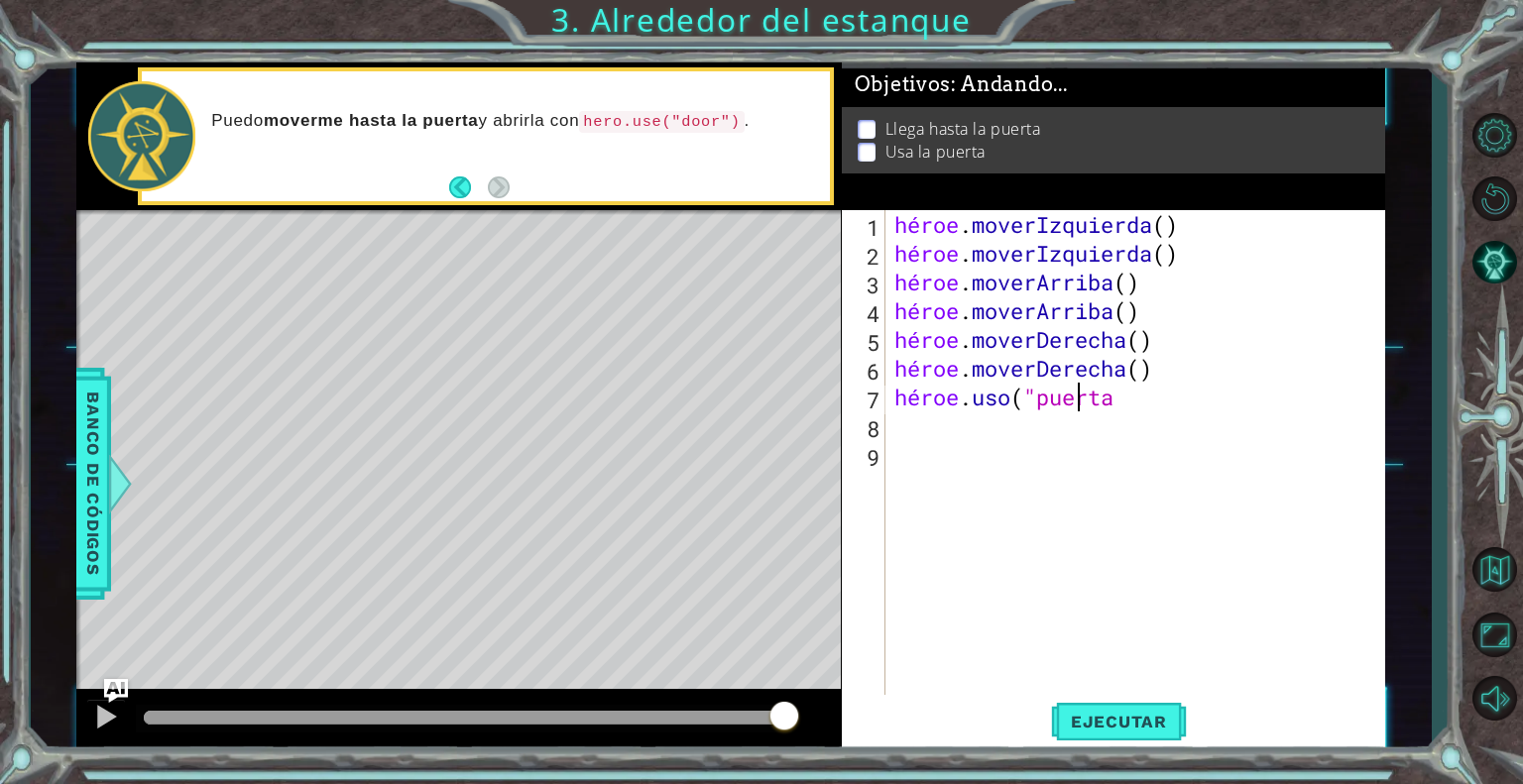
click at [1178, 410] on div "héroe . moverIzquierda ( ) héroe . moverIzquierda ( ) héroe . [PERSON_NAME] ( )…" at bounding box center [1140, 482] width 500 height 546
click at [1106, 732] on button "Ejecutar" at bounding box center [1119, 722] width 136 height 55
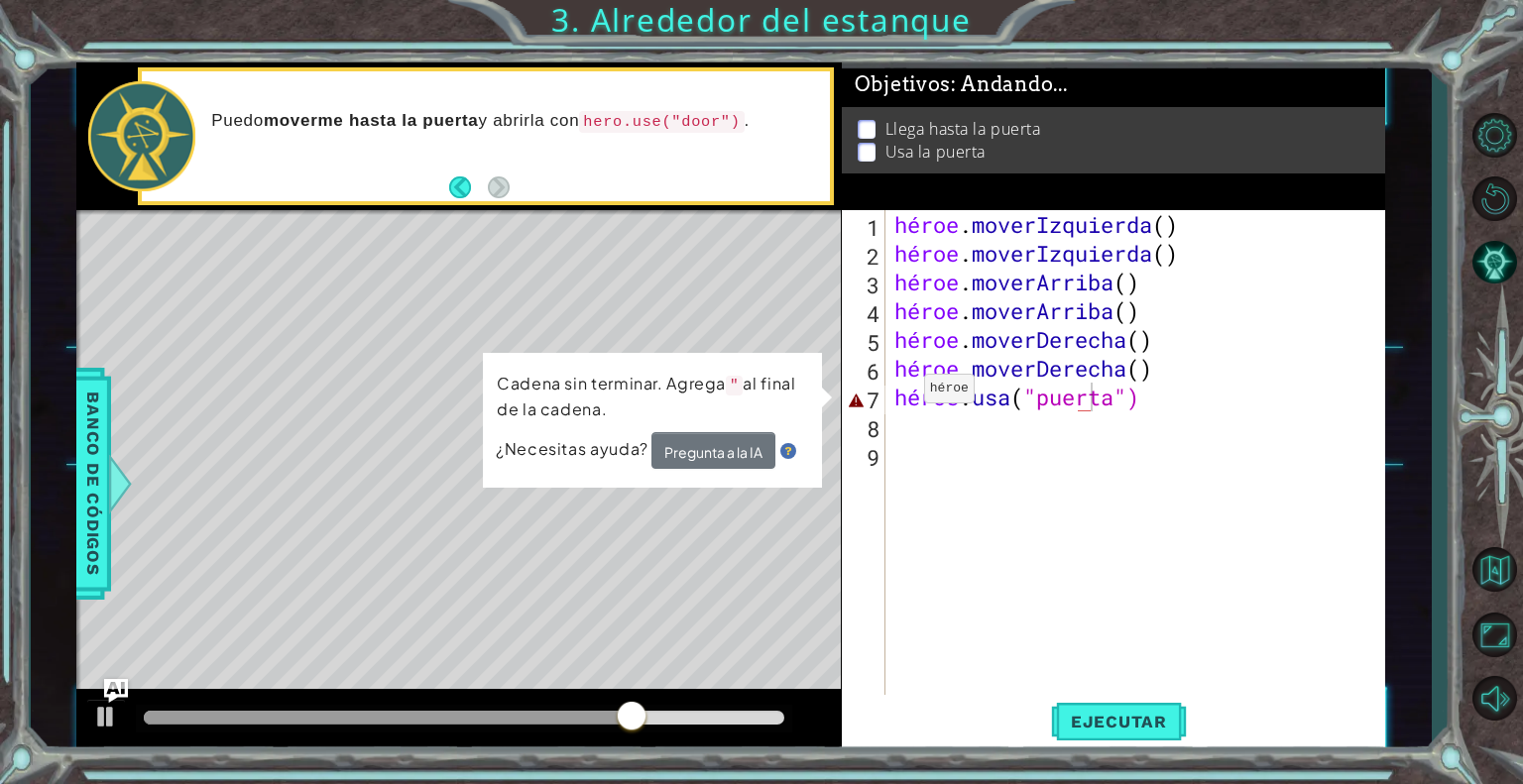
click at [736, 388] on code """ at bounding box center [734, 387] width 17 height 20
click at [1203, 395] on div "héroe . moverIzquierda ( ) héroe . moverIzquierda ( ) héroe . [PERSON_NAME] ( )…" at bounding box center [1140, 482] width 500 height 546
click at [1061, 395] on div "héroe . moverIzquierda ( ) héroe . moverIzquierda ( ) héroe . [PERSON_NAME] ( )…" at bounding box center [1140, 482] width 500 height 546
click at [1079, 396] on div "héroe . moverIzquierda ( ) héroe . moverIzquierda ( ) héroe . [PERSON_NAME] ( )…" at bounding box center [1140, 482] width 500 height 546
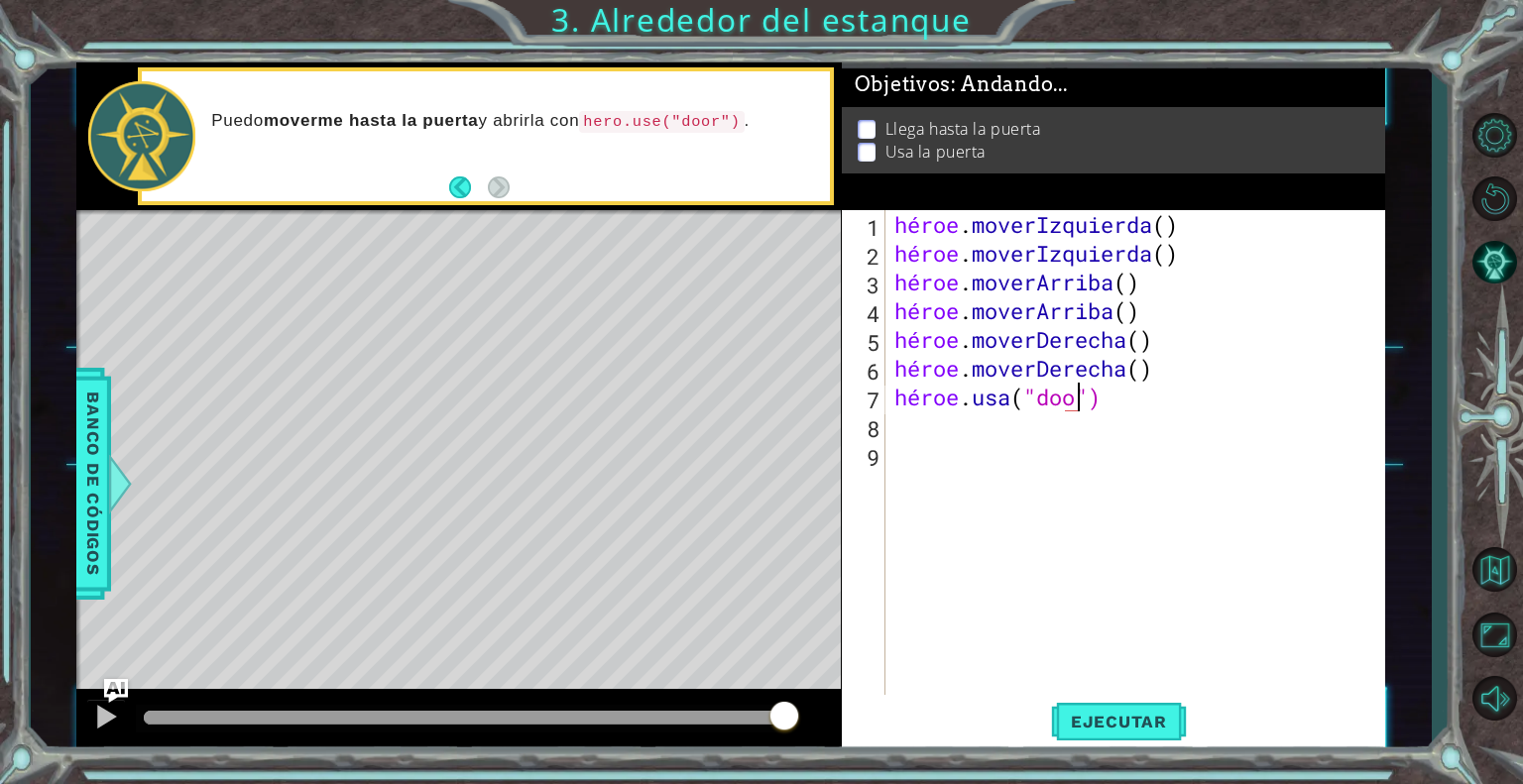
click at [1132, 399] on div "héroe . moverIzquierda ( ) héroe . moverIzquierda ( ) héroe . [PERSON_NAME] ( )…" at bounding box center [1140, 482] width 500 height 546
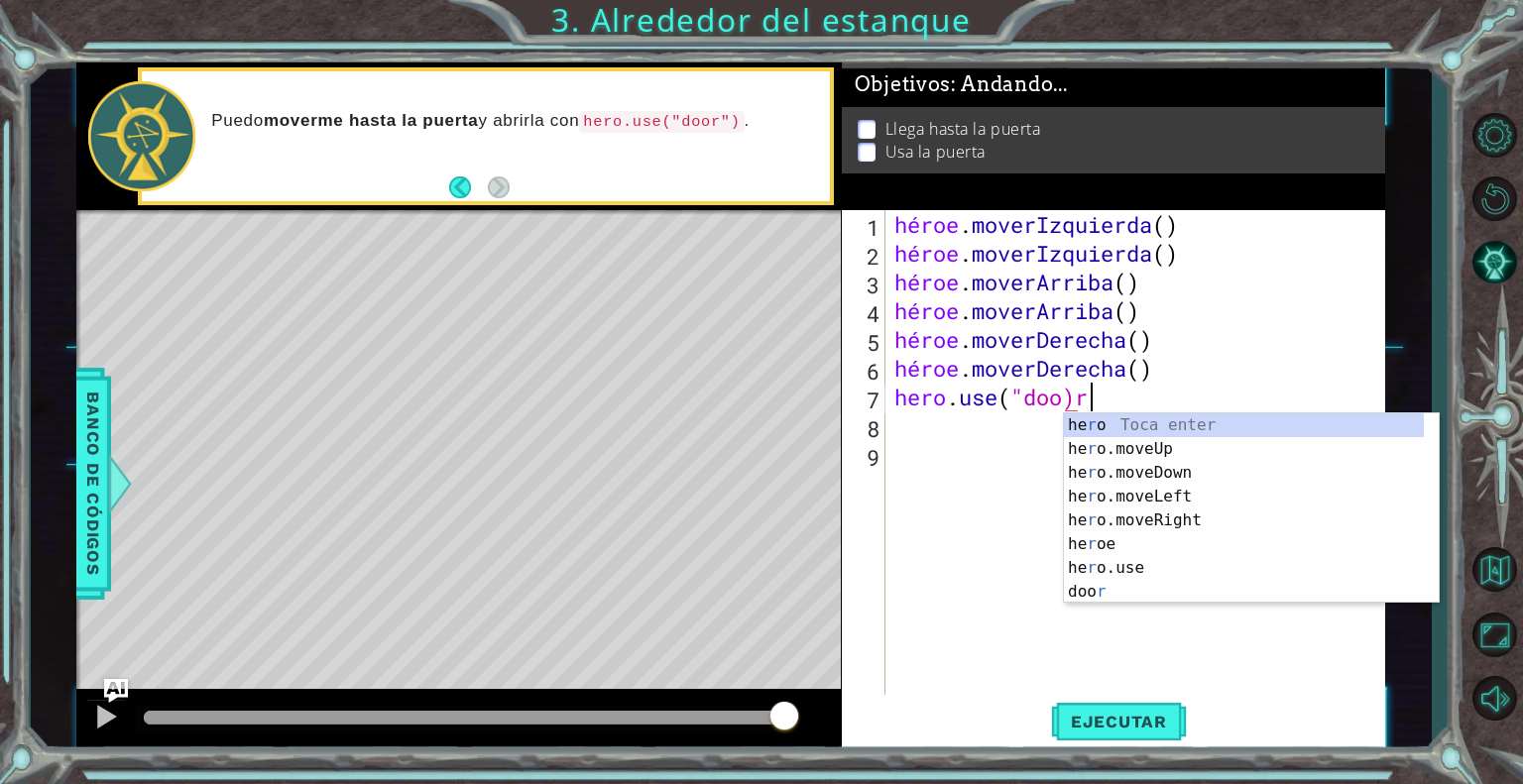
scroll to position [0, 8]
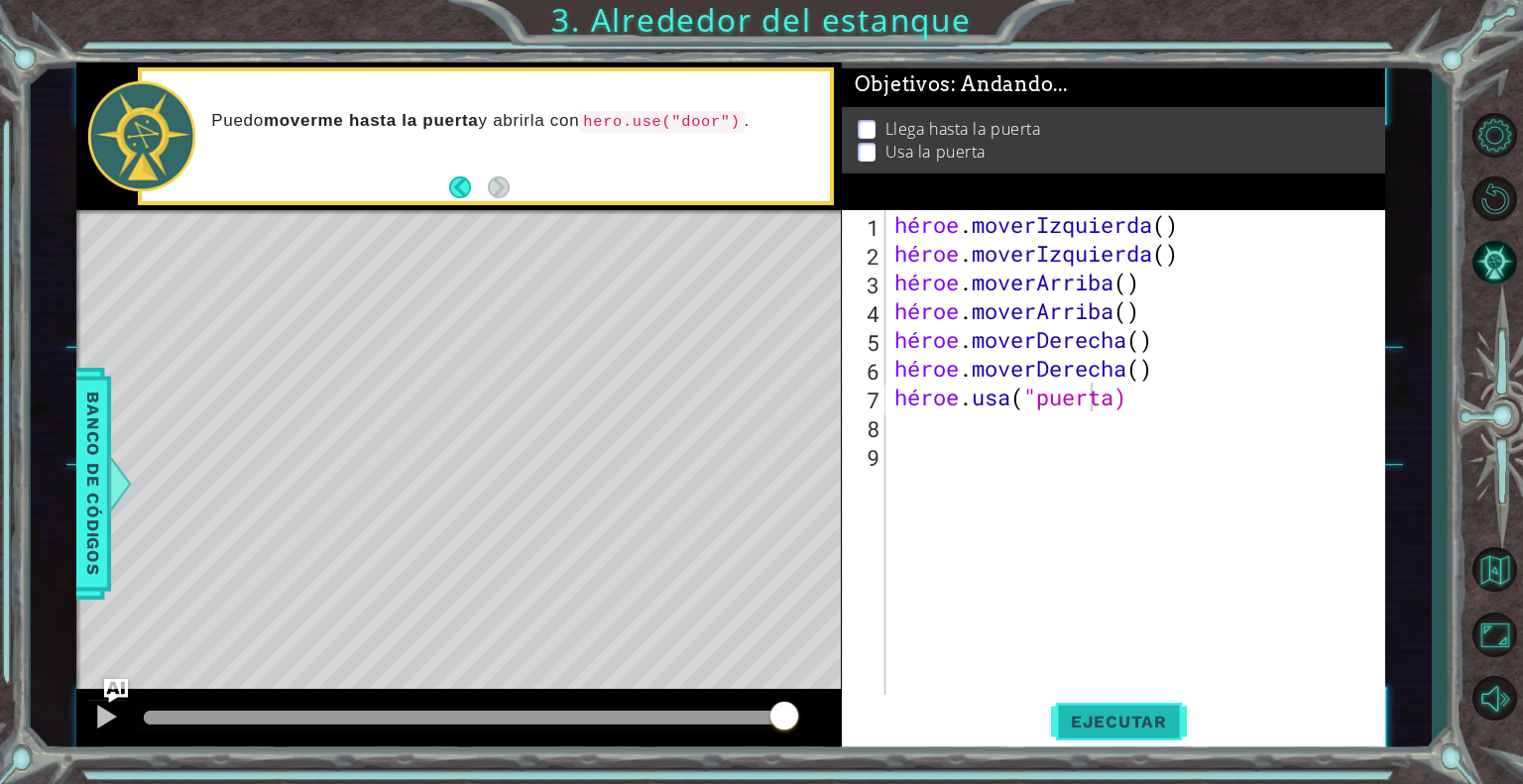
click at [1096, 721] on font "Ejecutar" at bounding box center [1119, 721] width 96 height 20
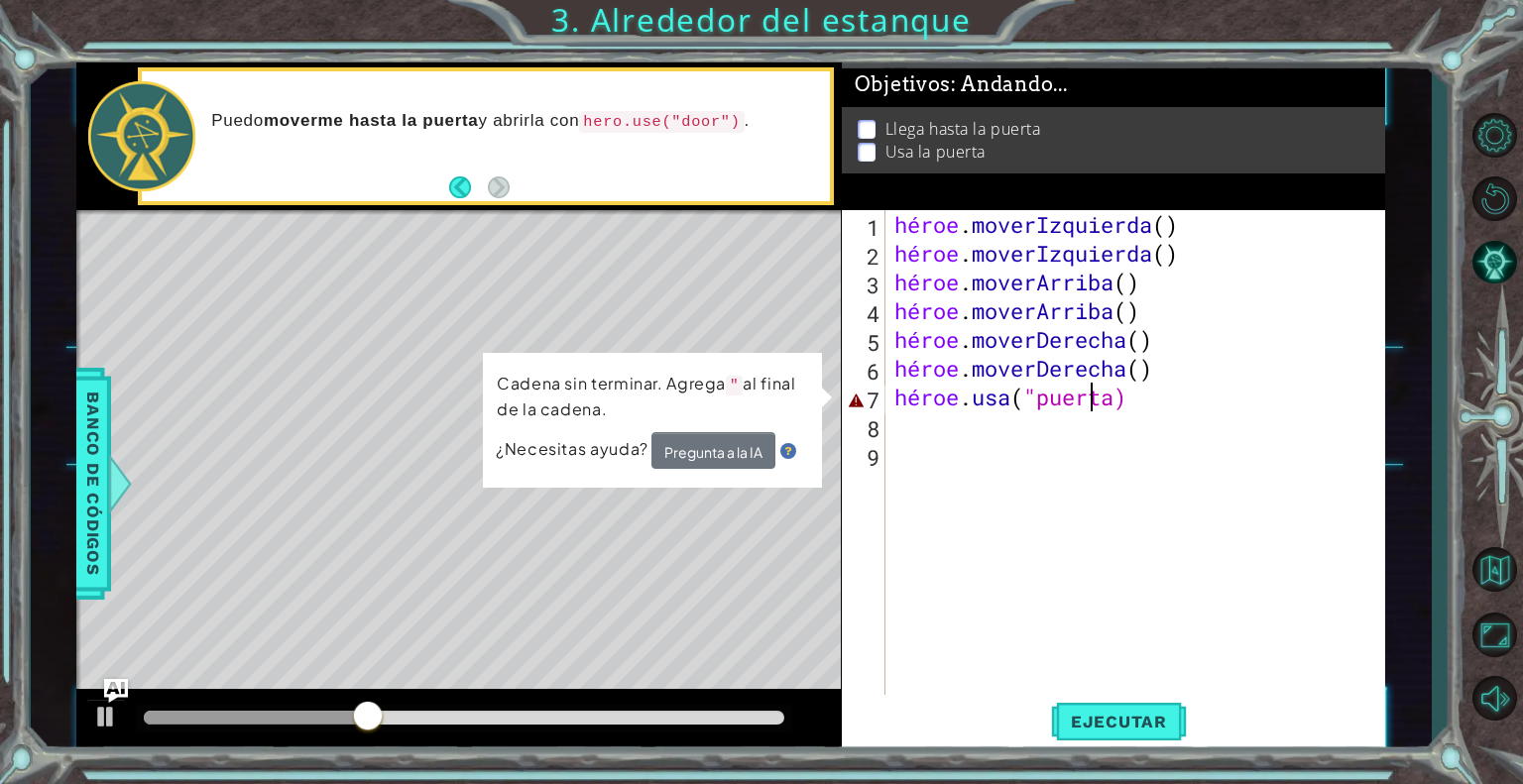
click at [1172, 399] on div "héroe . moverIzquierda ( ) héroe . moverIzquierda ( ) héroe . [PERSON_NAME] ( )…" at bounding box center [1140, 482] width 500 height 546
click at [1189, 393] on div "héroe . moverIzquierda ( ) héroe . moverIzquierda ( ) héroe . [PERSON_NAME] ( )…" at bounding box center [1140, 482] width 500 height 546
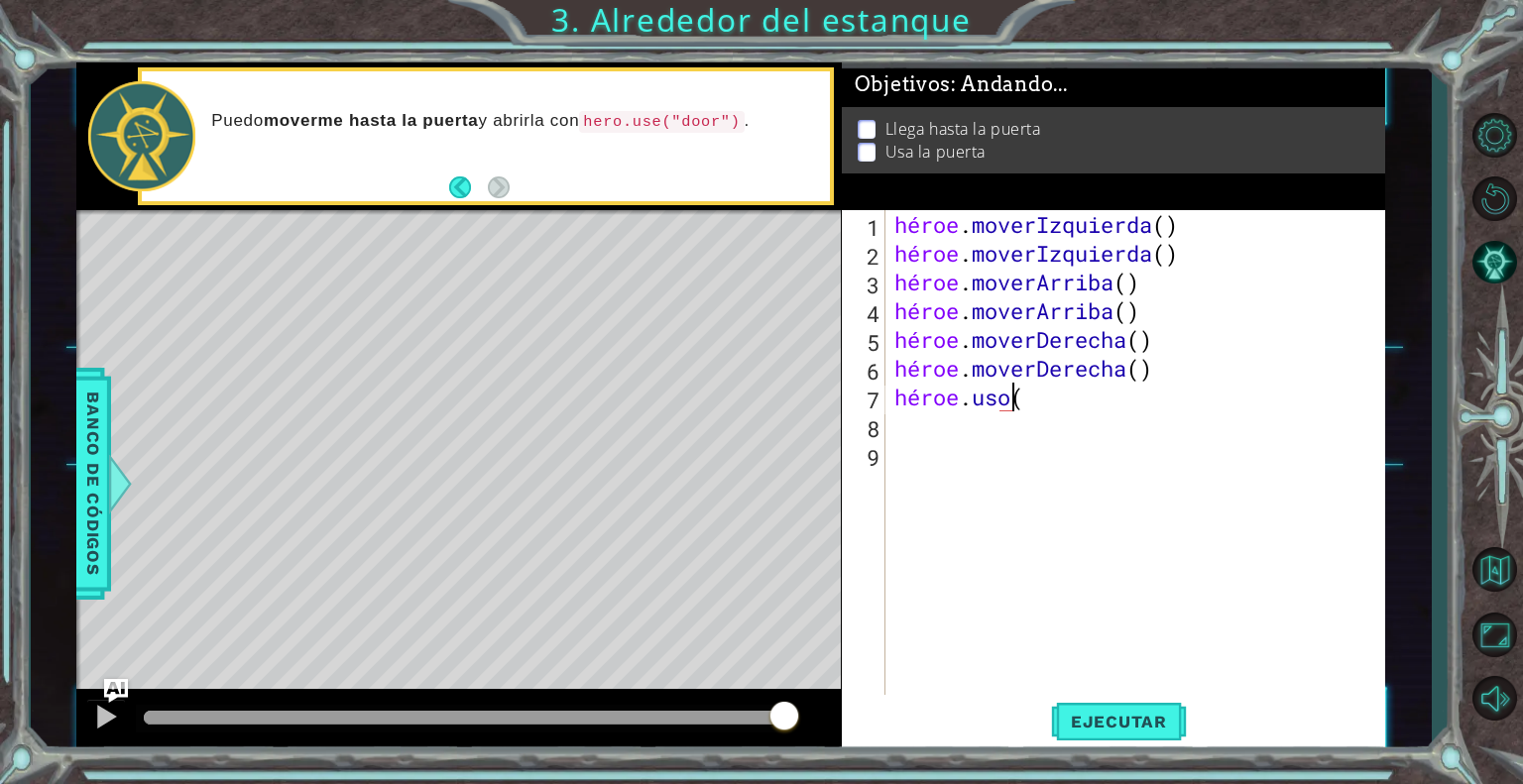
scroll to position [0, 3]
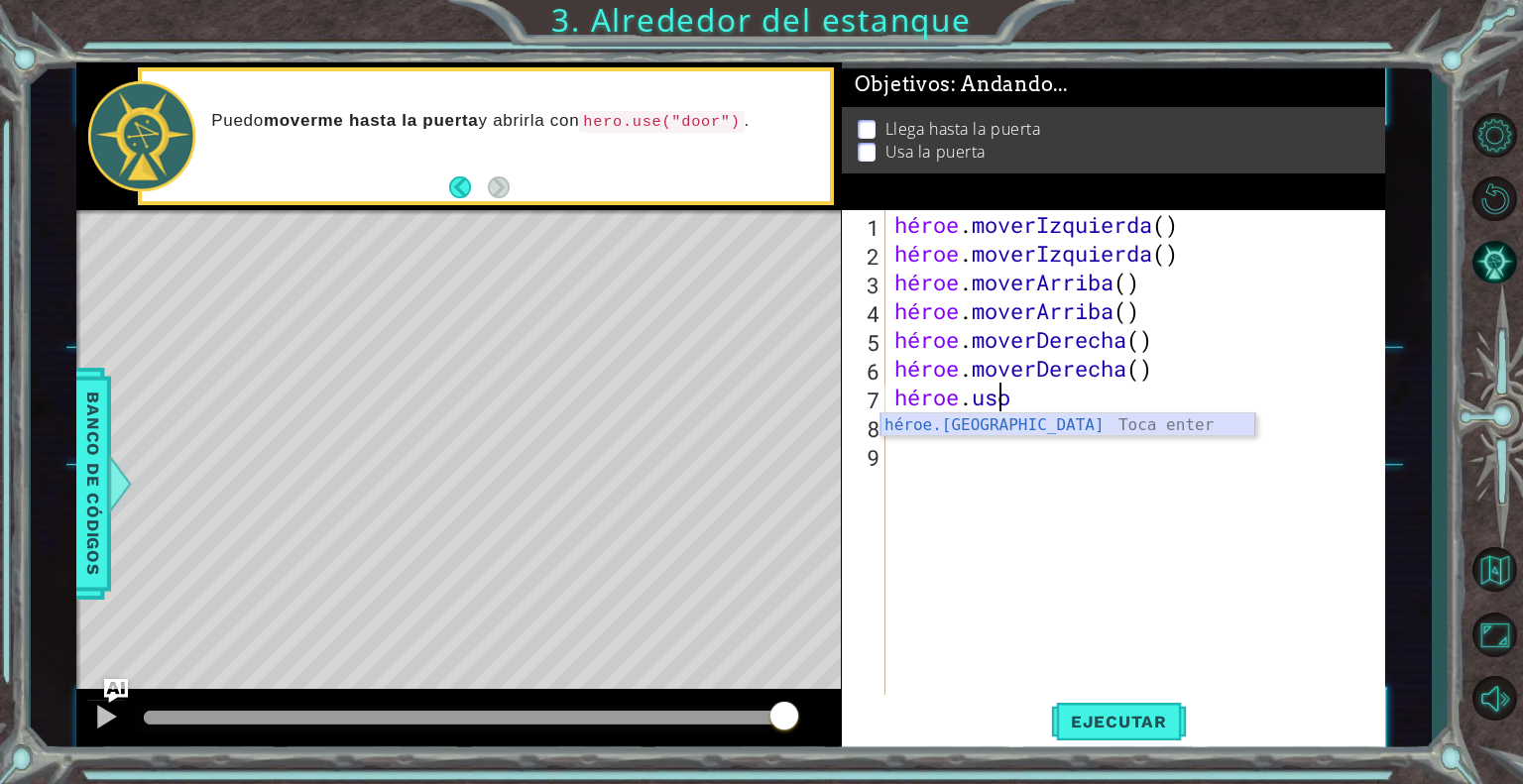
click at [1046, 425] on div "héroe.usa Toca enter" at bounding box center [1067, 448] width 375 height 71
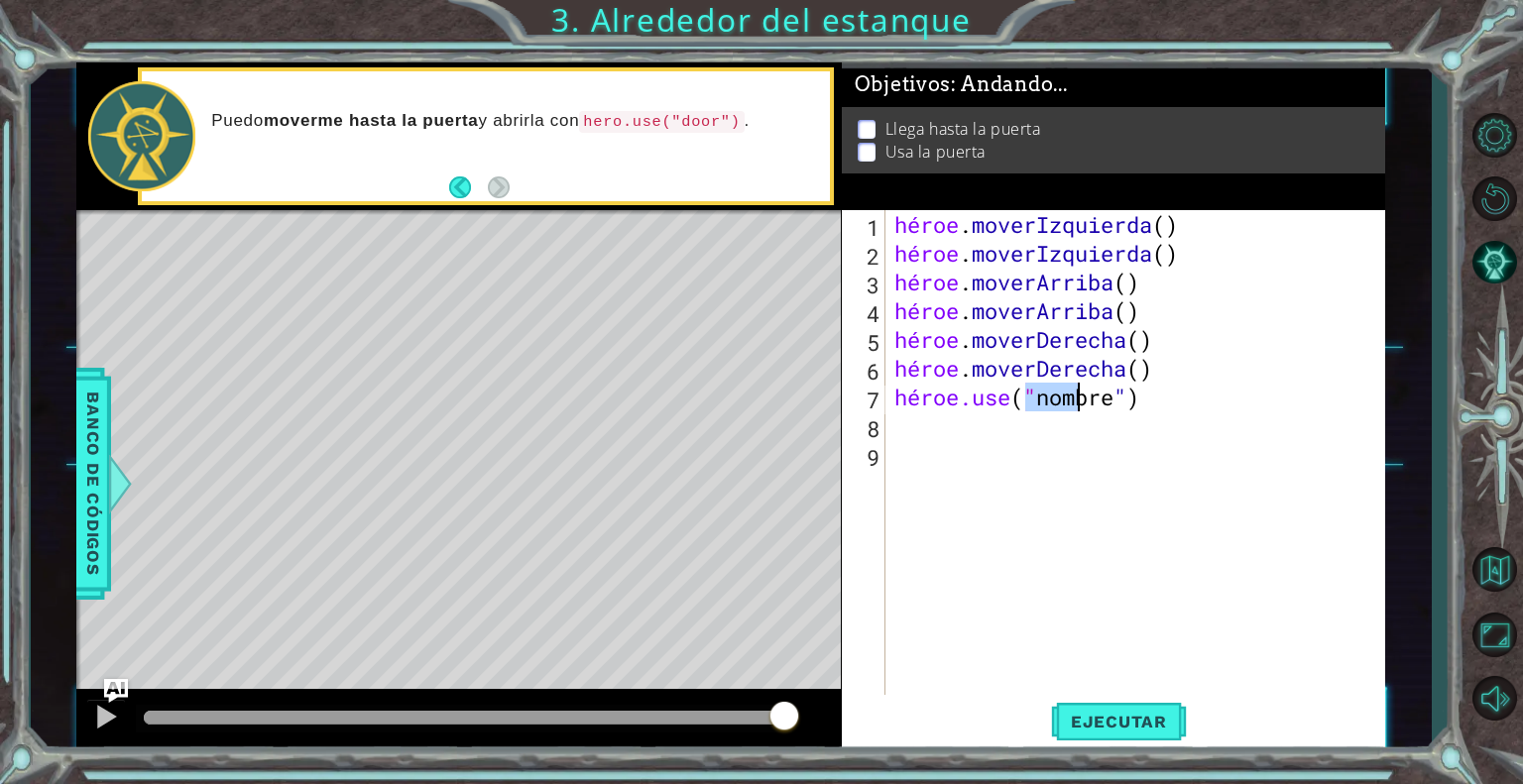
scroll to position [0, 6]
type textarea "hero.use("door")"
click at [1142, 687] on div "héroe . moverIzquierda ( ) héroe . moverIzquierda ( ) héroe . [PERSON_NAME] ( )…" at bounding box center [1140, 482] width 500 height 546
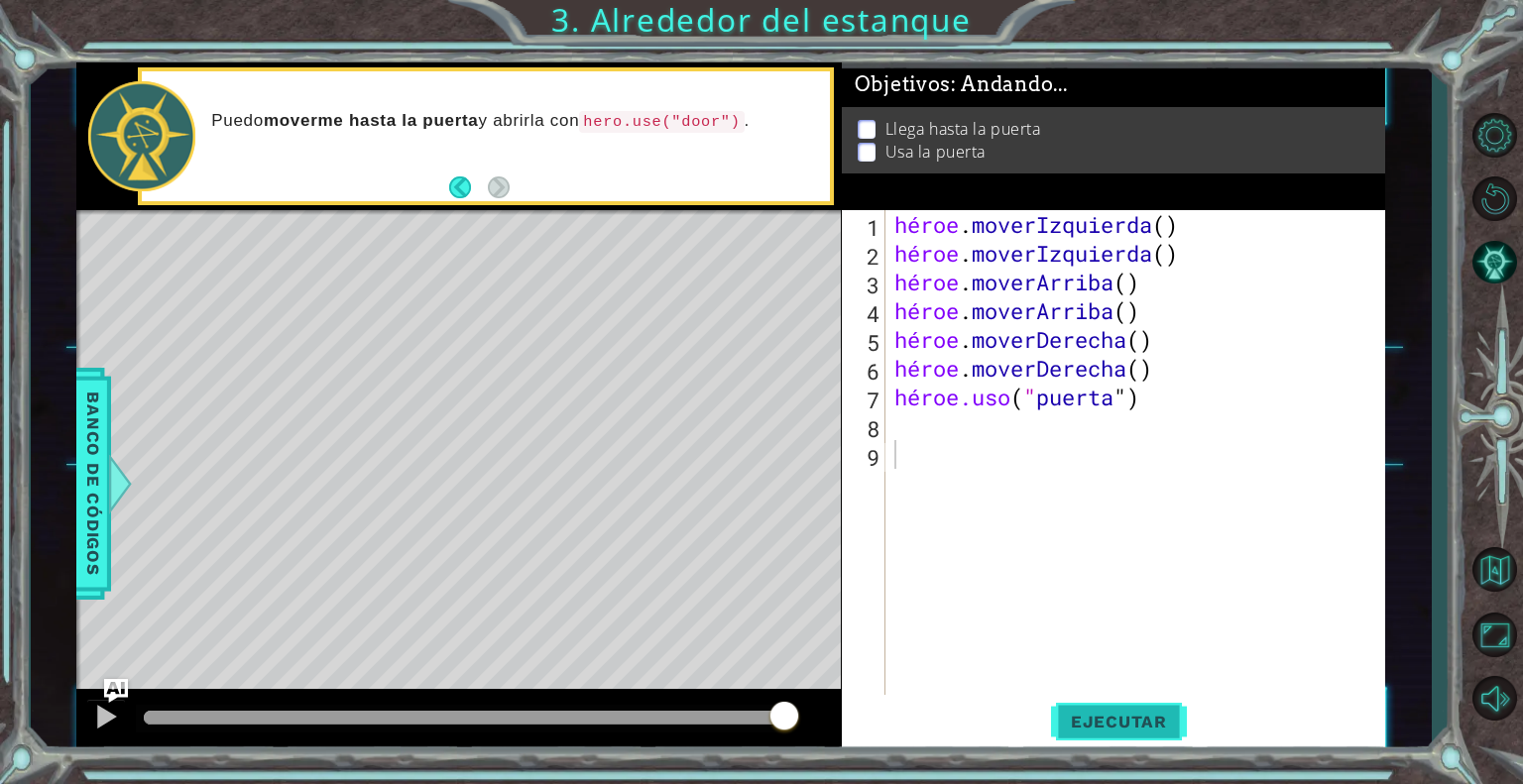
click at [1136, 699] on button "Ejecutar" at bounding box center [1119, 722] width 136 height 55
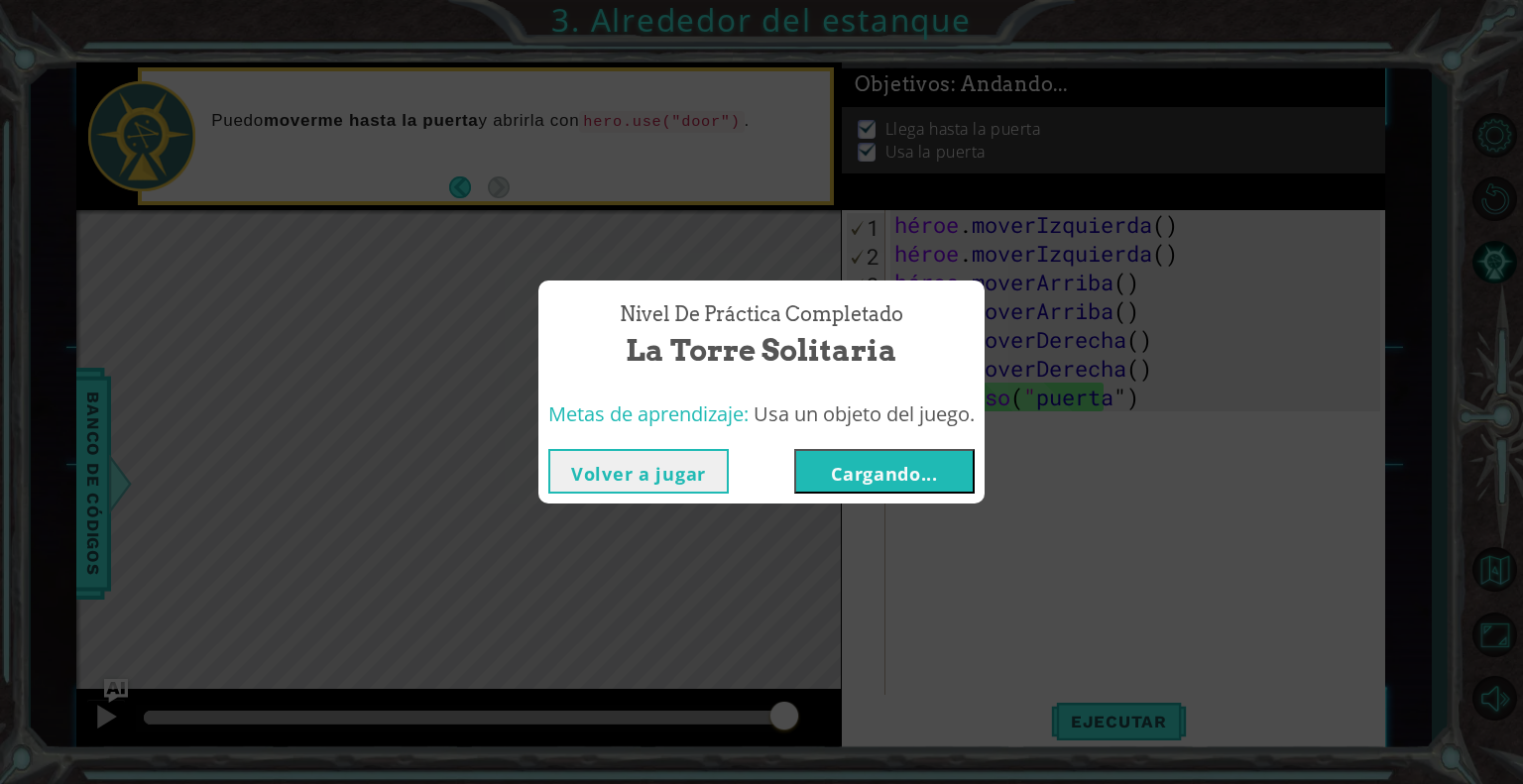
click at [645, 482] on font "Volver a jugar" at bounding box center [639, 473] width 135 height 24
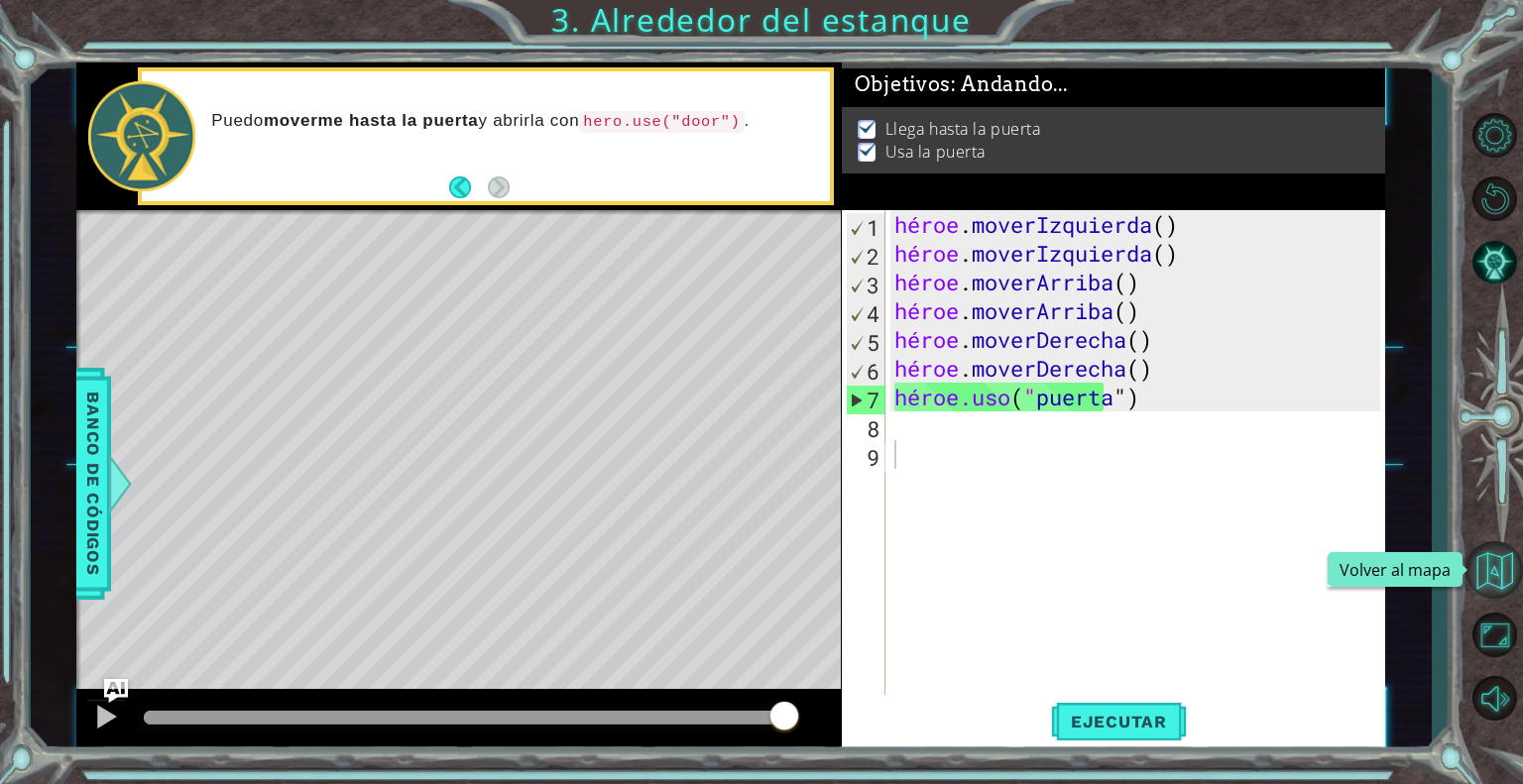
click at [1486, 564] on button "Volver al mapa" at bounding box center [1495, 570] width 58 height 58
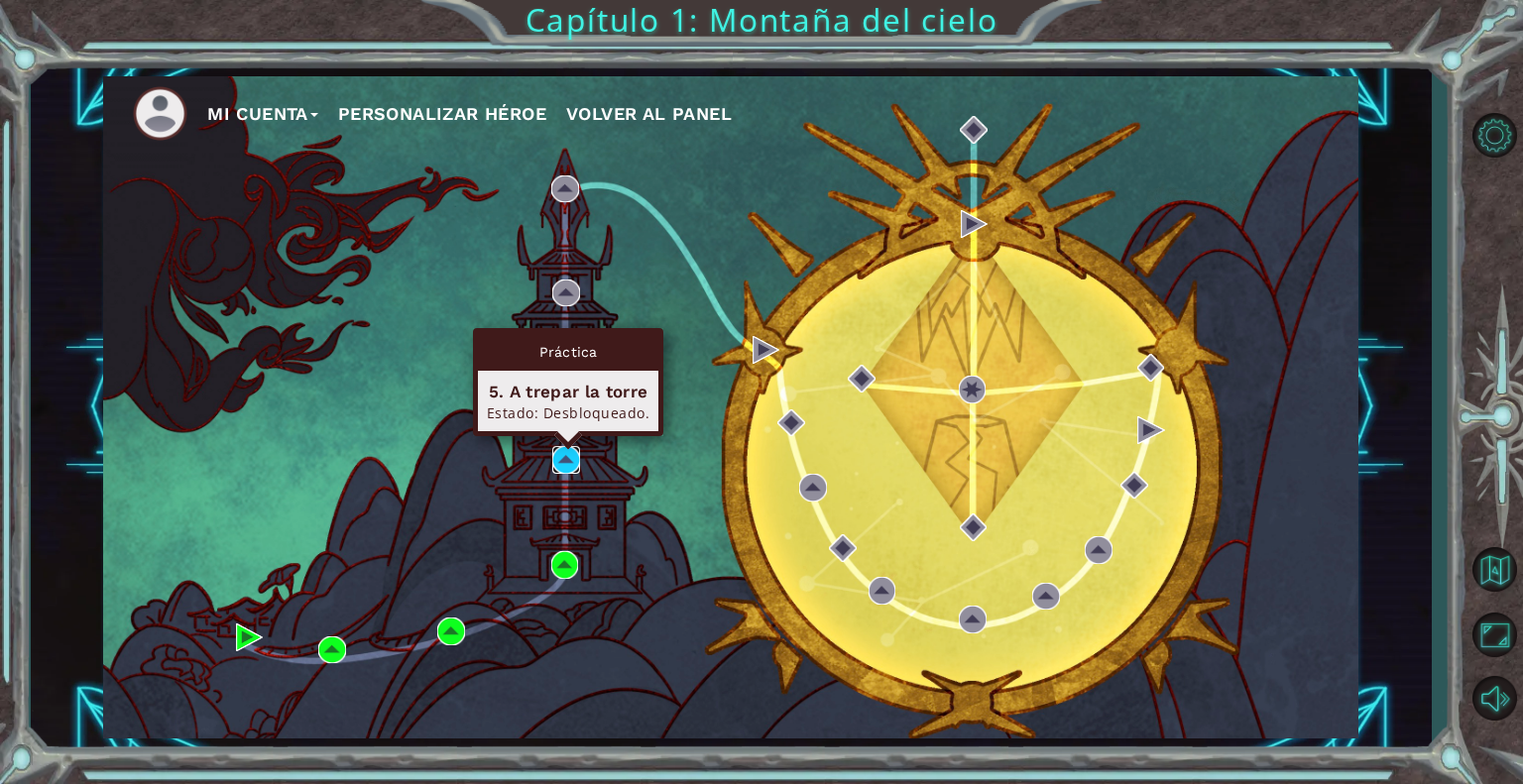
click at [568, 460] on img at bounding box center [567, 460] width 28 height 28
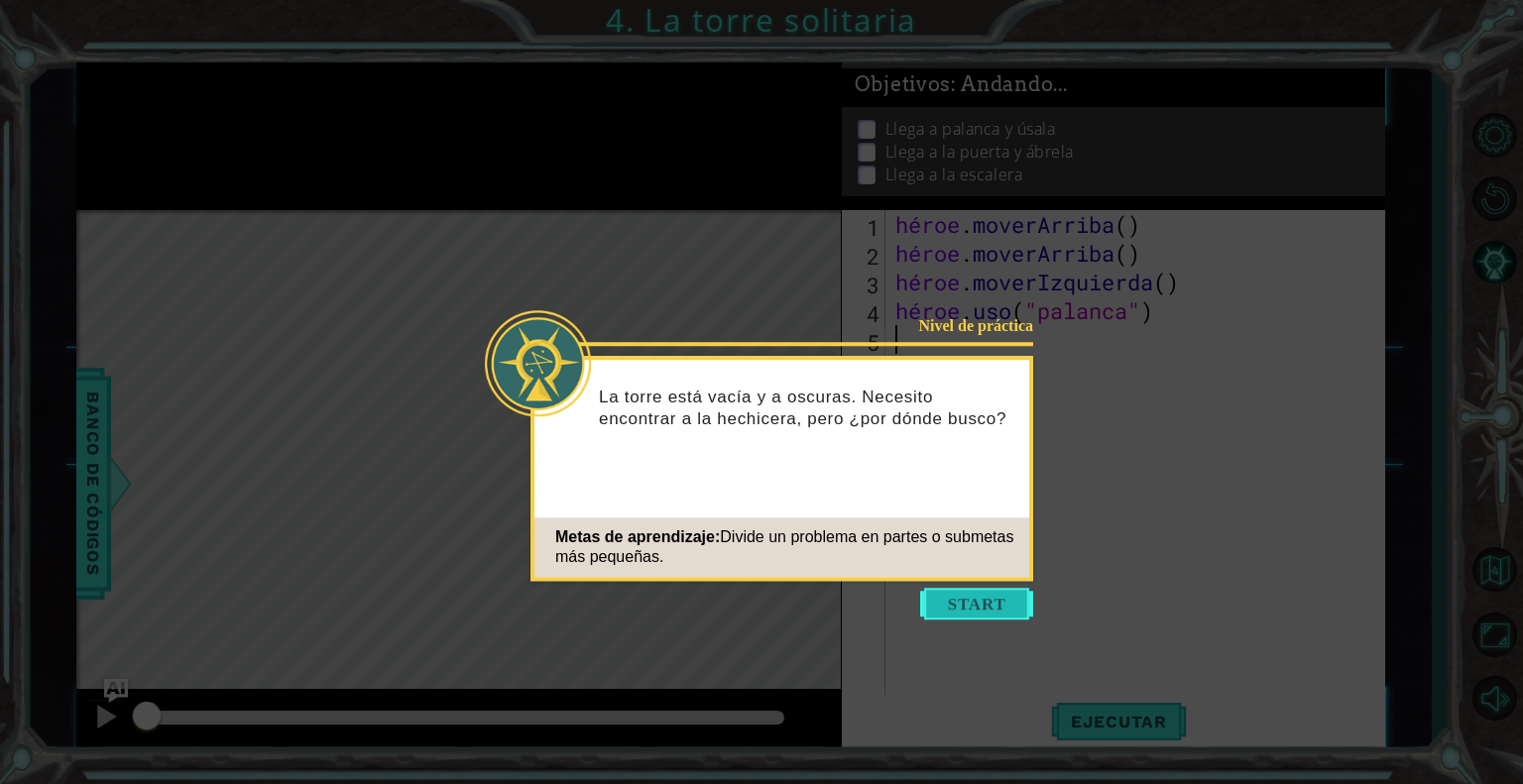
click at [987, 601] on button "Comenzar" at bounding box center [976, 603] width 113 height 32
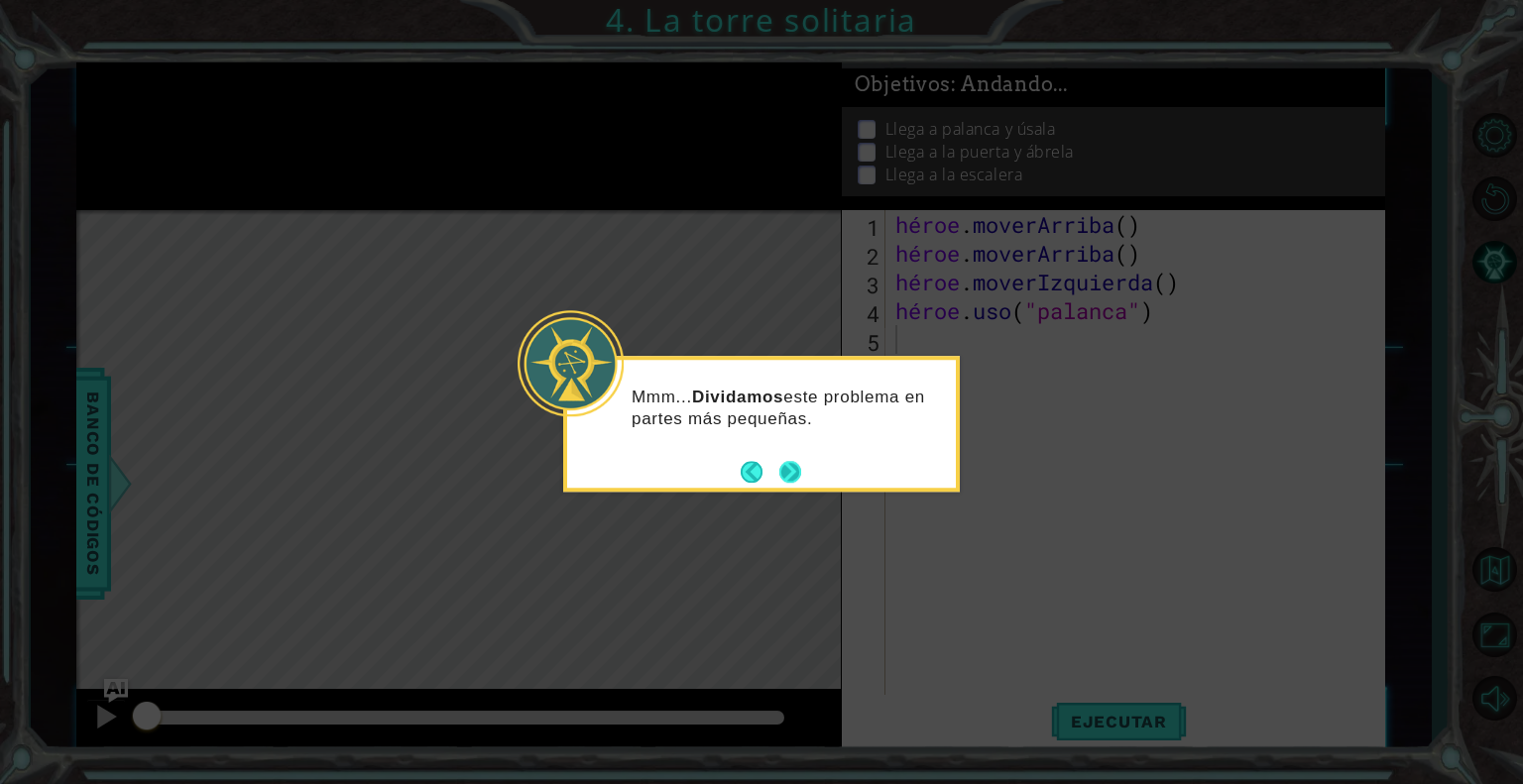
click at [785, 466] on button "Próximo" at bounding box center [790, 471] width 22 height 22
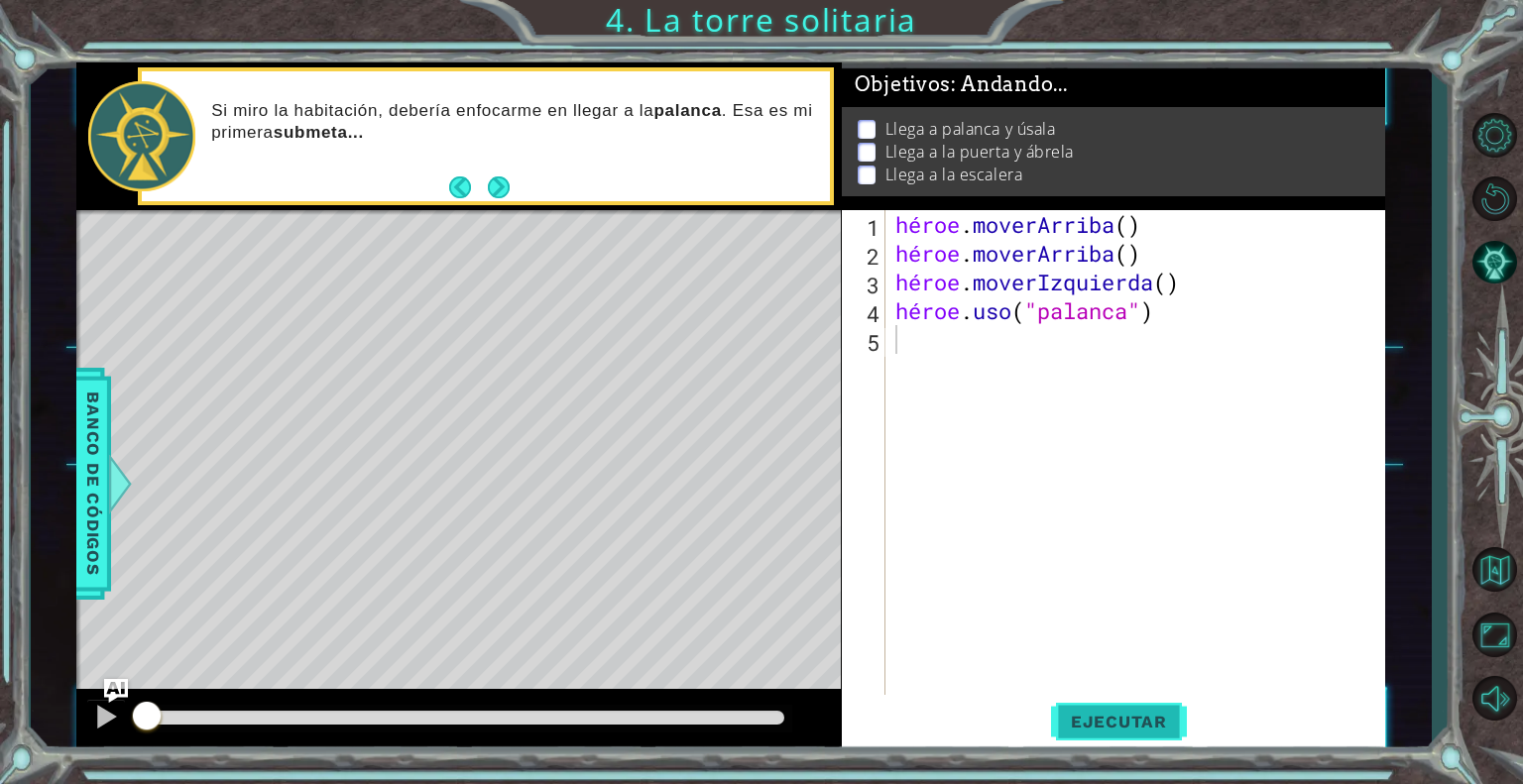
click at [1124, 729] on font "Ejecutar" at bounding box center [1119, 721] width 96 height 20
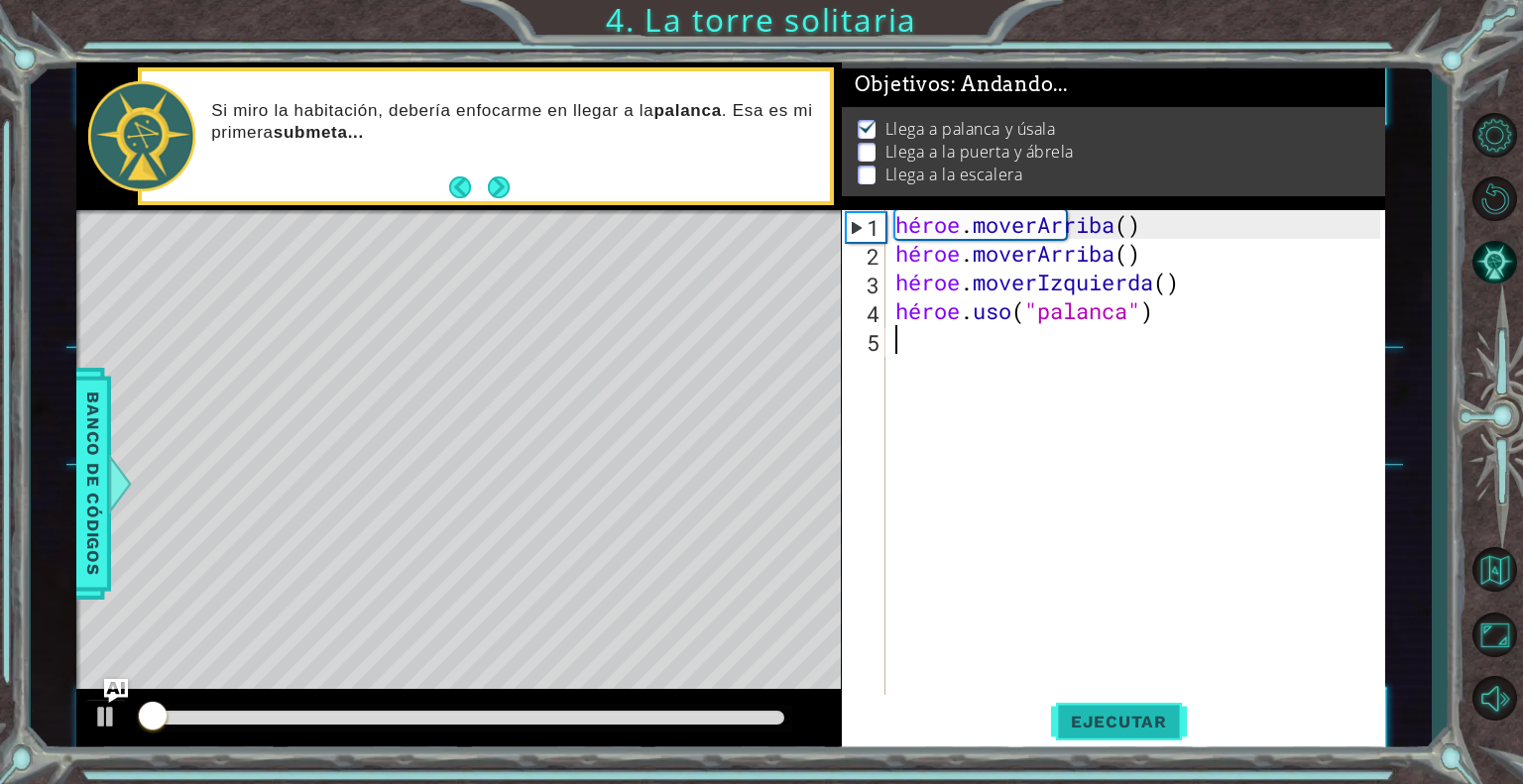
scroll to position [6, 0]
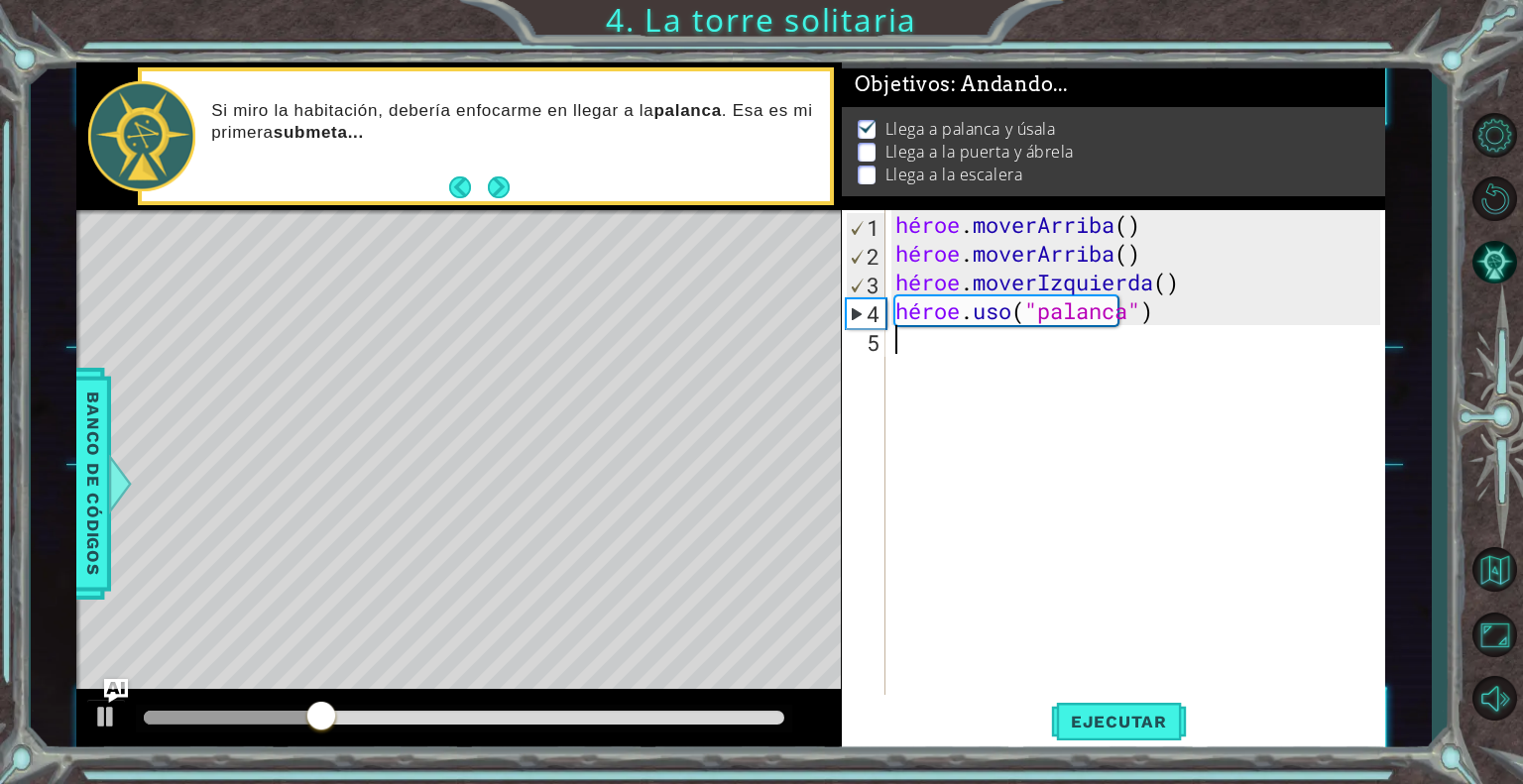
type textarea "h"
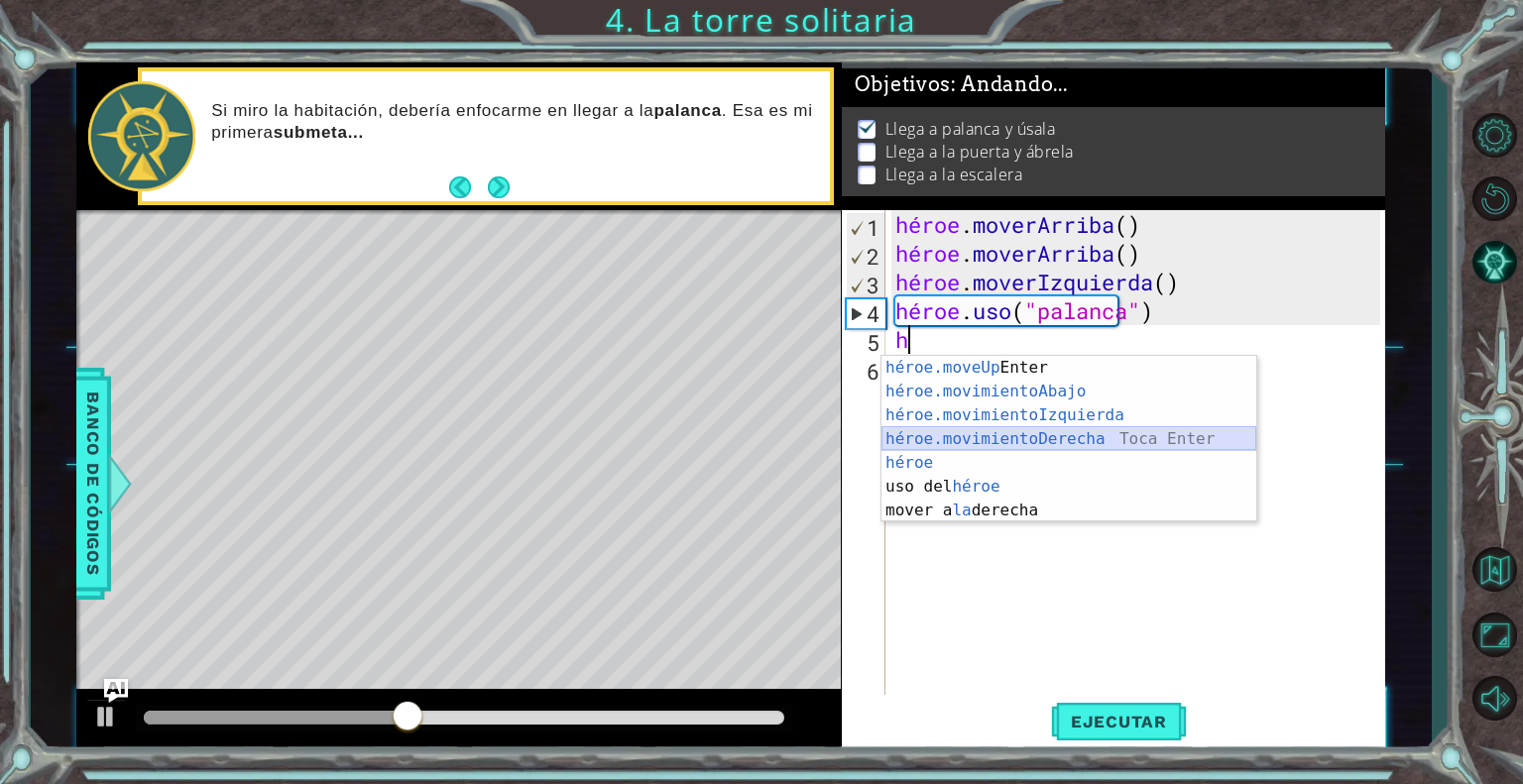
drag, startPoint x: 1056, startPoint y: 443, endPoint x: 1039, endPoint y: 433, distance: 19.7
click at [1039, 433] on div "héroe.moveUp Toca Enter héroe.movimientoAbajo ​ Toca Enter héroe.movimientoIzqu…" at bounding box center [1068, 462] width 375 height 214
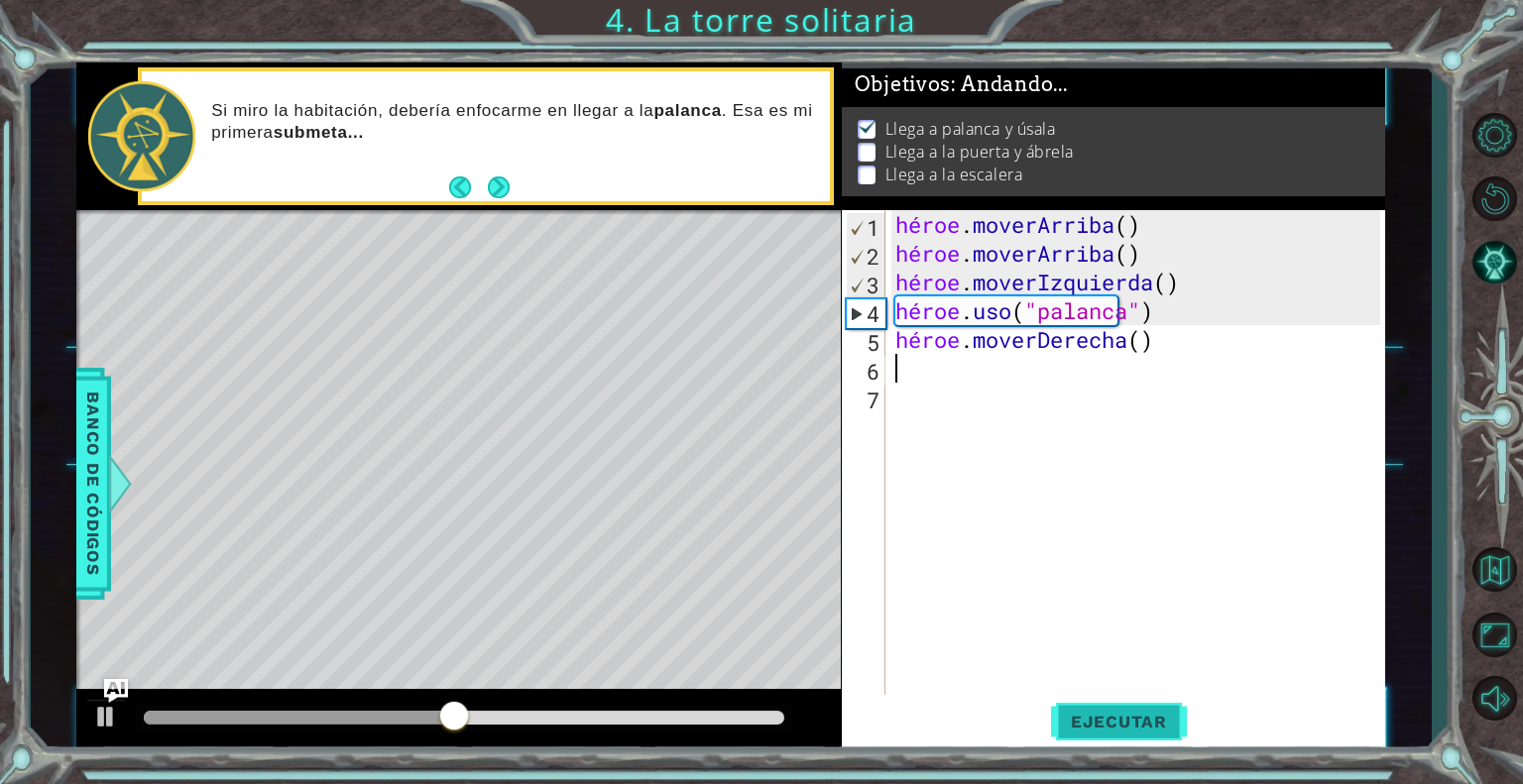
click at [1118, 712] on font "Ejecutar" at bounding box center [1119, 721] width 96 height 20
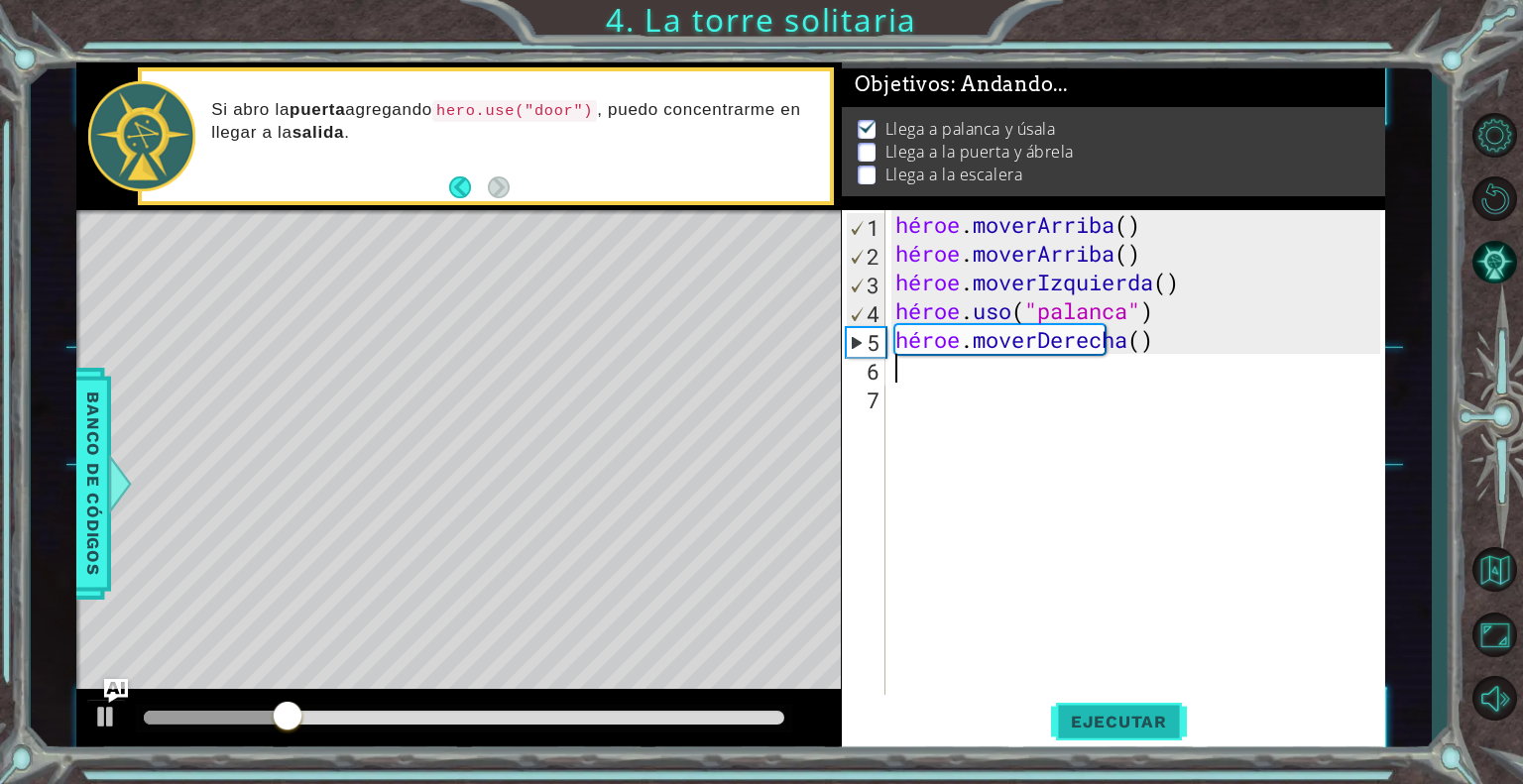
type textarea "h"
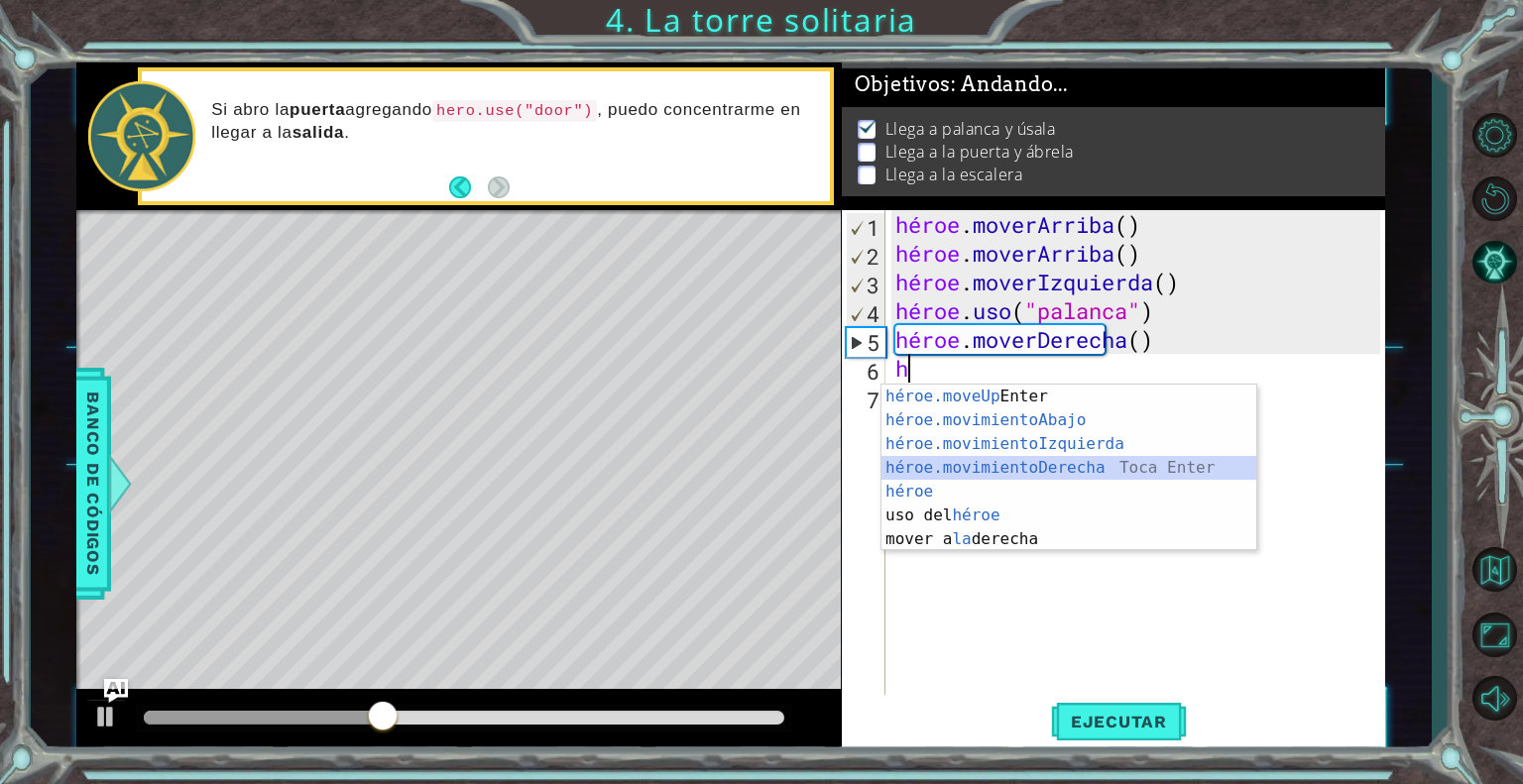
click at [1061, 477] on div "héroe.moveUp Toca Enter héroe.movimientoAbajo ​ Toca Enter héroe.movimientoIzqu…" at bounding box center [1068, 491] width 375 height 214
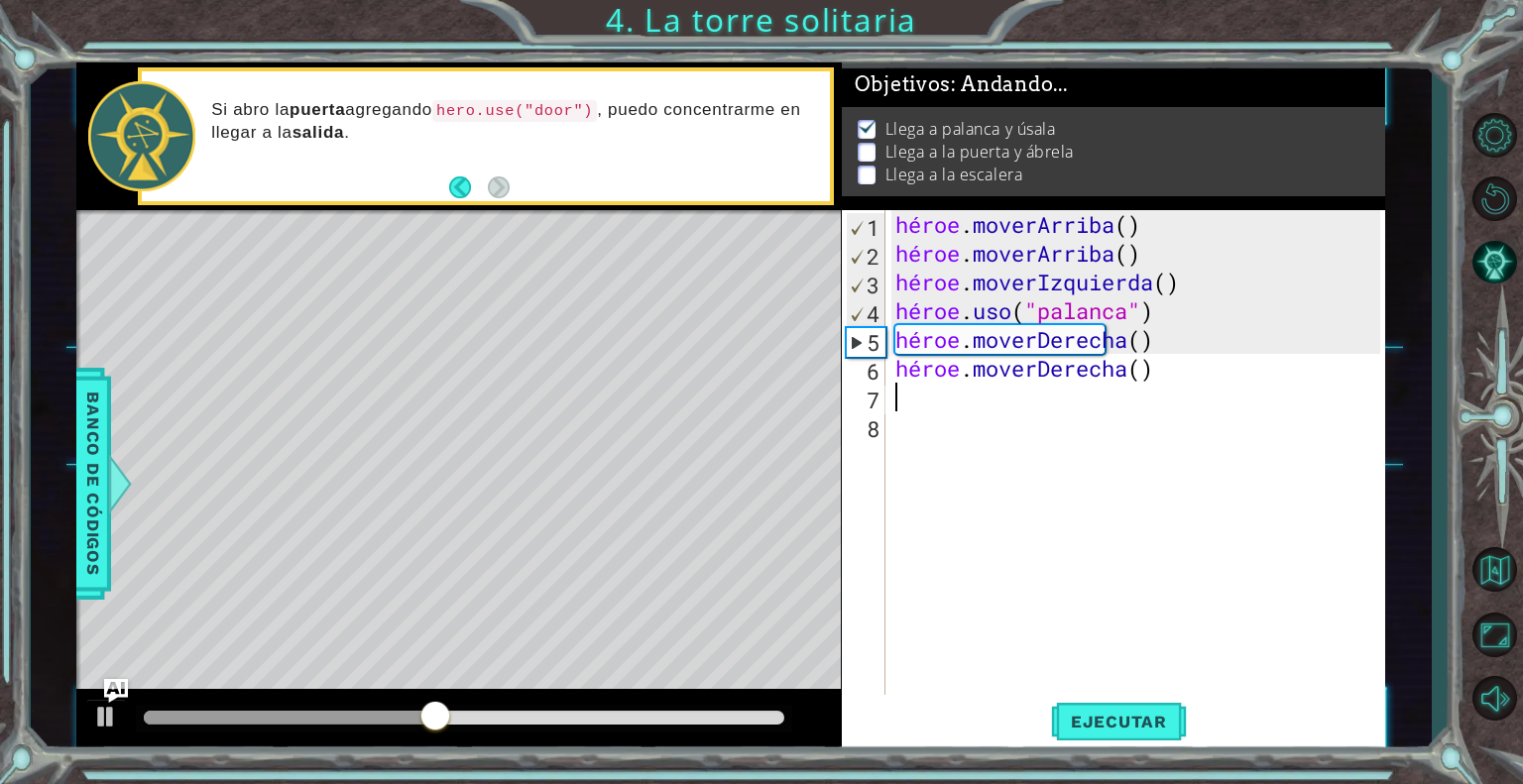
type textarea "h"
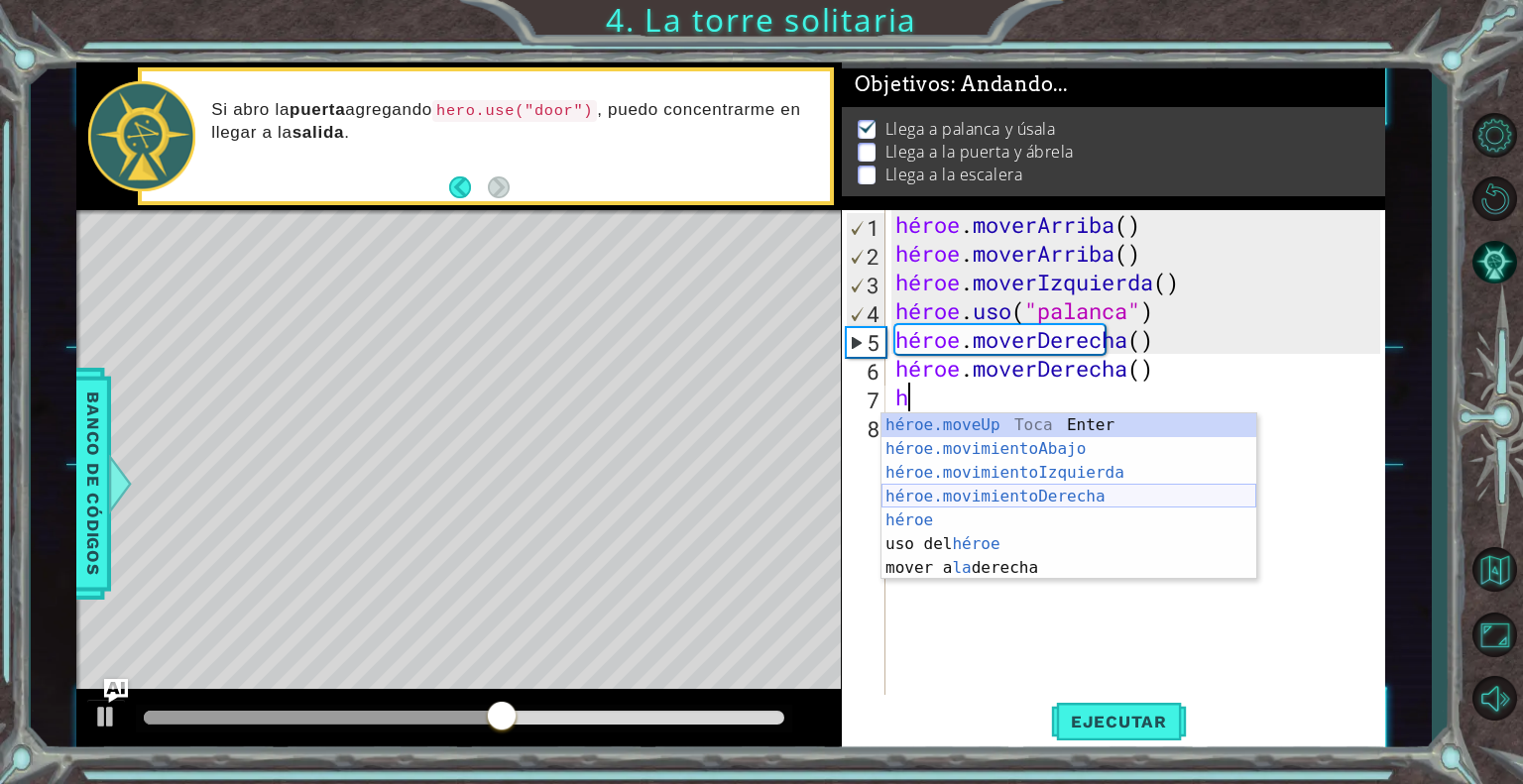
click at [995, 495] on div "héroe.moveUp Toca Enter héroe.movimientoAbajo ​ Toca Enter héroe.movimientoIzqu…" at bounding box center [1068, 520] width 375 height 214
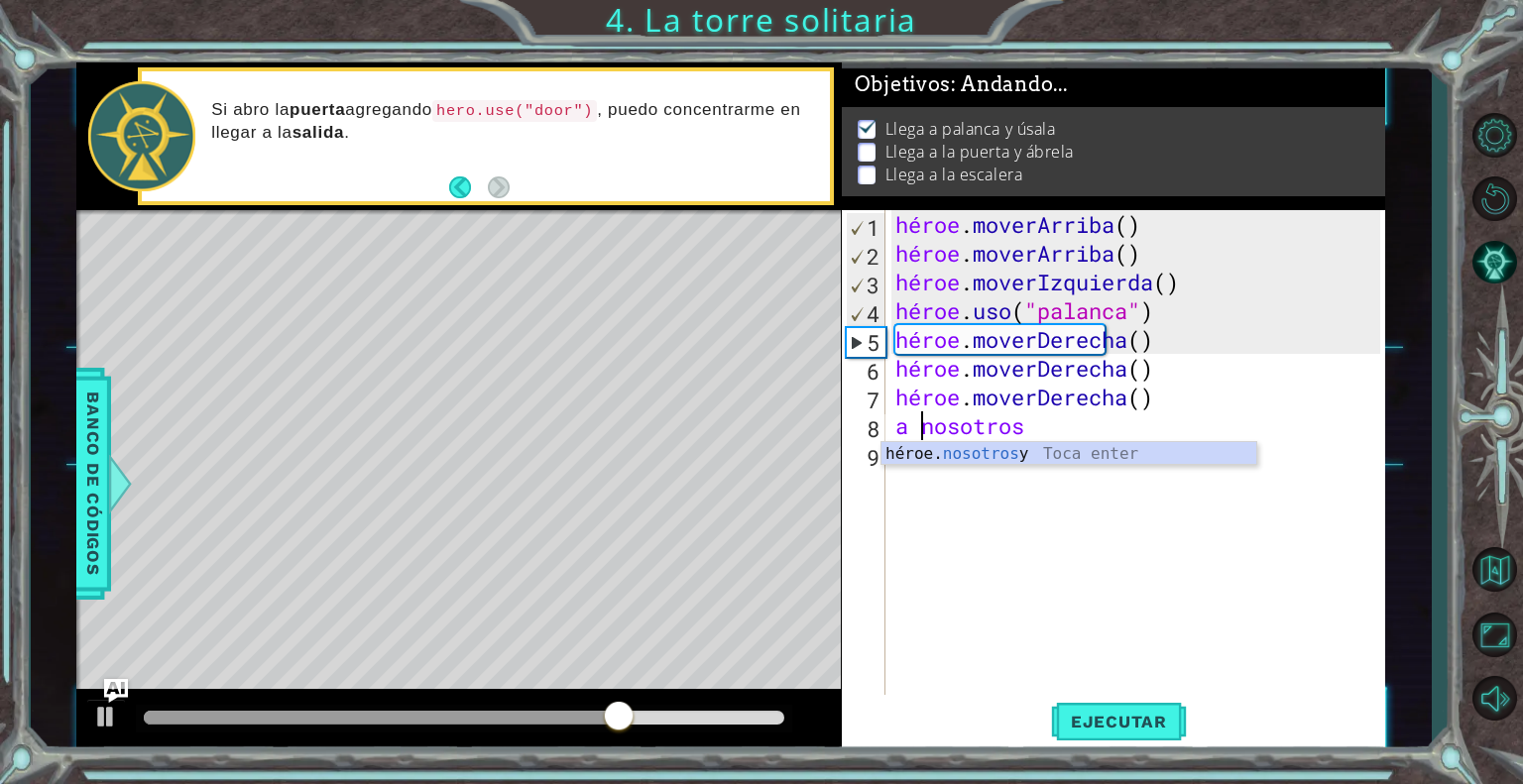
scroll to position [0, 0]
click at [969, 450] on div "héroe. usa Toca Enter" at bounding box center [1068, 477] width 375 height 71
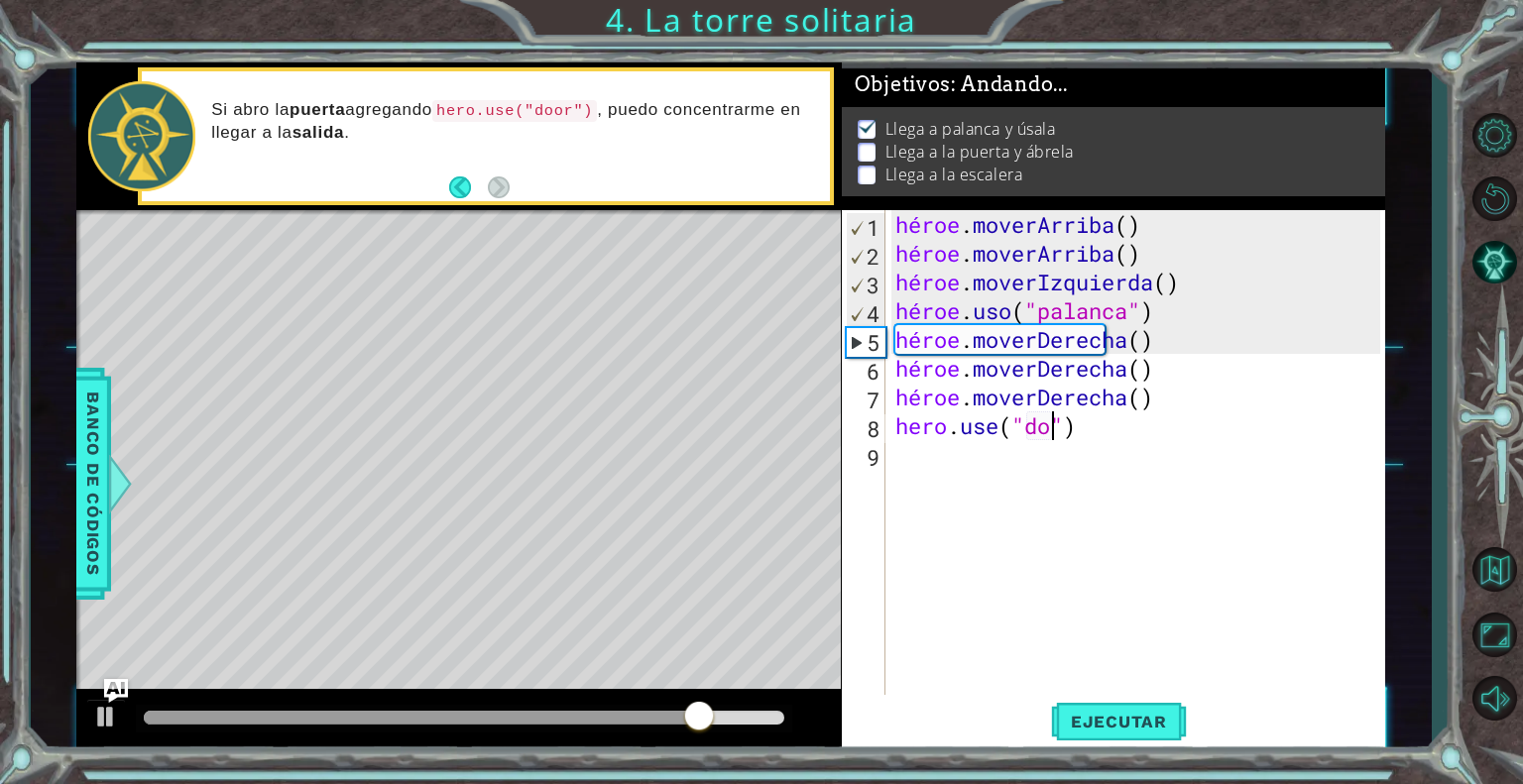
scroll to position [0, 7]
type textarea "hero.use("door")"
click at [967, 451] on div "héroe . [PERSON_NAME] ( ) héroe . [PERSON_NAME] ( ) héroe . moverIzquierda ( ) …" at bounding box center [1140, 482] width 499 height 546
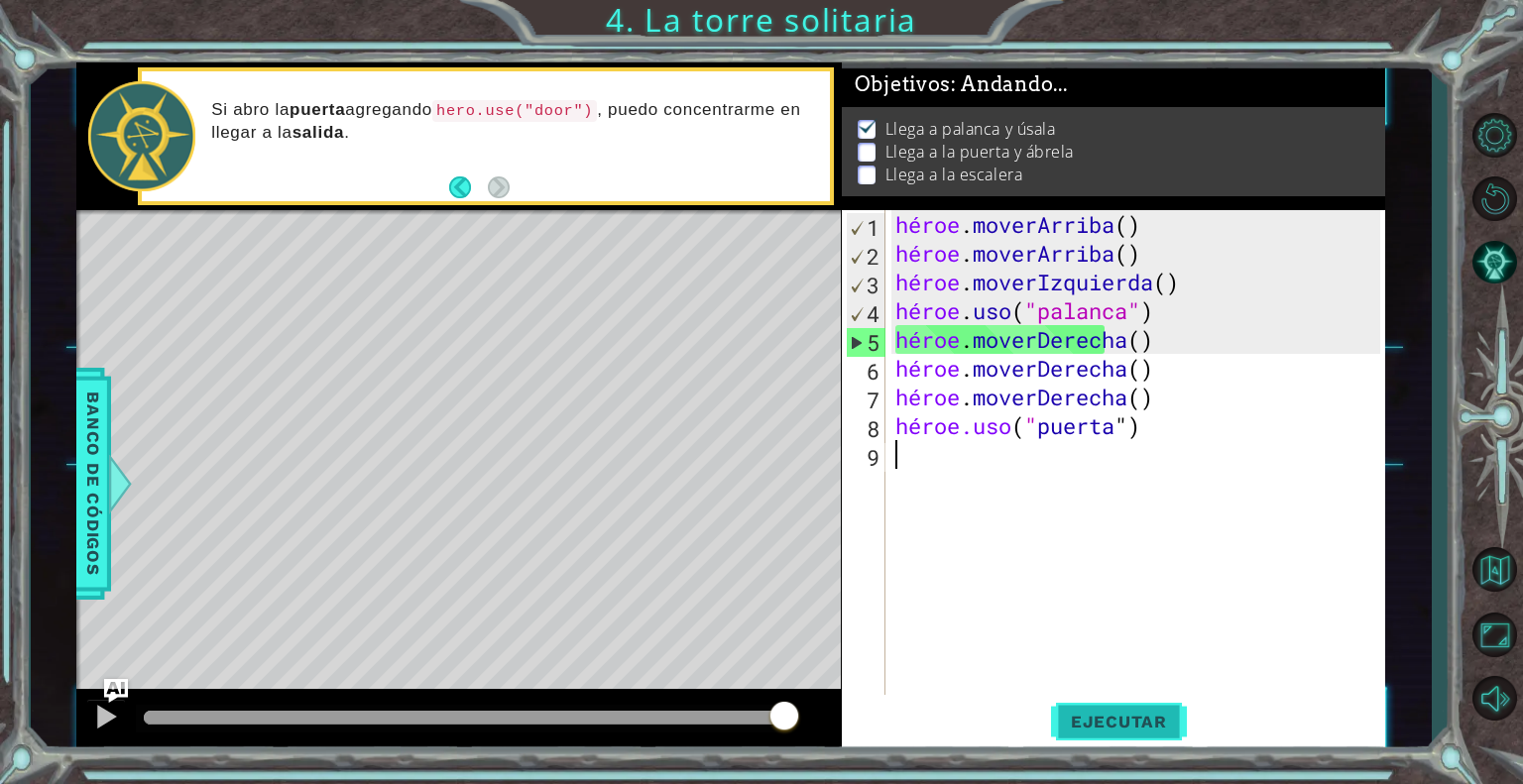
click at [1085, 732] on button "Ejecutar" at bounding box center [1119, 722] width 136 height 55
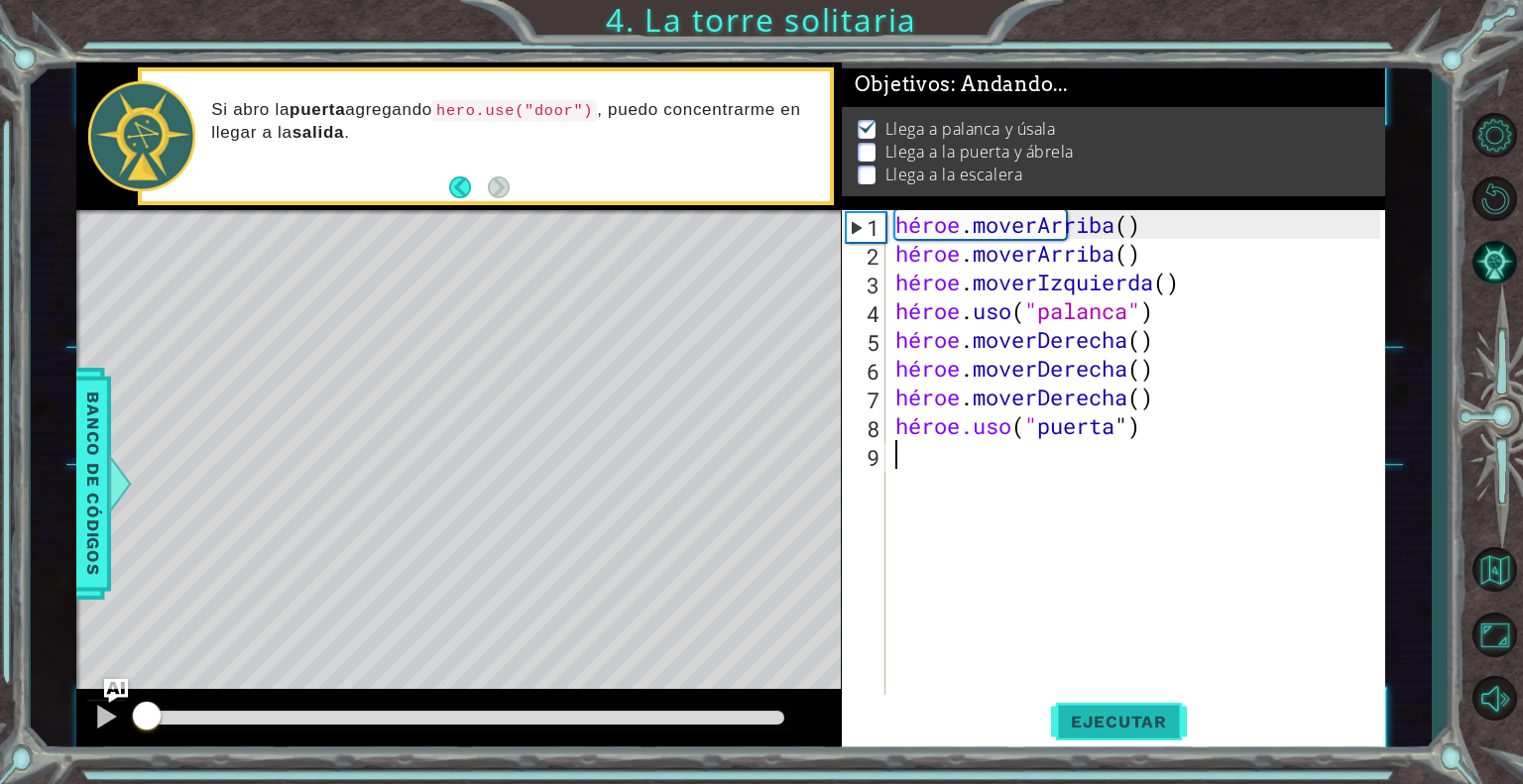
scroll to position [6, 0]
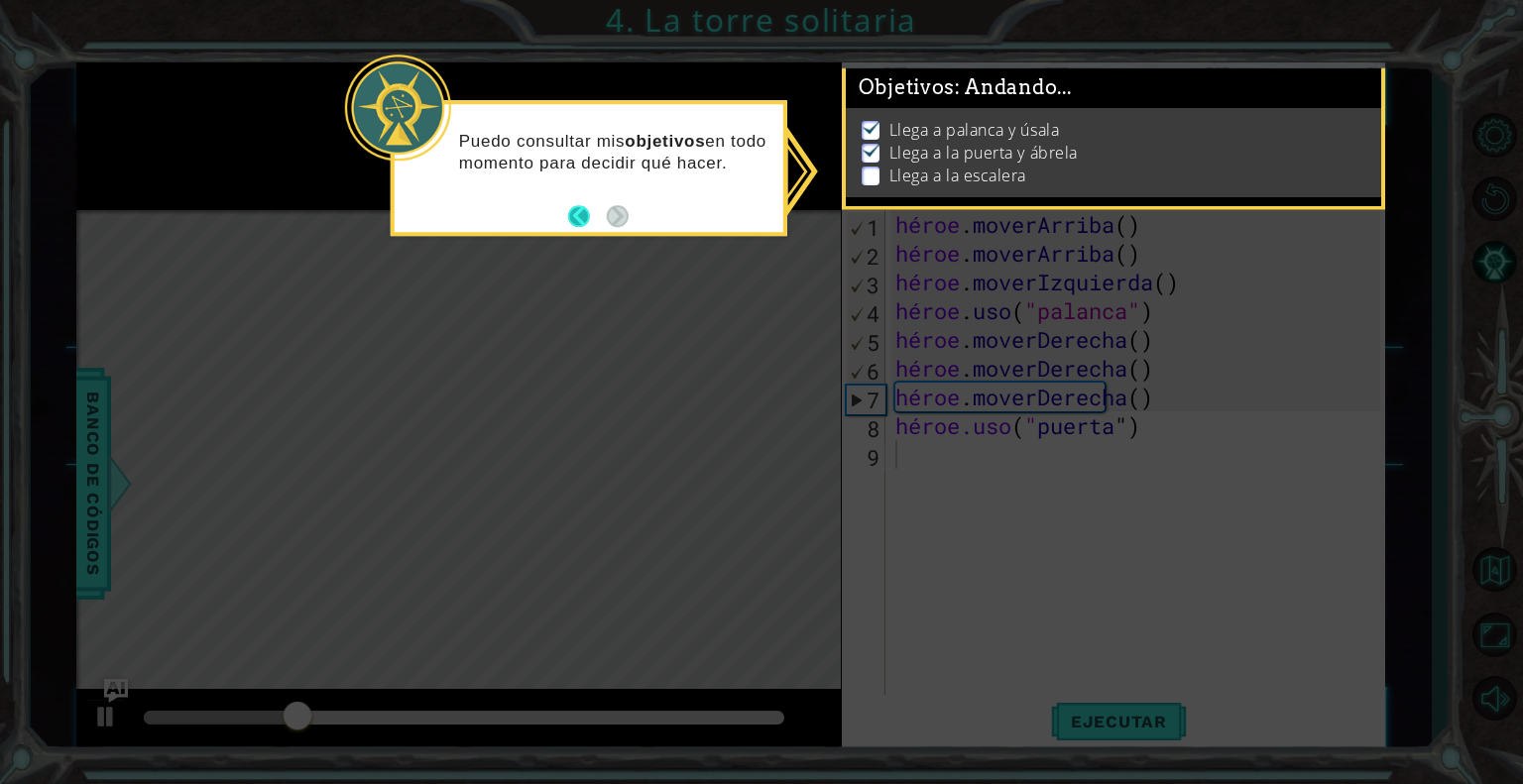
click at [596, 215] on button "Atrás" at bounding box center [588, 216] width 39 height 22
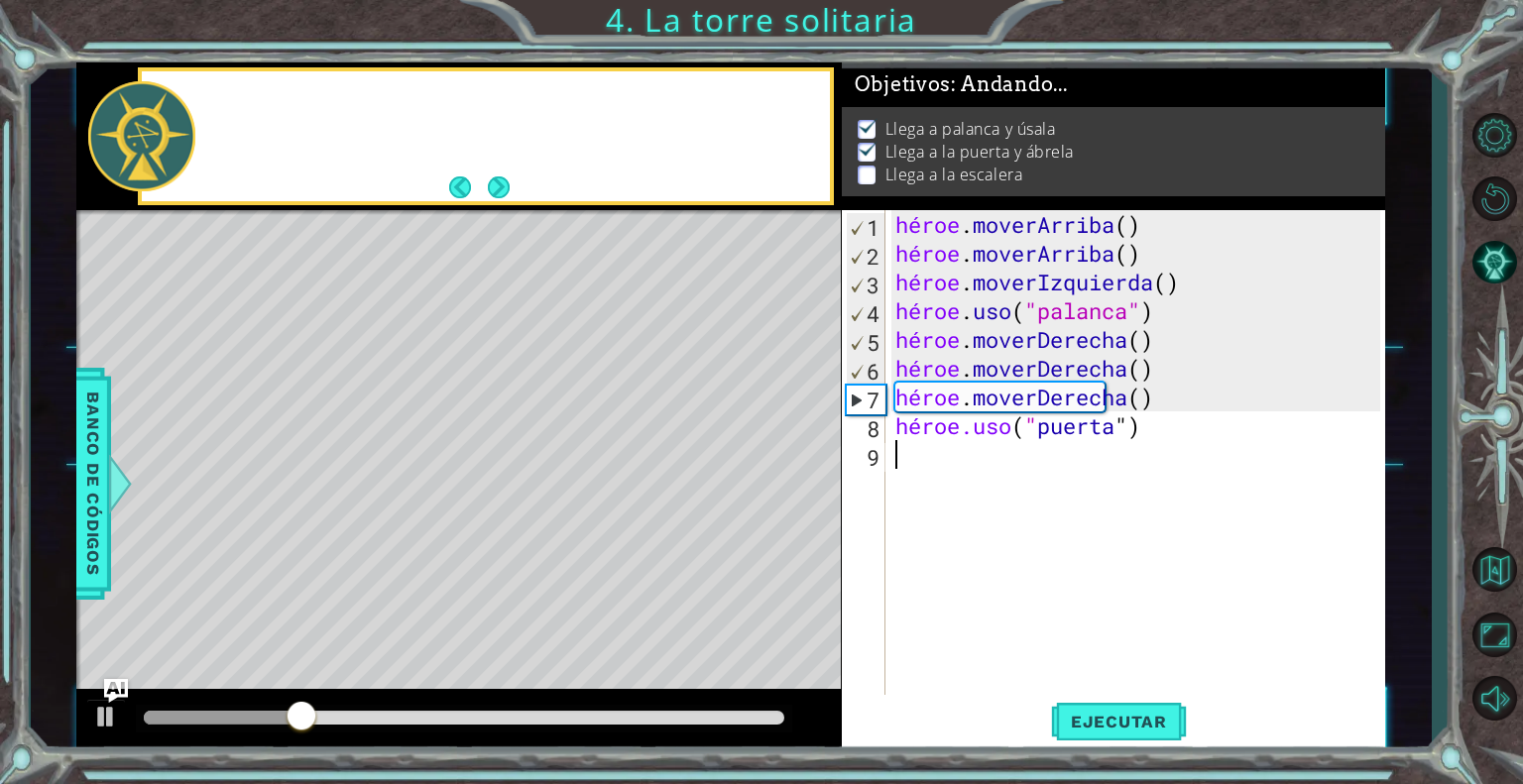
scroll to position [3, 0]
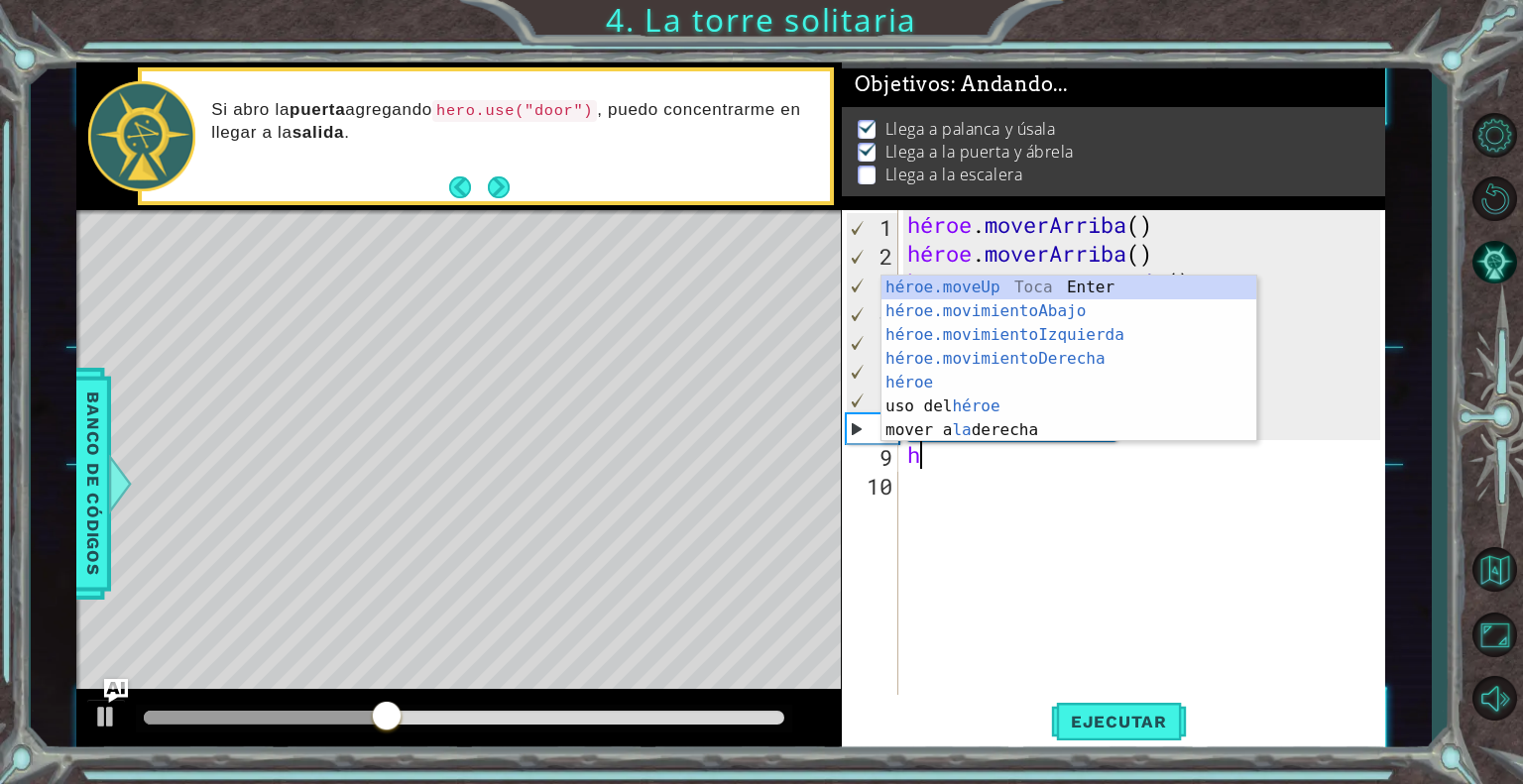
type textarea "he"
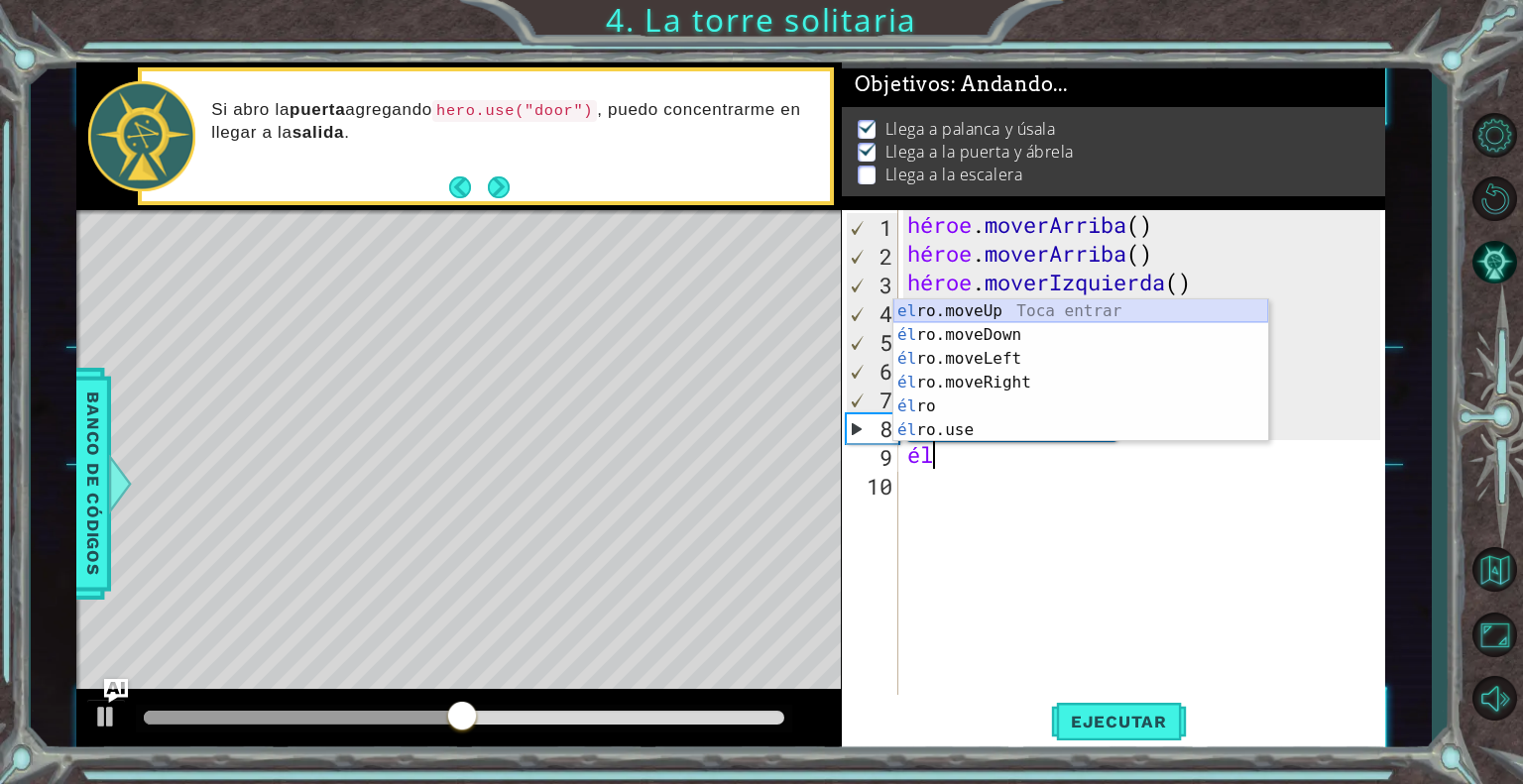
click at [943, 310] on div "el ro.moveUp Toca entrar él ro.moveDown Toca Enter él ro.moveLeft [PERSON_NAME]…" at bounding box center [1080, 394] width 375 height 191
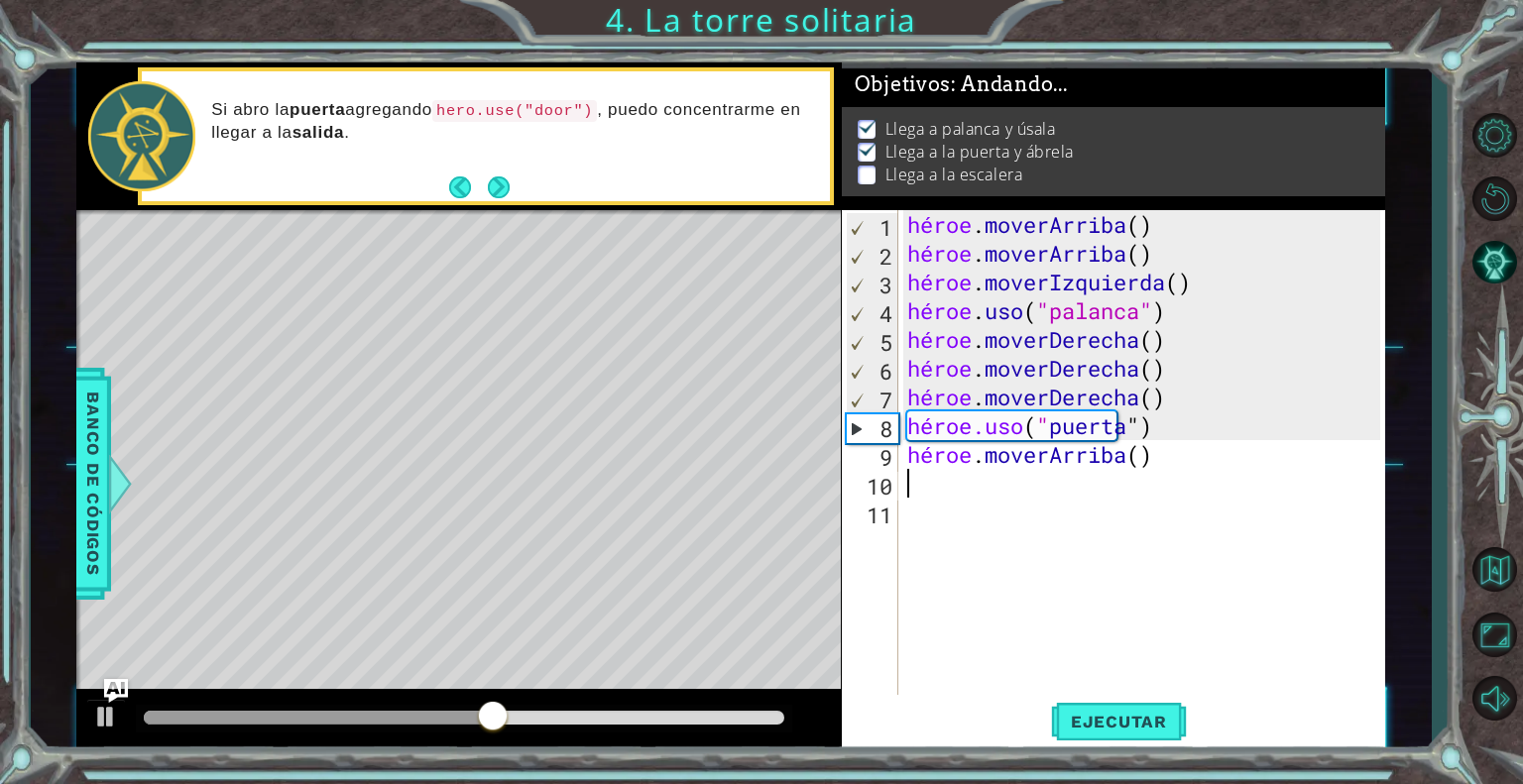
click at [929, 493] on div "héroe . [PERSON_NAME] ( ) héroe . [PERSON_NAME] ( ) héroe . moverIzquierda ( ) …" at bounding box center [1146, 482] width 487 height 546
type textarea "h"
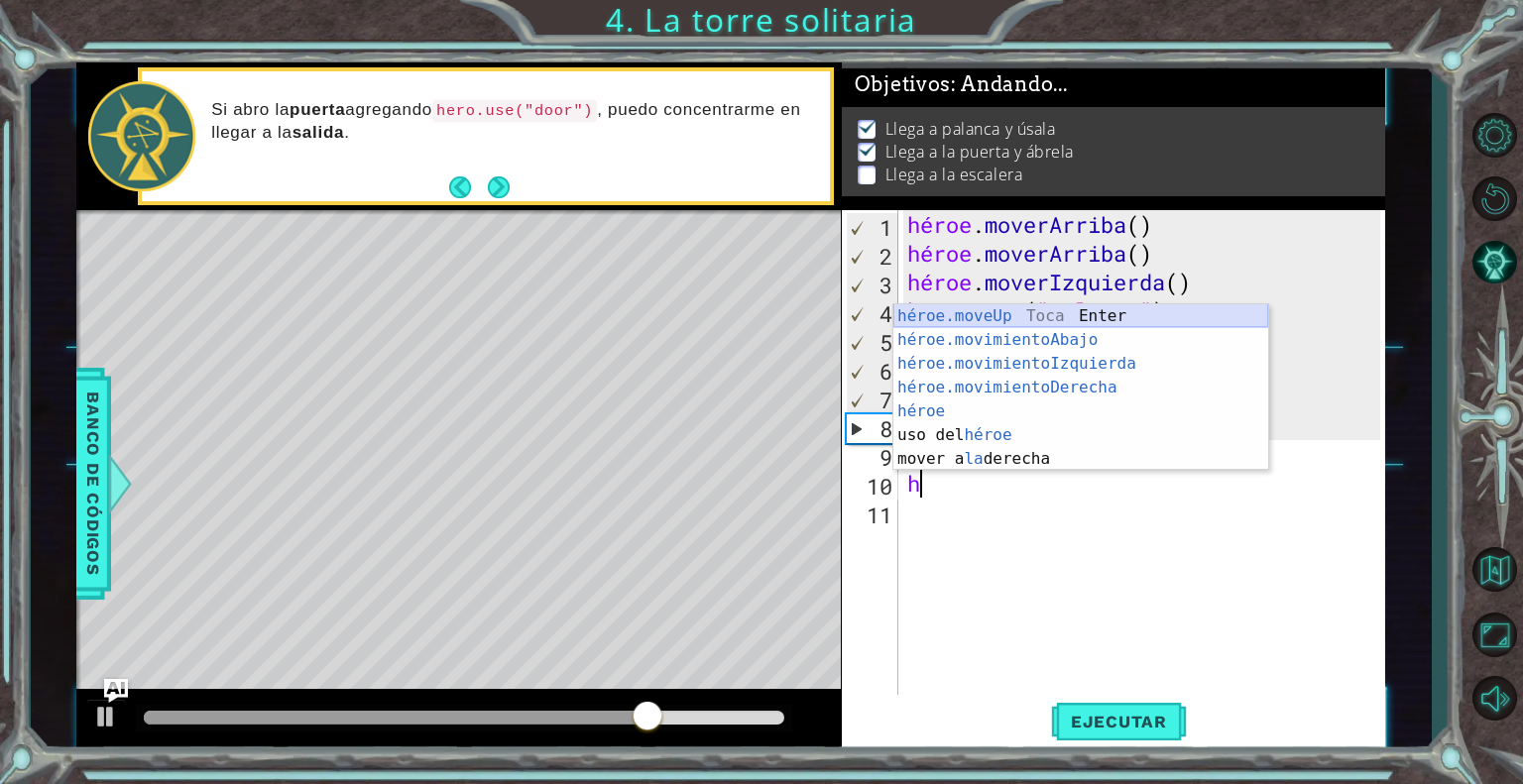
click at [967, 317] on div "héroe.moveUp Toca Enter héroe.movimientoAbajo ​ Toca Enter héroe.movimientoIzqu…" at bounding box center [1080, 411] width 375 height 214
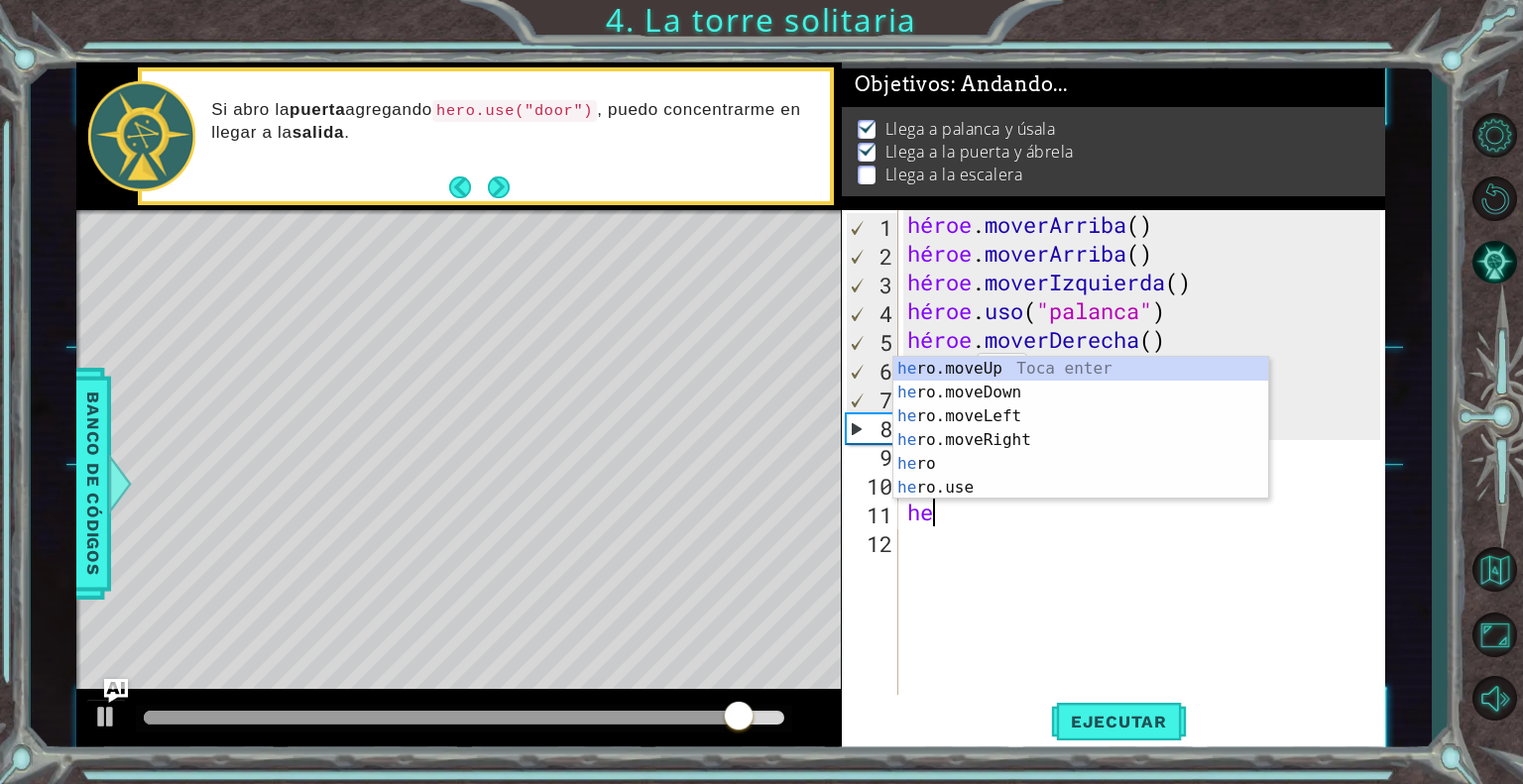
scroll to position [0, 0]
type textarea "h"
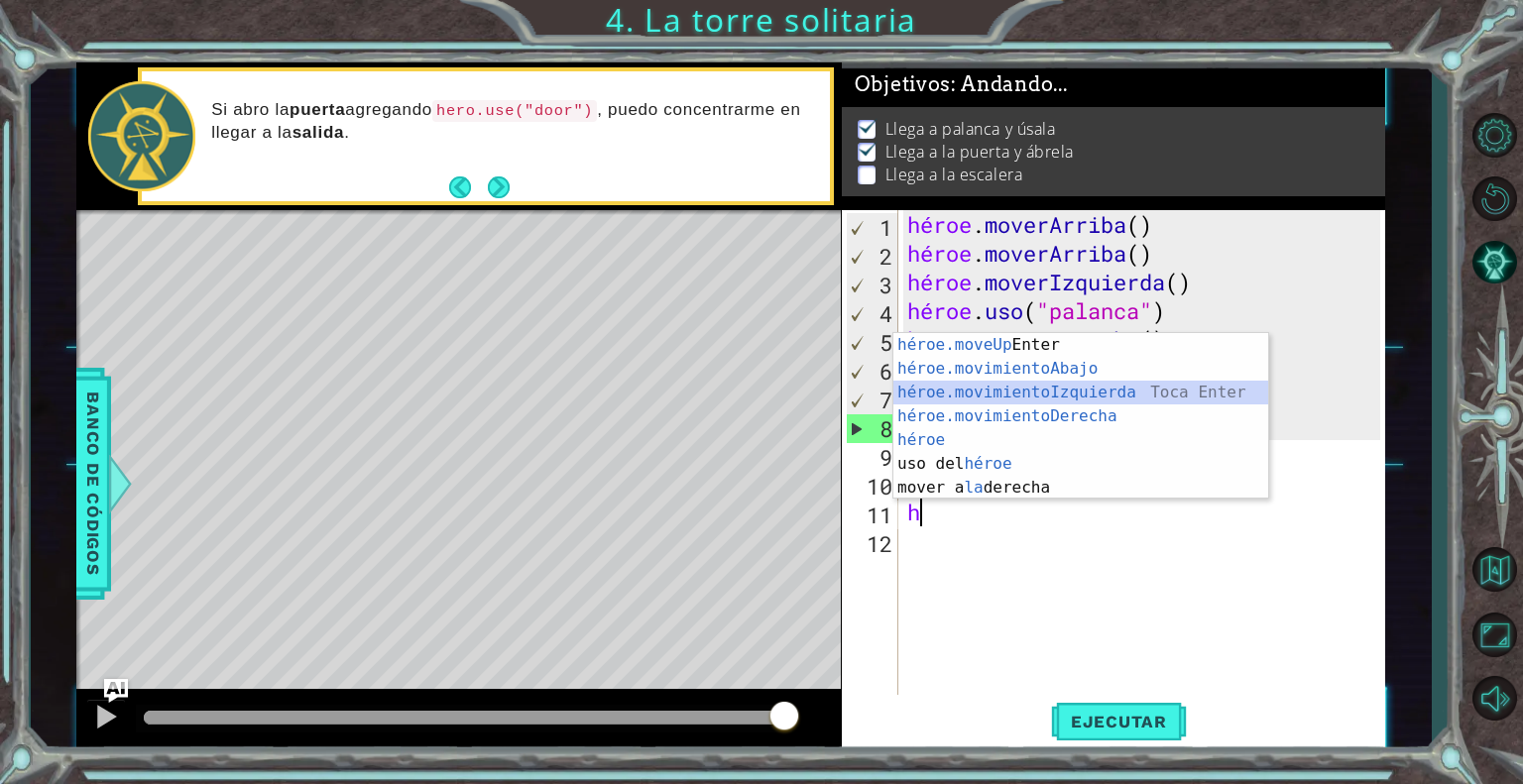
click at [972, 393] on div "héroe.moveUp Toca Enter héroe.movimientoAbajo ​ Toca Enter héroe.movimientoIzqu…" at bounding box center [1080, 439] width 375 height 214
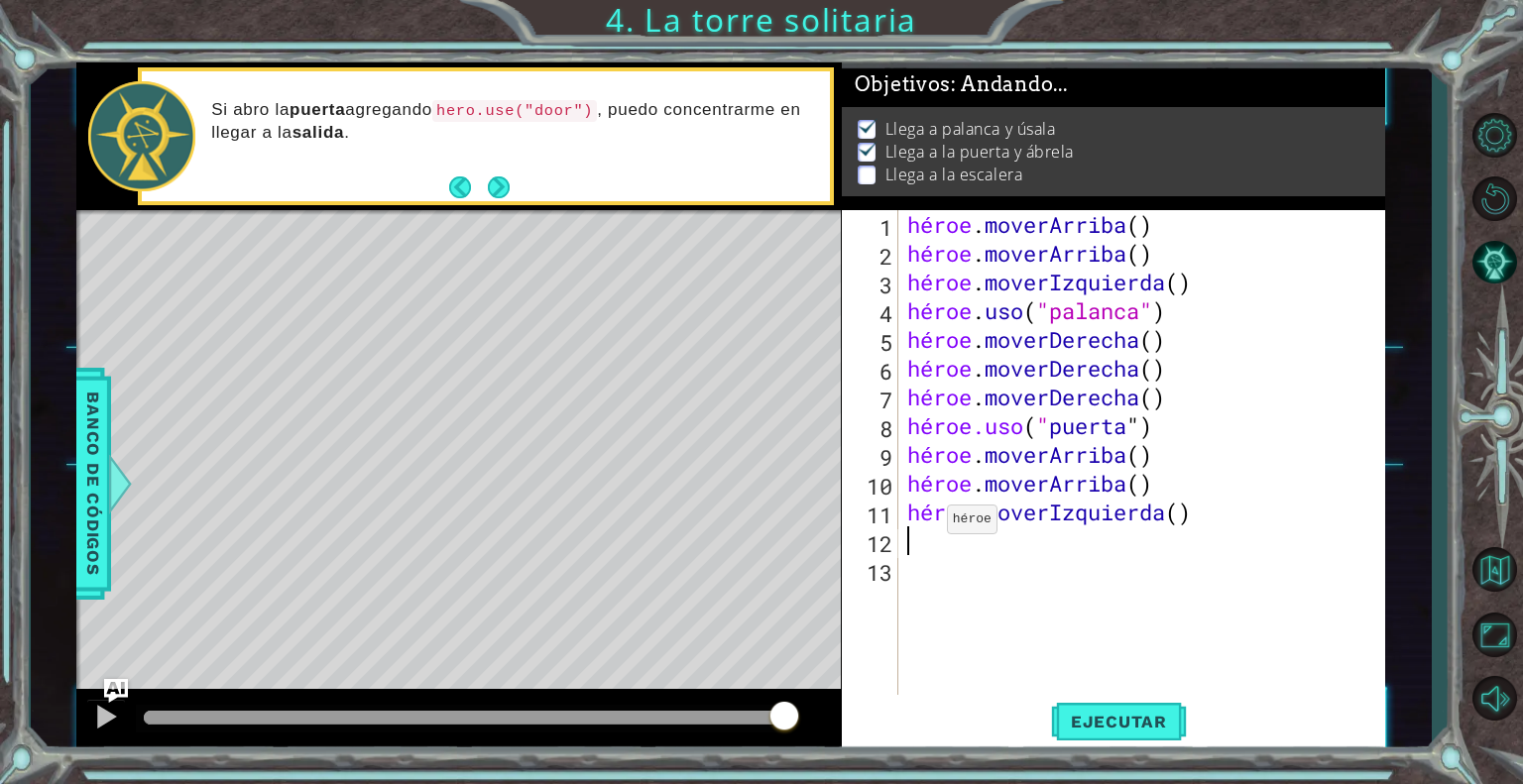
type textarea "h"
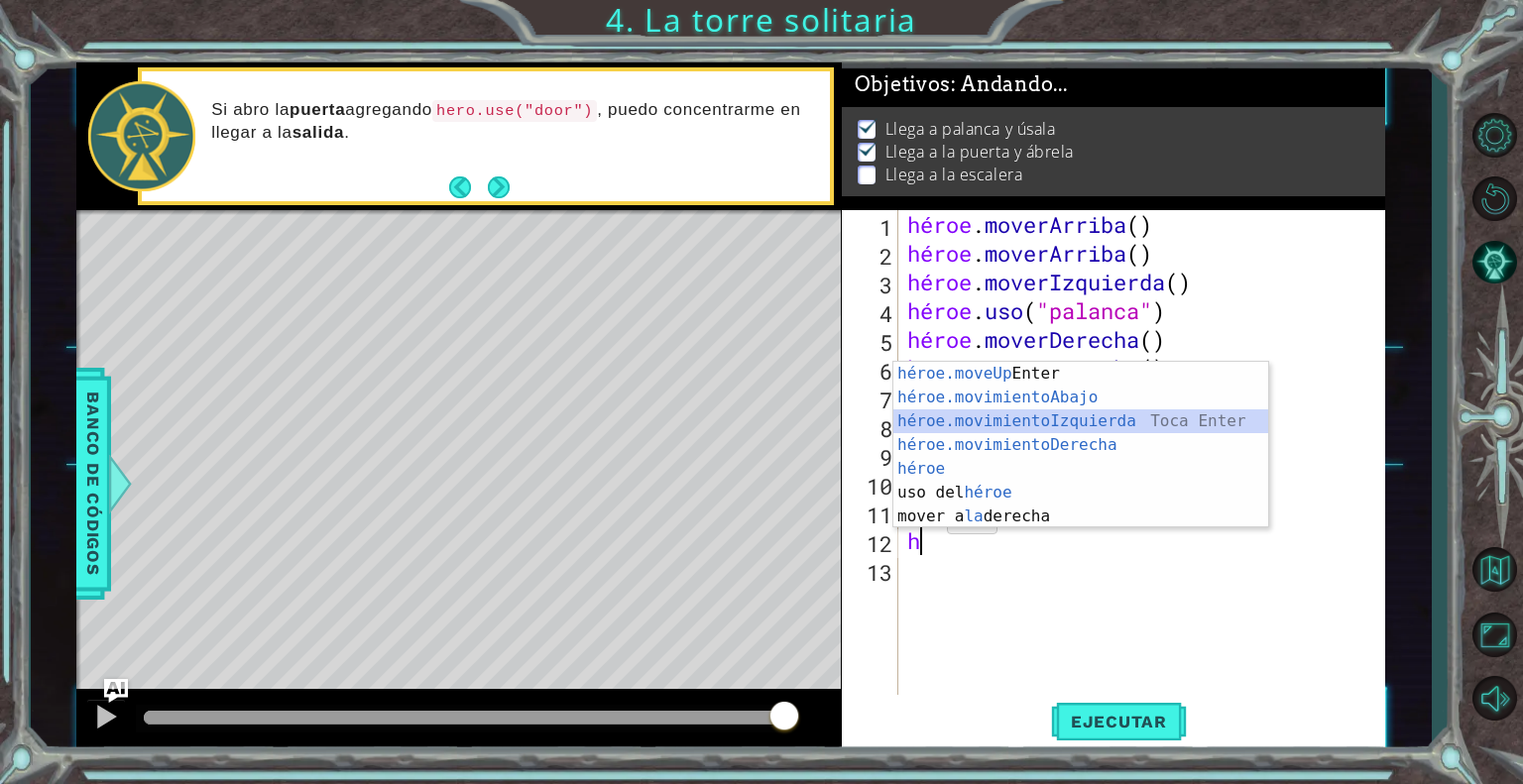
click at [971, 417] on div "héroe.moveUp Toca Enter héroe.movimientoAbajo ​ Toca Enter héroe.movimientoIzqu…" at bounding box center [1080, 468] width 375 height 214
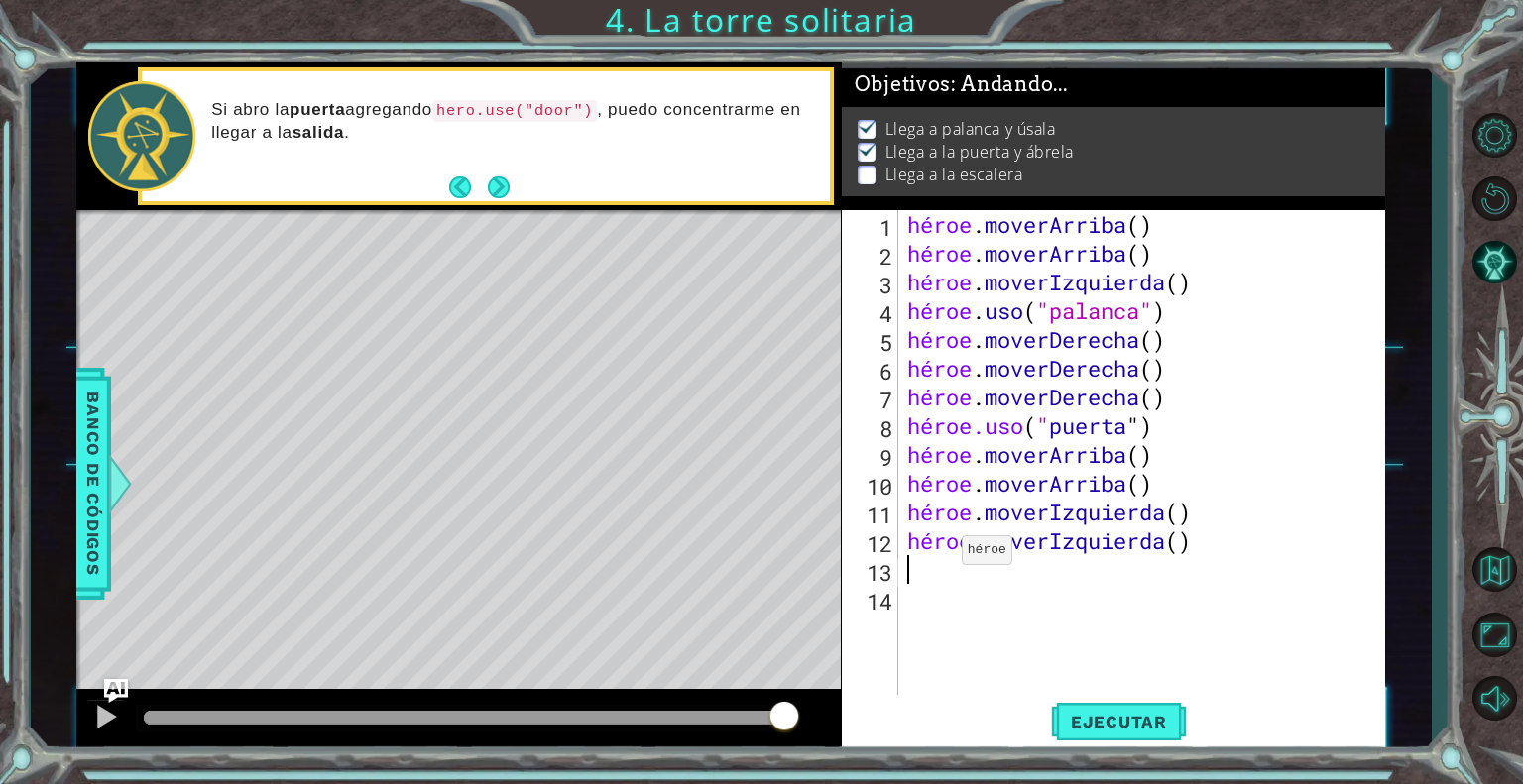
type textarea "h"
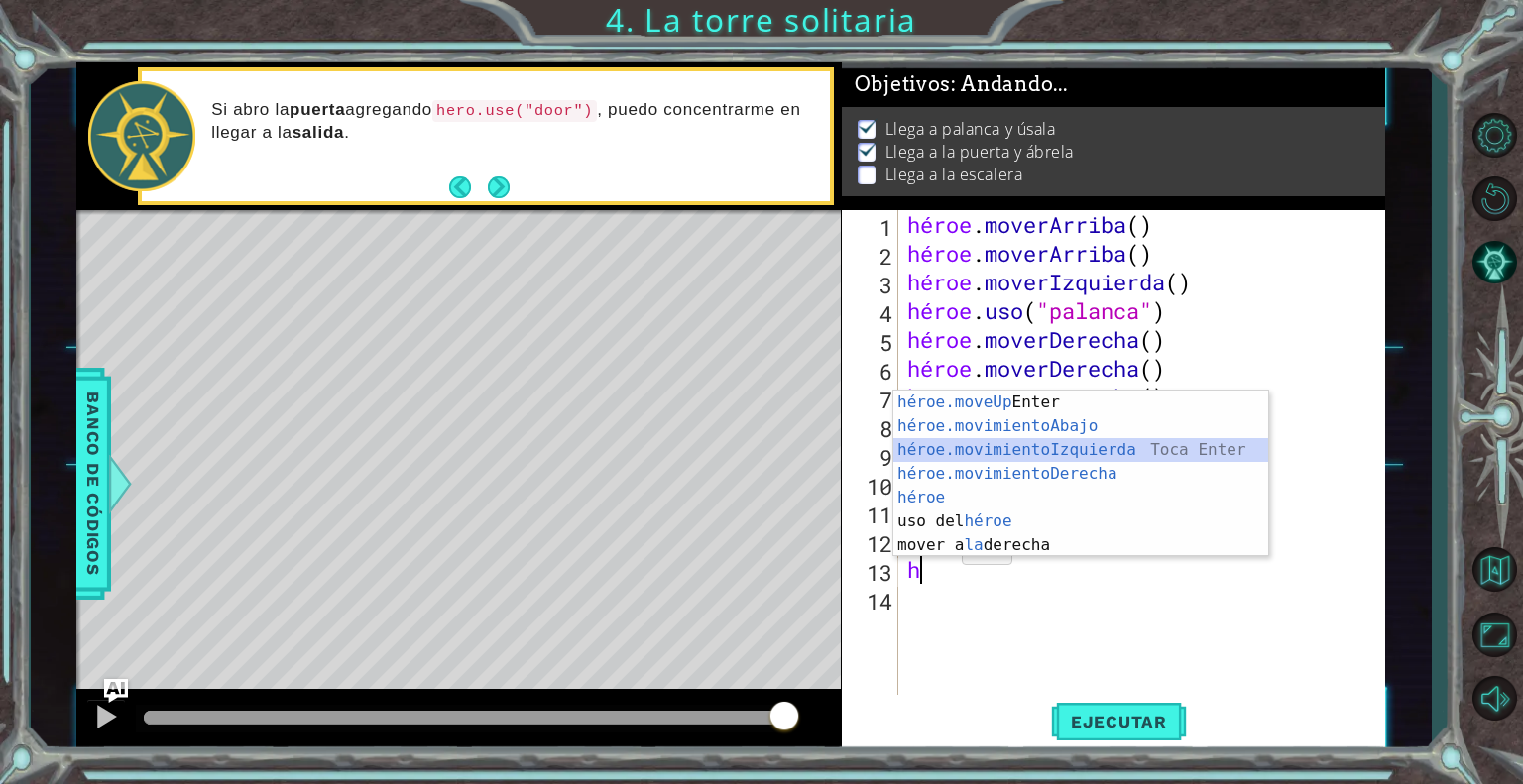
click at [911, 446] on div "héroe.moveUp Toca Enter héroe.movimientoAbajo ​ Toca Enter héroe.movimientoIzqu…" at bounding box center [1080, 497] width 375 height 214
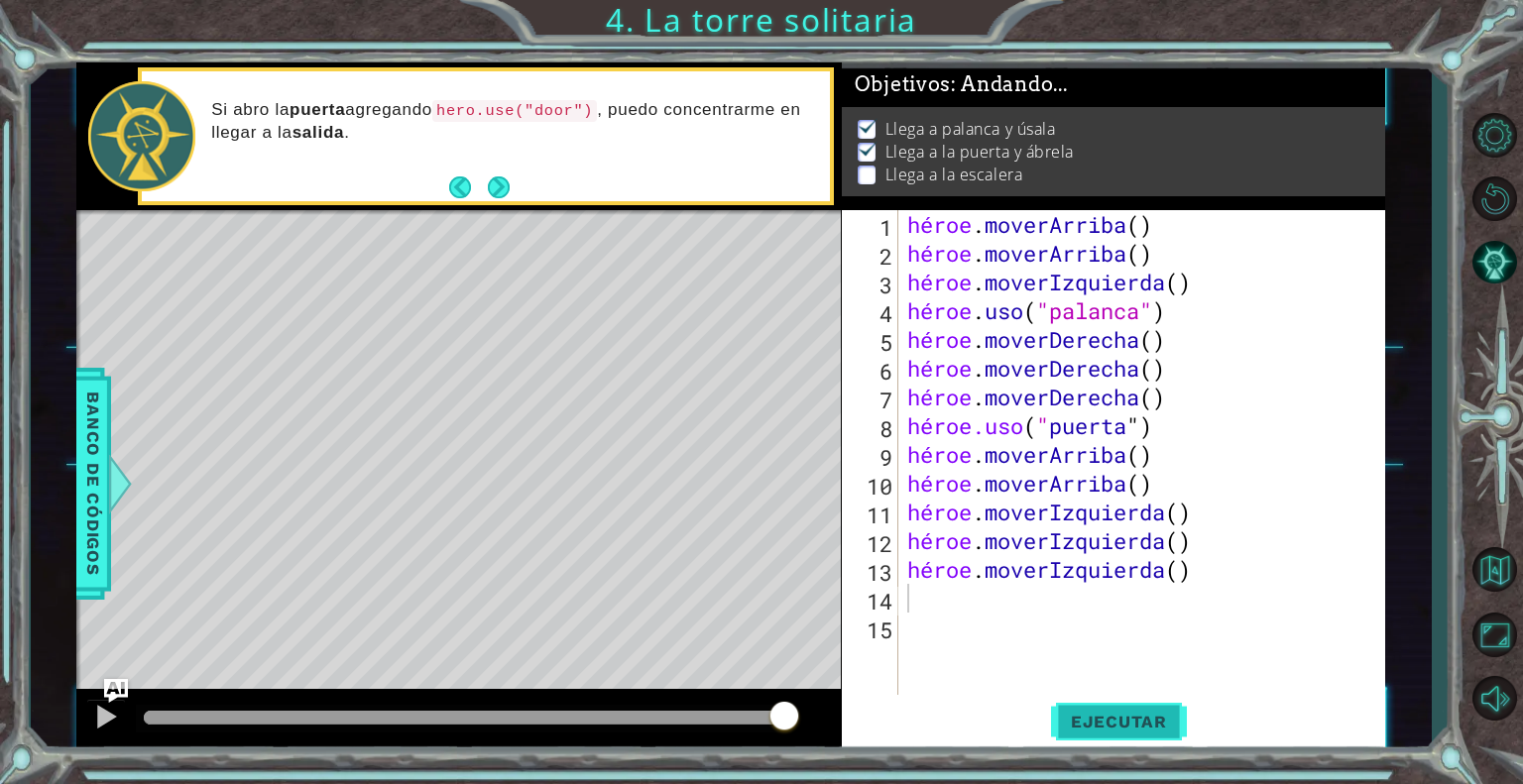
click at [1118, 719] on font "Ejecutar" at bounding box center [1119, 721] width 96 height 20
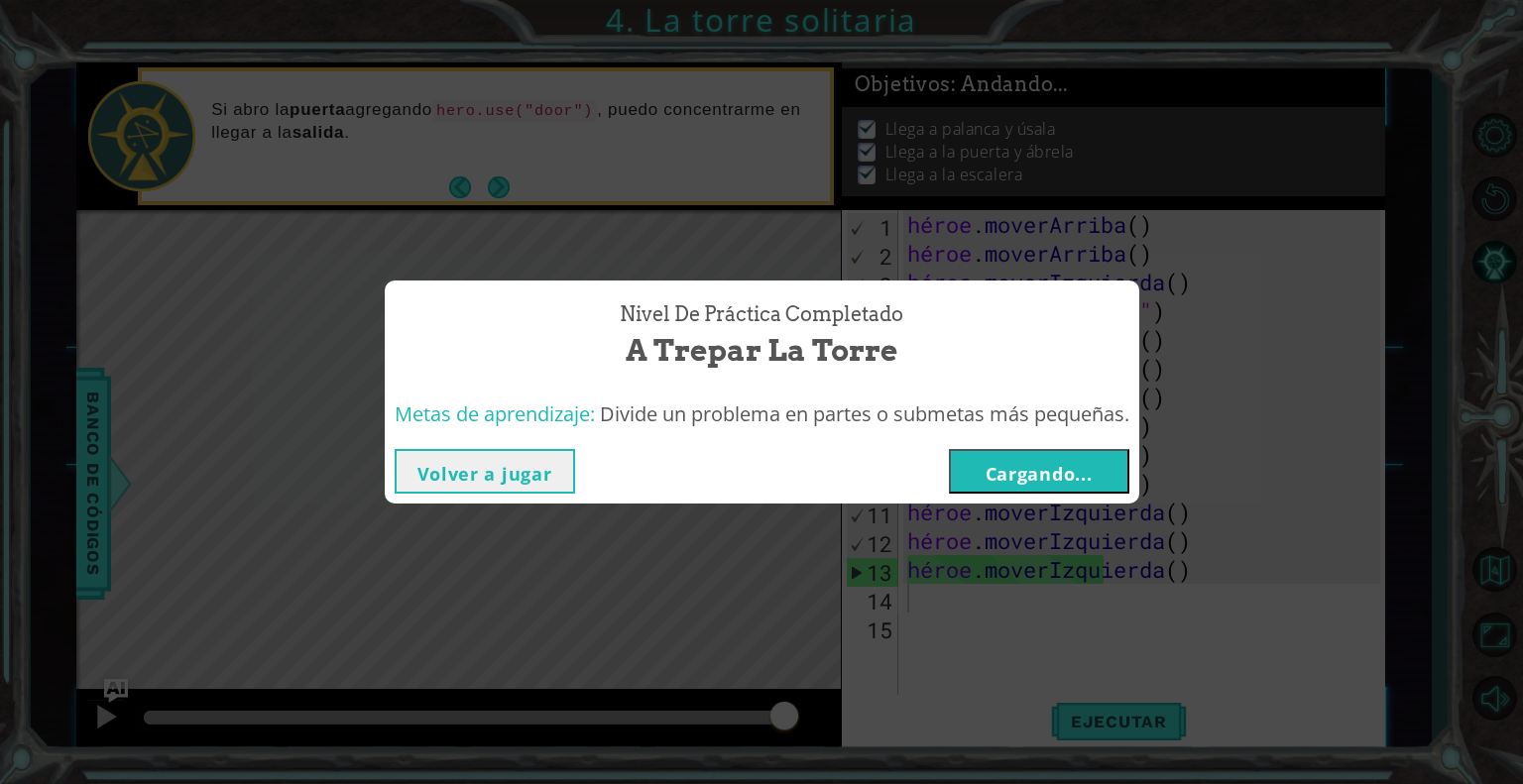
click at [465, 461] on font "Volver a jugar" at bounding box center [485, 473] width 135 height 24
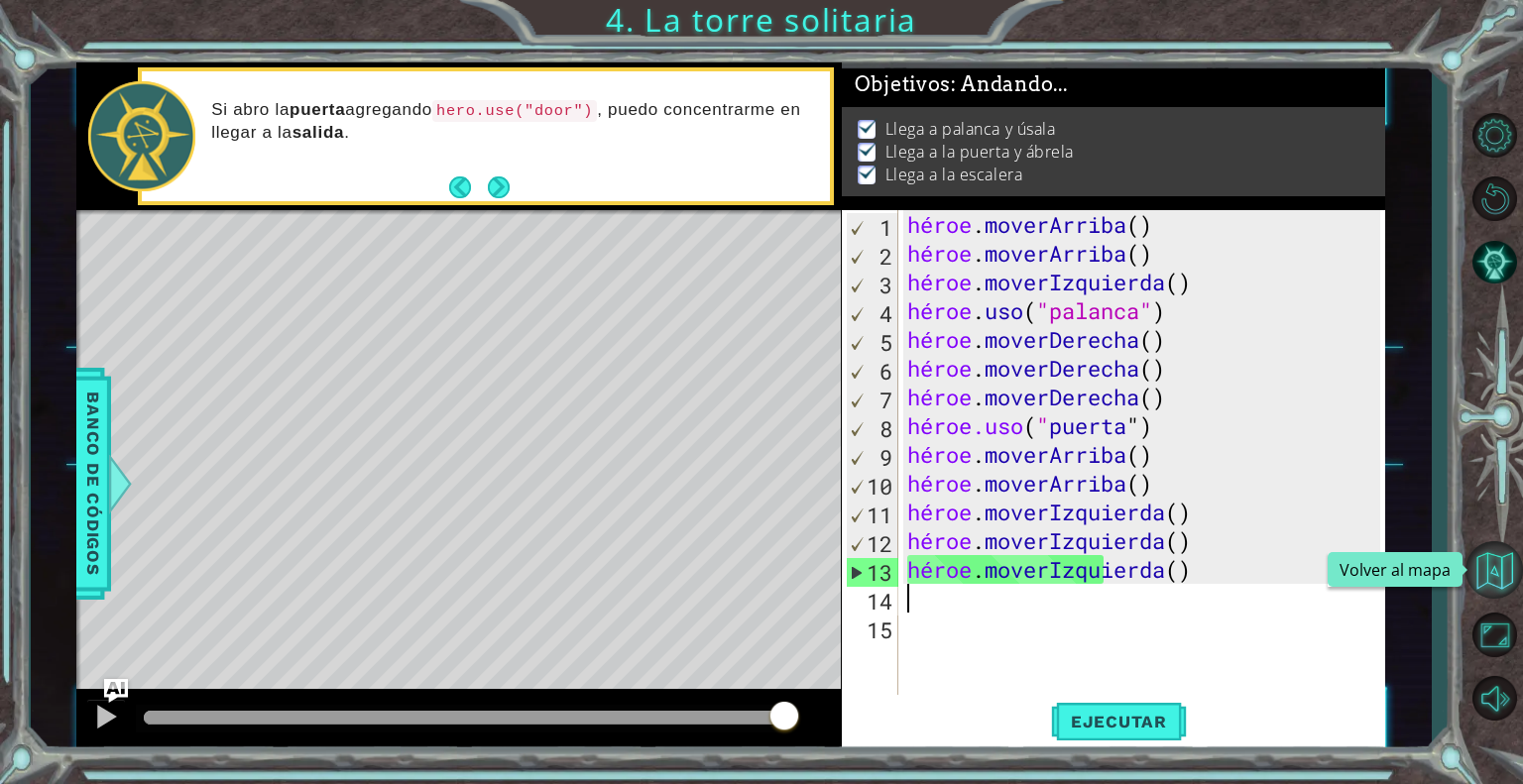
click at [1510, 560] on button "Volver al mapa" at bounding box center [1495, 570] width 58 height 58
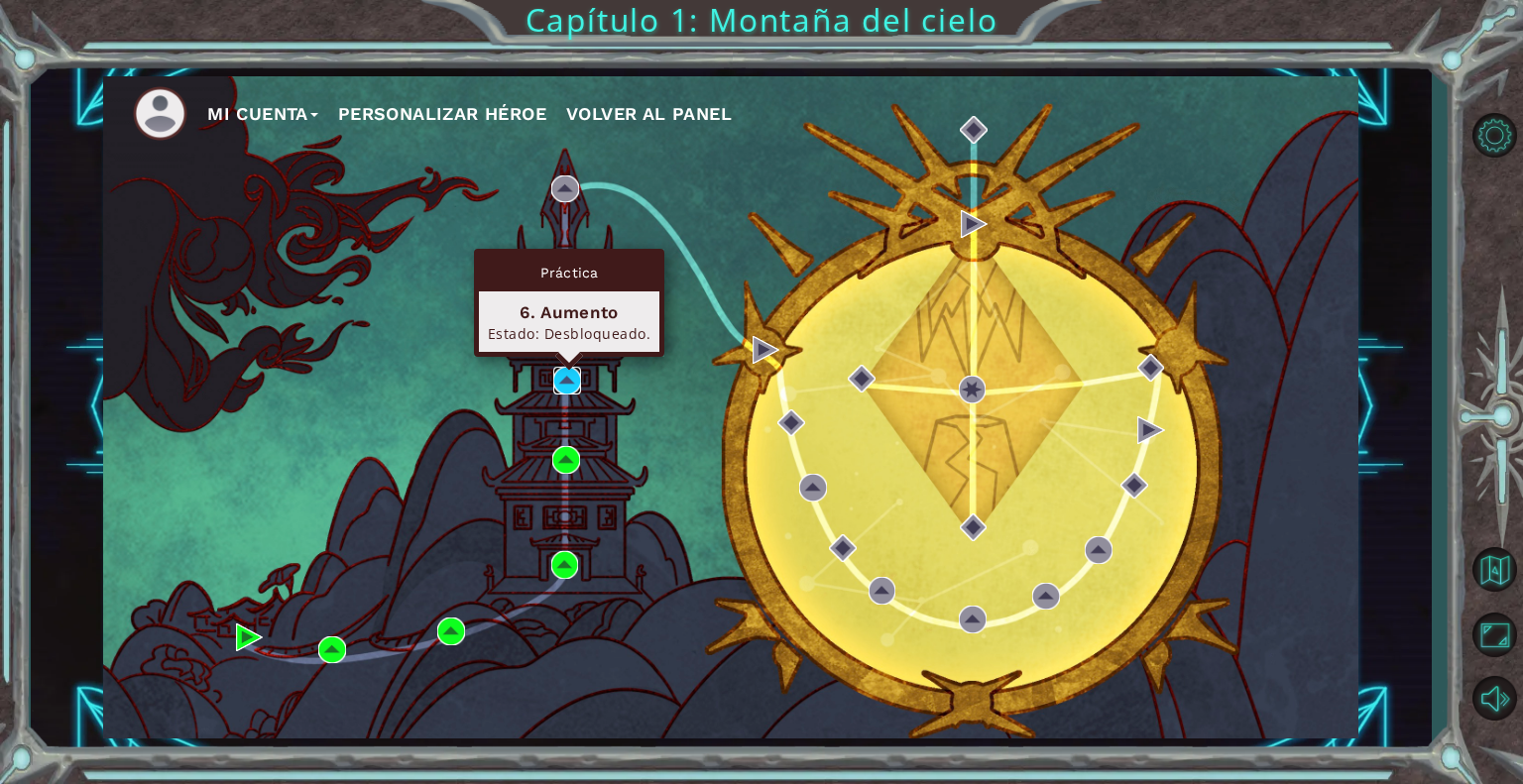
click at [562, 384] on img at bounding box center [568, 381] width 28 height 28
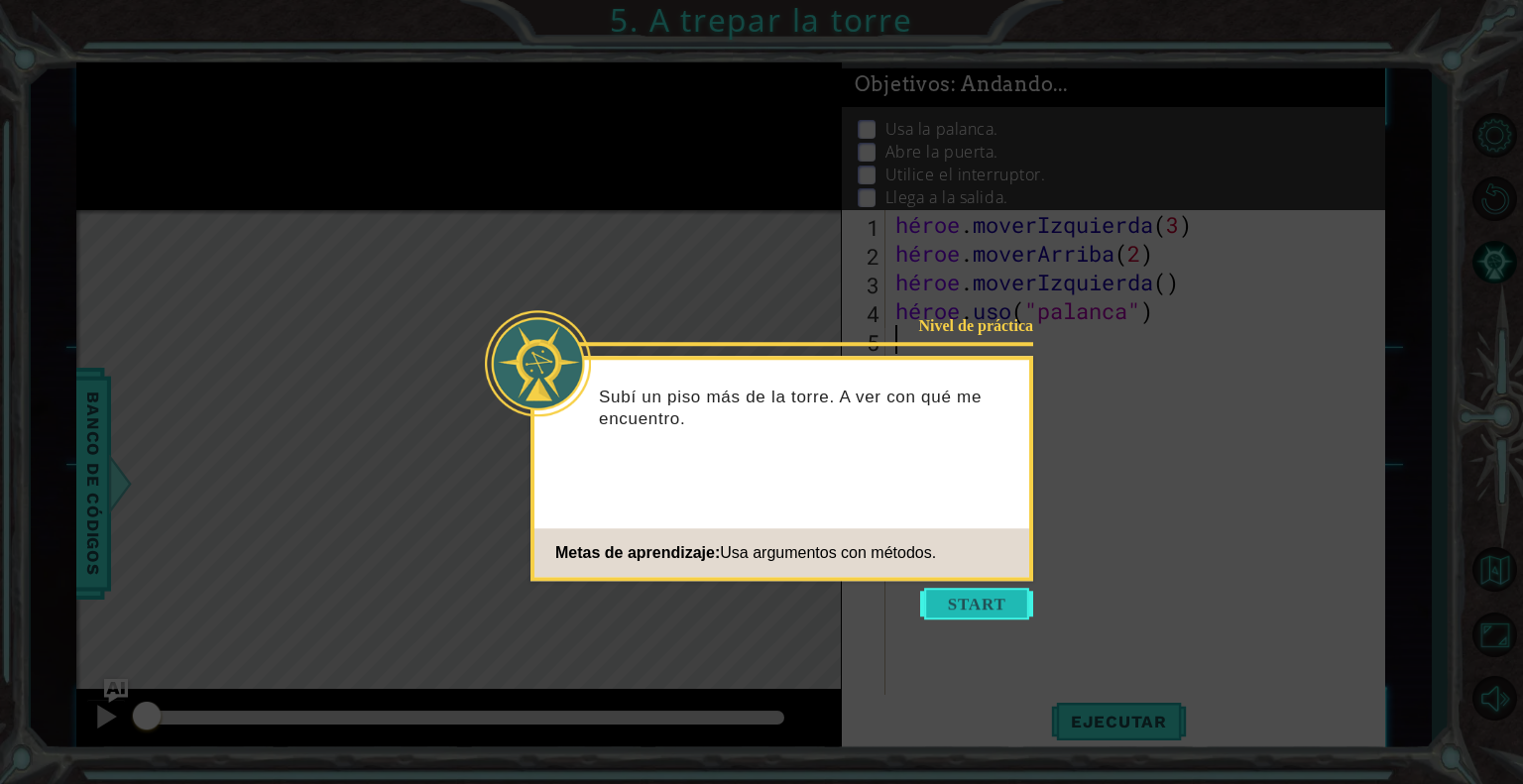
click at [951, 598] on button "Comenzar" at bounding box center [976, 603] width 113 height 32
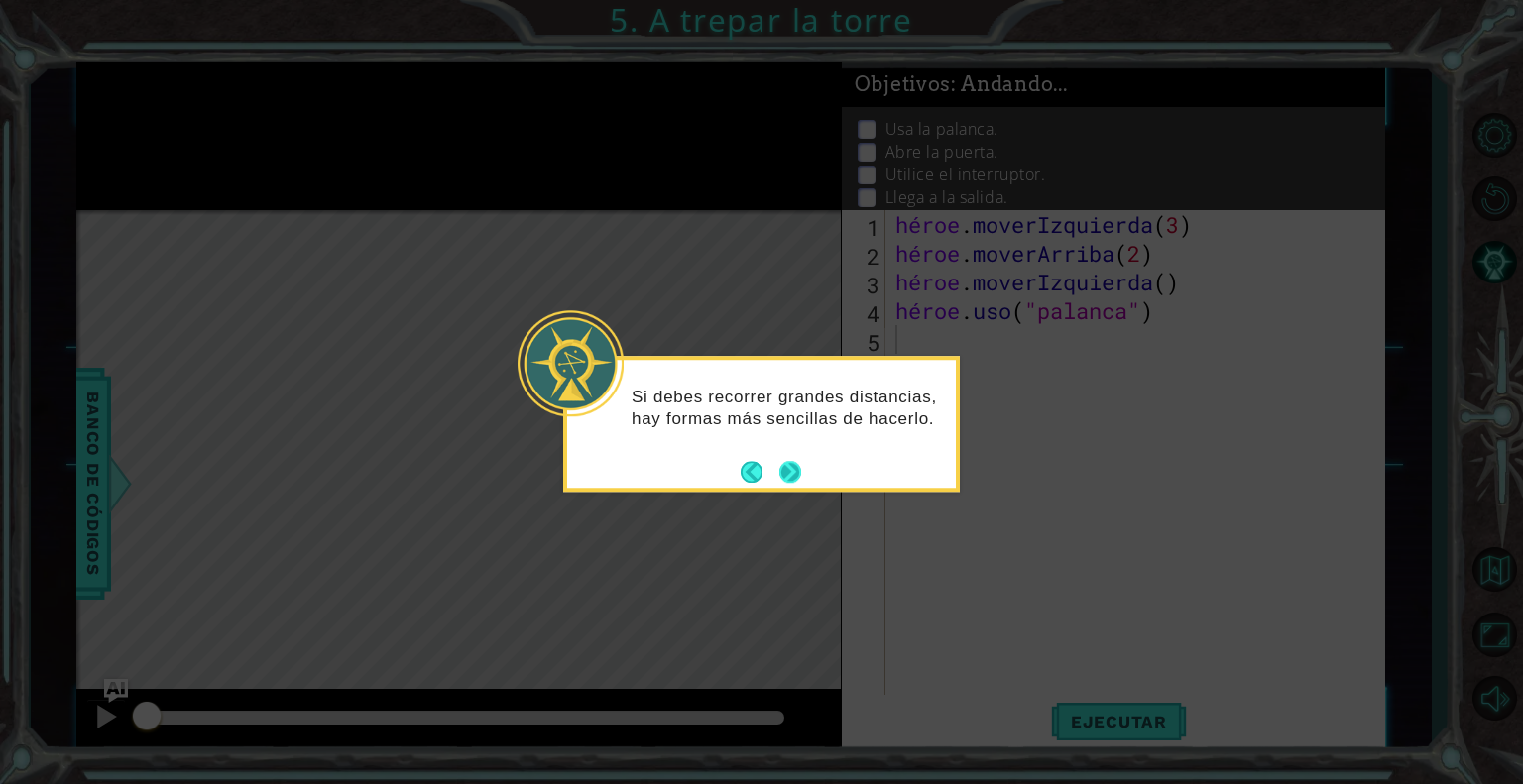
click at [787, 469] on button "Próximo" at bounding box center [790, 471] width 22 height 22
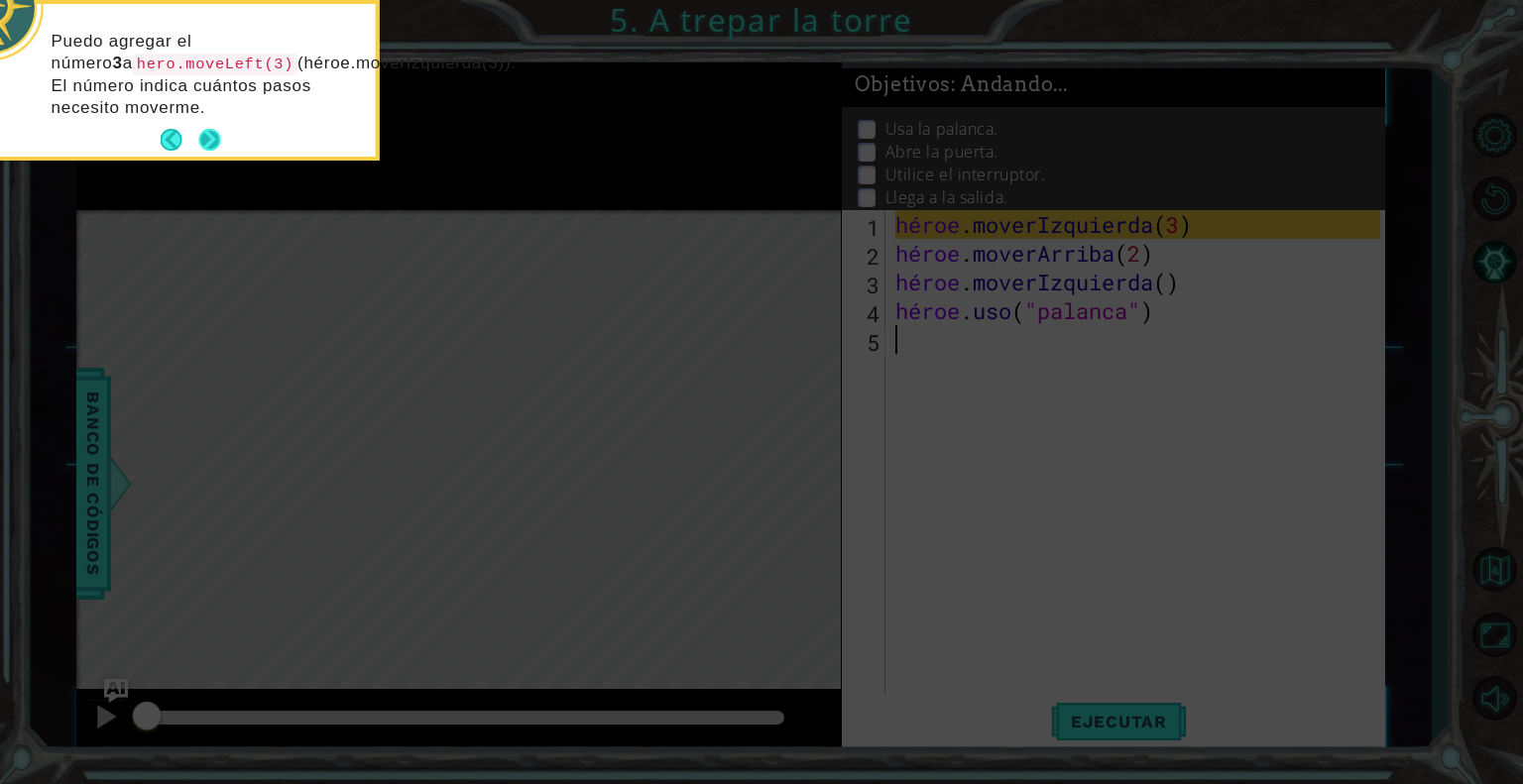
click at [222, 149] on div "Puedo agregar el número 3 a hero.moveLeft(3) (héroe.moverIzquierda(3)). El núme…" at bounding box center [181, 80] width 389 height 153
click at [211, 145] on button "Próximo" at bounding box center [210, 140] width 22 height 22
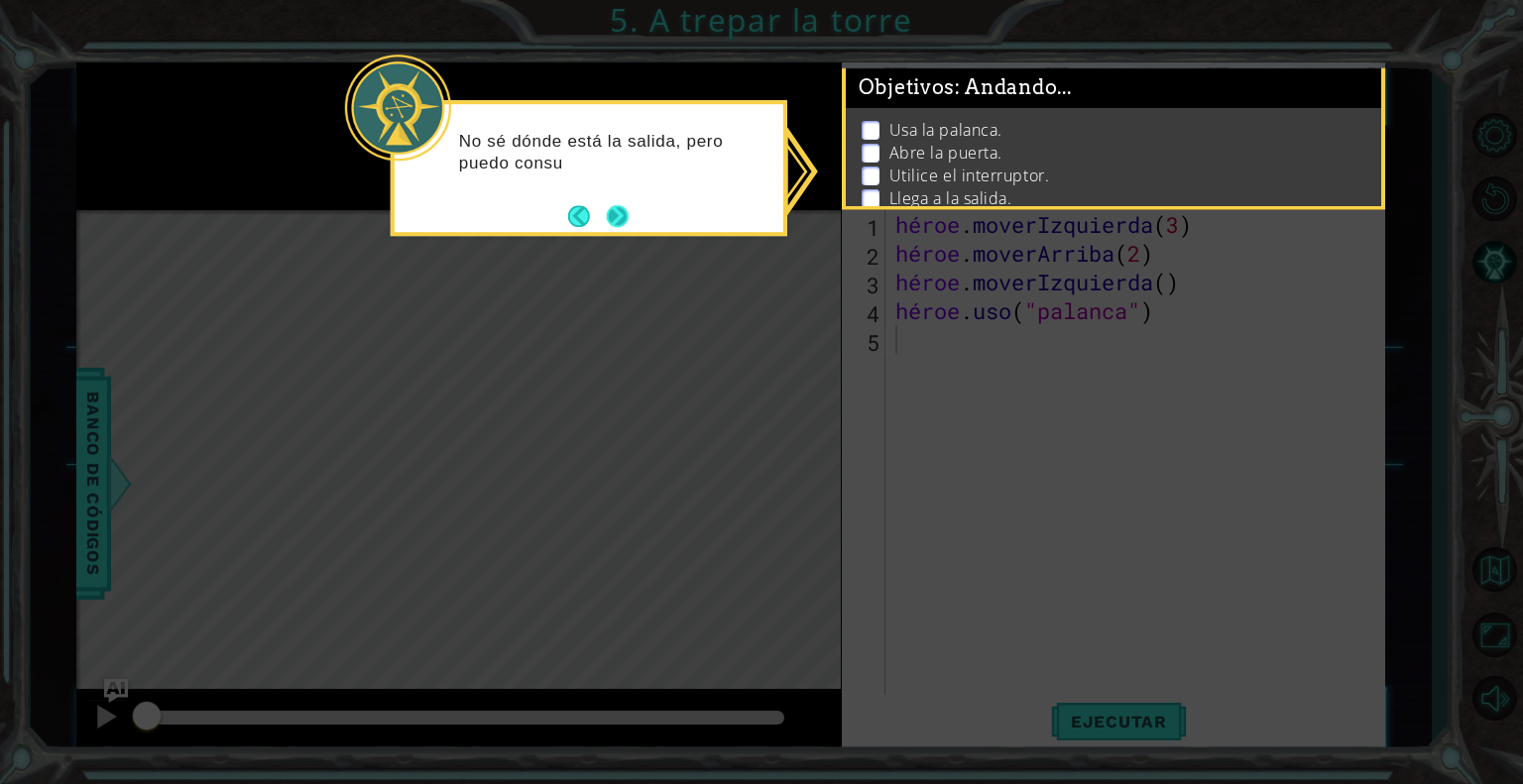
click at [616, 227] on button "Próximo" at bounding box center [618, 216] width 22 height 22
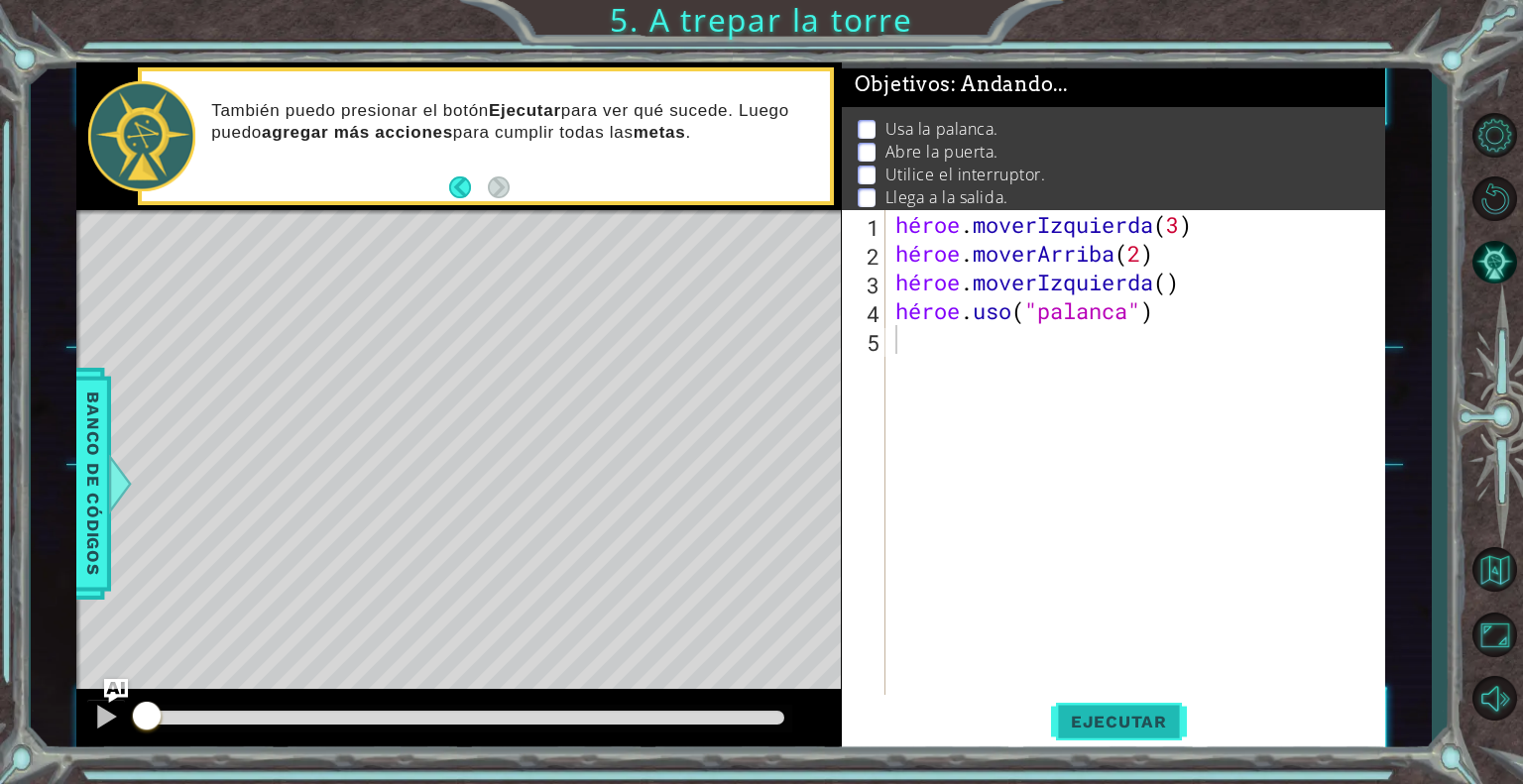
click at [1128, 717] on font "Ejecutar" at bounding box center [1119, 721] width 96 height 20
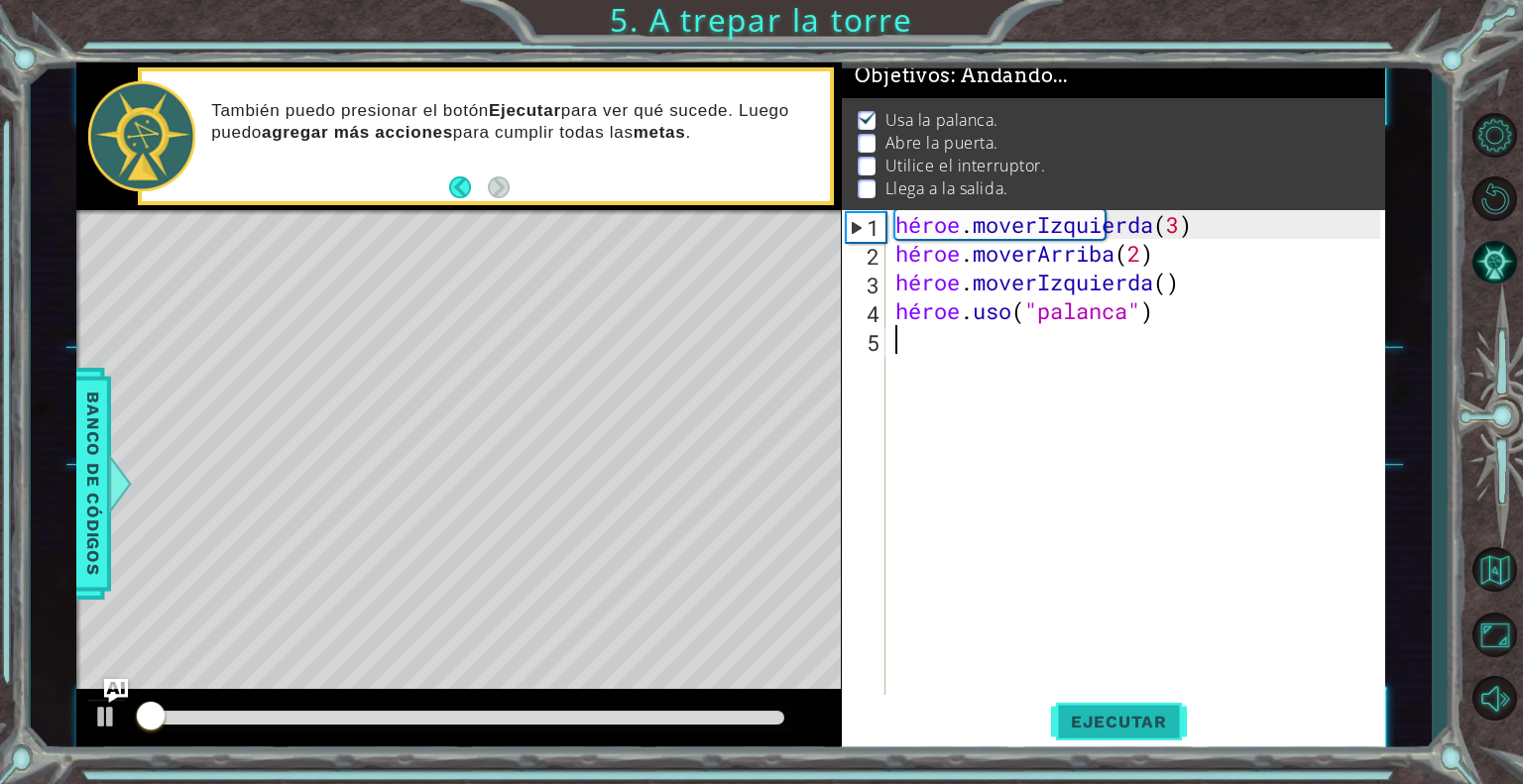
scroll to position [17, 0]
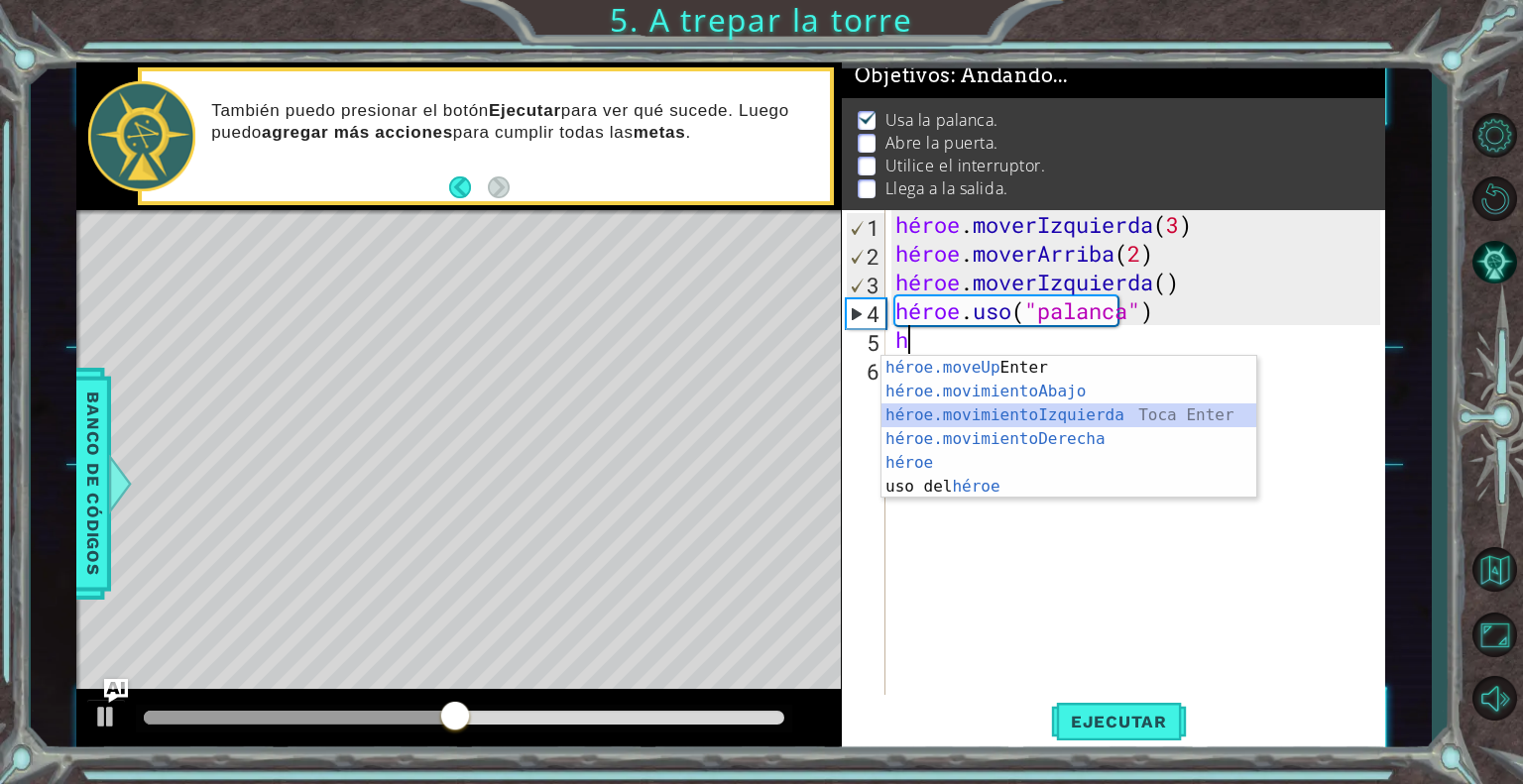
click at [999, 414] on div "héroe.moveUp Toca Enter héroe.movimientoAbajo ​ Toca Enter héroe.movimientoIzqu…" at bounding box center [1068, 450] width 375 height 191
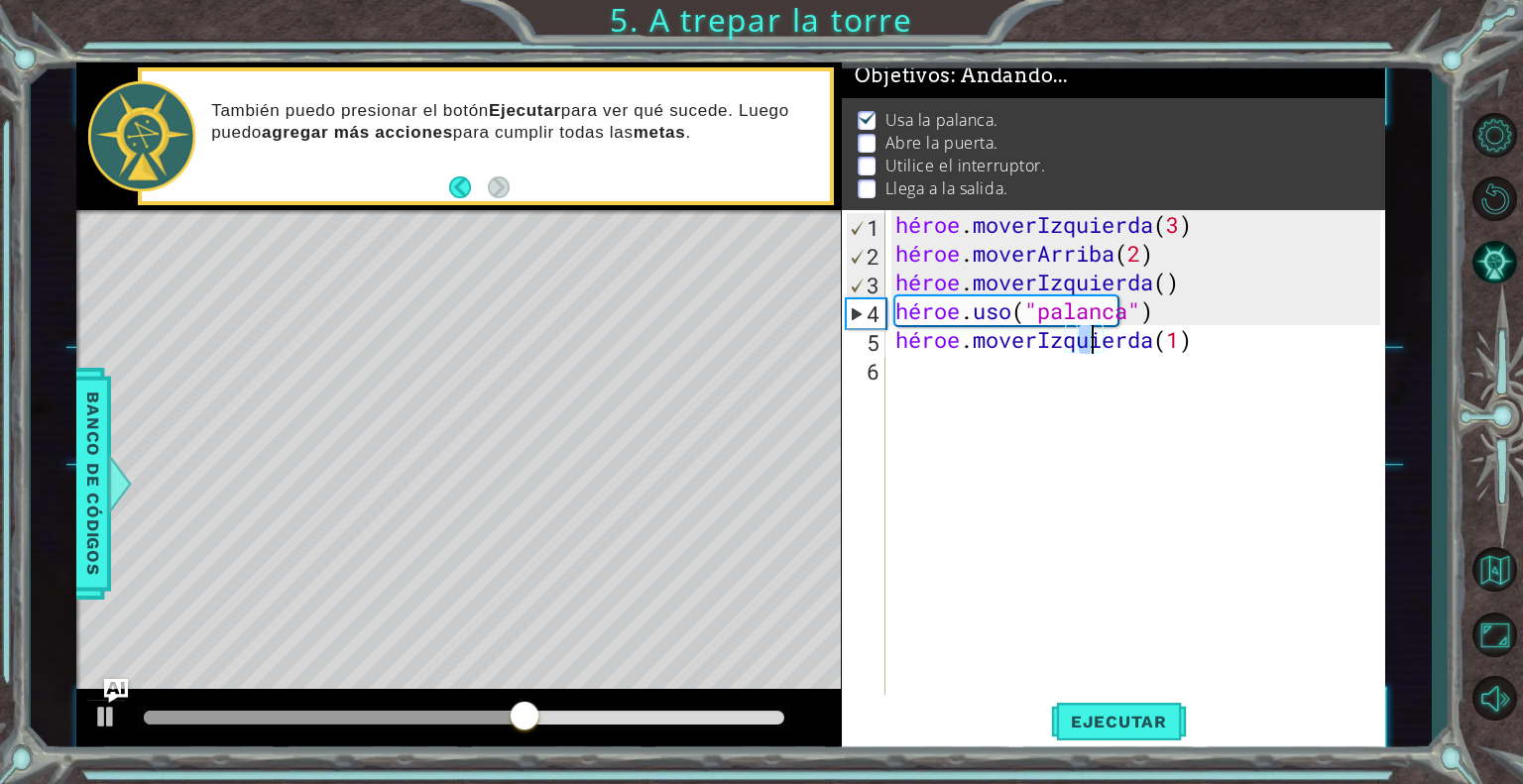
scroll to position [0, 8]
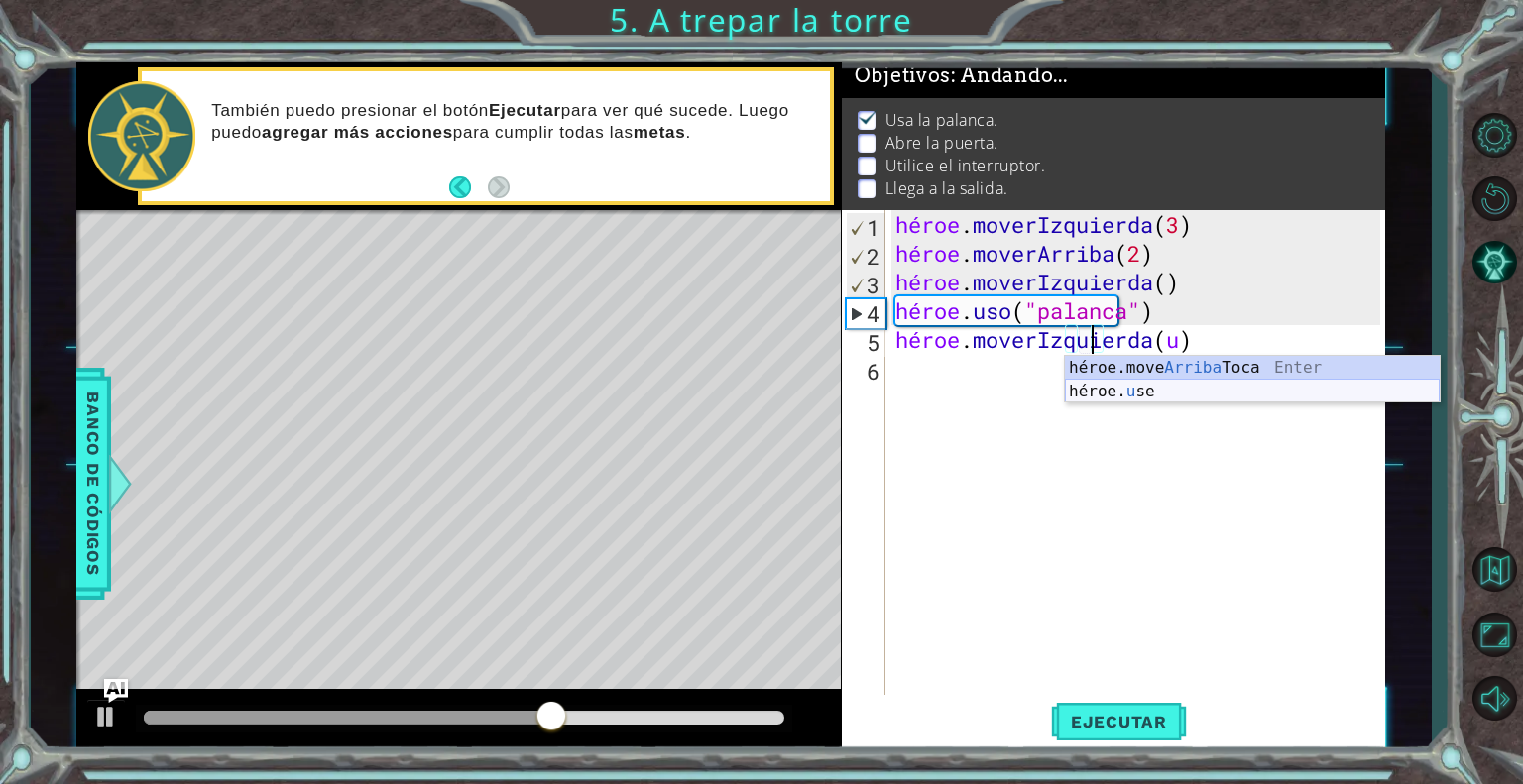
click at [1098, 384] on div "héroe.move Arriba Toca Enter héroe. u se Toca Enter" at bounding box center [1252, 402] width 375 height 95
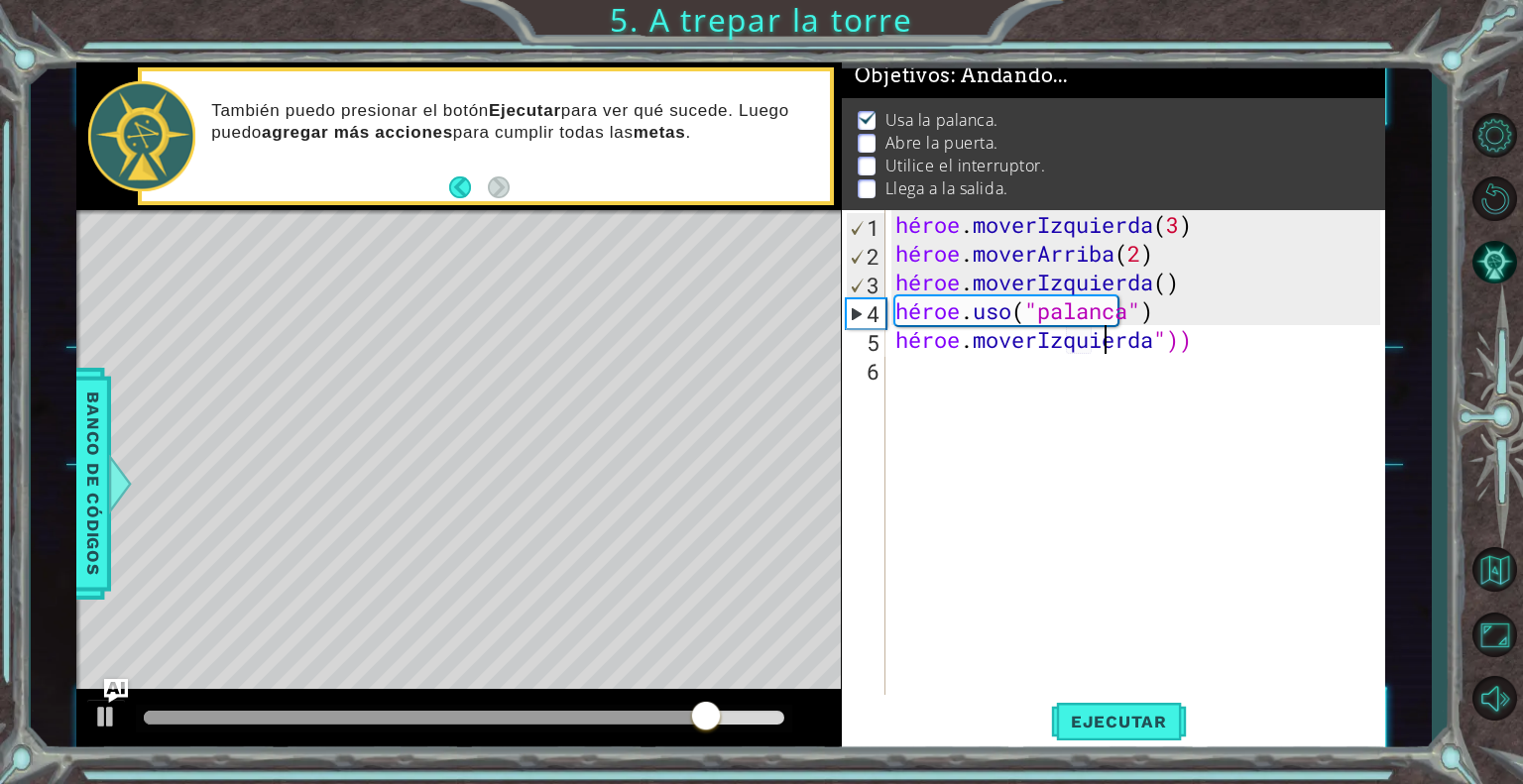
click at [1268, 332] on div "héroe . moverIzquierda ( 3 ) héroe . moverArriba ( 2 ) héroe . moverIzquierda (…" at bounding box center [1140, 482] width 499 height 546
click at [1254, 332] on div "héroe . moverIzquierda ( 3 ) héroe . moverArriba ( 2 ) héroe . moverIzquierda (…" at bounding box center [1140, 482] width 499 height 546
click at [1225, 332] on div "héroe . moverIzquierda ( 3 ) héroe . moverArriba ( 2 ) héroe . moverIzquierda (…" at bounding box center [1140, 482] width 499 height 546
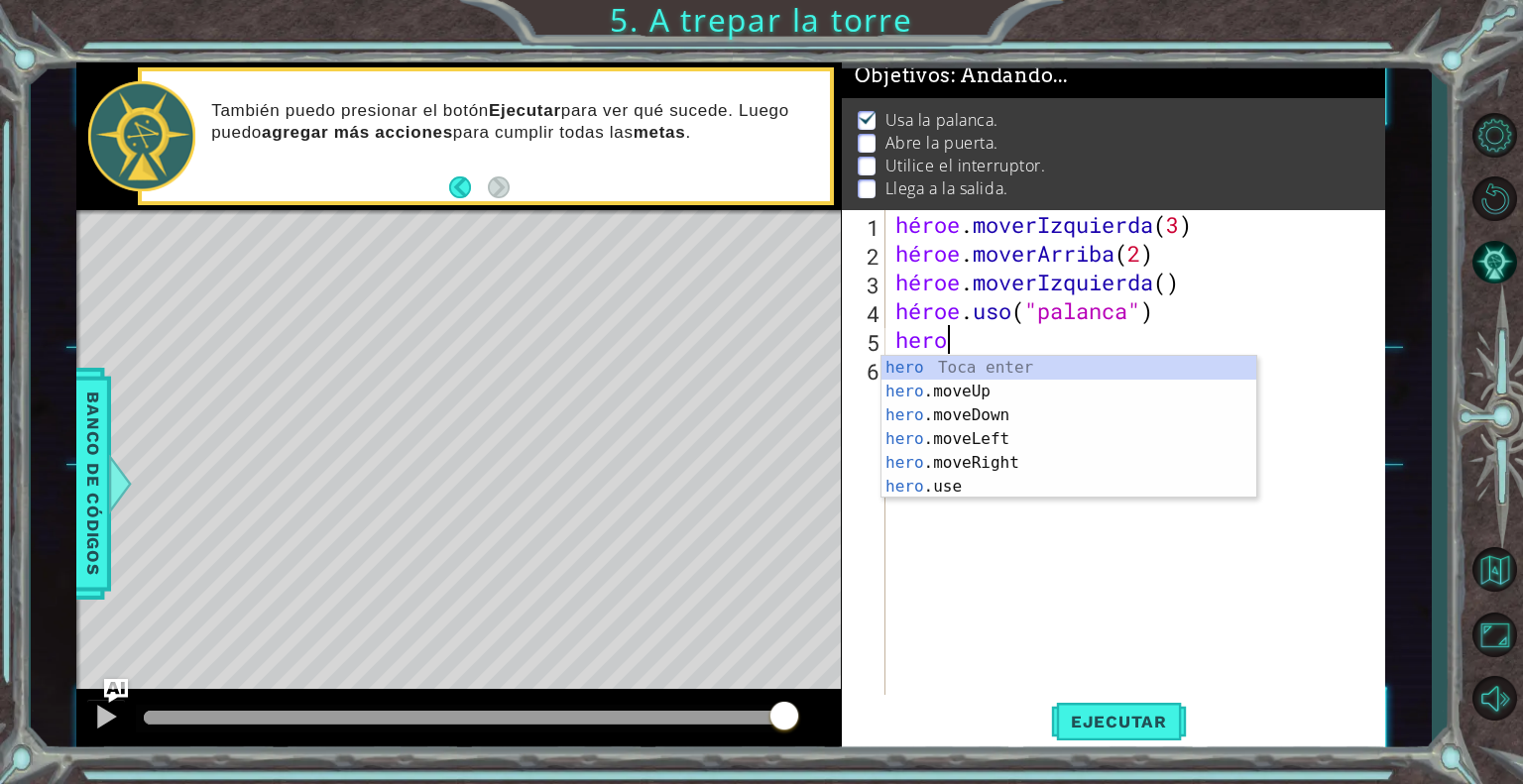
scroll to position [0, 0]
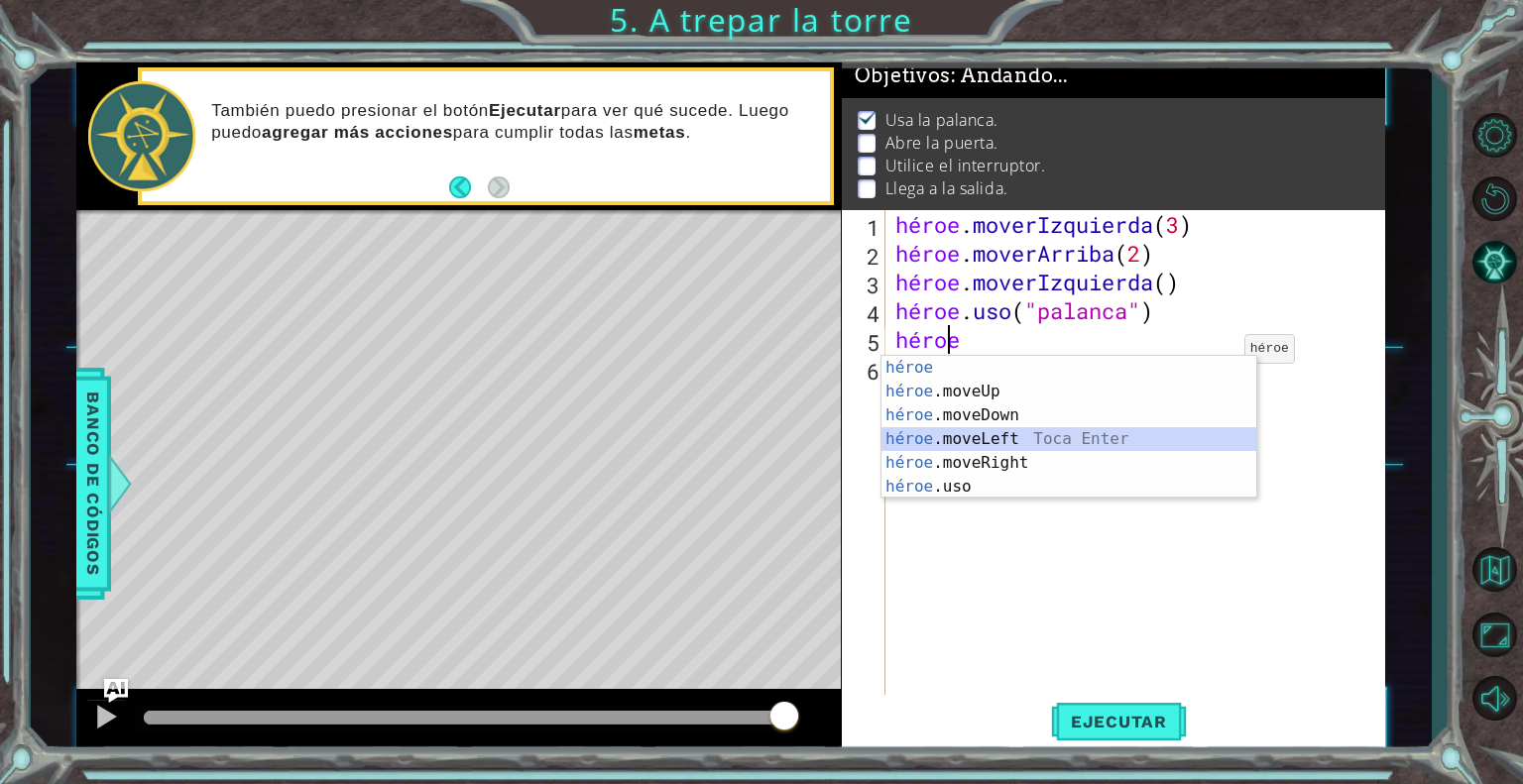
click at [975, 431] on div "héroe Toca entrar héroe .moveUp Toca Enter héroe .moveDown Toca Enter héroe .mo…" at bounding box center [1068, 450] width 375 height 191
type textarea "hero.moveLeft(1)"
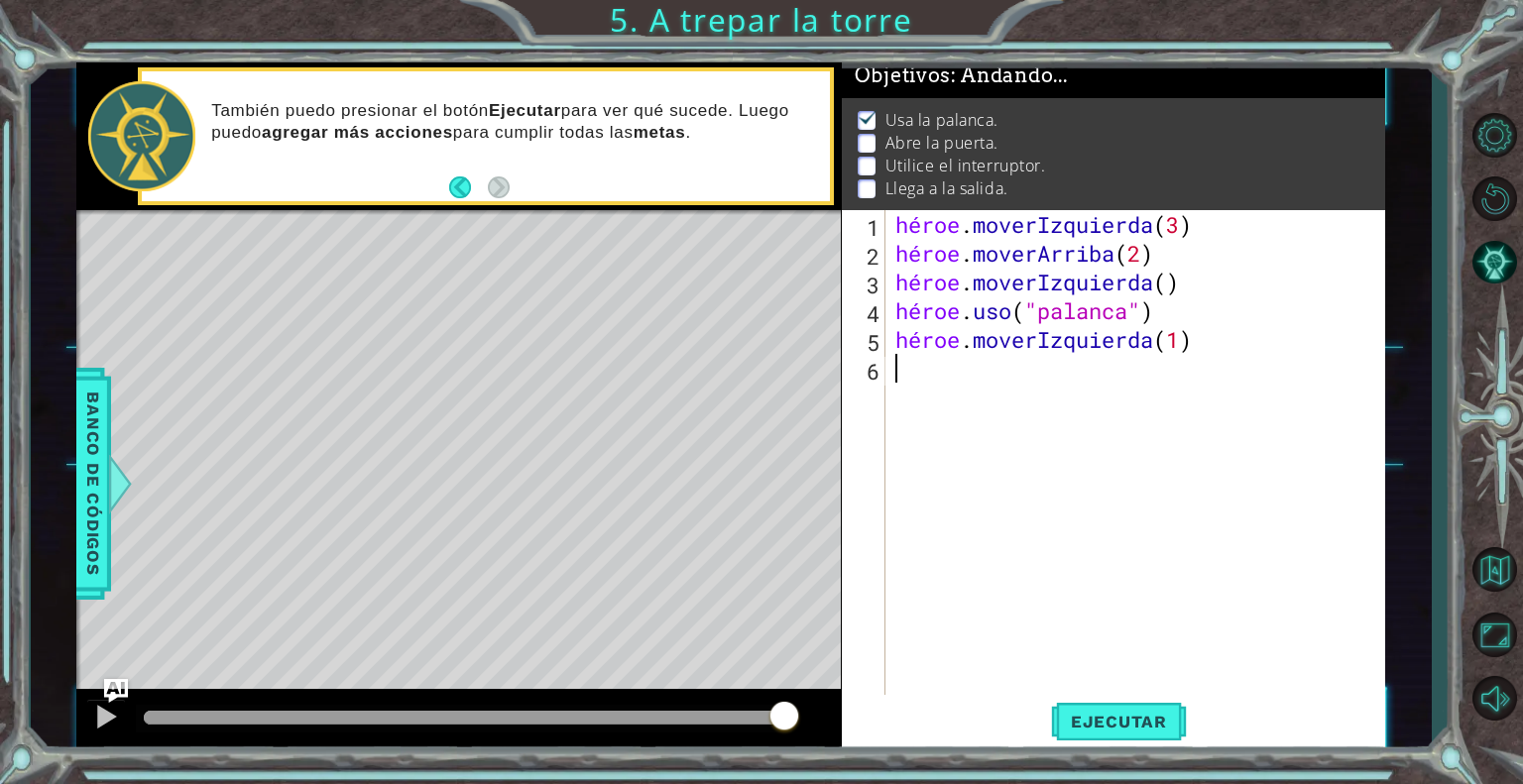
click at [996, 407] on div "héroe . moverIzquierda ( 3 ) héroe . moverArriba ( 2 ) héroe . moverIzquierda (…" at bounding box center [1140, 482] width 499 height 546
click at [1134, 711] on font "Ejecutar" at bounding box center [1119, 721] width 96 height 20
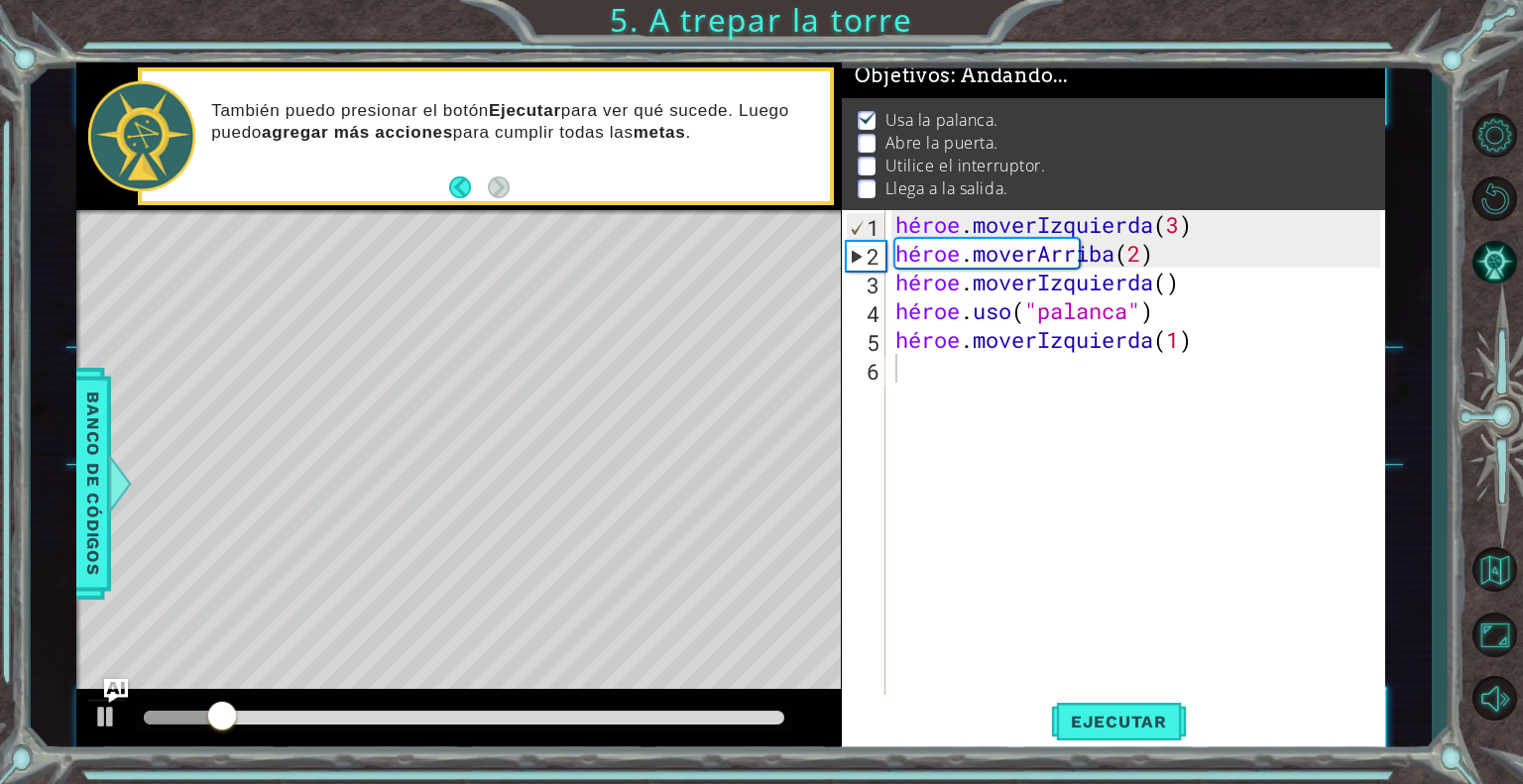
click at [695, 706] on div at bounding box center [464, 719] width 656 height 28
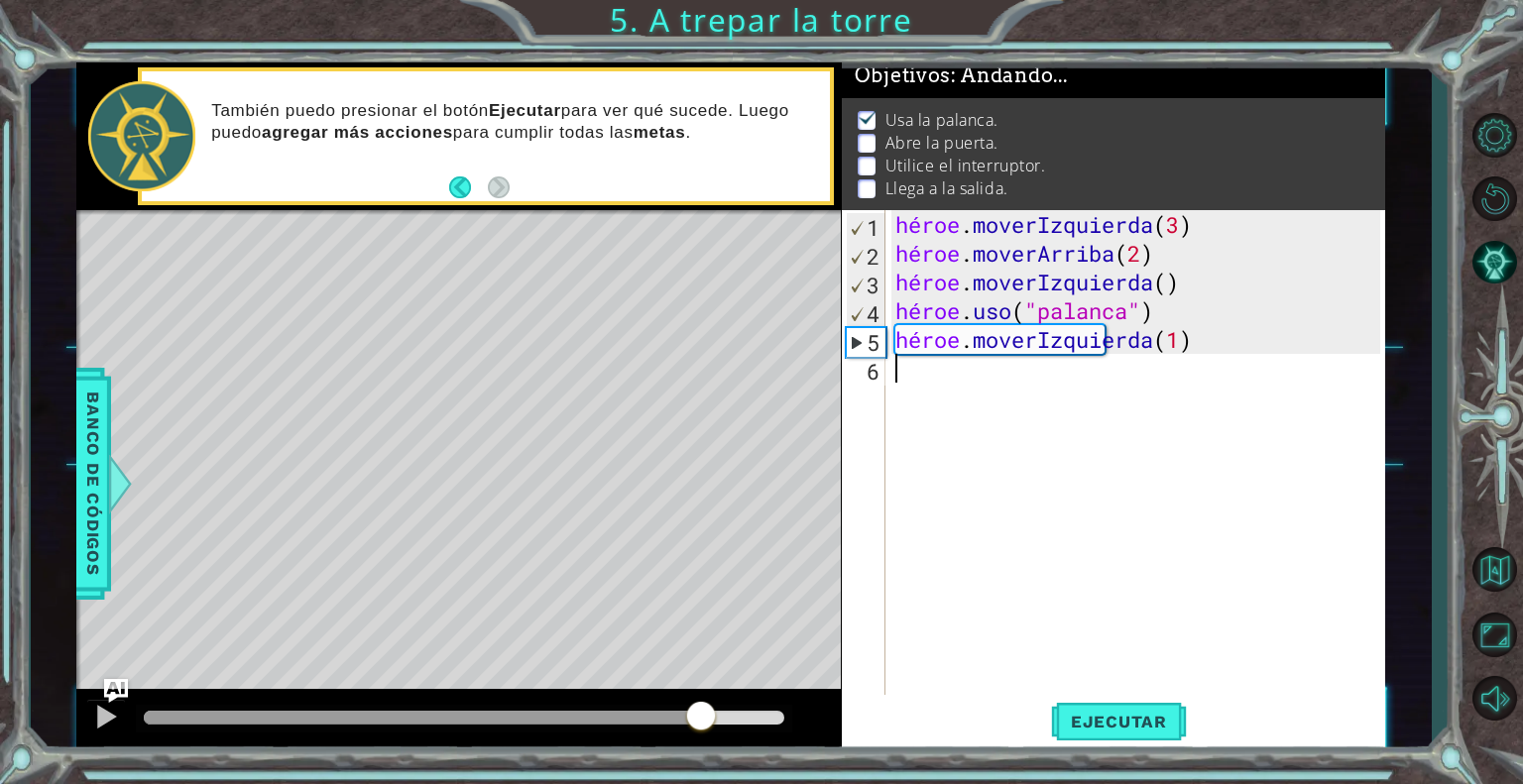
click at [701, 710] on div at bounding box center [464, 717] width 640 height 14
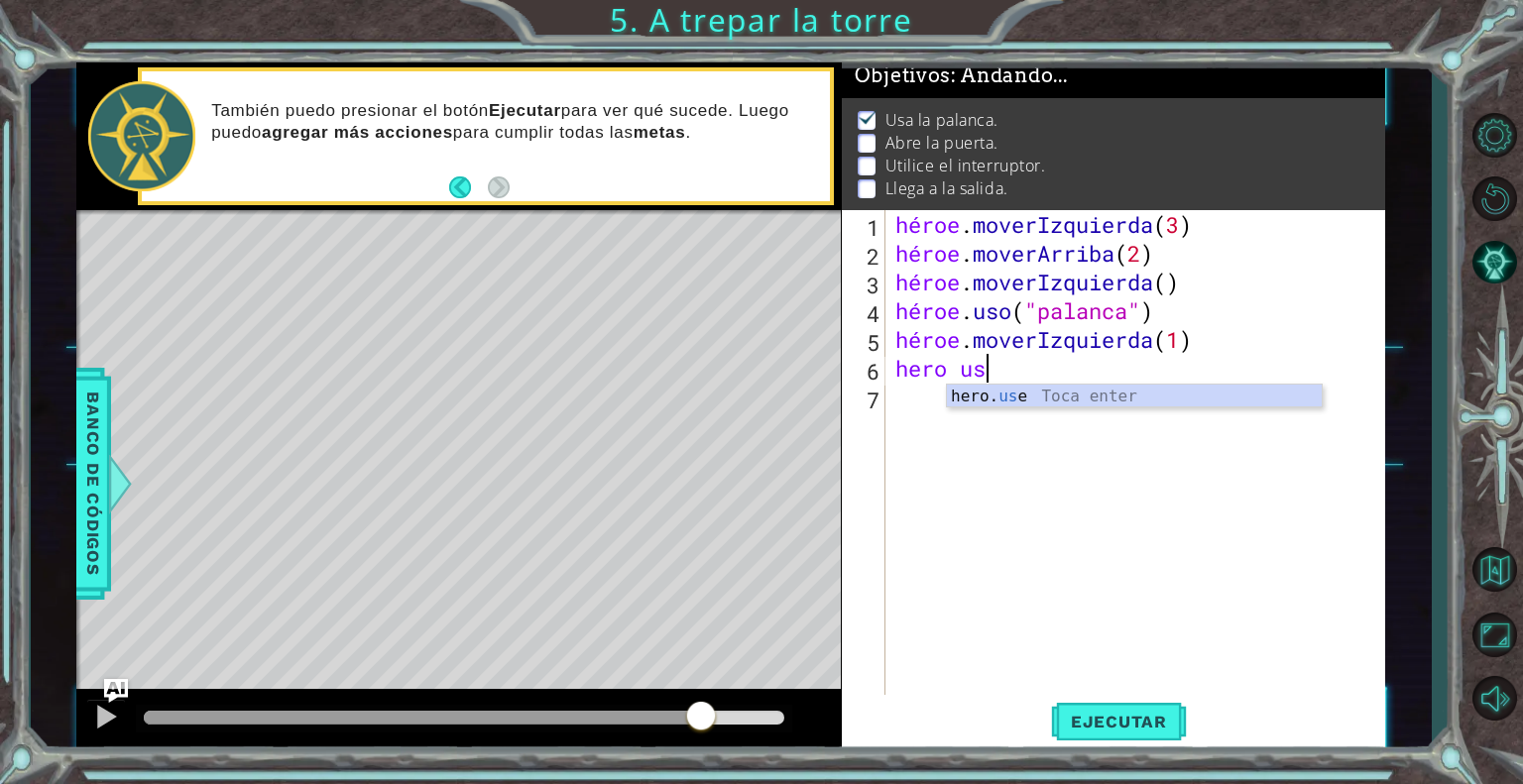
scroll to position [0, 3]
click at [992, 396] on div "héroe. usa Toca Enter" at bounding box center [1134, 419] width 375 height 71
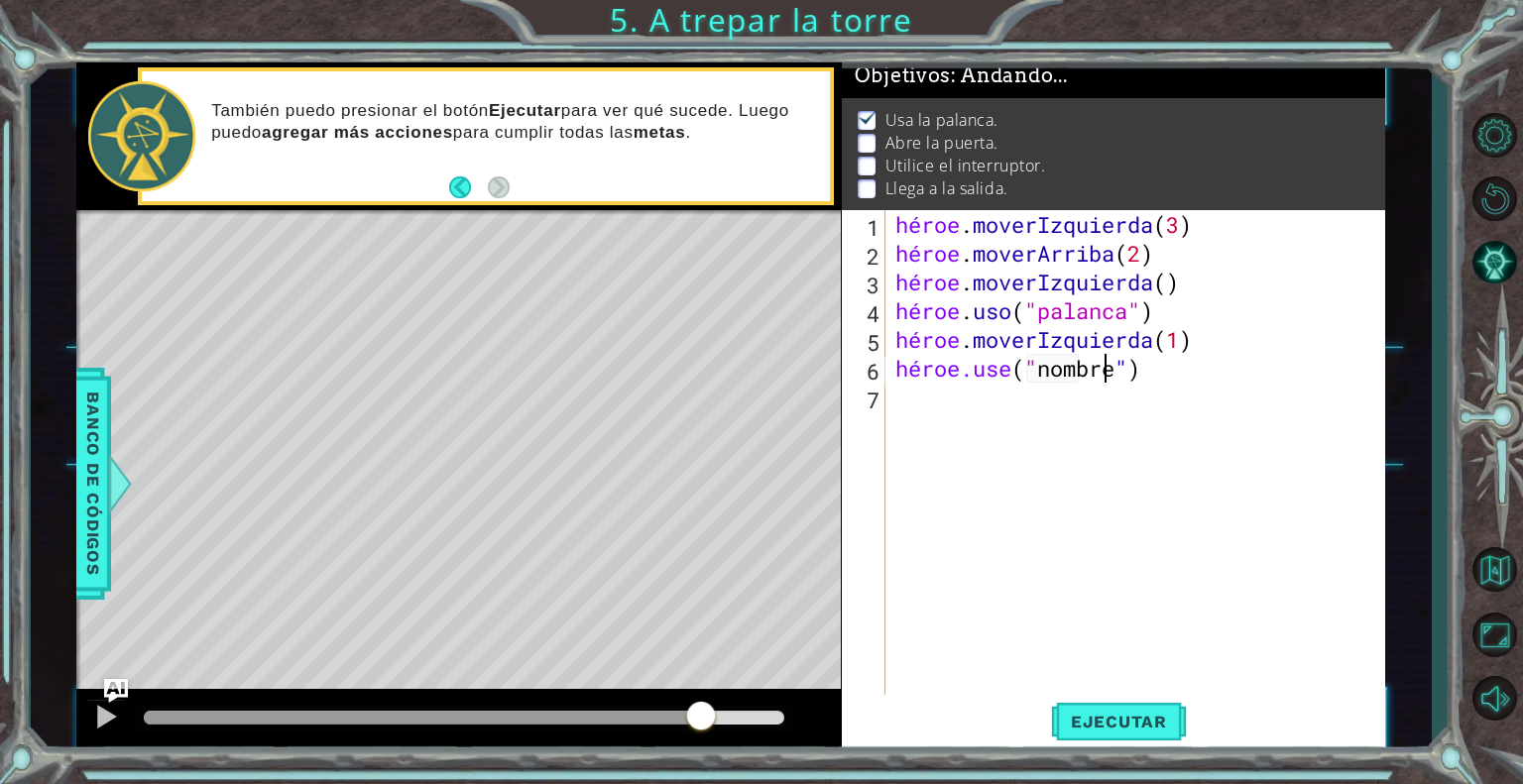
click at [1144, 361] on div "héroe . moverIzquierda ( 3 ) héroe . moverArriba ( 2 ) héroe . moverIzquierda (…" at bounding box center [1140, 482] width 499 height 546
click at [1142, 367] on div "héroe . moverIzquierda ( 3 ) héroe . moverArriba ( 2 ) héroe . moverIzquierda (…" at bounding box center [1135, 453] width 489 height 488
click at [1166, 368] on div "héroe . moverIzquierda ( 3 ) héroe . moverArriba ( 2 ) héroe . moverIzquierda (…" at bounding box center [1140, 482] width 499 height 546
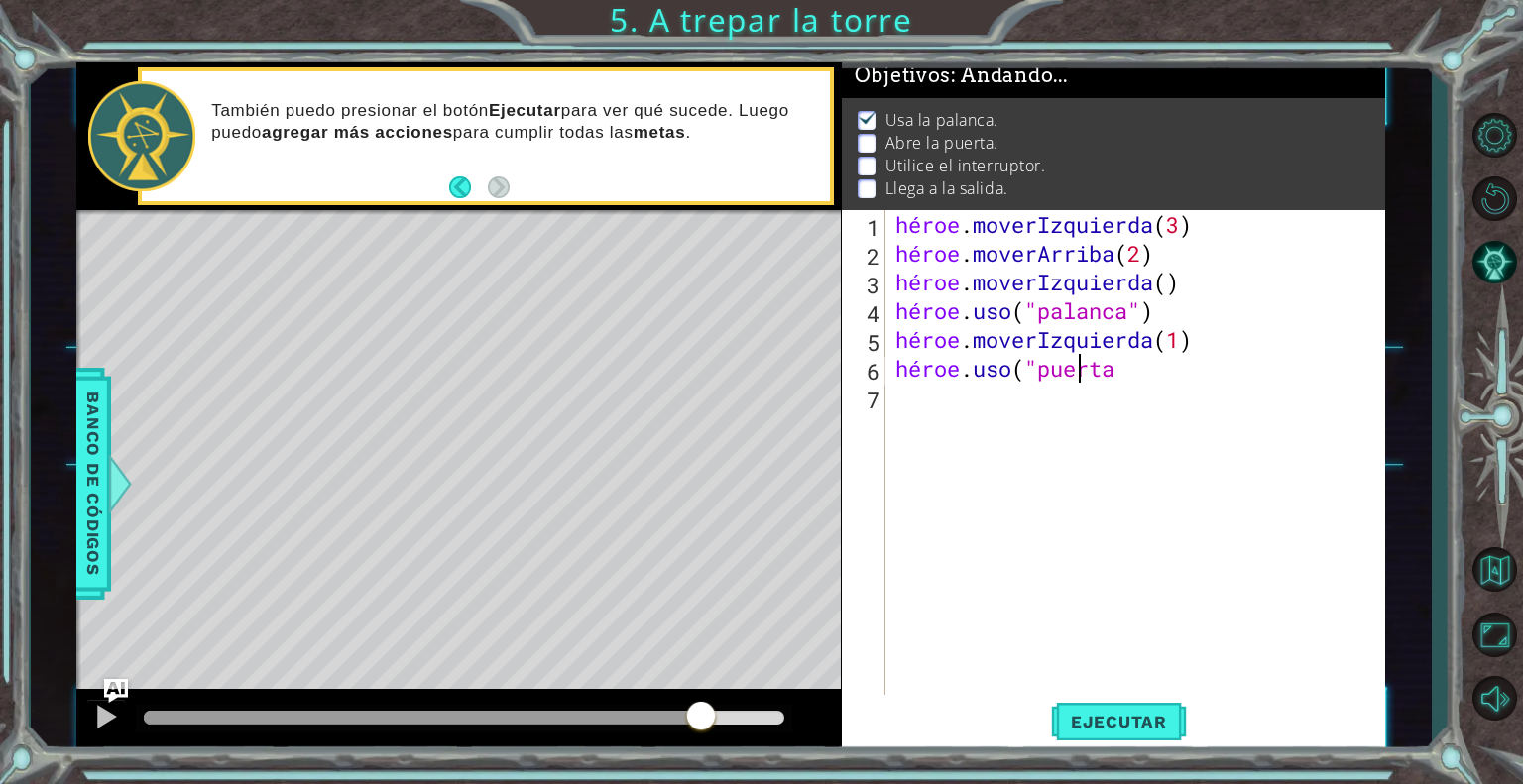
click at [1184, 380] on div "héroe . moverIzquierda ( 3 ) héroe . moverArriba ( 2 ) héroe . moverIzquierda (…" at bounding box center [1140, 482] width 499 height 546
click at [1155, 389] on div "héroe.usa Toca enter" at bounding box center [1068, 419] width 375 height 71
type textarea "hero.use("door")"
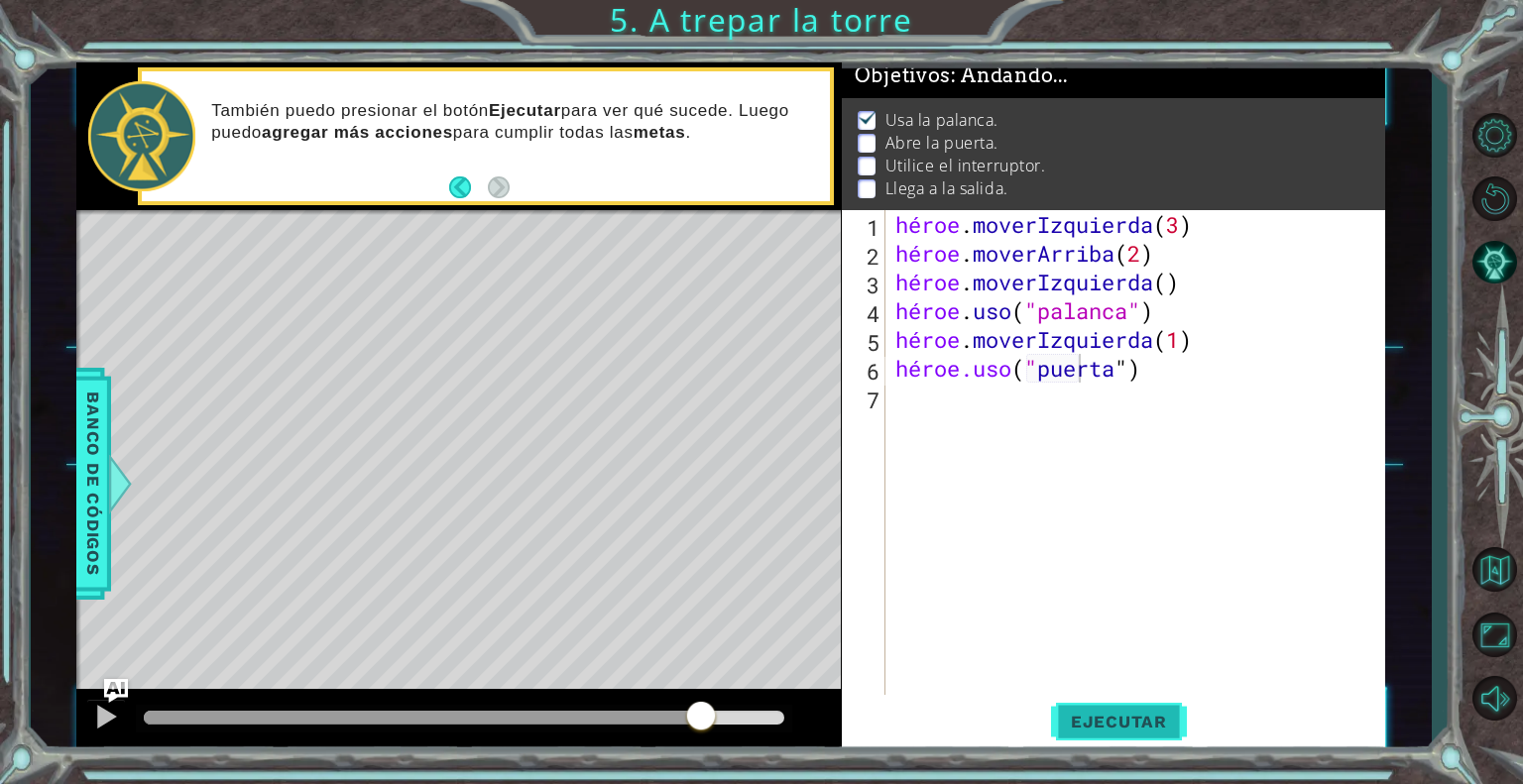
click at [1154, 726] on font "Ejecutar" at bounding box center [1119, 721] width 96 height 20
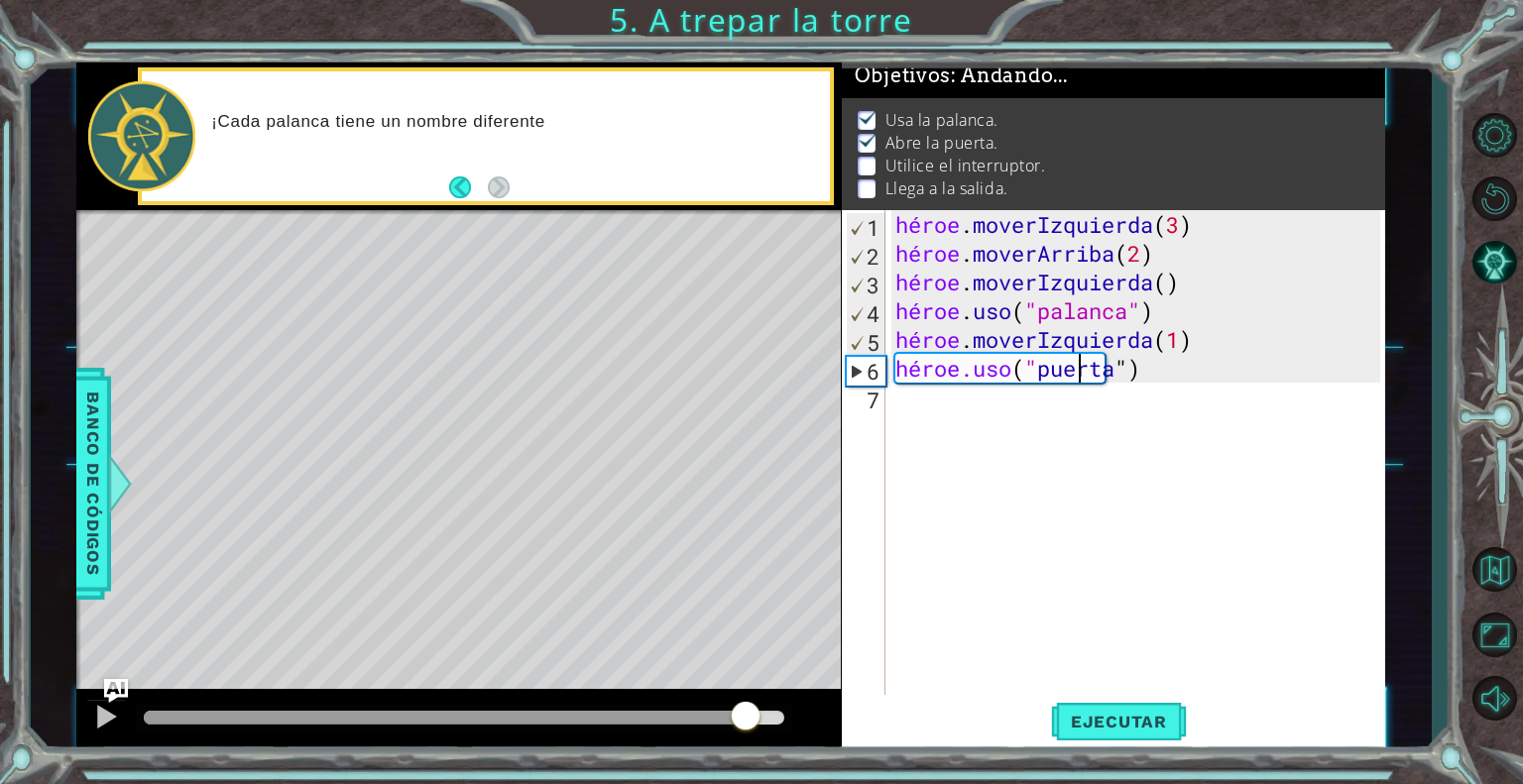
click at [746, 712] on div at bounding box center [464, 717] width 640 height 14
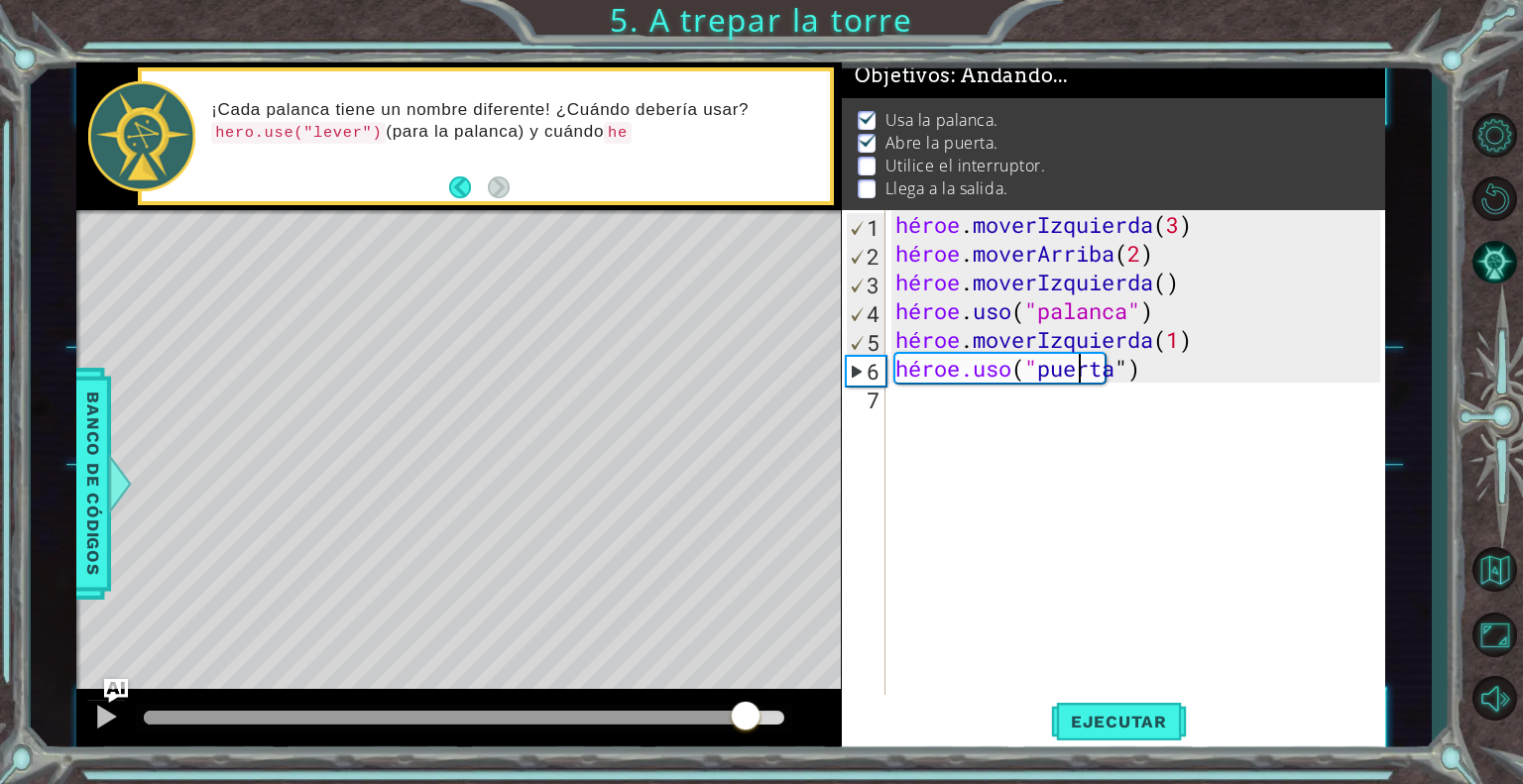
click at [993, 423] on div "héroe . moverIzquierda ( 3 ) héroe . moverArriba ( 2 ) héroe . moverIzquierda (…" at bounding box center [1140, 482] width 499 height 546
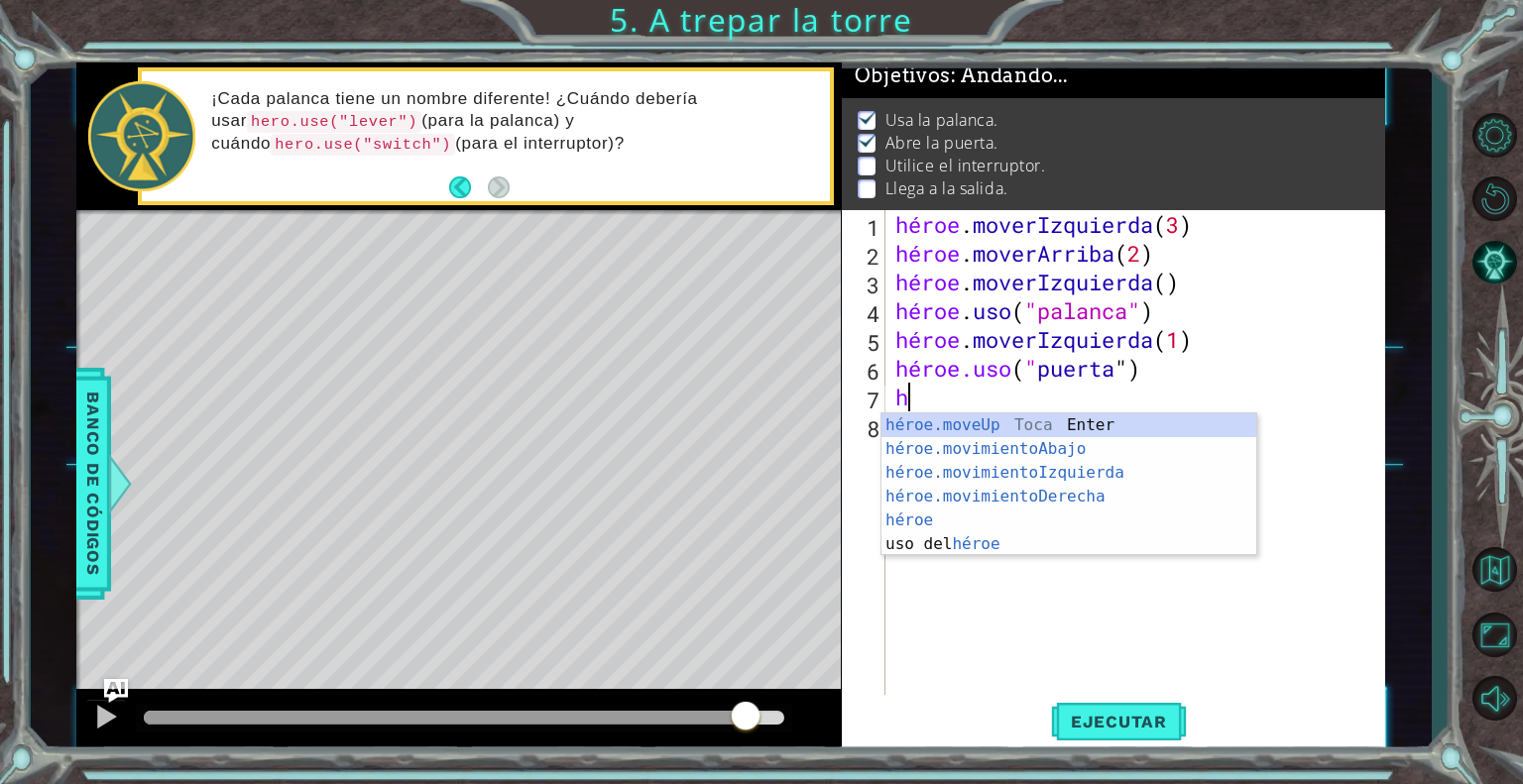
click at [993, 423] on div "héroe.moveUp Toca Enter héroe.movimientoAbajo ​ Toca Enter héroe.movimientoIzqu…" at bounding box center [1068, 508] width 375 height 191
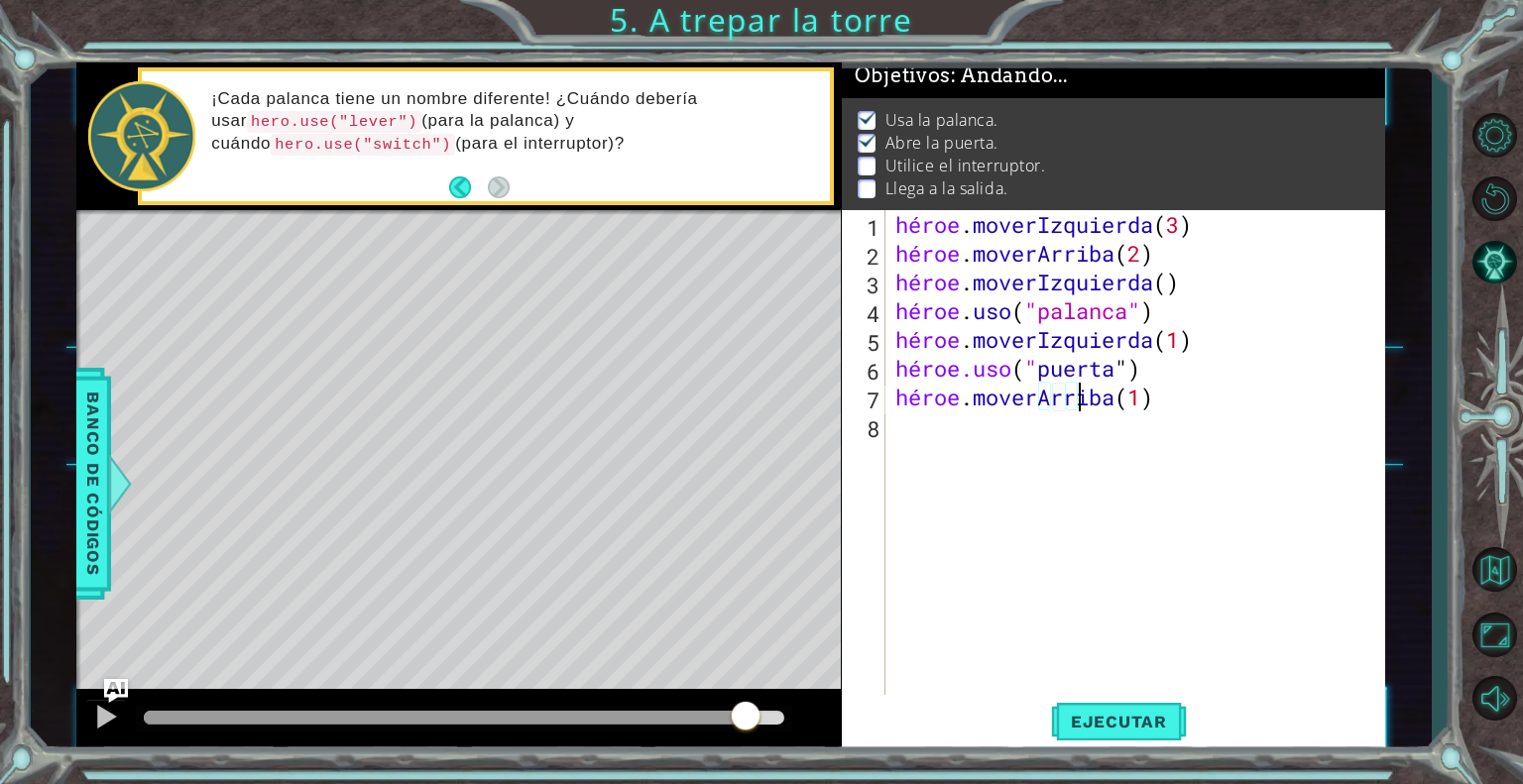
click at [1184, 388] on div "héroe . moverIzquierda ( 3 ) héroe . moverArriba ( 2 ) héroe . moverIzquierda (…" at bounding box center [1140, 482] width 499 height 546
click at [1186, 388] on div "héroe . moverIzquierda ( 3 ) héroe . moverArriba ( 2 ) héroe . moverIzquierda (…" at bounding box center [1140, 482] width 499 height 546
click at [1183, 386] on div "héroe . moverIzquierda ( 3 ) héroe . moverArriba ( 2 ) héroe . moverIzquierda (…" at bounding box center [1140, 482] width 499 height 546
click at [1182, 388] on div "héroe . moverIzquierda ( 3 ) héroe . moverArriba ( 2 ) héroe . moverIzquierda (…" at bounding box center [1135, 453] width 489 height 488
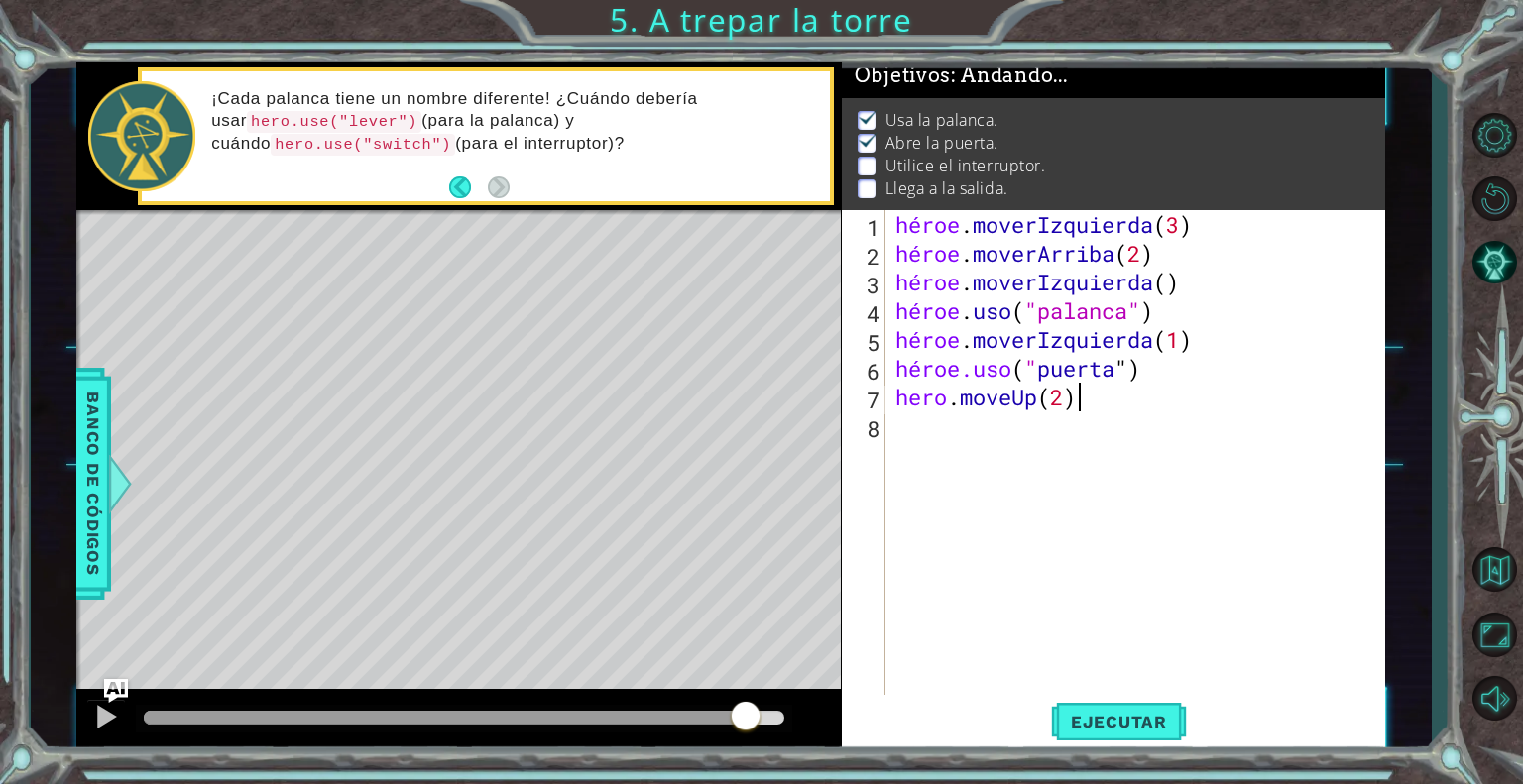
scroll to position [0, 7]
type textarea "hero.moveUp(2)"
click at [1145, 730] on font "Ejecutar" at bounding box center [1119, 721] width 96 height 20
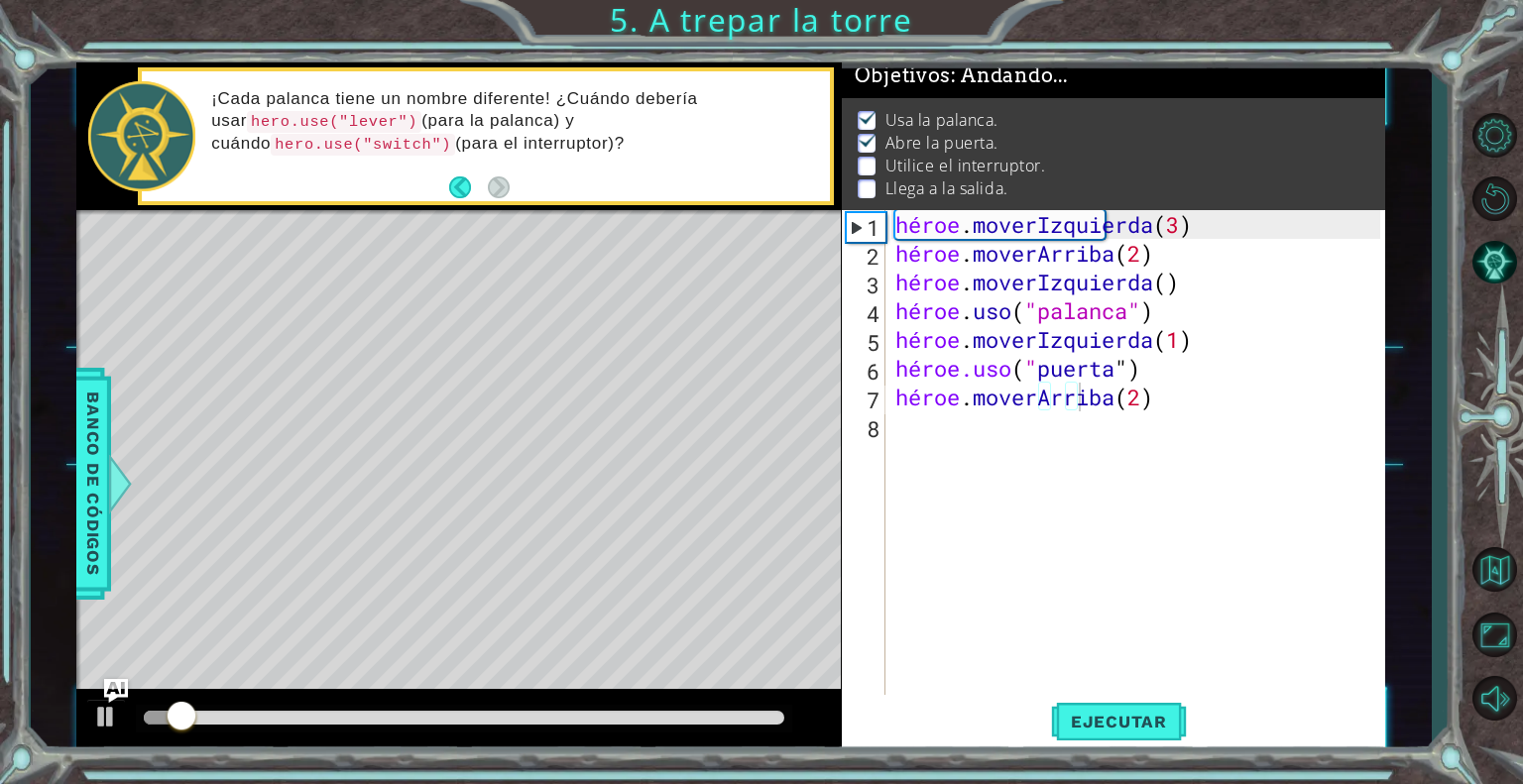
click at [762, 708] on div at bounding box center [464, 719] width 656 height 28
click at [748, 714] on div at bounding box center [464, 717] width 640 height 14
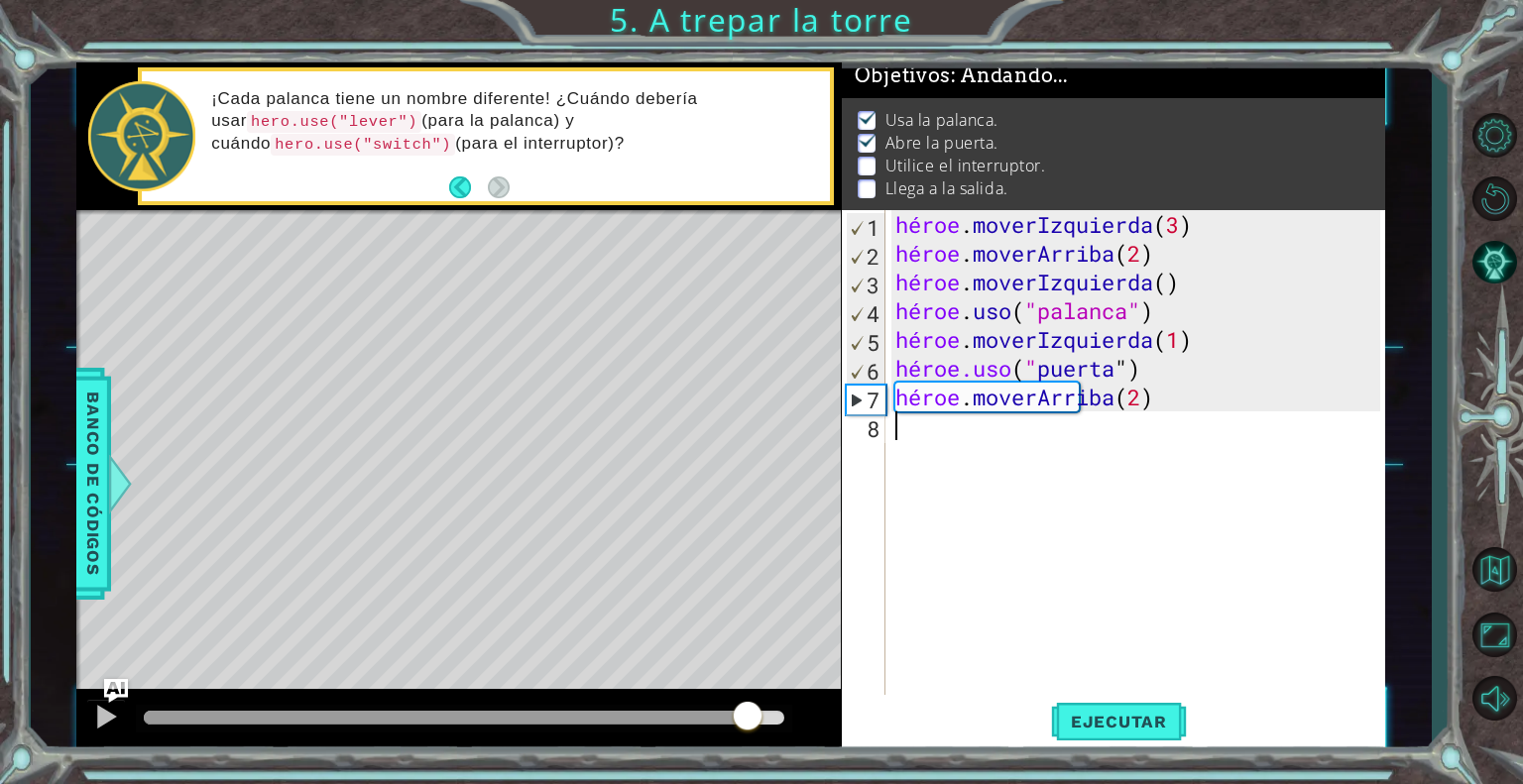
click at [969, 440] on div "héroe . moverIzquierda ( 3 ) héroe . moverArriba ( 2 ) héroe . moverIzquierda (…" at bounding box center [1140, 482] width 499 height 546
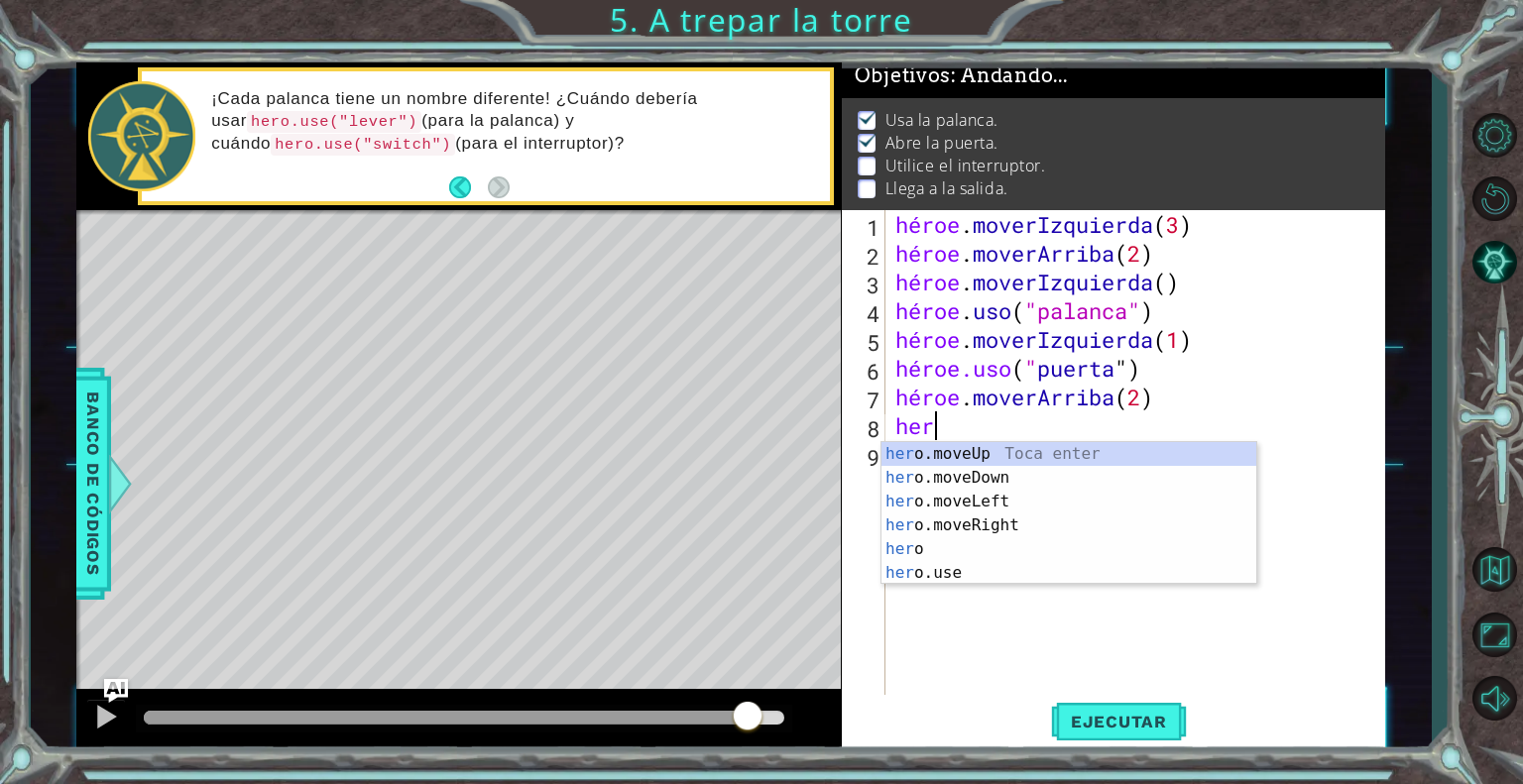
scroll to position [0, 0]
click at [1017, 518] on div "su o.moveUp Toca entrar su o.moveDown Toca Enter su o.moveLeft Toca Enter su o.…" at bounding box center [1068, 537] width 375 height 191
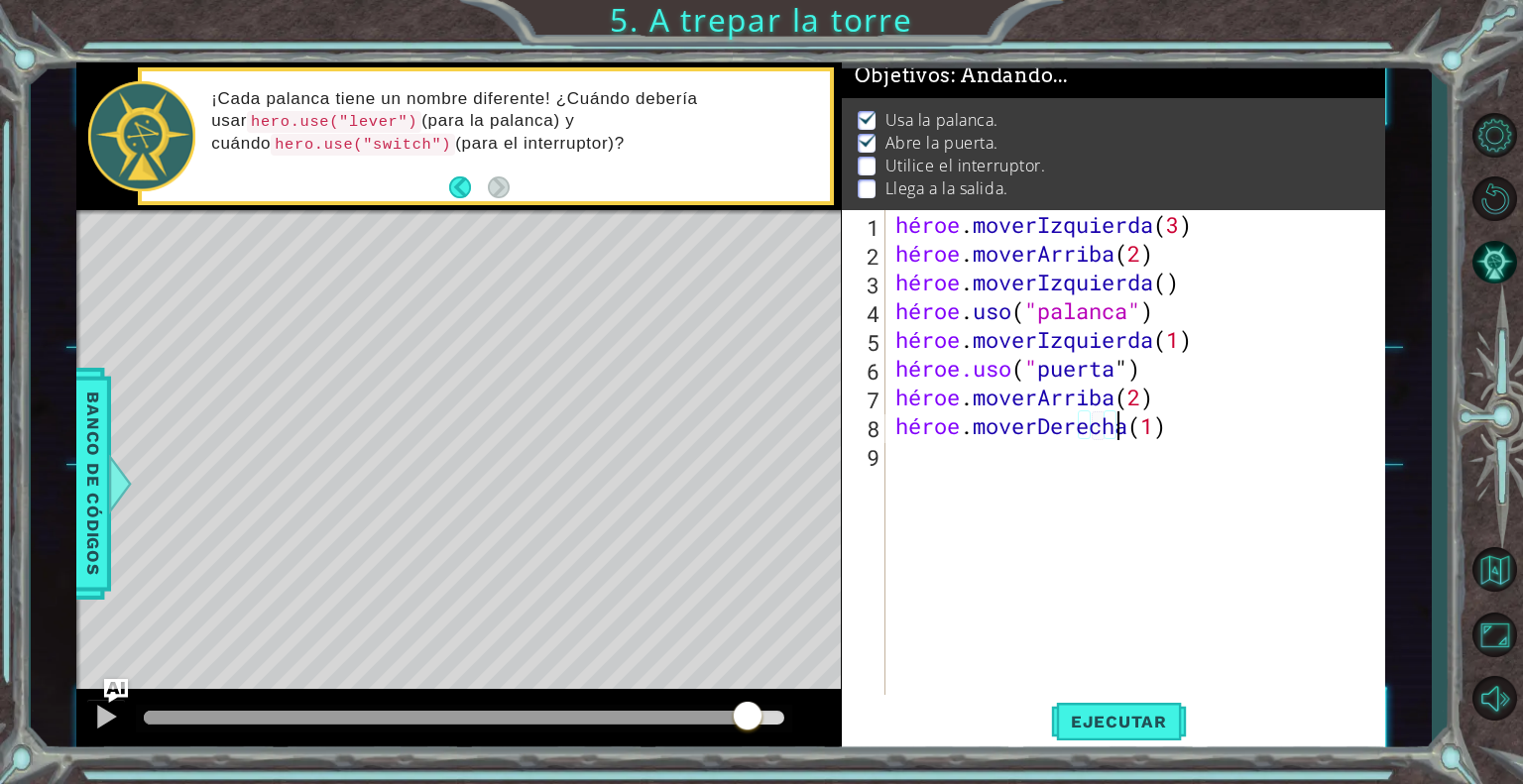
click at [1212, 423] on div "héroe . moverIzquierda ( 3 ) héroe . moverArriba ( 2 ) héroe . moverIzquierda (…" at bounding box center [1140, 482] width 499 height 546
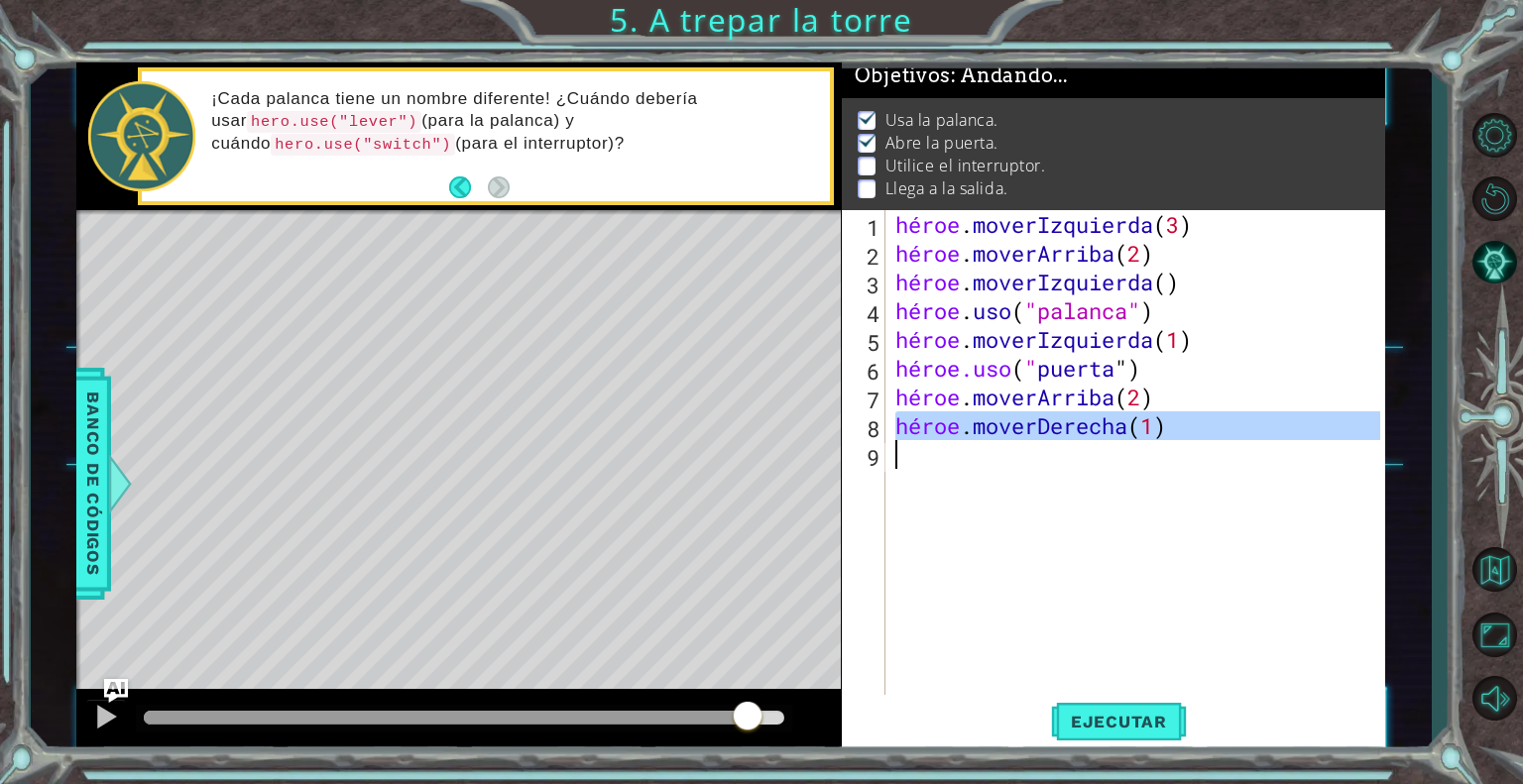
click at [1212, 423] on div "héroe . moverIzquierda ( 3 ) héroe . moverArriba ( 2 ) héroe . moverIzquierda (…" at bounding box center [1140, 482] width 499 height 546
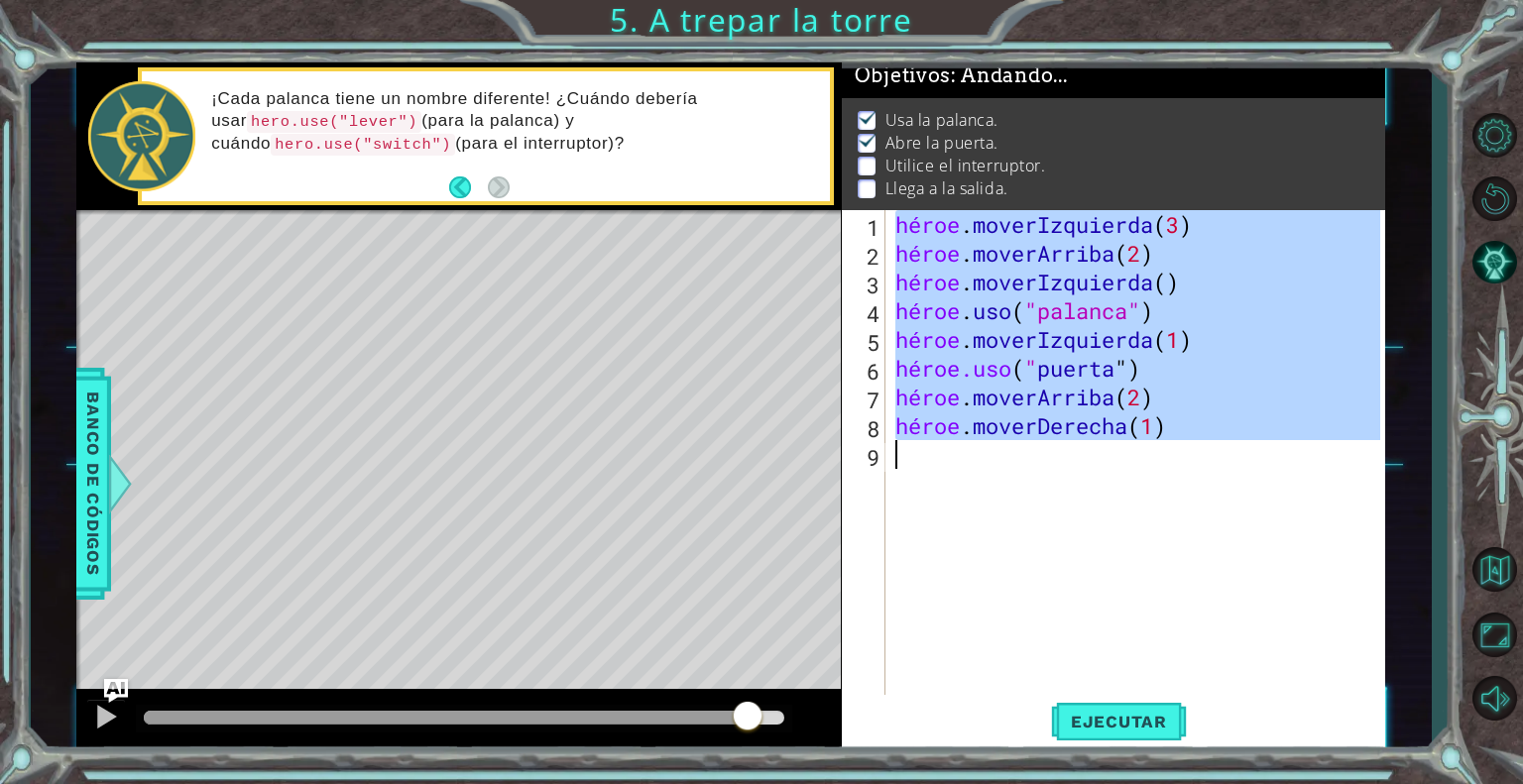
click at [1212, 423] on div "héroe . moverIzquierda ( 3 ) héroe . moverArriba ( 2 ) héroe . moverIzquierda (…" at bounding box center [1140, 482] width 499 height 546
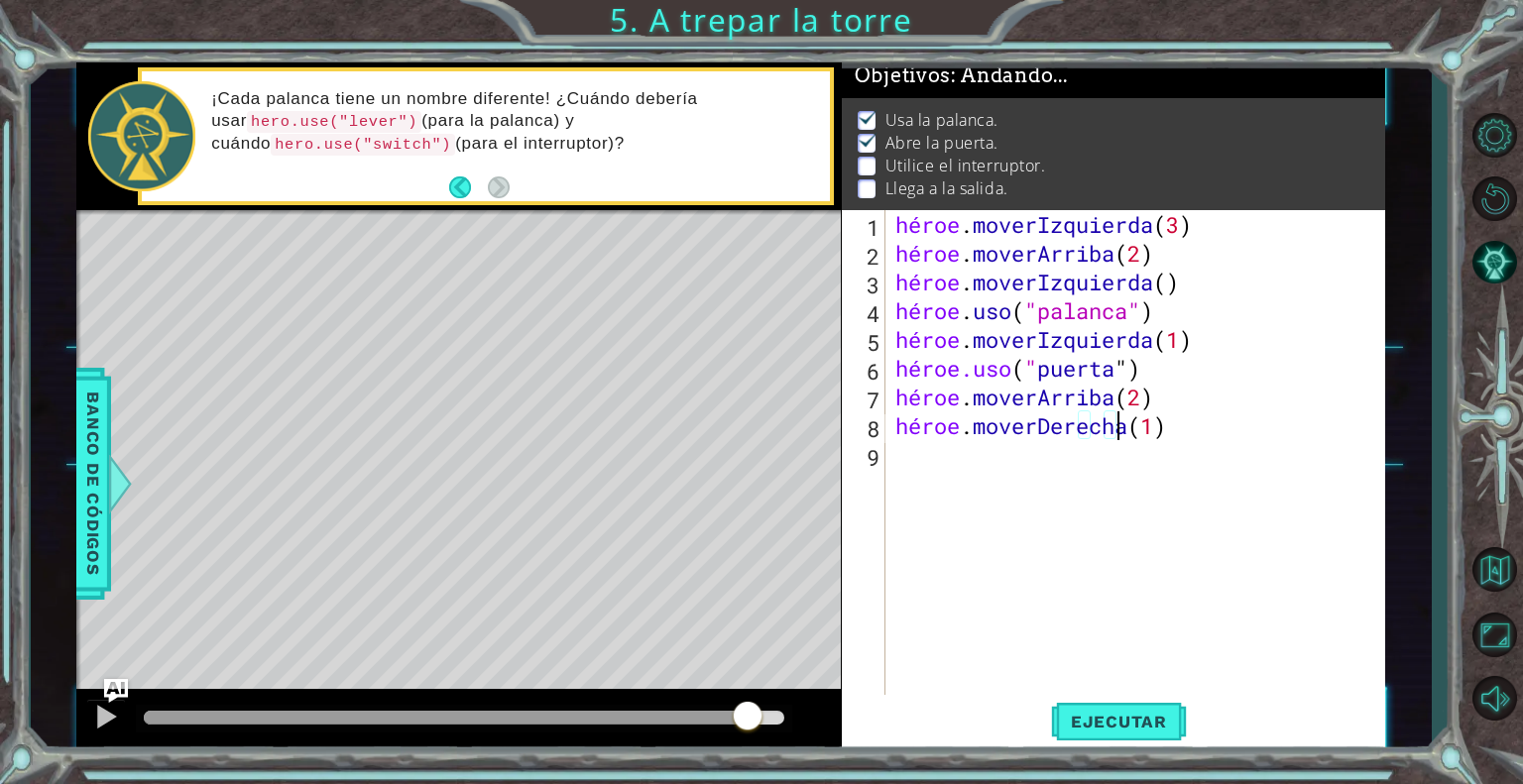
click at [1212, 423] on div "héroe . moverIzquierda ( 3 ) héroe . moverArriba ( 2 ) héroe . moverIzquierda (…" at bounding box center [1140, 482] width 499 height 546
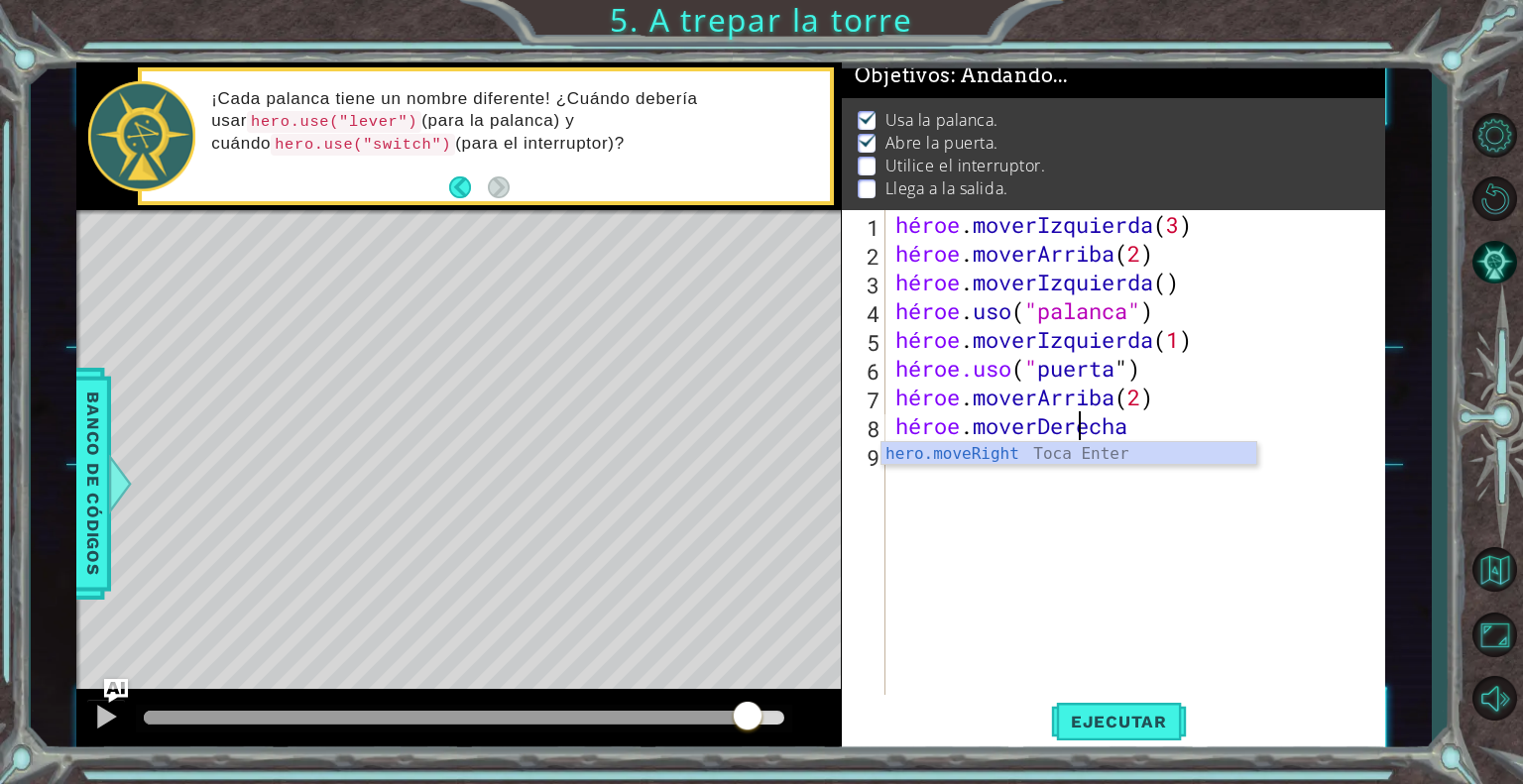
type textarea "hero.moveRight"
click at [1170, 462] on body "1 [DEMOGRAPHIC_DATA] XXXXXXXXXXXXXXXXXXXXXXXXXXXXXXXXXXXXXXXXXXXXXXXXXXXXXXXXXX…" at bounding box center [762, 392] width 1523 height 784
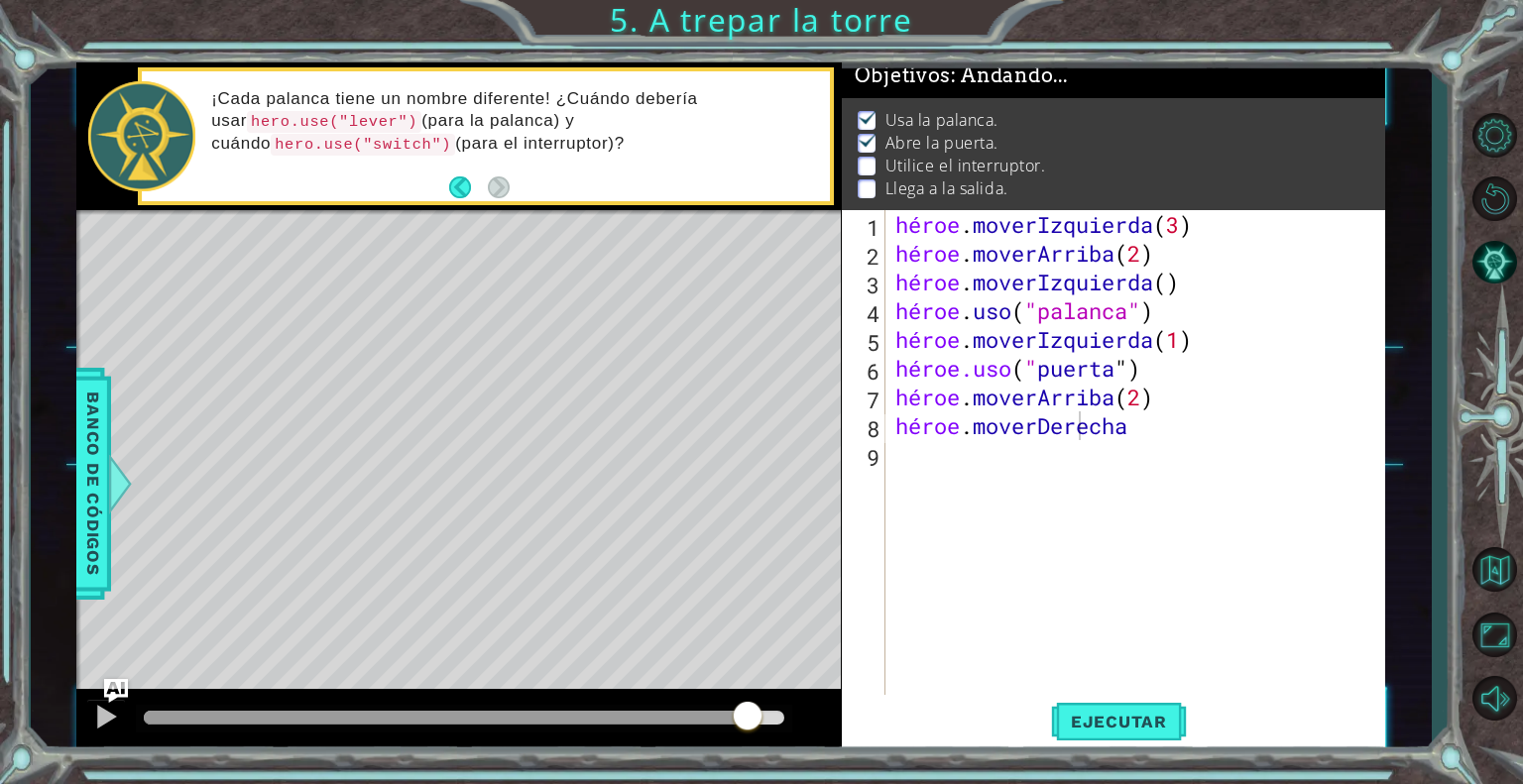
click at [1166, 435] on div "héroe . moverIzquierda ( 3 ) héroe . moverArriba ( 2 ) héroe . moverIzquierda (…" at bounding box center [1140, 482] width 499 height 546
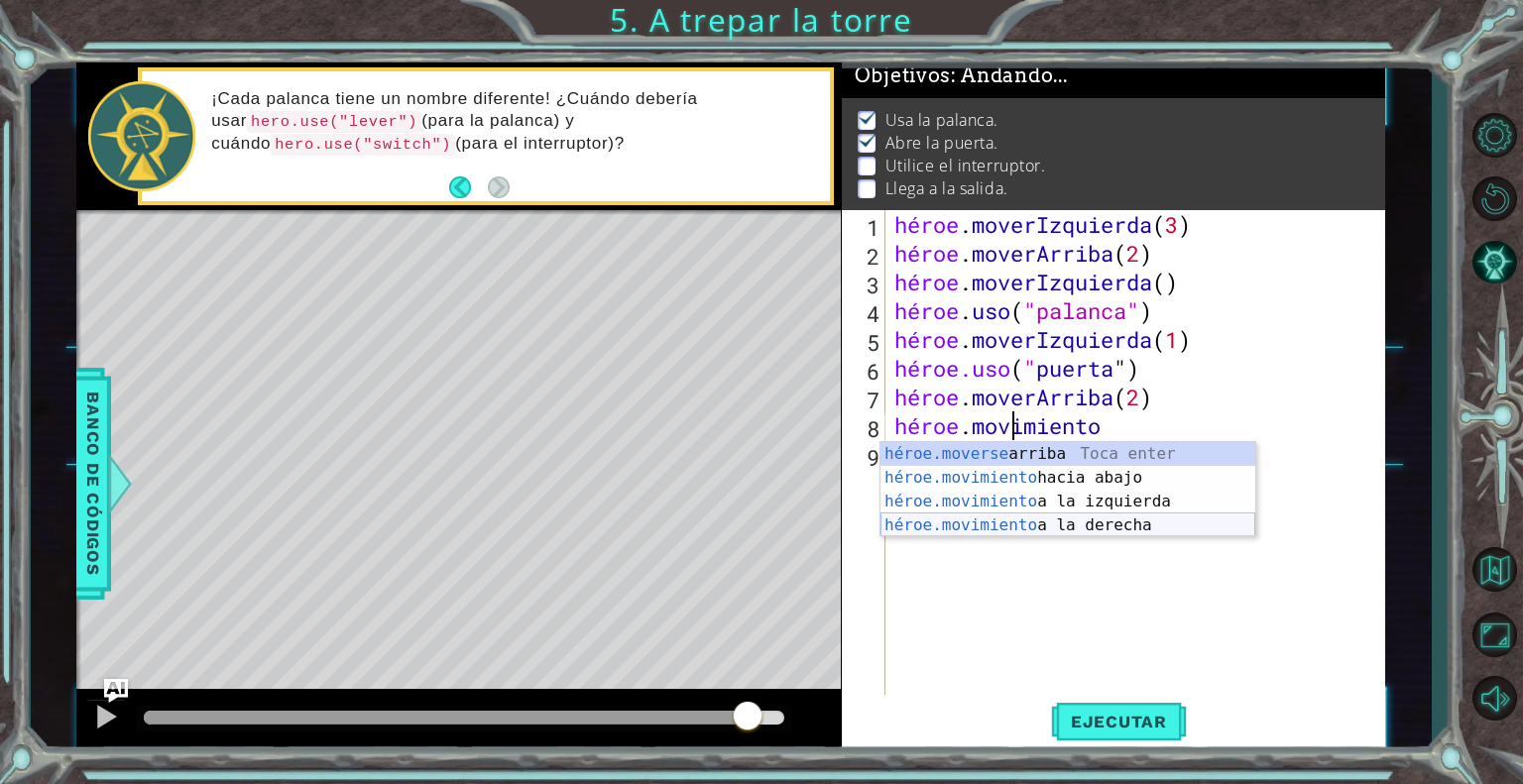
click at [1114, 514] on div "héroe.moverse arriba [PERSON_NAME] enter héroe.movimiento hacia abajo [PERSON_N…" at bounding box center [1067, 513] width 375 height 143
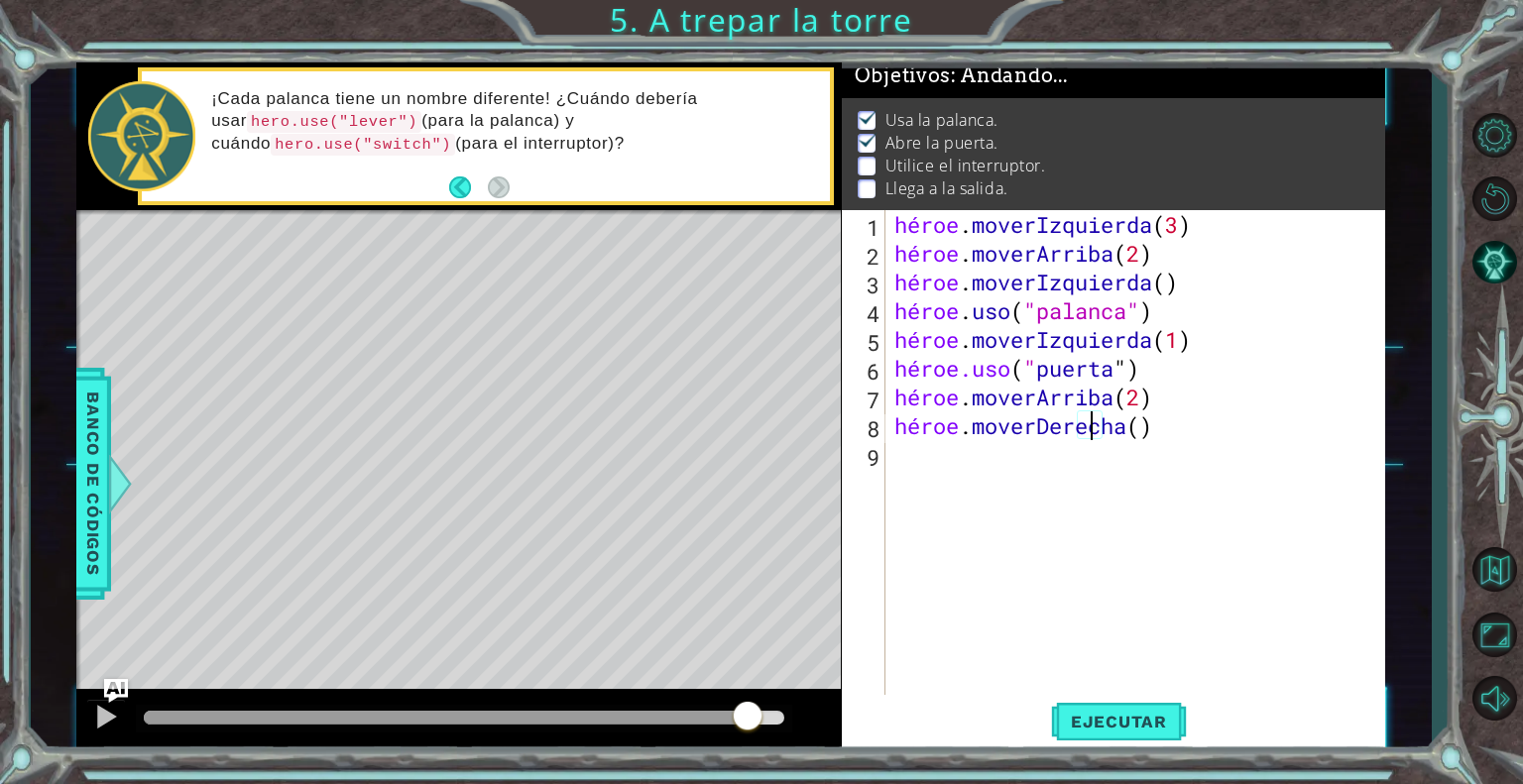
scroll to position [0, 8]
type textarea "hero.moveRight(2)"
click at [1139, 705] on button "Ejecutar" at bounding box center [1119, 722] width 136 height 55
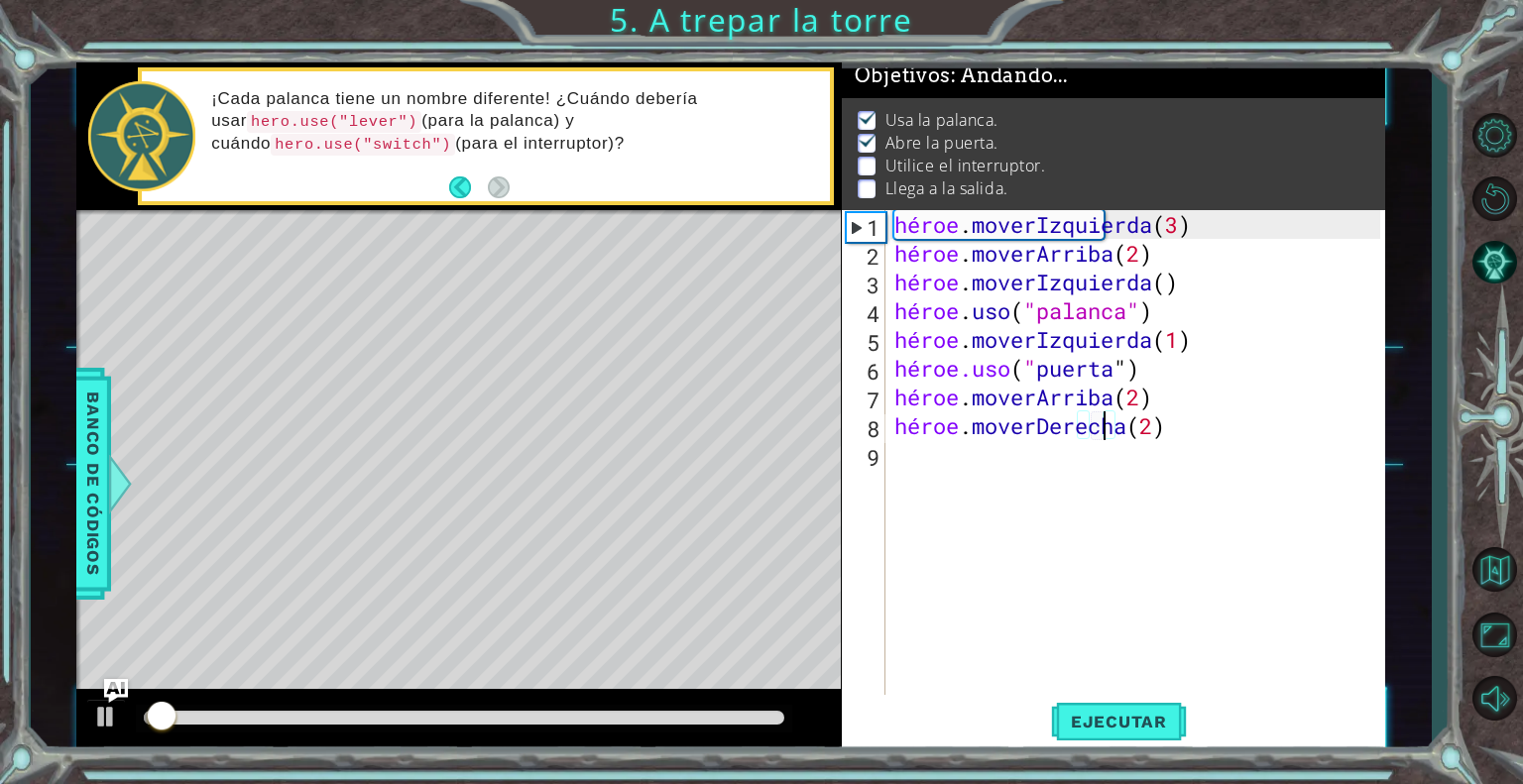
click at [757, 723] on div at bounding box center [464, 717] width 640 height 14
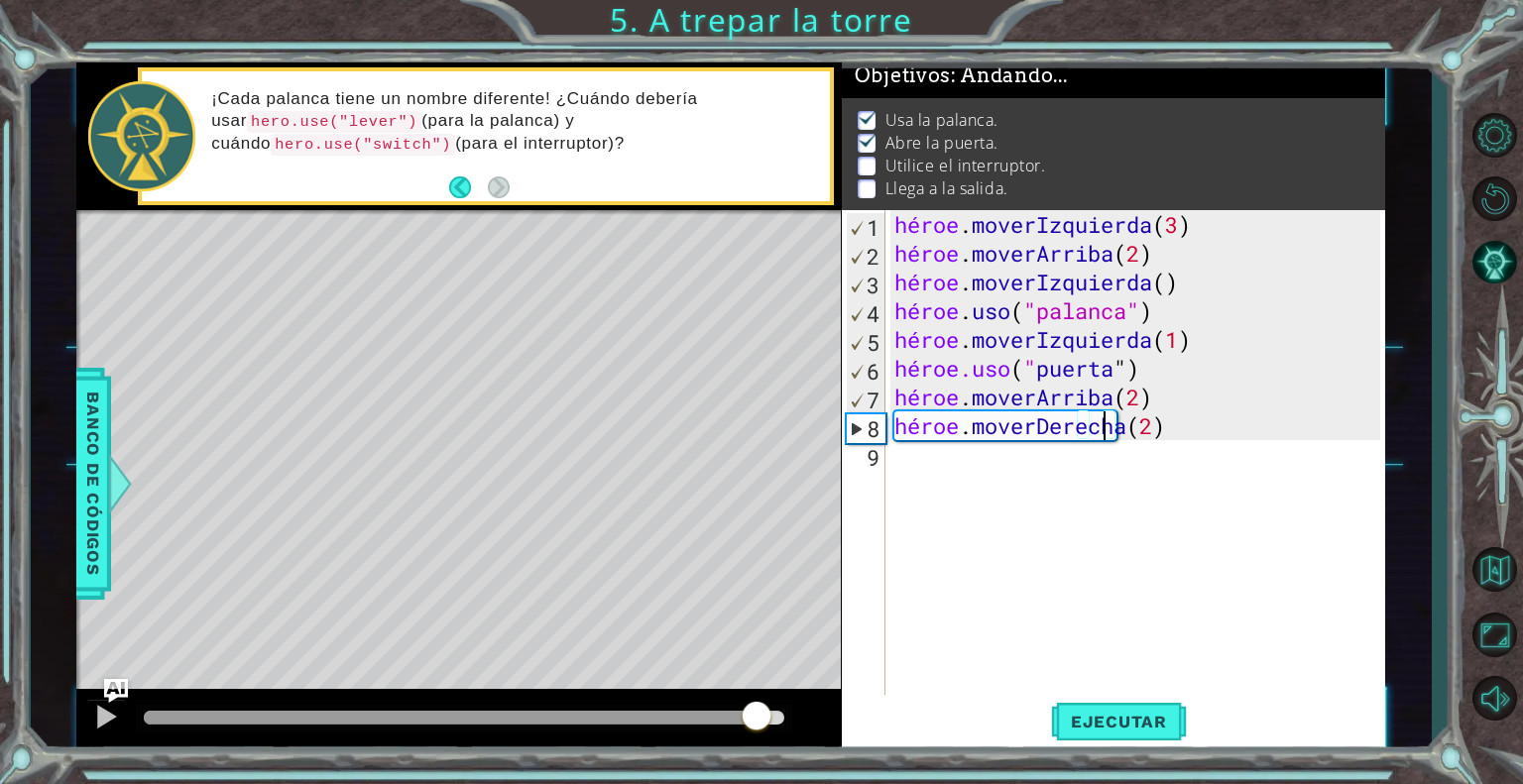
click at [1000, 483] on div "héroe . moverIzquierda ( 3 ) héroe . moverArriba ( 2 ) héroe . moverIzquierda (…" at bounding box center [1140, 482] width 500 height 546
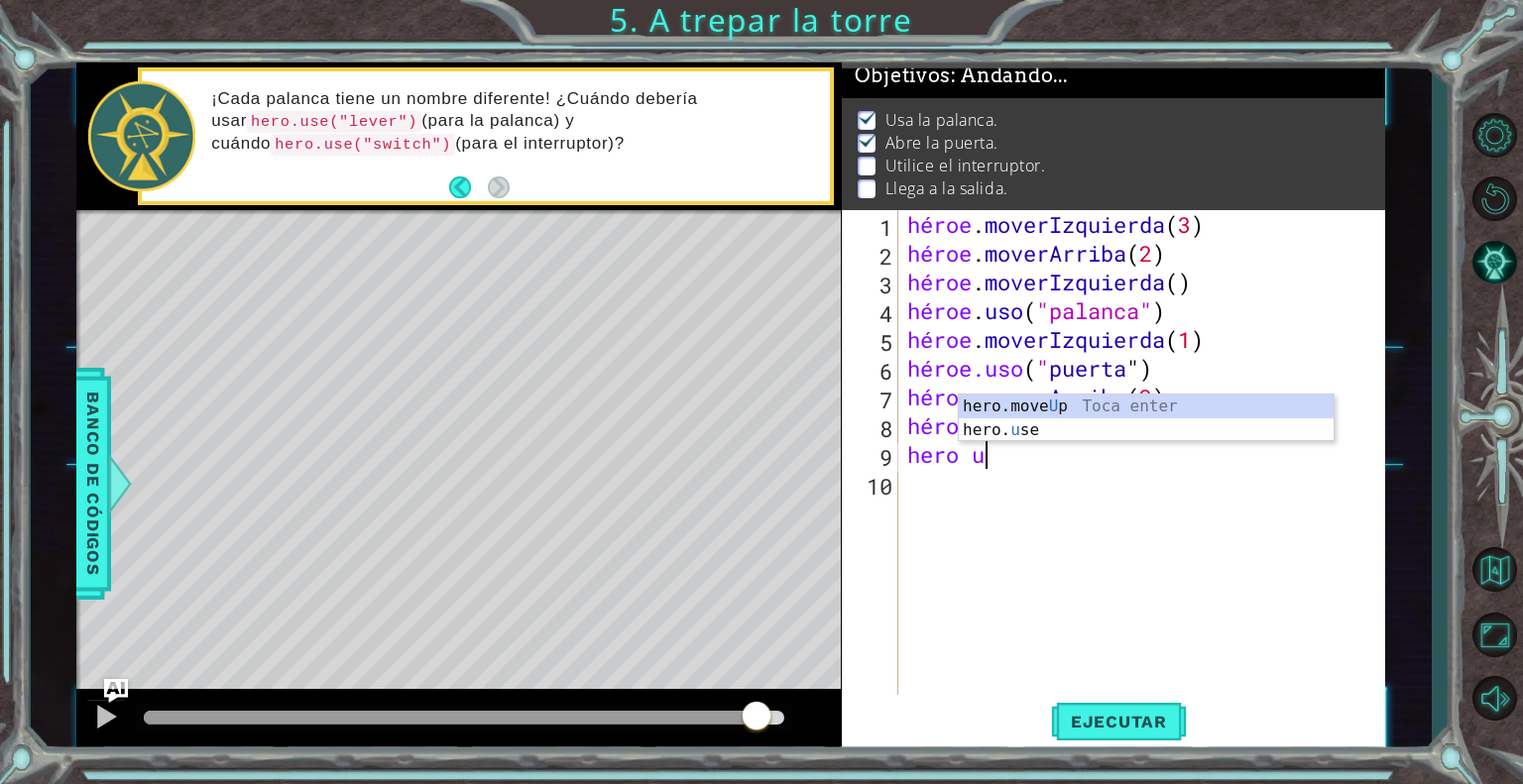
scroll to position [0, 2]
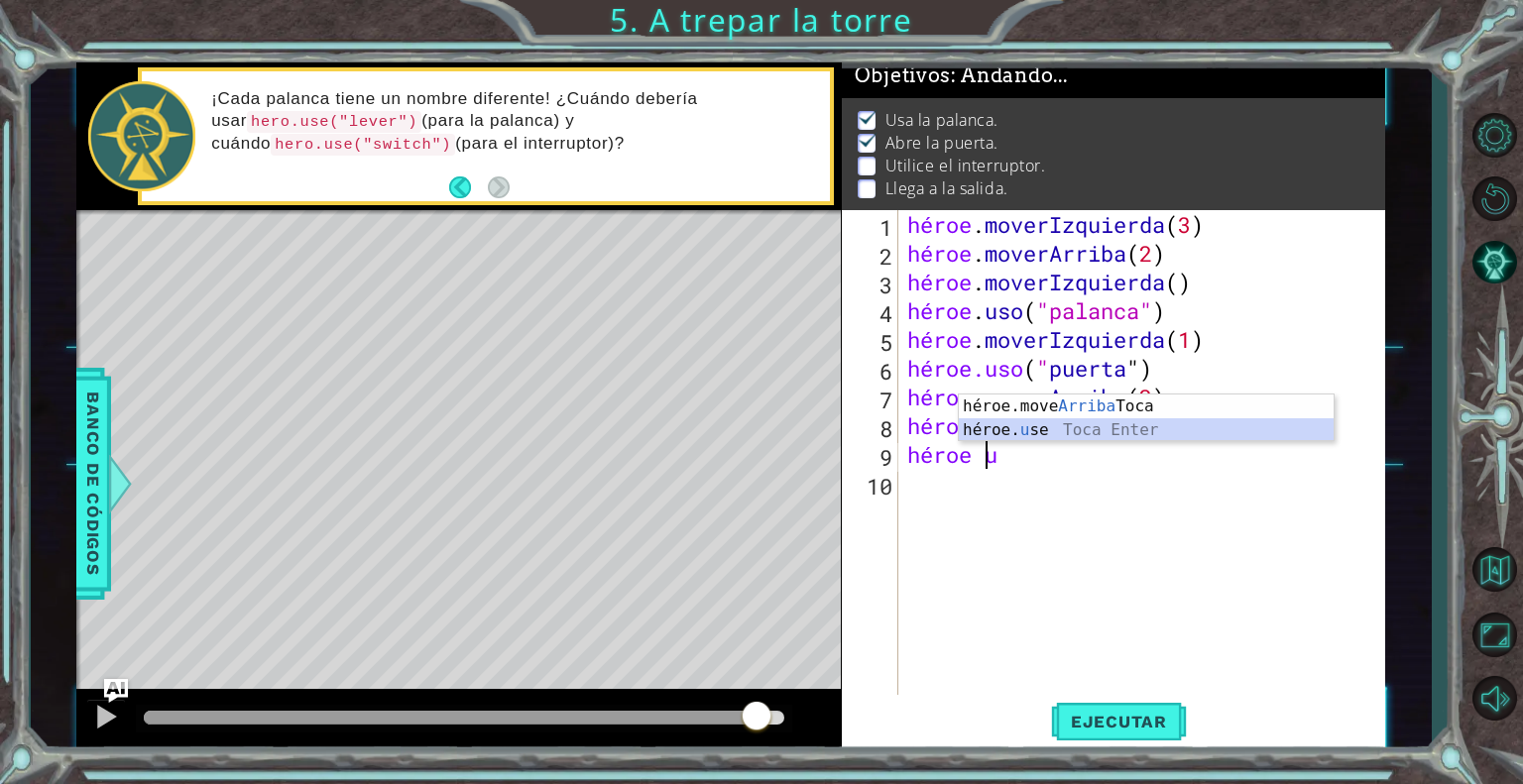
click at [1070, 423] on div "héroe.move Arriba Toca Enter héroe. u se Toca Enter" at bounding box center [1146, 441] width 375 height 95
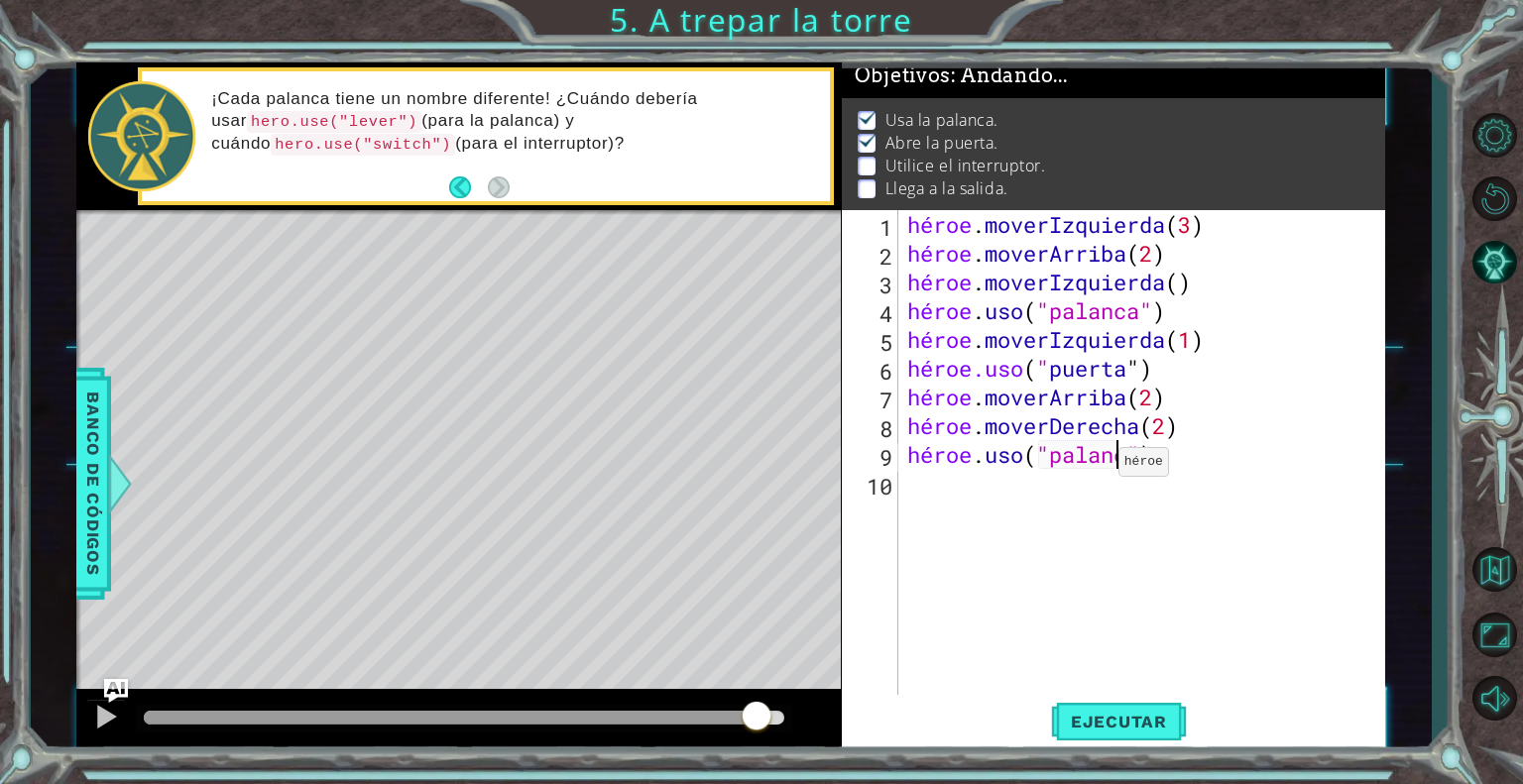
scroll to position [0, 9]
type textarea "hero.use("palanca")"
click at [1128, 729] on font "Ejecutar" at bounding box center [1119, 721] width 96 height 20
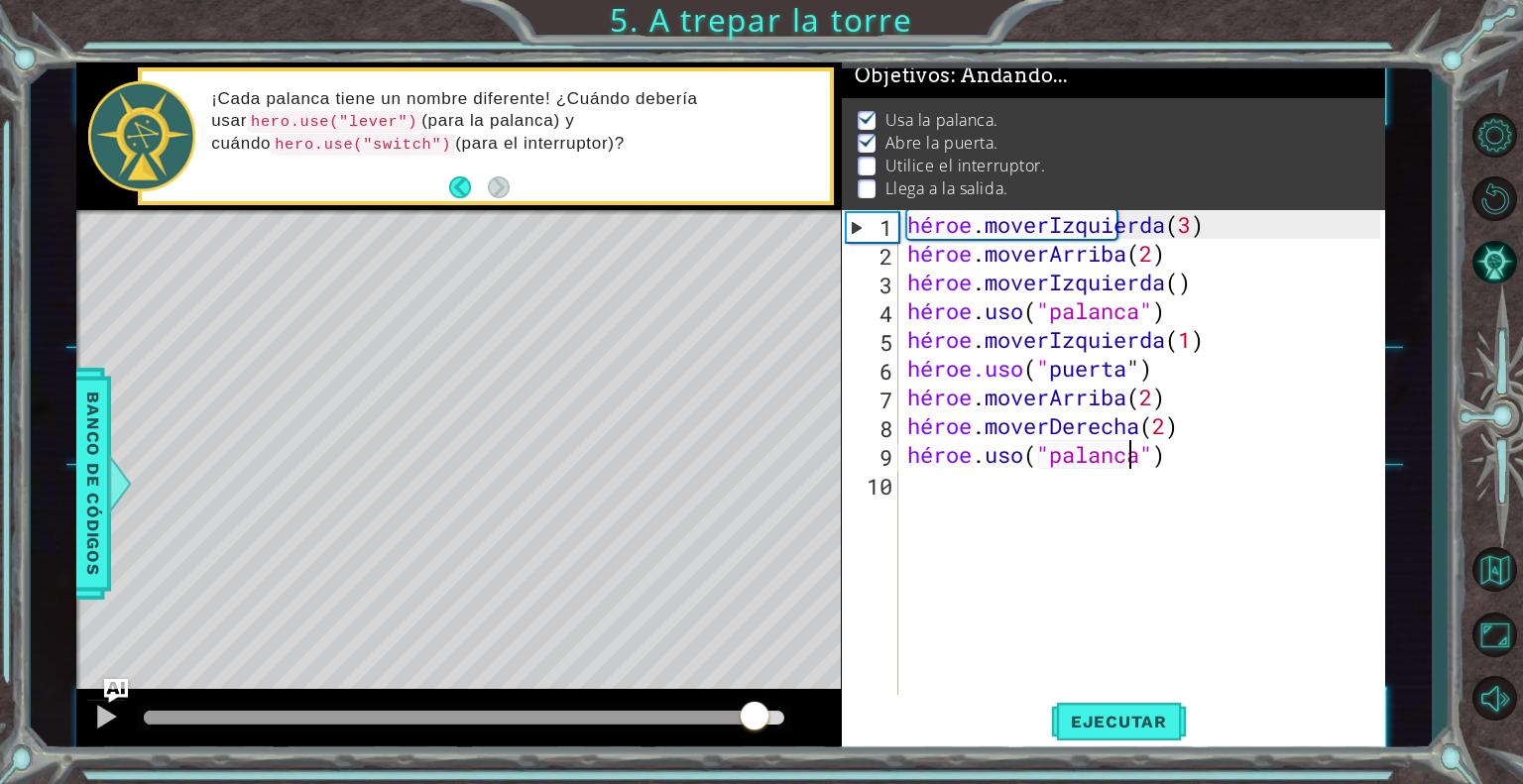
click at [755, 718] on div at bounding box center [464, 717] width 640 height 14
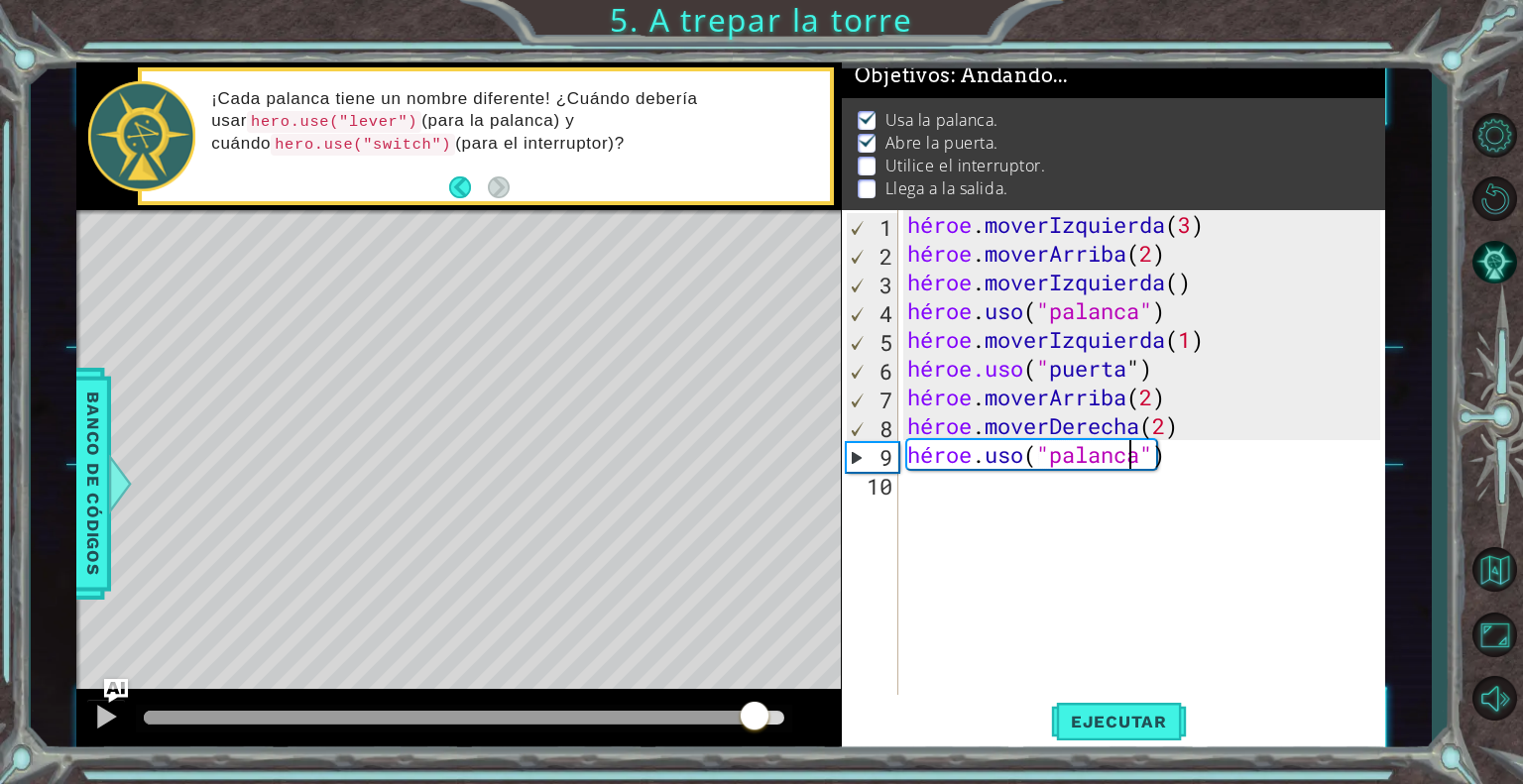
click at [1153, 468] on div "héroe . moverIzquierda ( 3 ) héroe . moverArriba ( 2 ) héroe . moverIzquierda (…" at bounding box center [1146, 482] width 487 height 546
click at [1181, 454] on div "héroe . moverIzquierda ( 3 ) héroe . moverArriba ( 2 ) héroe . moverIzquierda (…" at bounding box center [1146, 482] width 487 height 546
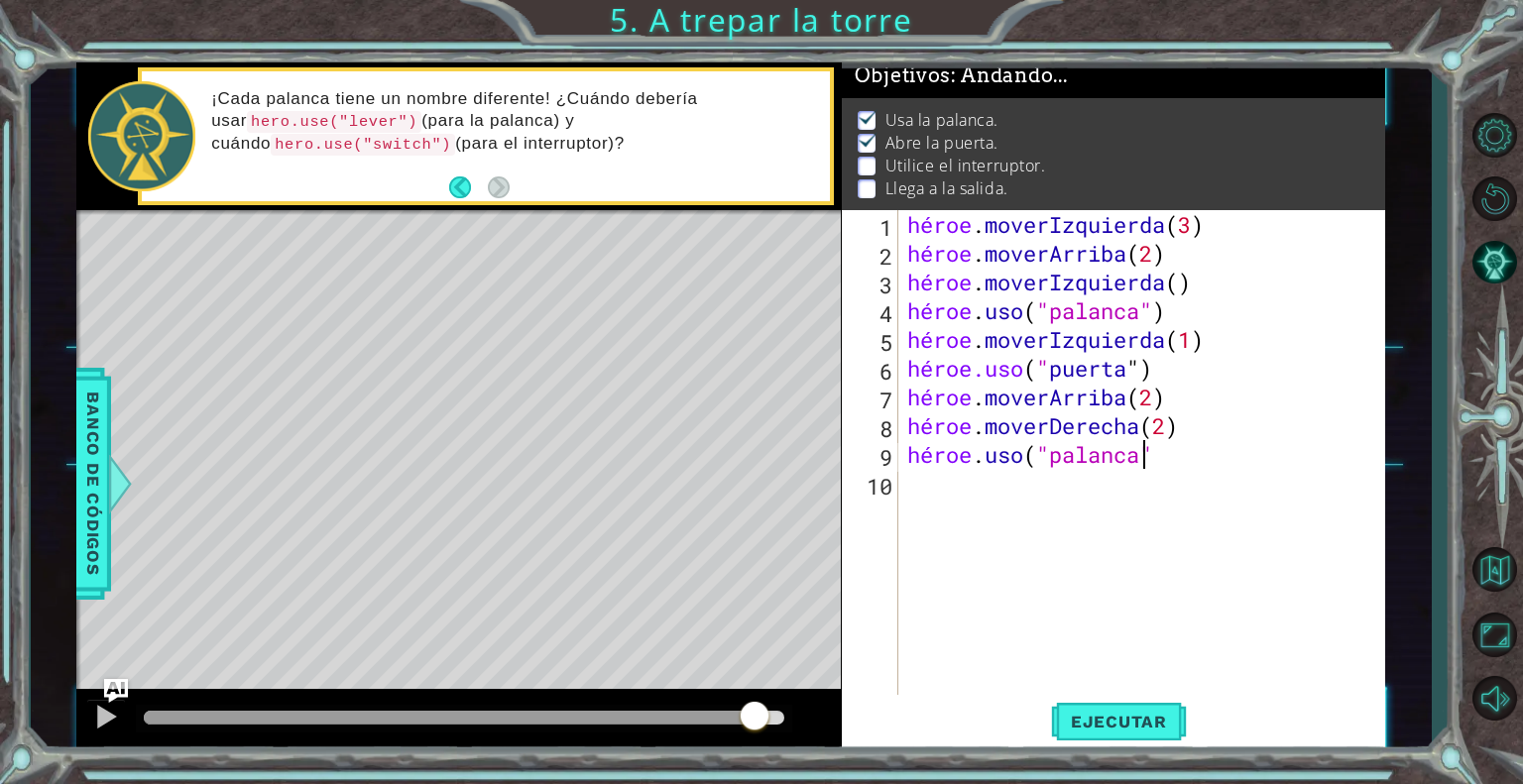
click at [1181, 454] on div "héroe . moverIzquierda ( 3 ) héroe . moverArriba ( 2 ) héroe . moverIzquierda (…" at bounding box center [1146, 482] width 487 height 546
click at [1210, 460] on div "héroe . moverIzquierda ( 3 ) héroe . moverArriba ( 2 ) héroe . moverIzquierda (…" at bounding box center [1141, 453] width 476 height 488
click at [1174, 427] on div "héroe.usa Toca enter" at bounding box center [1080, 453] width 375 height 71
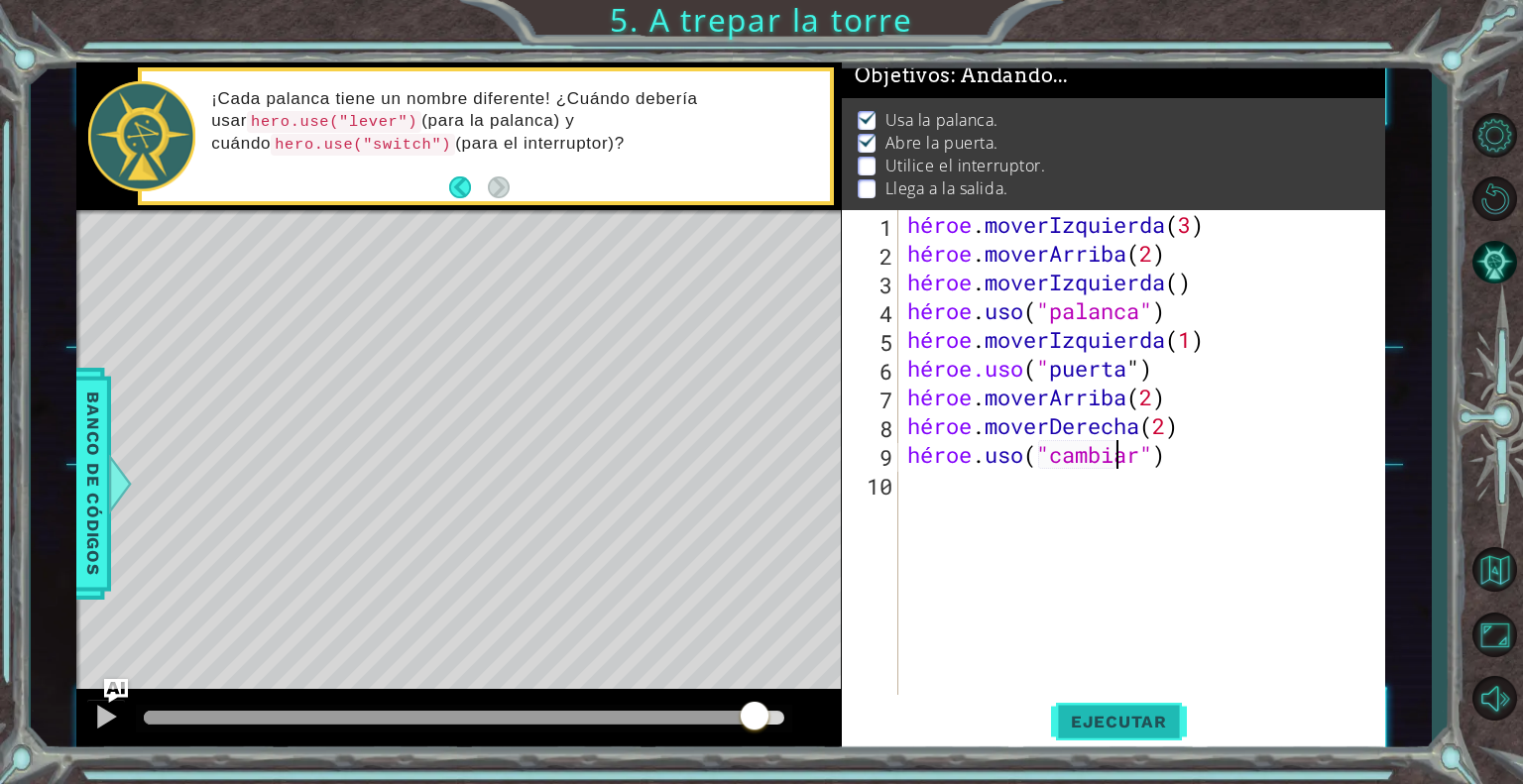
type textarea "hero.use("switch")"
click at [1150, 718] on font "Ejecutar" at bounding box center [1119, 721] width 96 height 20
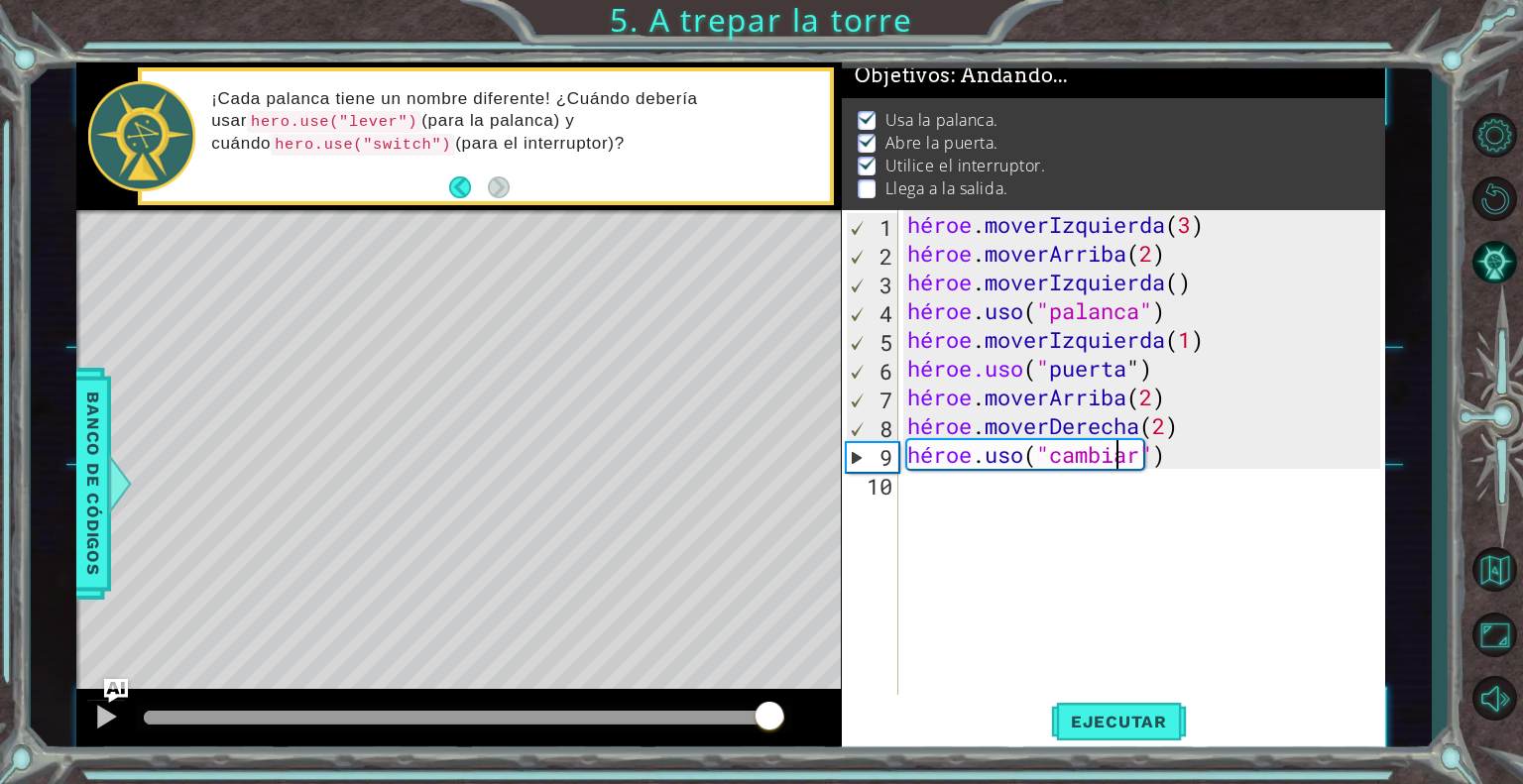
click at [769, 720] on div at bounding box center [464, 717] width 640 height 14
click at [927, 486] on div "héroe . moverIzquierda ( 3 ) héroe . moverArriba ( 2 ) héroe . moverIzquierda (…" at bounding box center [1146, 482] width 487 height 546
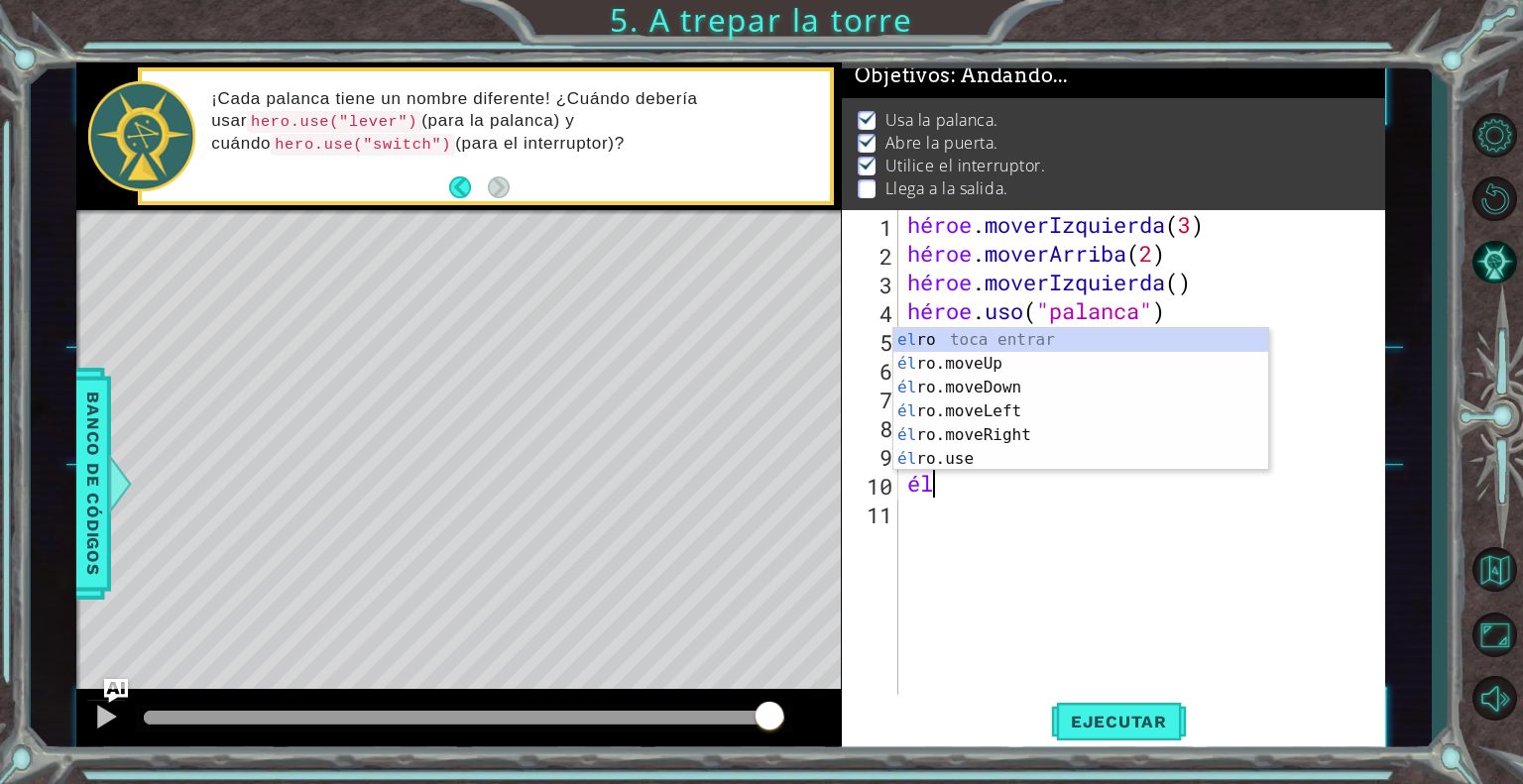
scroll to position [0, 0]
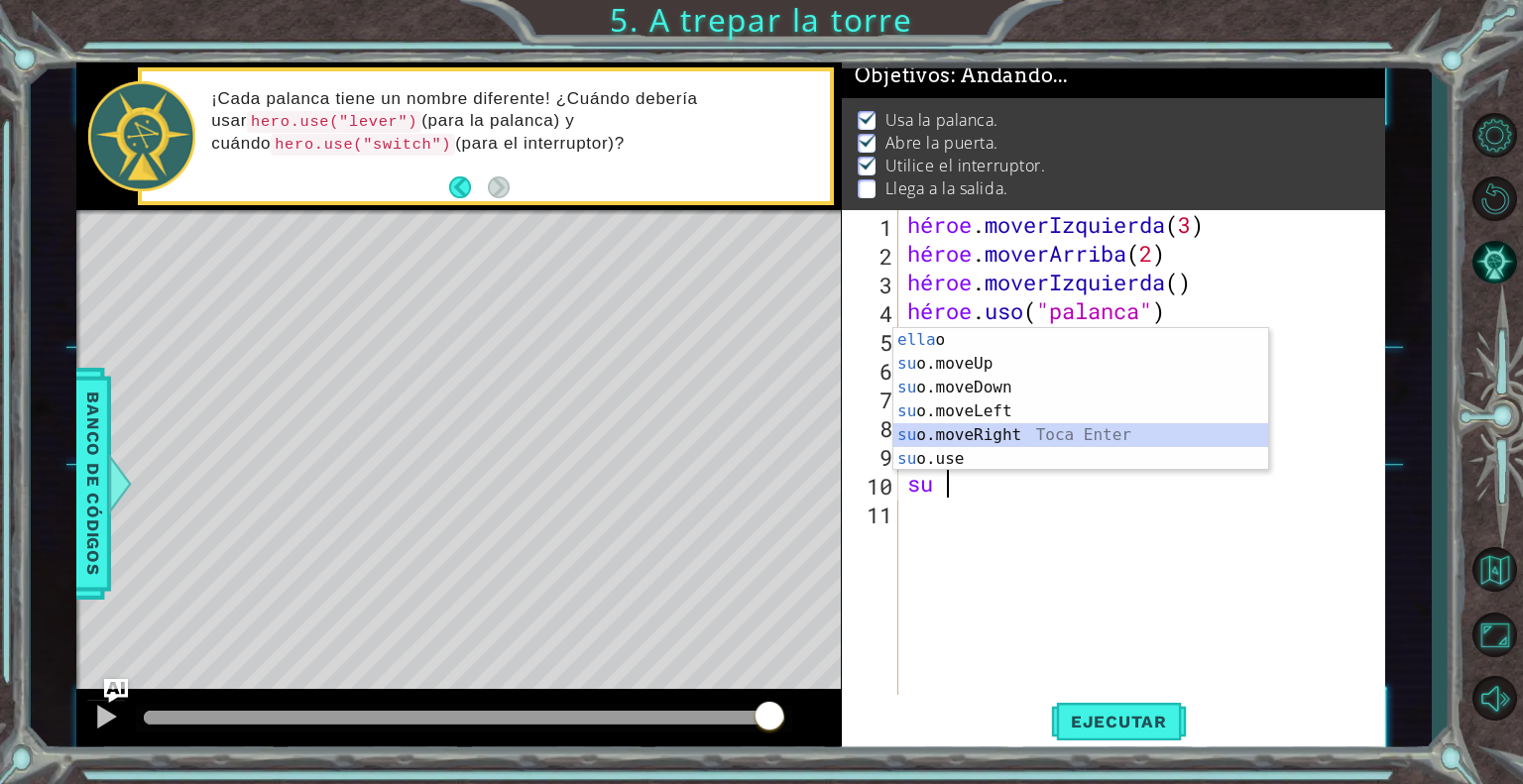
click at [1114, 433] on div "ella o Toca entrar su o.moveUp Toca Enter su o.moveDown Toca Enter su o.moveLef…" at bounding box center [1080, 422] width 375 height 191
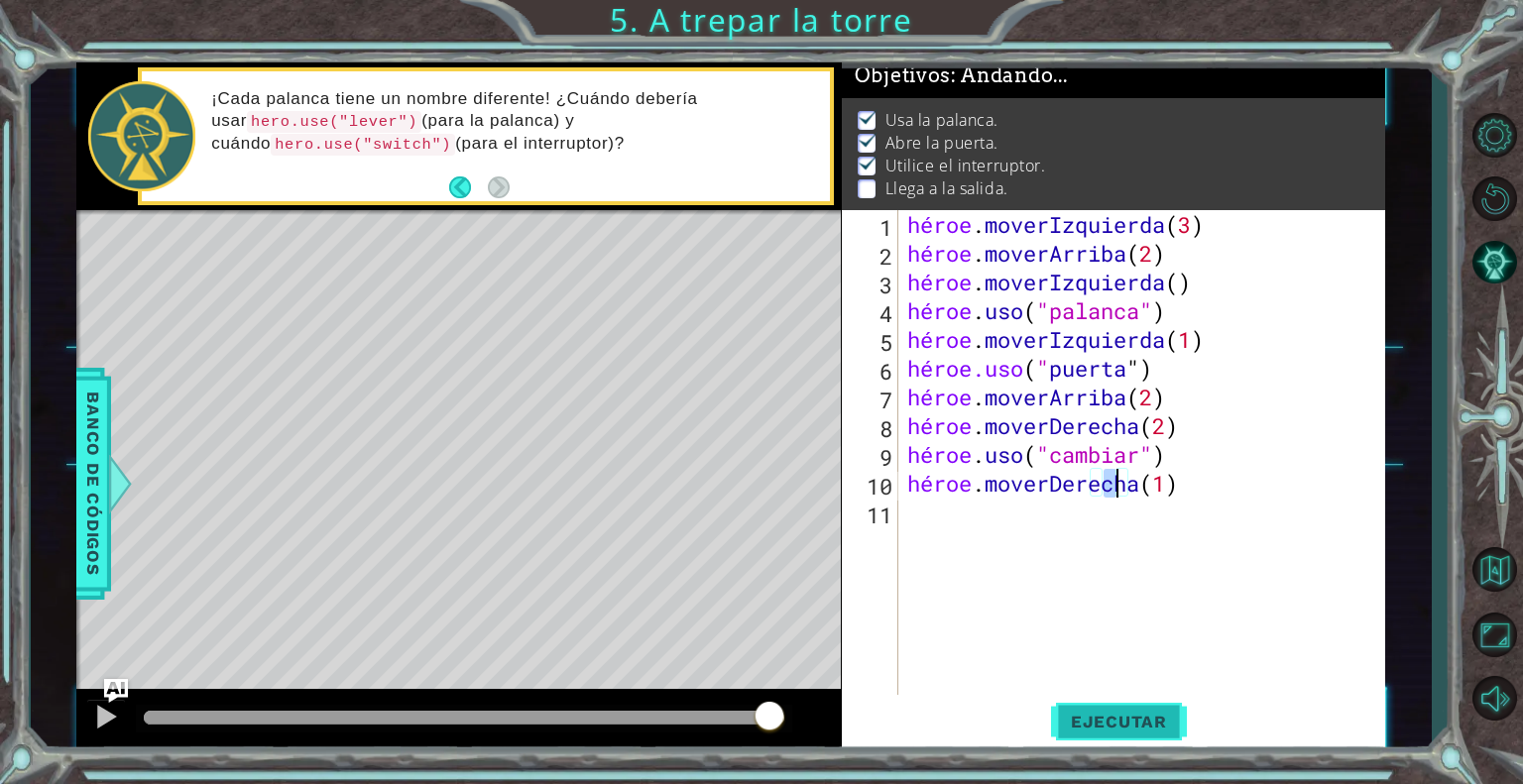
type textarea "hero.moveRight(1)"
click at [1160, 708] on button "Ejecutar" at bounding box center [1119, 722] width 136 height 55
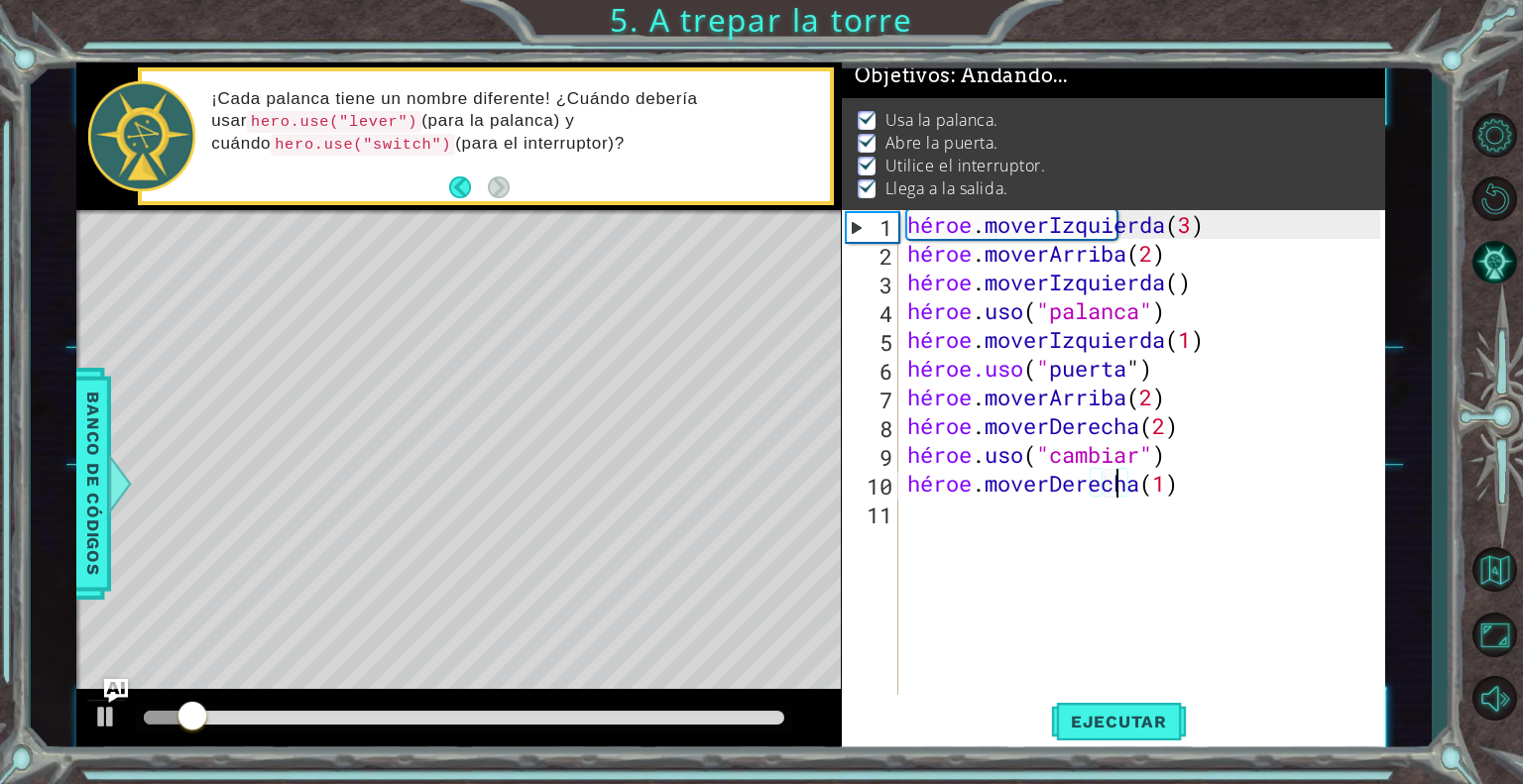
click at [772, 718] on div at bounding box center [464, 717] width 640 height 14
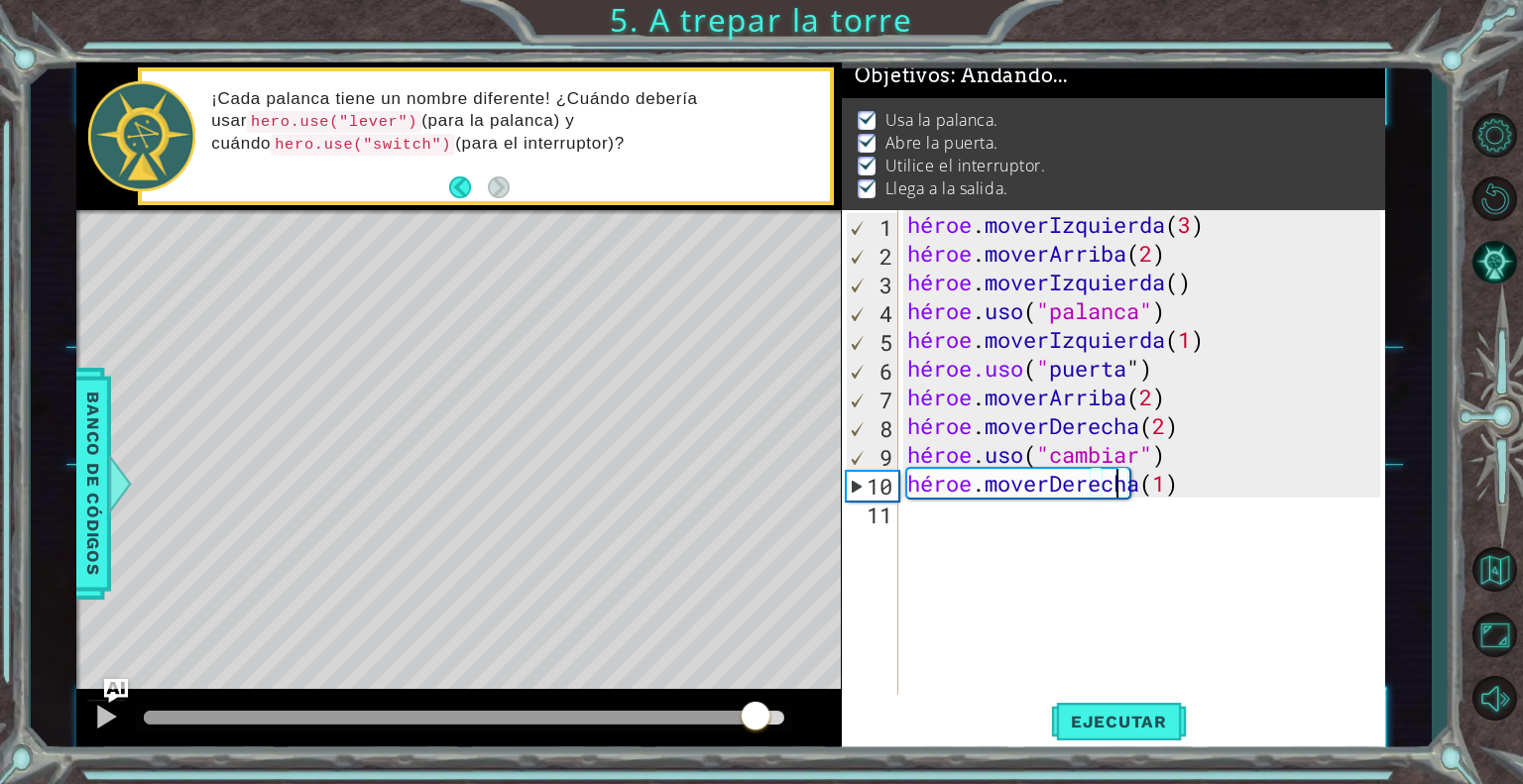
click at [755, 713] on div at bounding box center [464, 717] width 640 height 14
click at [722, 713] on div at bounding box center [433, 717] width 579 height 14
click at [1101, 708] on button "Ejecutar" at bounding box center [1119, 722] width 136 height 55
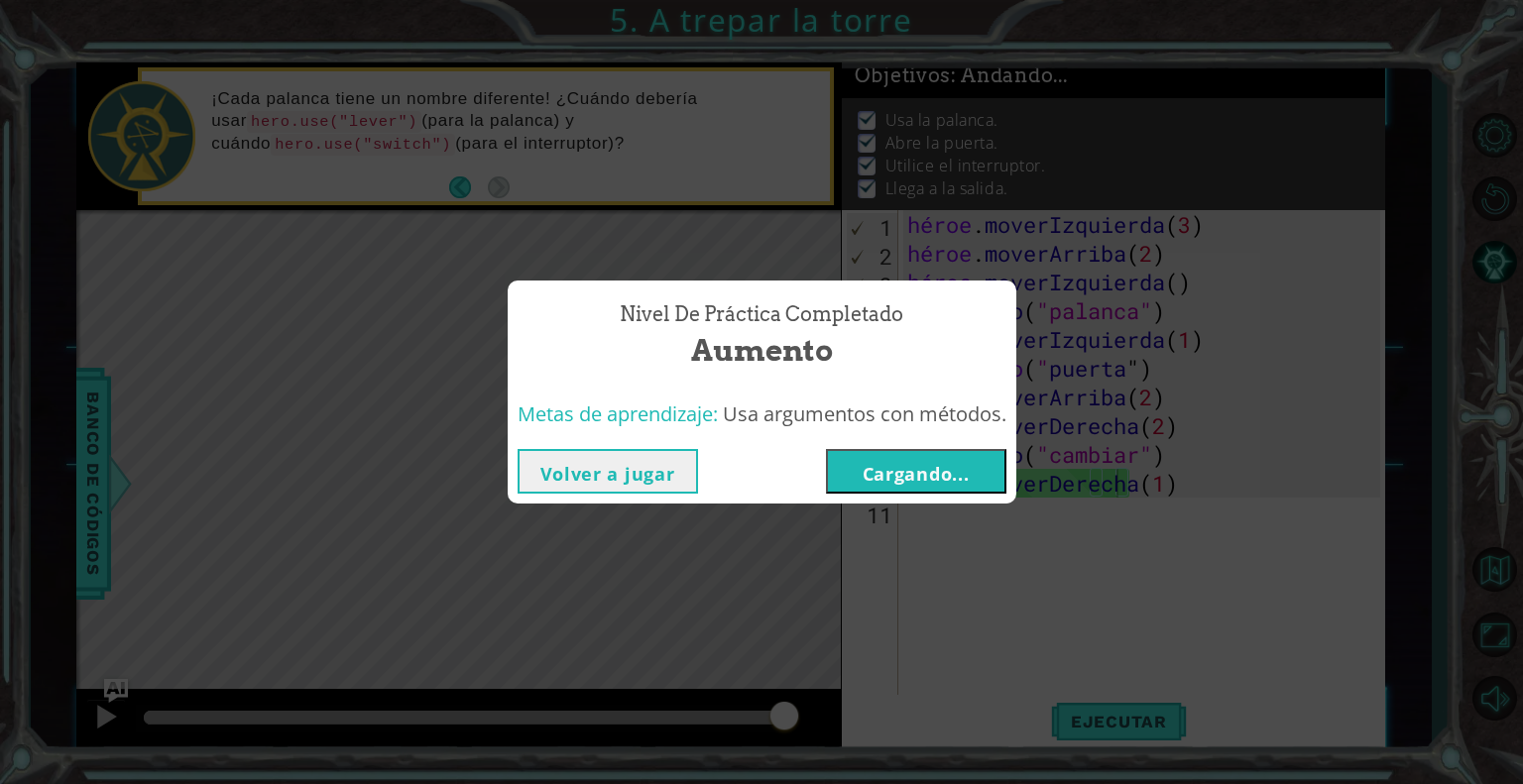
click at [664, 474] on font "Volver a jugar" at bounding box center [608, 473] width 135 height 24
